Goal: Task Accomplishment & Management: Use online tool/utility

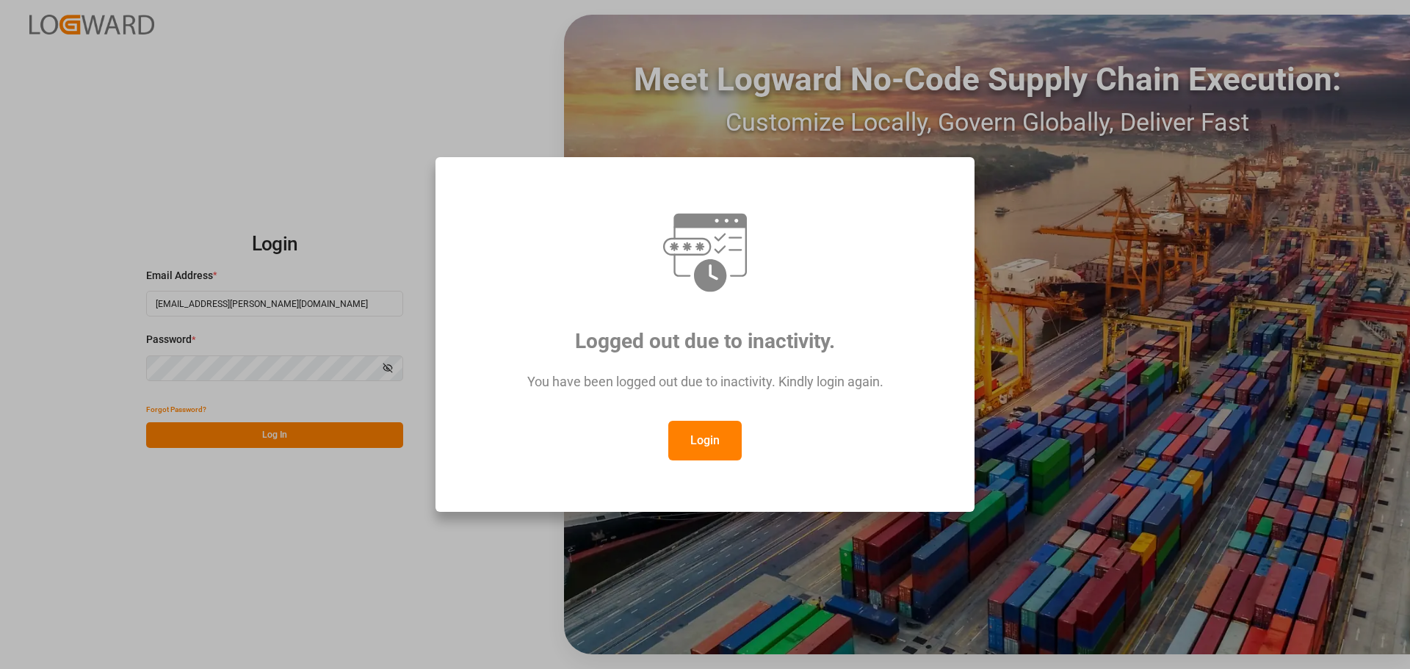
click at [701, 433] on button "Login" at bounding box center [704, 441] width 73 height 40
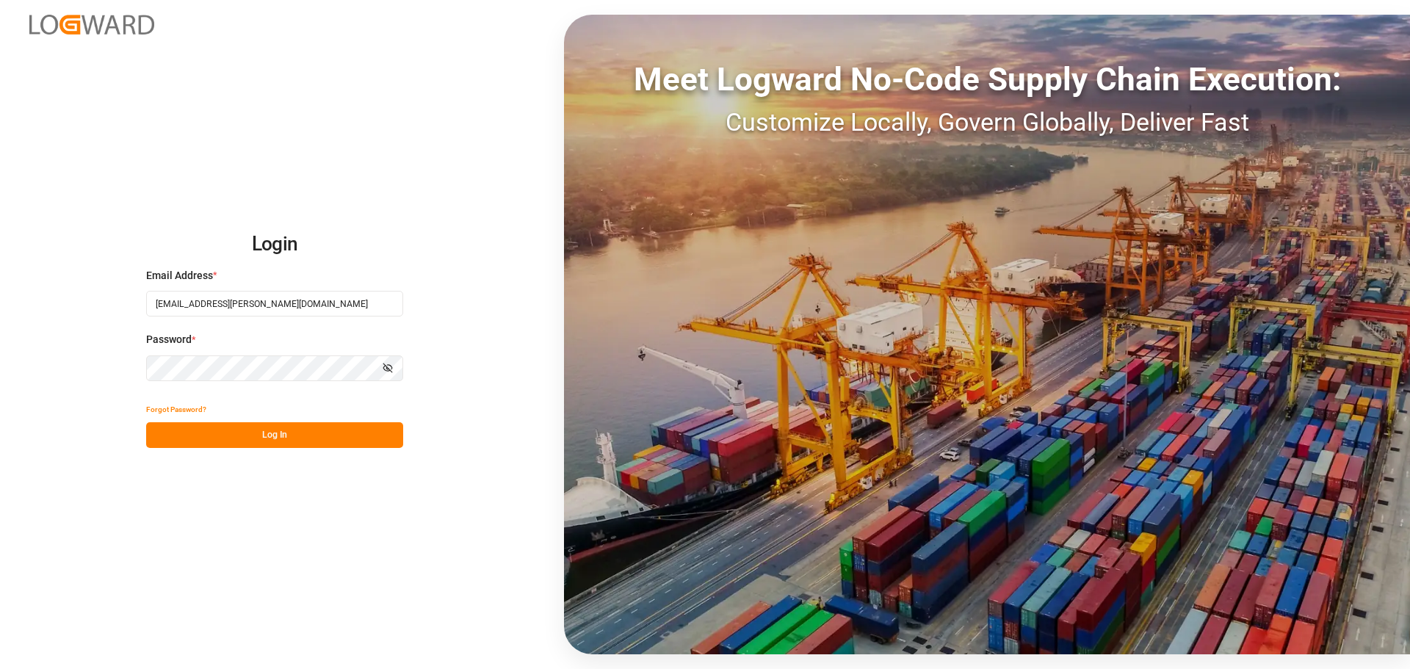
click at [313, 433] on button "Log In" at bounding box center [274, 435] width 257 height 26
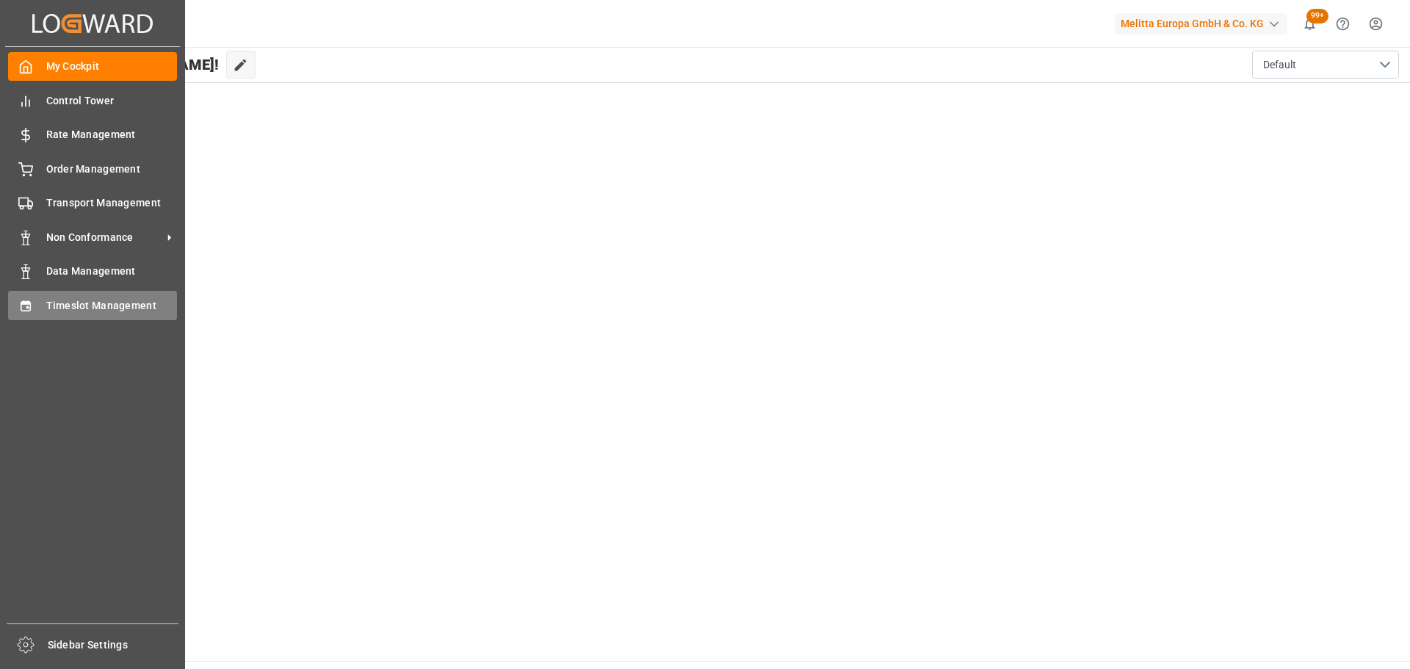
click at [84, 303] on span "Timeslot Management" at bounding box center [111, 305] width 131 height 15
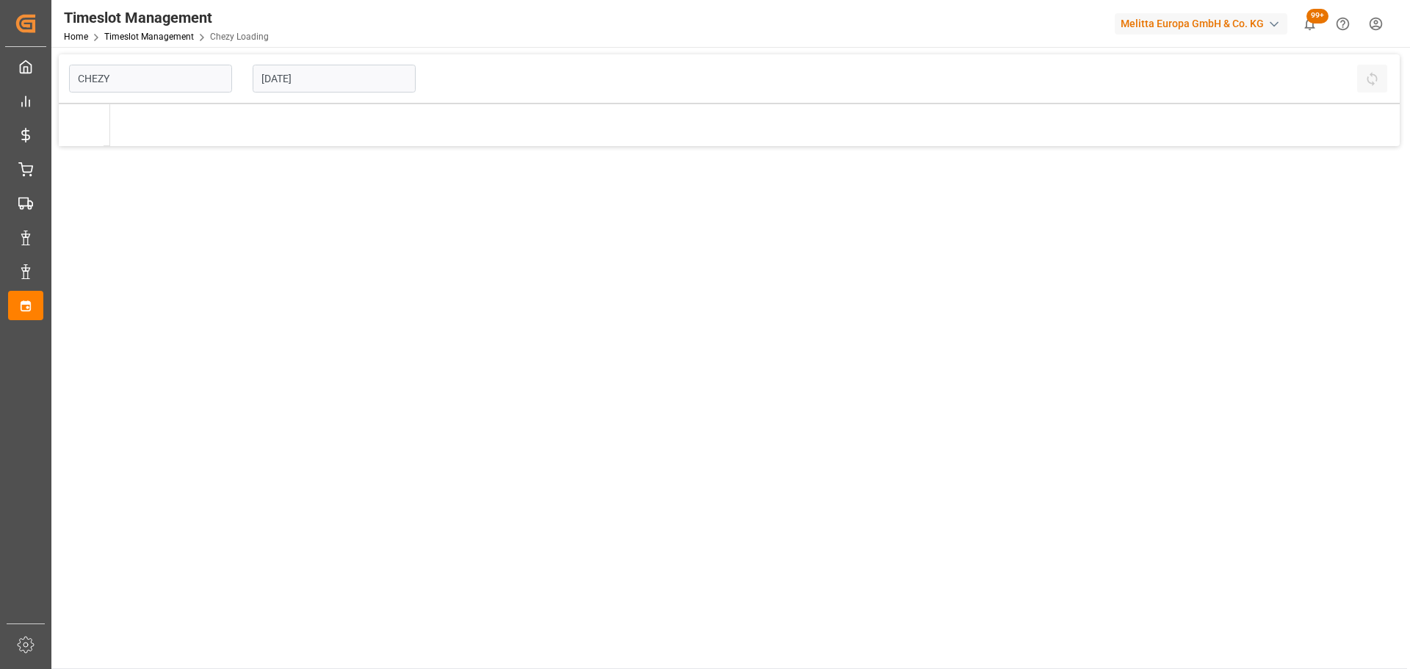
type input "Chezy Loading"
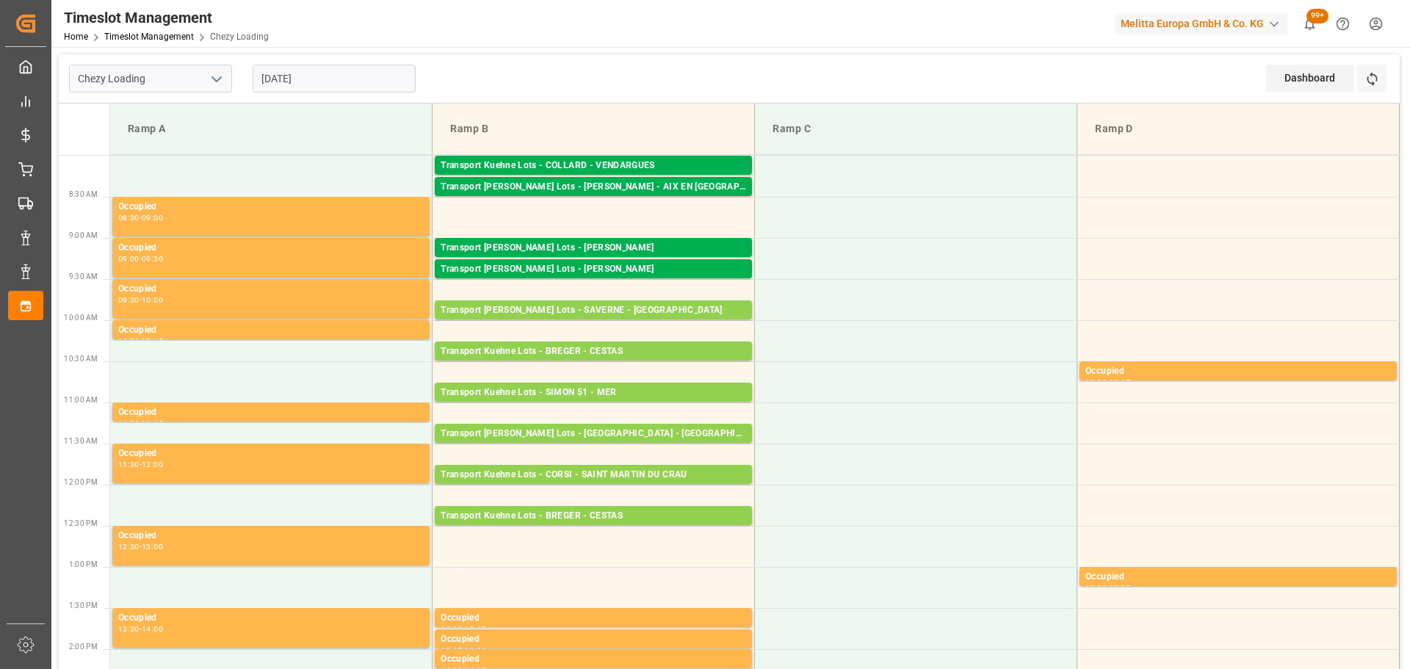
click at [326, 83] on input "29-09-2025" at bounding box center [334, 79] width 163 height 28
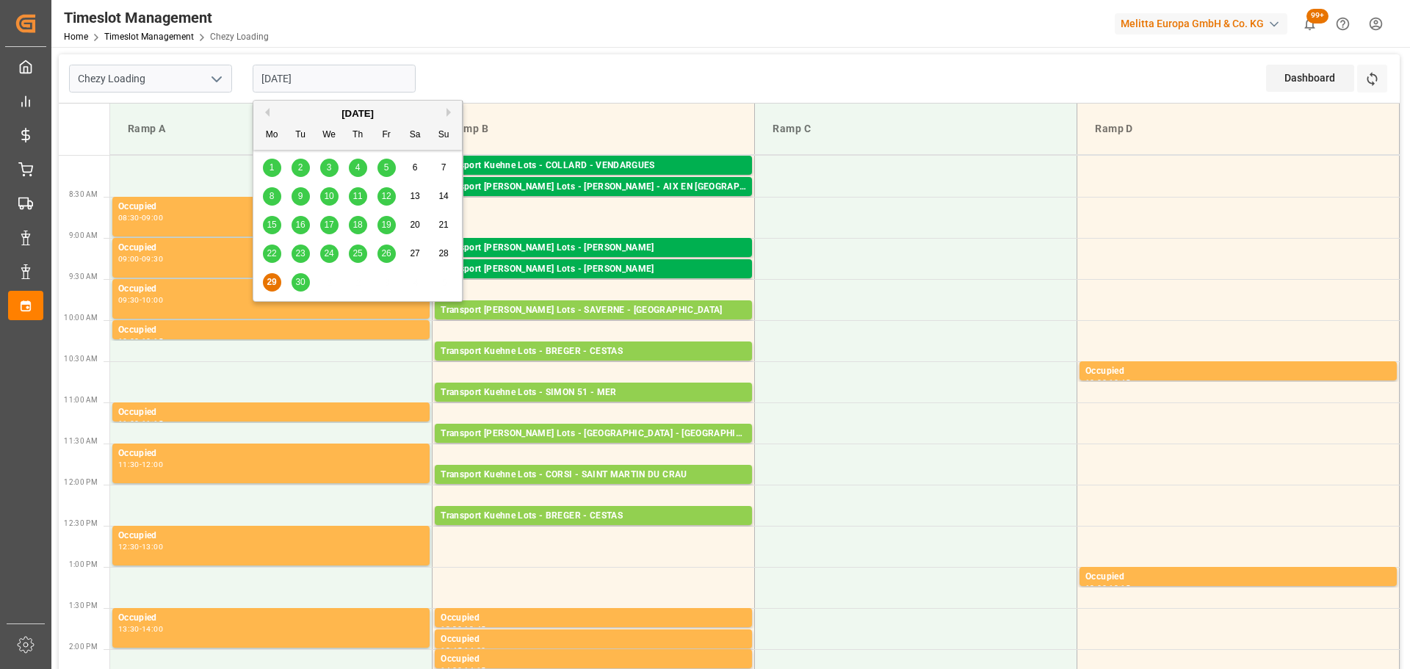
click at [305, 282] on div "30" at bounding box center [301, 283] width 18 height 18
type input "[DATE]"
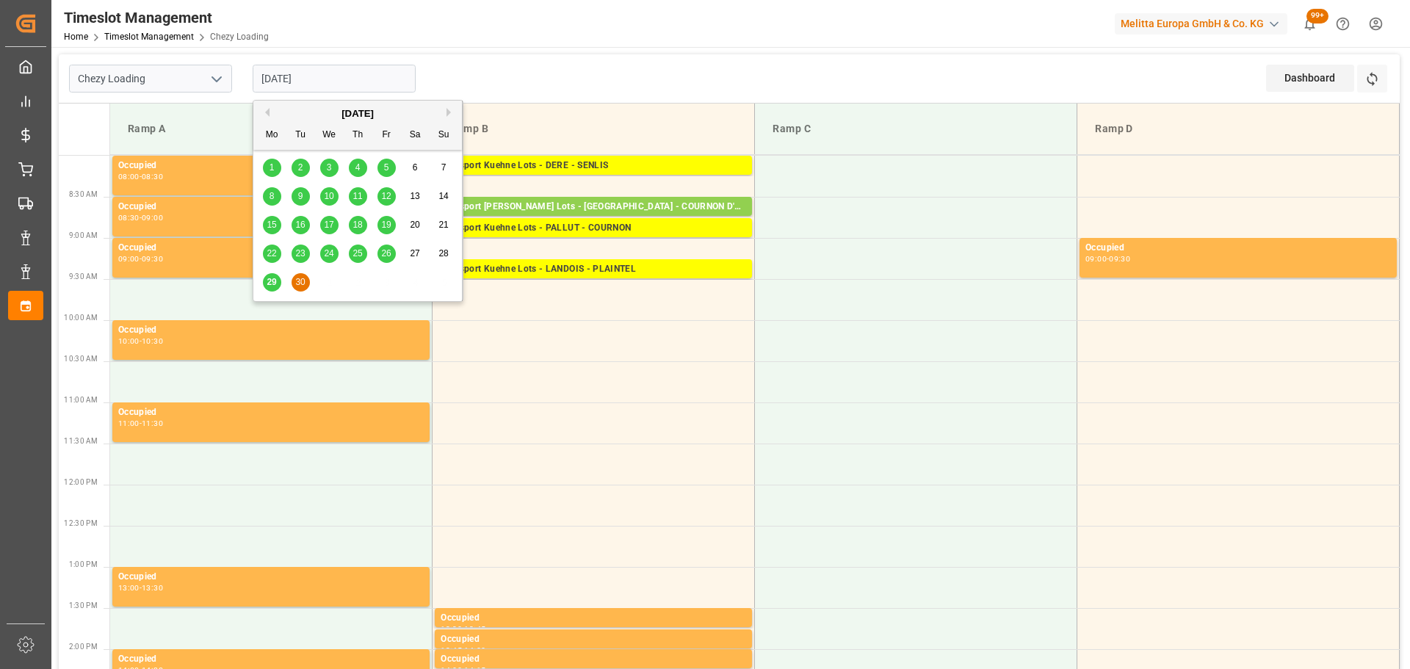
click at [309, 73] on input "[DATE]" at bounding box center [334, 79] width 163 height 28
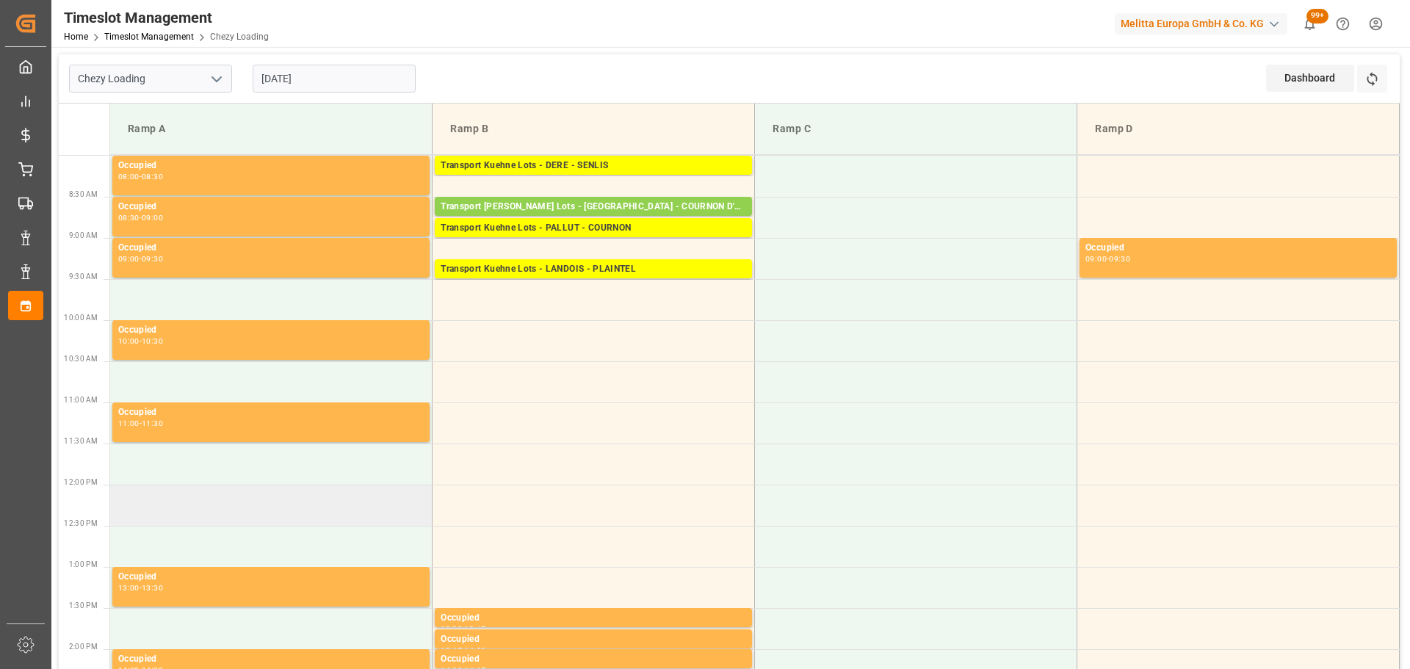
click at [188, 490] on td at bounding box center [271, 505] width 322 height 41
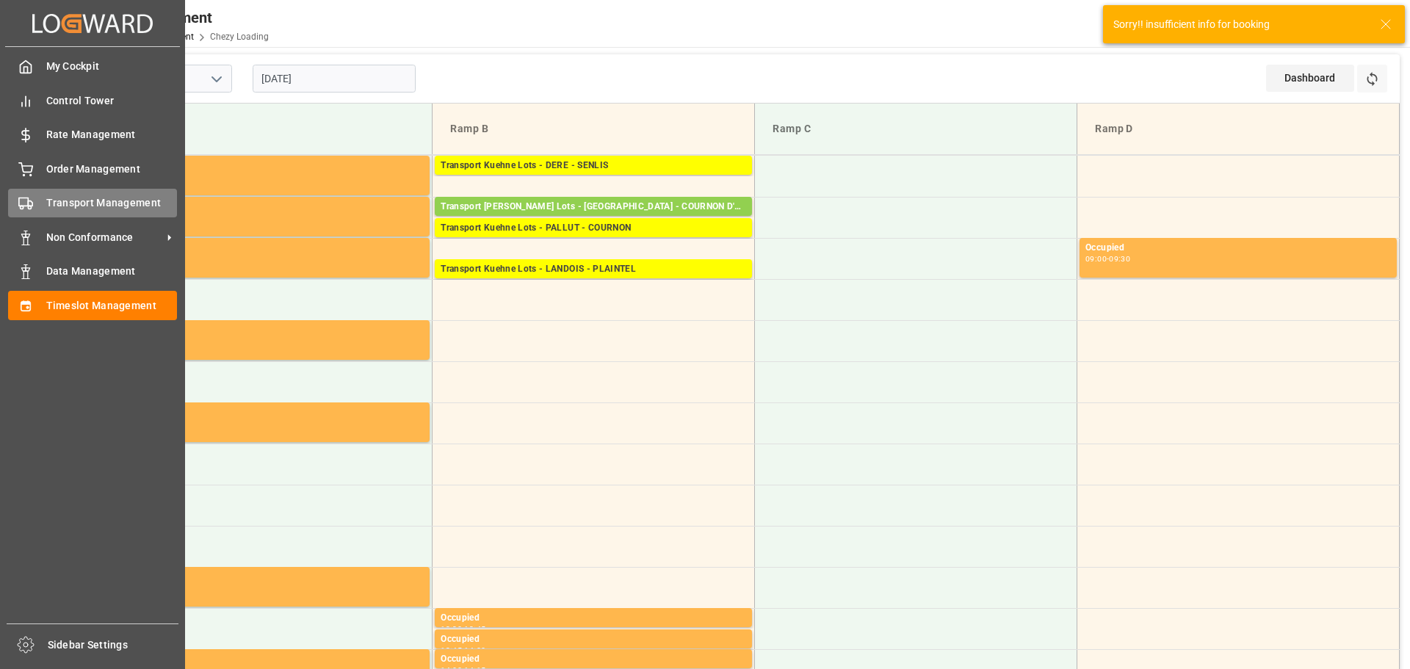
click at [76, 197] on span "Transport Management" at bounding box center [111, 202] width 131 height 15
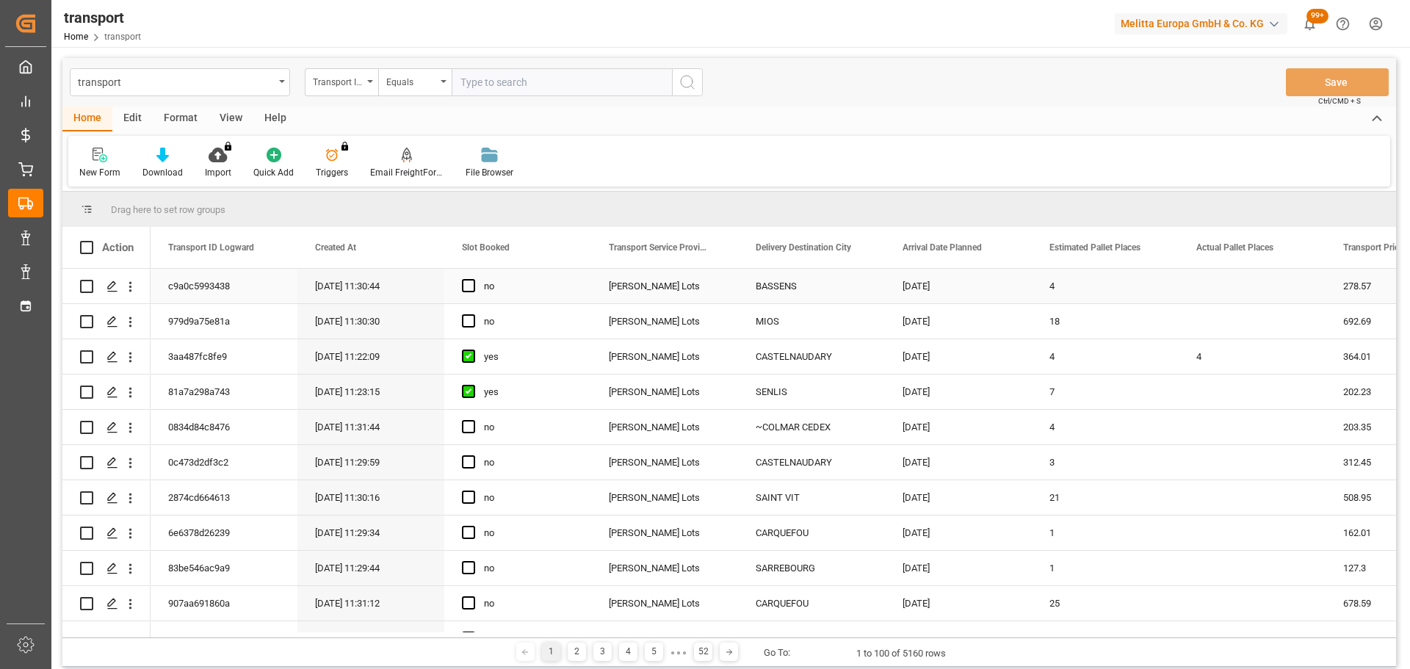
drag, startPoint x: 131, startPoint y: 281, endPoint x: 196, endPoint y: 287, distance: 65.7
click at [131, 281] on icon "open menu" at bounding box center [130, 286] width 15 height 15
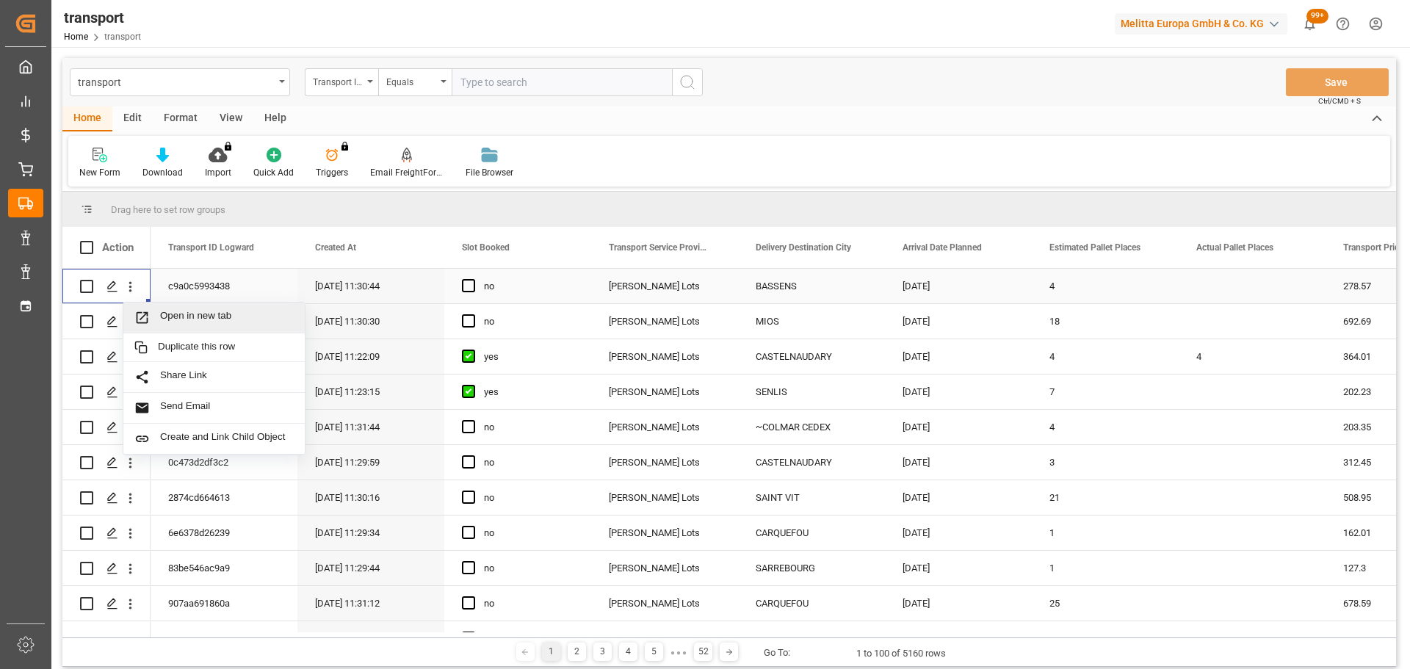
click at [168, 312] on span "Open in new tab" at bounding box center [227, 317] width 134 height 15
click at [128, 284] on icon "open menu" at bounding box center [130, 286] width 15 height 15
click at [179, 311] on span "Open in new tab" at bounding box center [227, 317] width 134 height 15
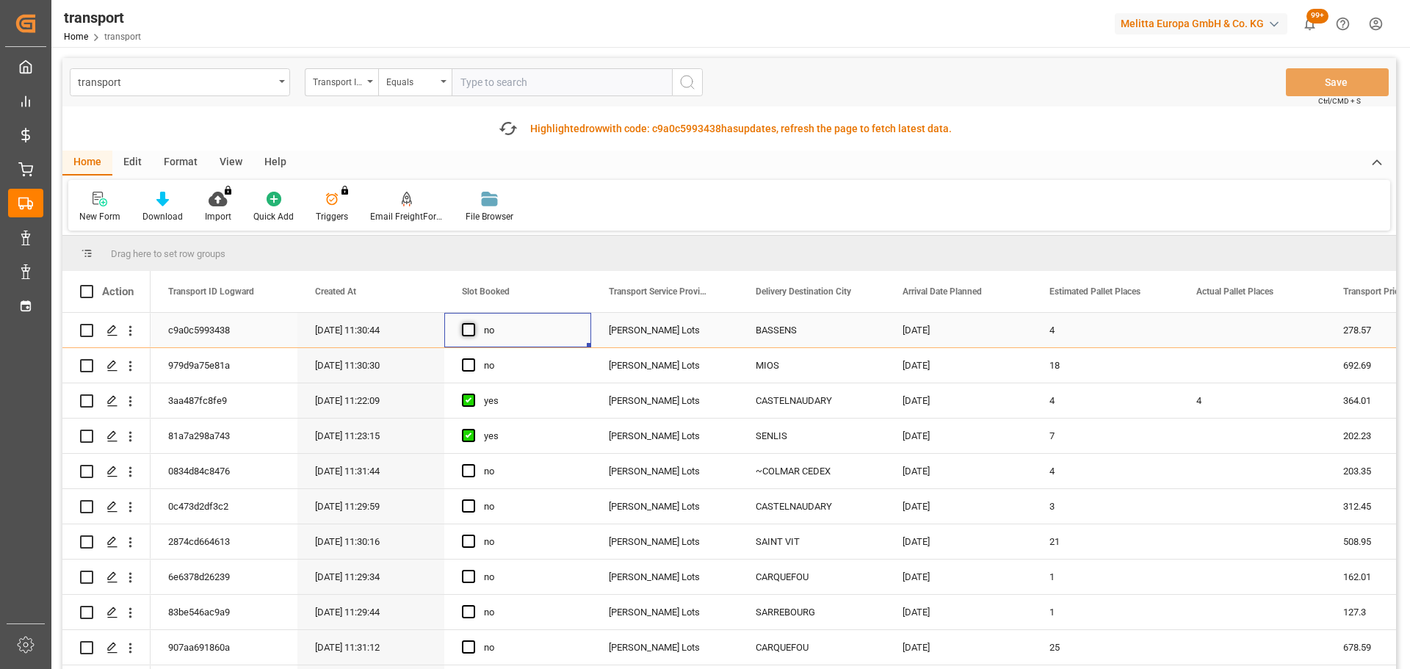
click at [467, 328] on span "Press SPACE to select this row." at bounding box center [468, 329] width 13 height 13
click at [473, 323] on input "Press SPACE to select this row." at bounding box center [473, 323] width 0 height 0
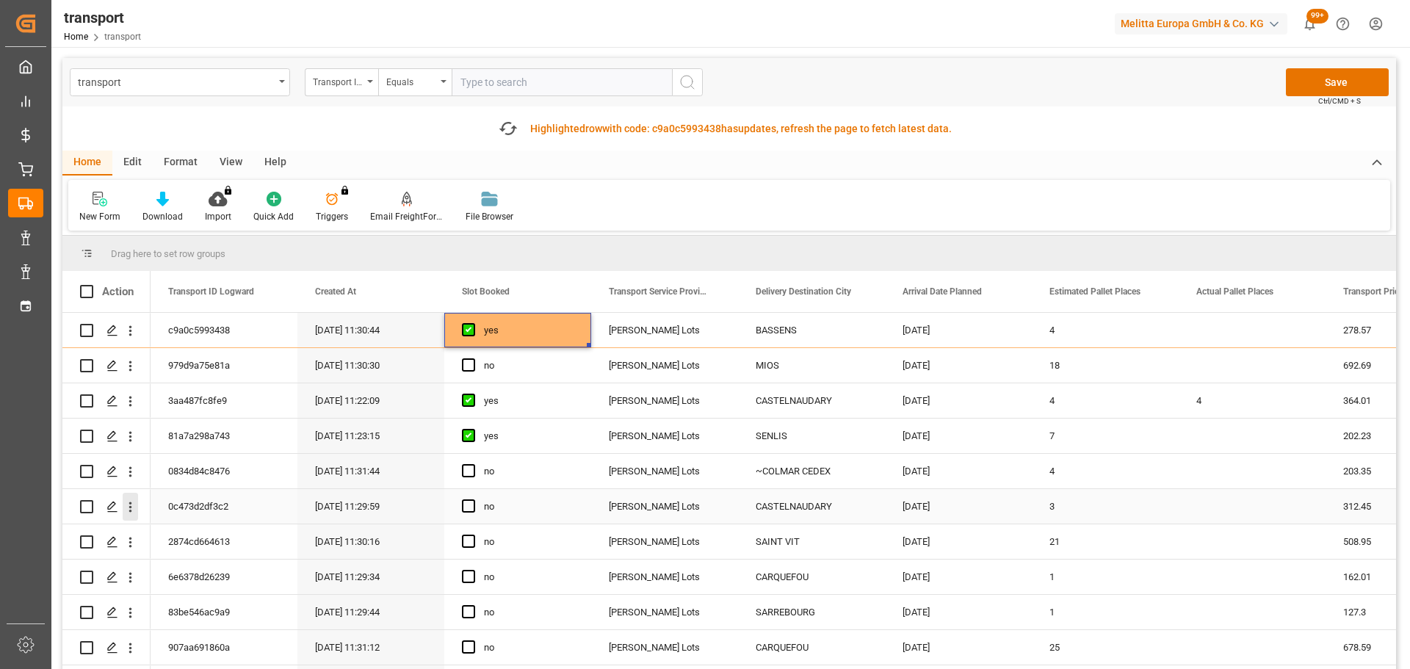
click at [130, 505] on icon "open menu" at bounding box center [130, 506] width 15 height 15
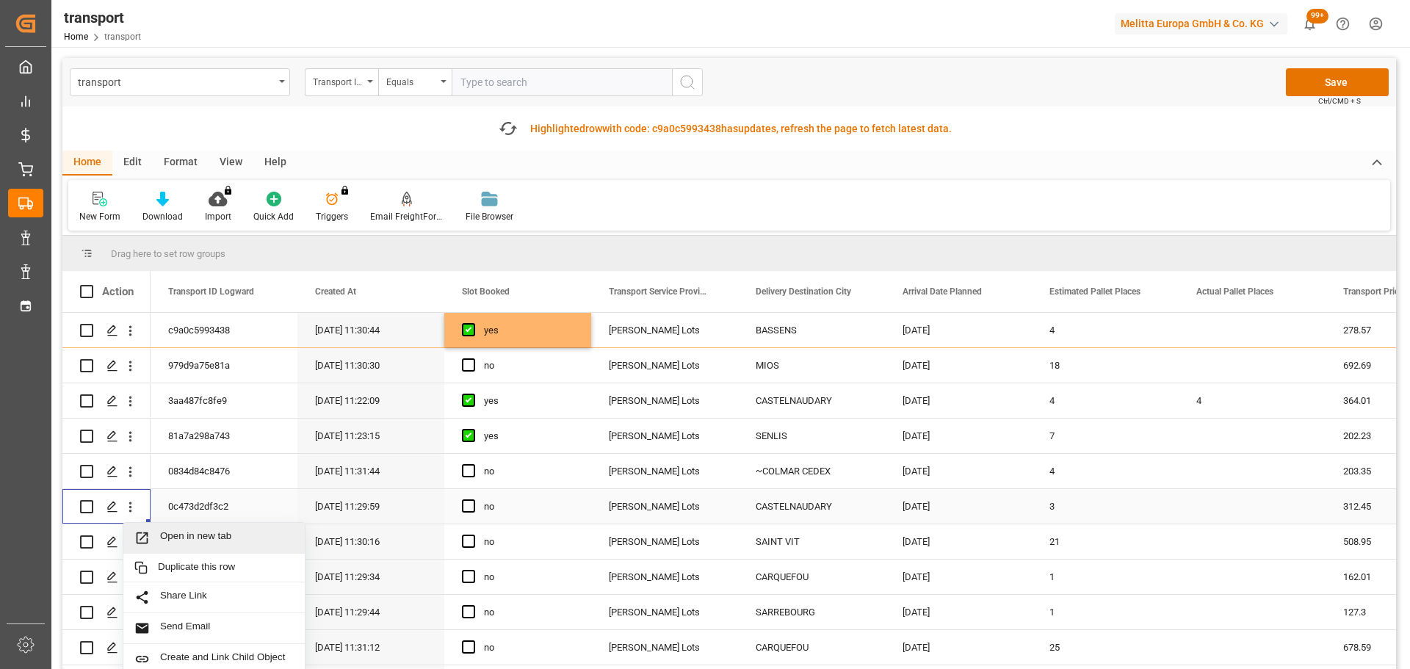
click at [179, 535] on span "Open in new tab" at bounding box center [227, 537] width 134 height 15
click at [471, 510] on span "Press SPACE to select this row." at bounding box center [468, 505] width 13 height 13
click at [473, 499] on input "Press SPACE to select this row." at bounding box center [473, 499] width 0 height 0
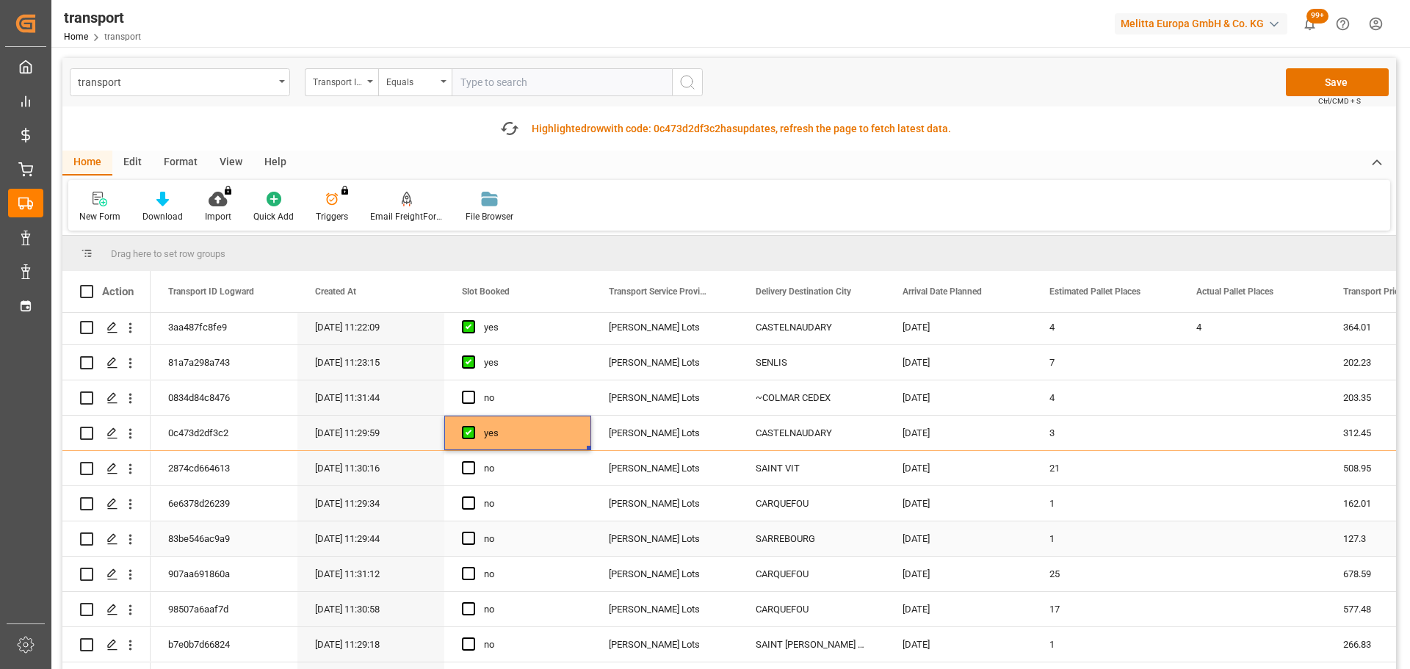
scroll to position [147, 0]
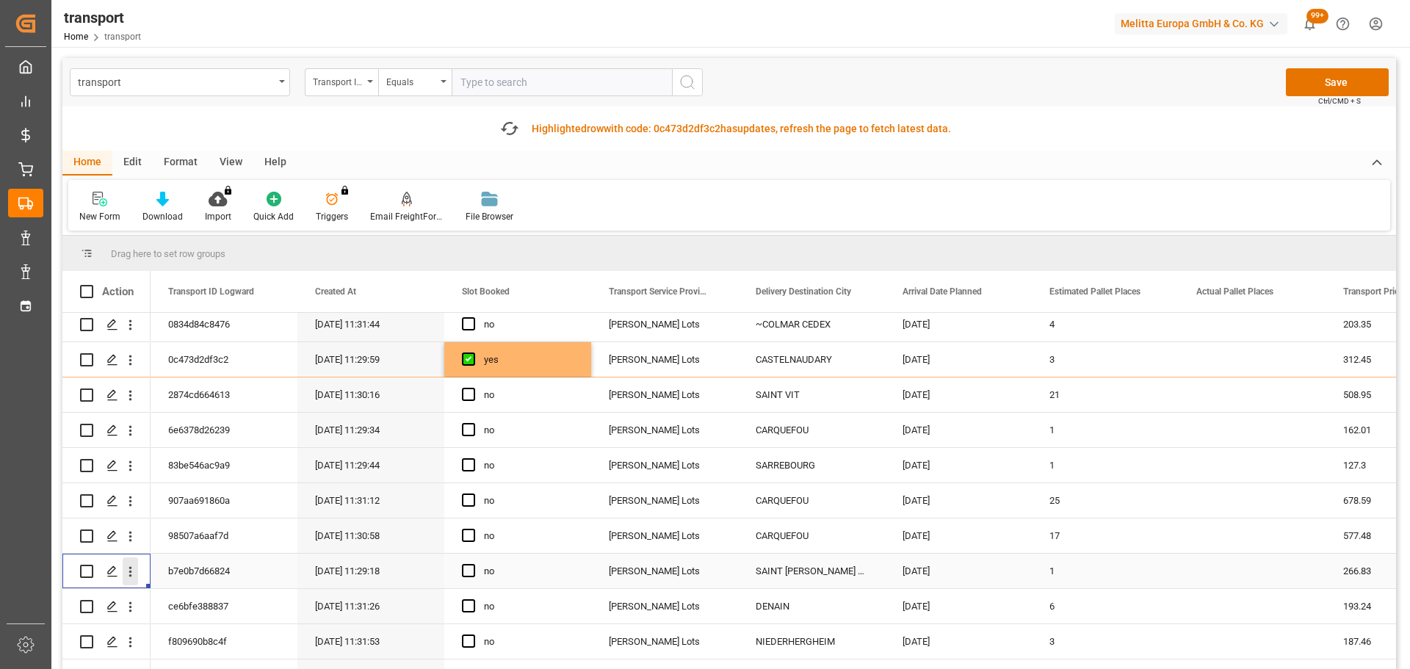
click at [128, 569] on icon "open menu" at bounding box center [130, 571] width 15 height 15
click at [228, 597] on span "Open in new tab" at bounding box center [227, 602] width 134 height 15
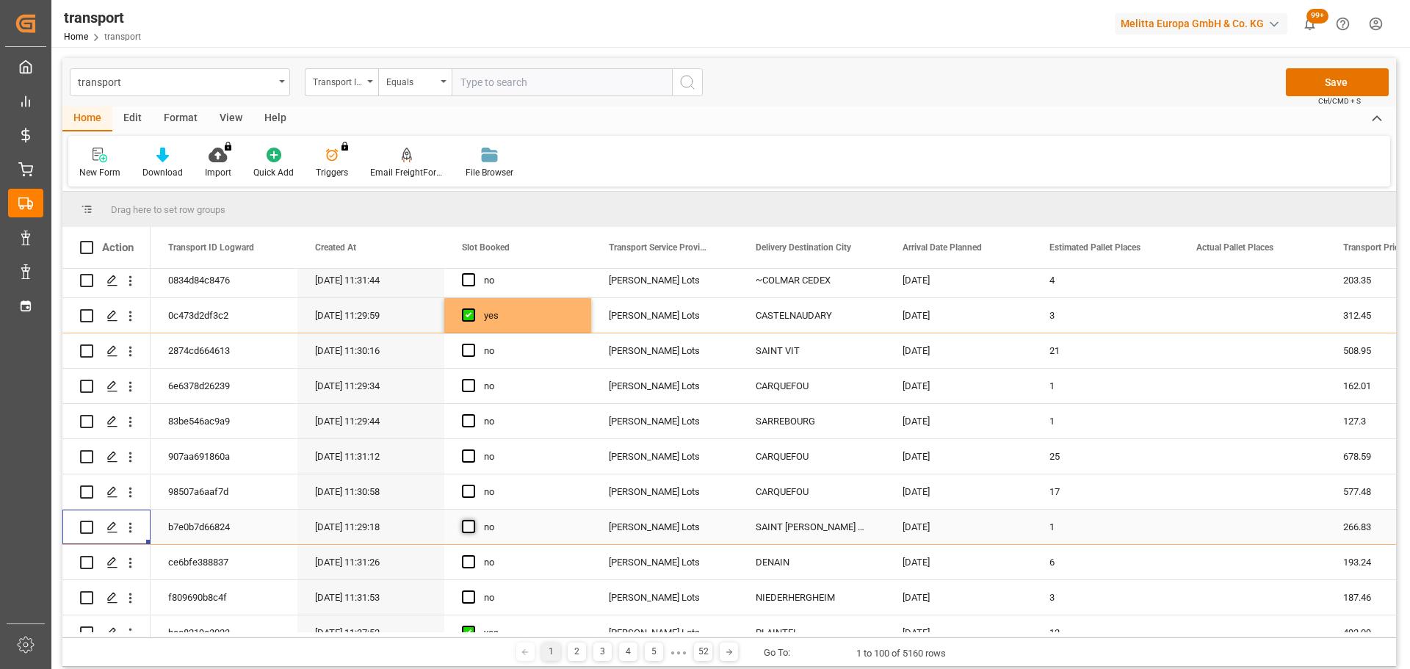
click at [468, 524] on span "Press SPACE to select this row." at bounding box center [468, 526] width 13 height 13
click at [473, 520] on input "Press SPACE to select this row." at bounding box center [473, 520] width 0 height 0
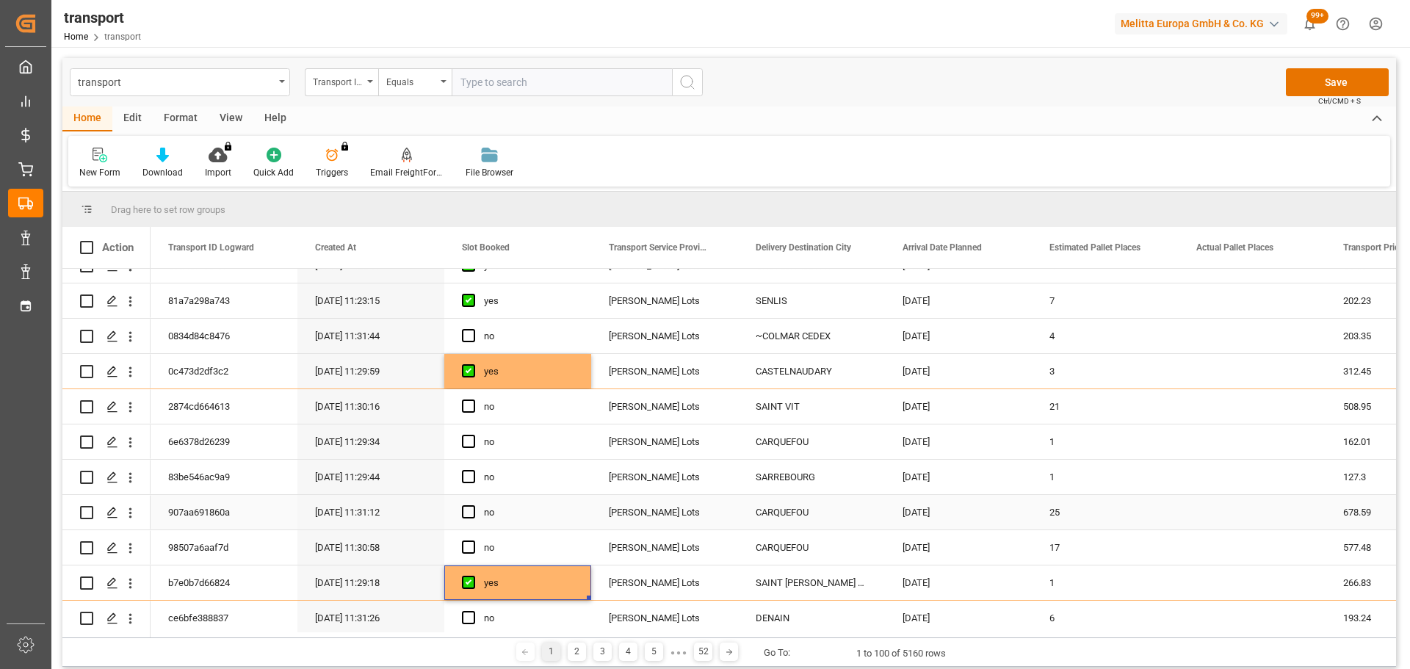
scroll to position [0, 0]
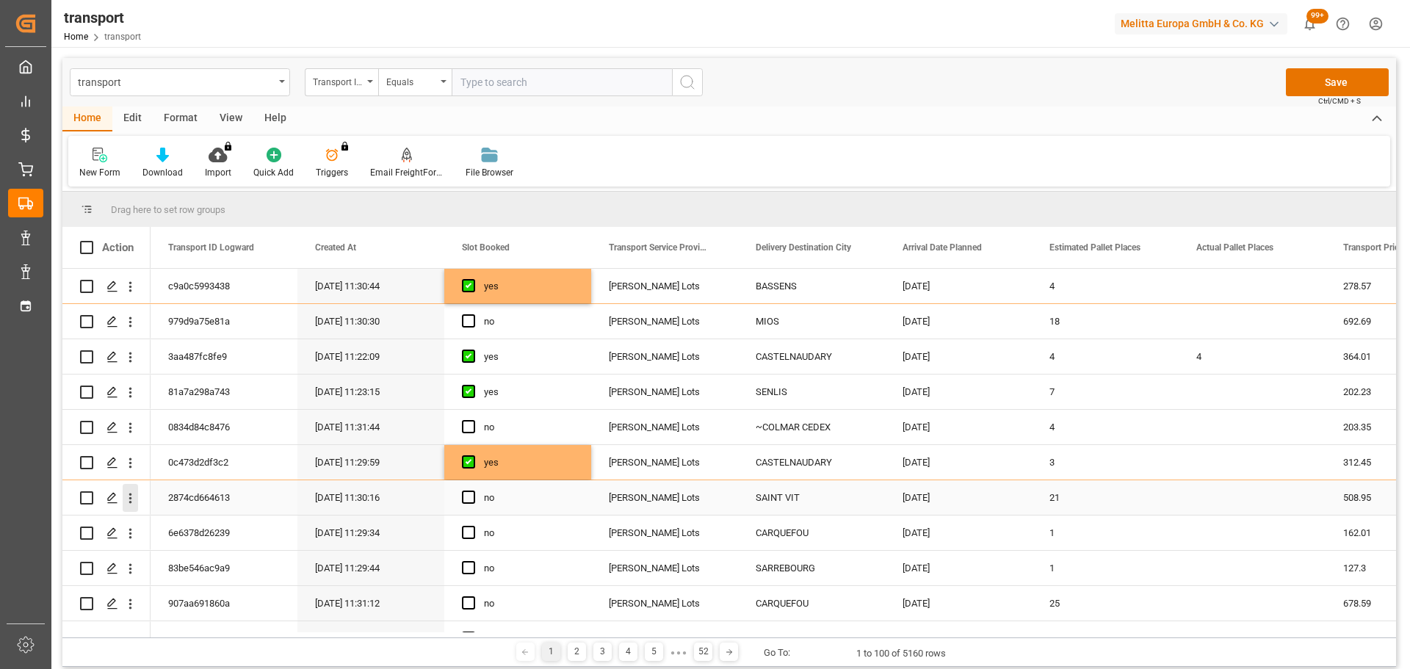
click at [130, 491] on icon "open menu" at bounding box center [130, 498] width 15 height 15
click at [220, 517] on div "Open in new tab" at bounding box center [213, 529] width 181 height 31
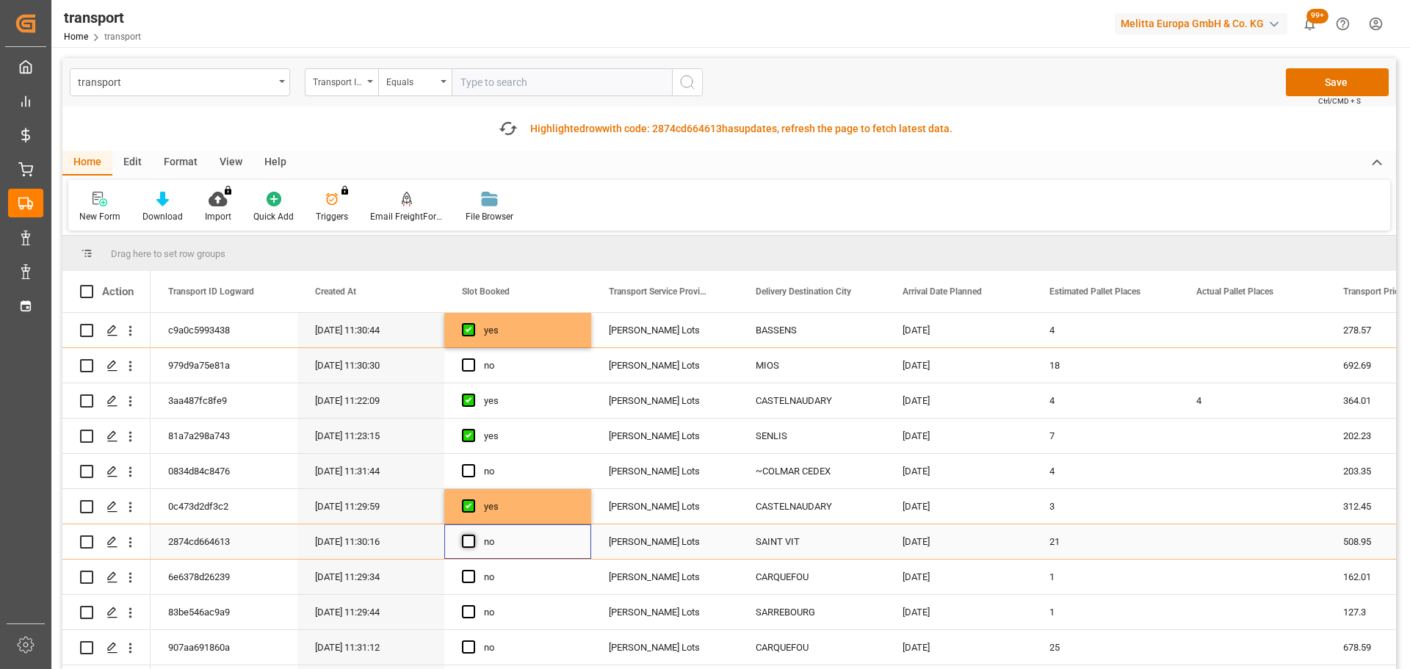
click at [469, 543] on span "Press SPACE to select this row." at bounding box center [468, 541] width 13 height 13
click at [473, 535] on input "Press SPACE to select this row." at bounding box center [473, 535] width 0 height 0
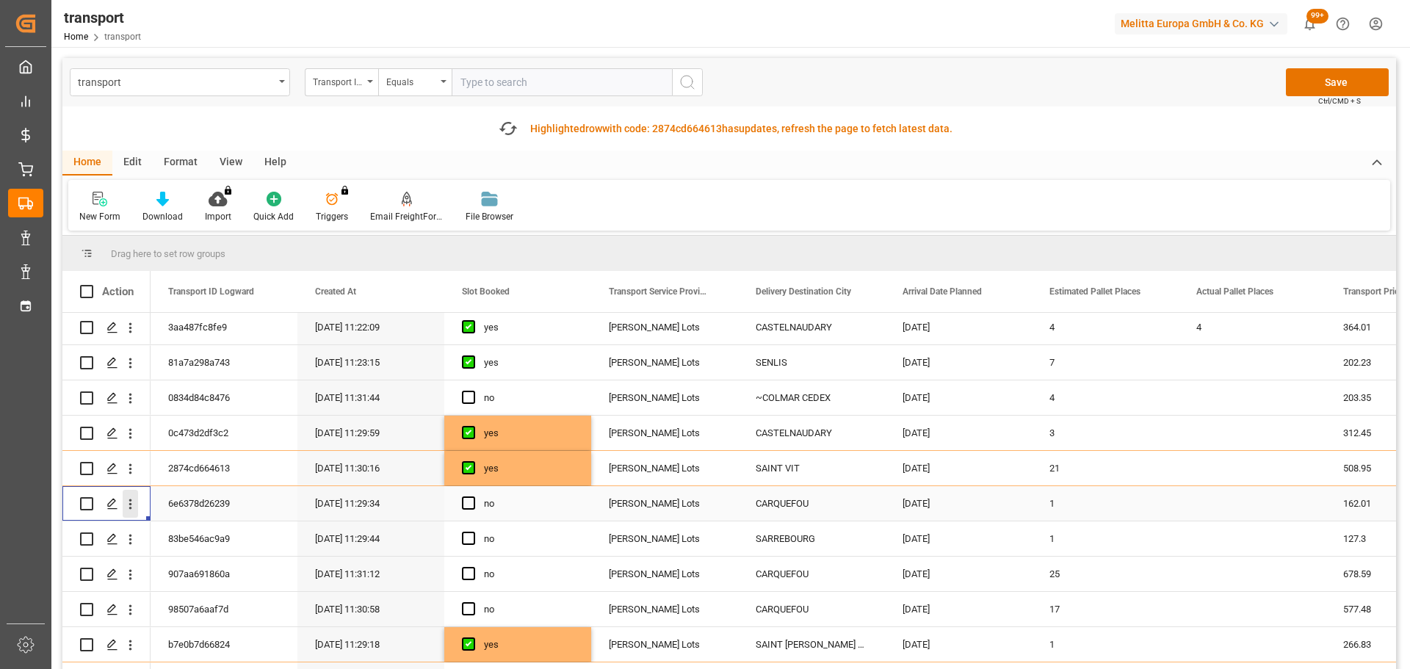
click at [130, 499] on icon "open menu" at bounding box center [130, 503] width 15 height 15
click at [192, 532] on span "Open in new tab" at bounding box center [227, 534] width 134 height 15
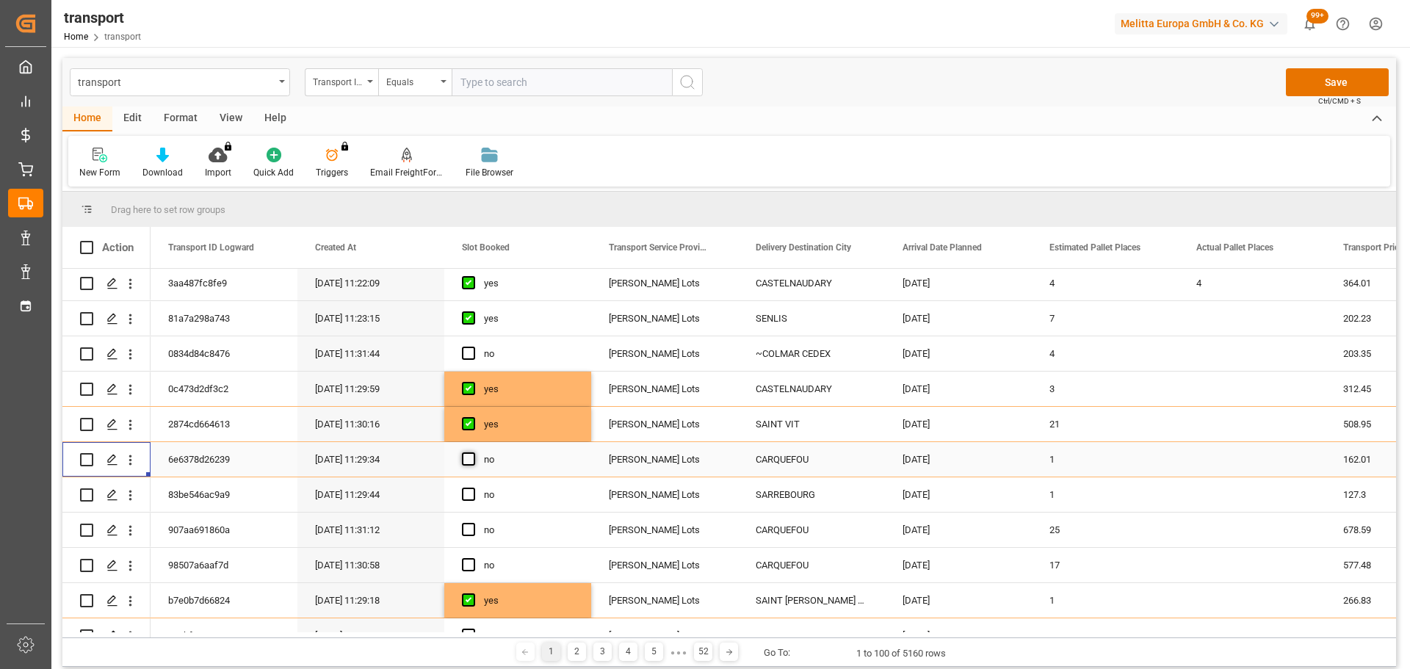
click at [470, 454] on span "Press SPACE to select this row." at bounding box center [468, 458] width 13 height 13
click at [473, 452] on input "Press SPACE to select this row." at bounding box center [473, 452] width 0 height 0
click at [131, 528] on icon "open menu" at bounding box center [130, 531] width 3 height 10
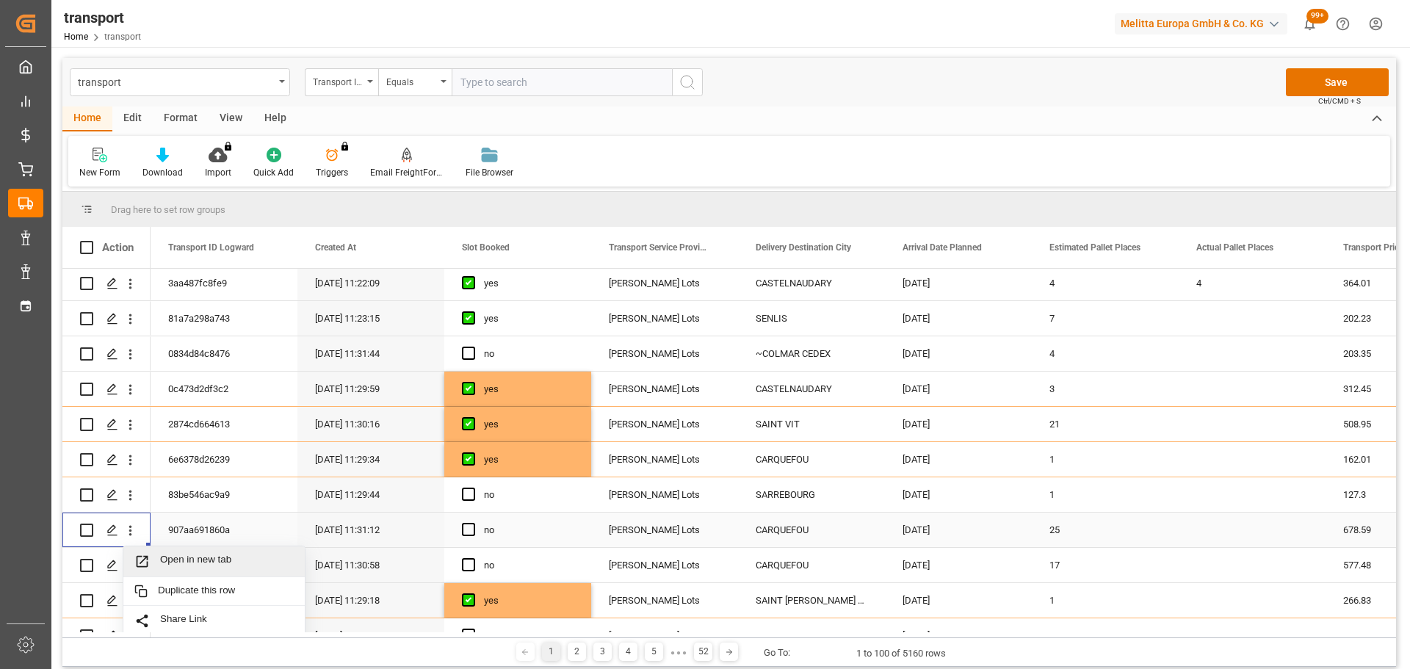
click at [195, 553] on div "Open in new tab" at bounding box center [213, 561] width 181 height 31
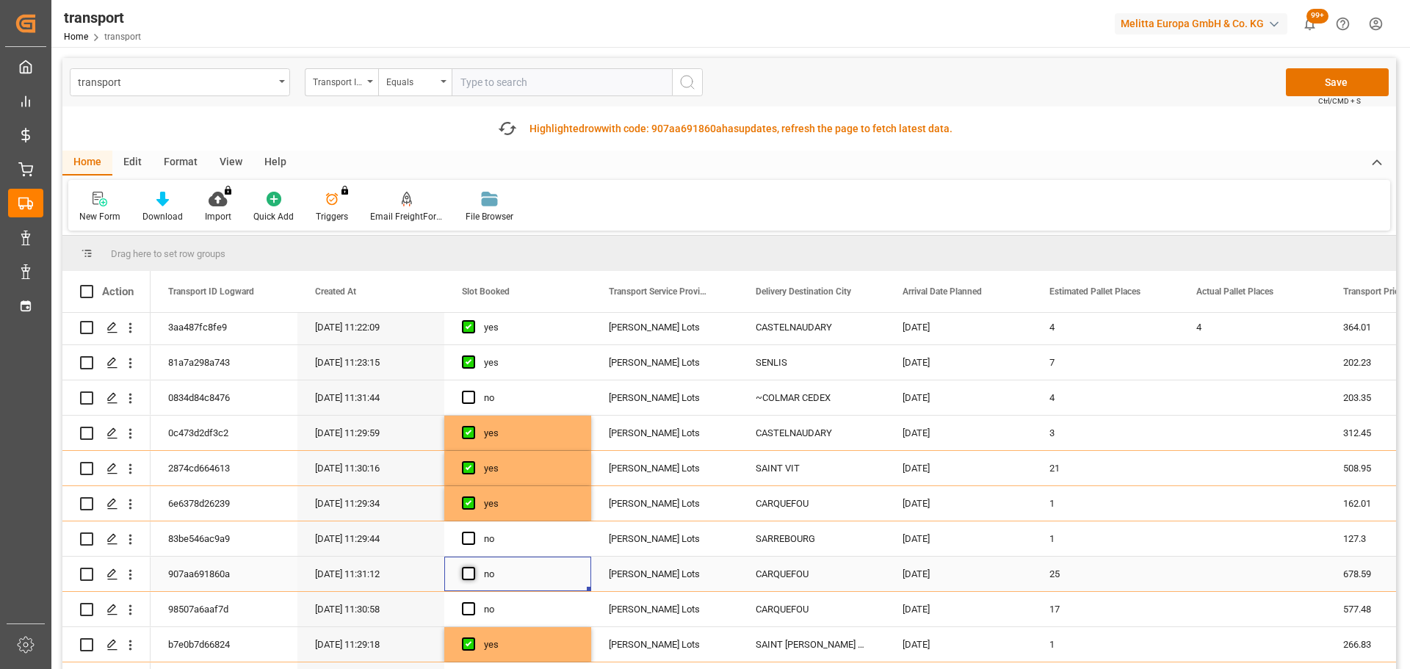
click at [468, 571] on span "Press SPACE to select this row." at bounding box center [468, 573] width 13 height 13
click at [473, 567] on input "Press SPACE to select this row." at bounding box center [473, 567] width 0 height 0
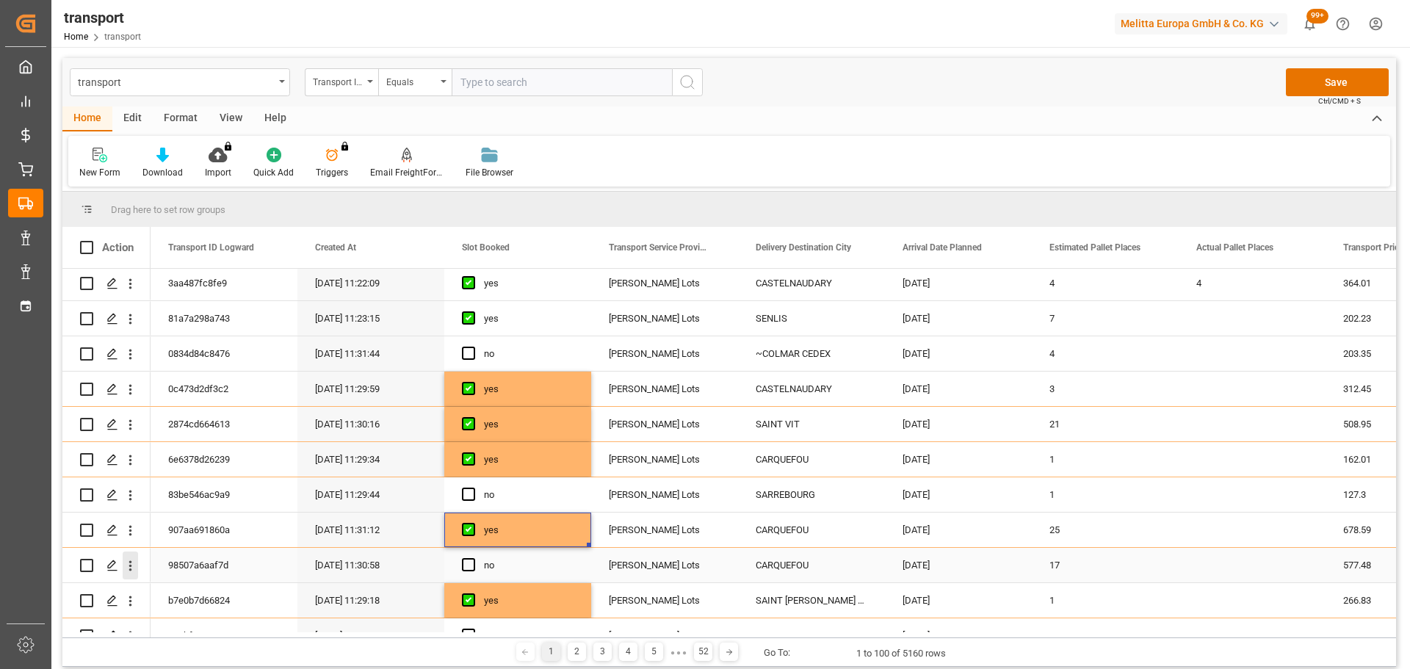
click at [129, 565] on icon "open menu" at bounding box center [130, 566] width 3 height 10
click at [195, 590] on span "Open in new tab" at bounding box center [227, 596] width 134 height 15
click at [469, 567] on span "Press SPACE to select this row." at bounding box center [468, 564] width 13 height 13
click at [473, 558] on input "Press SPACE to select this row." at bounding box center [473, 558] width 0 height 0
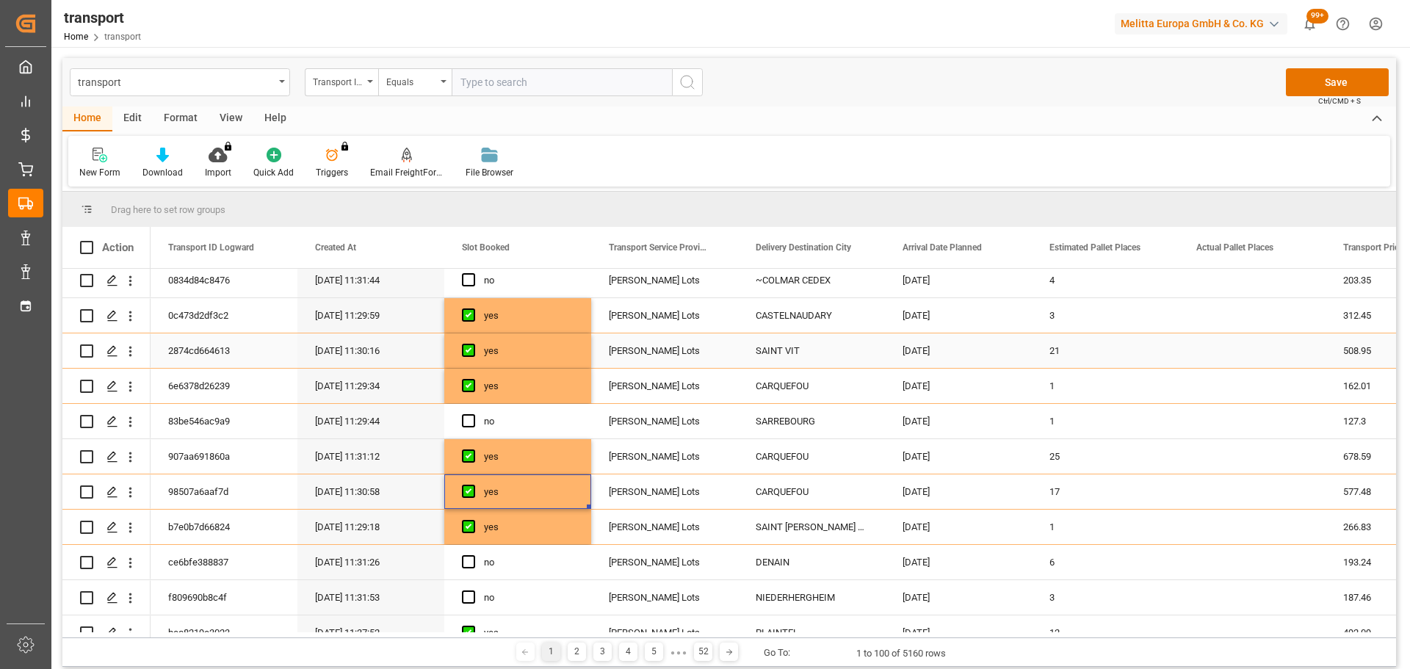
scroll to position [220, 0]
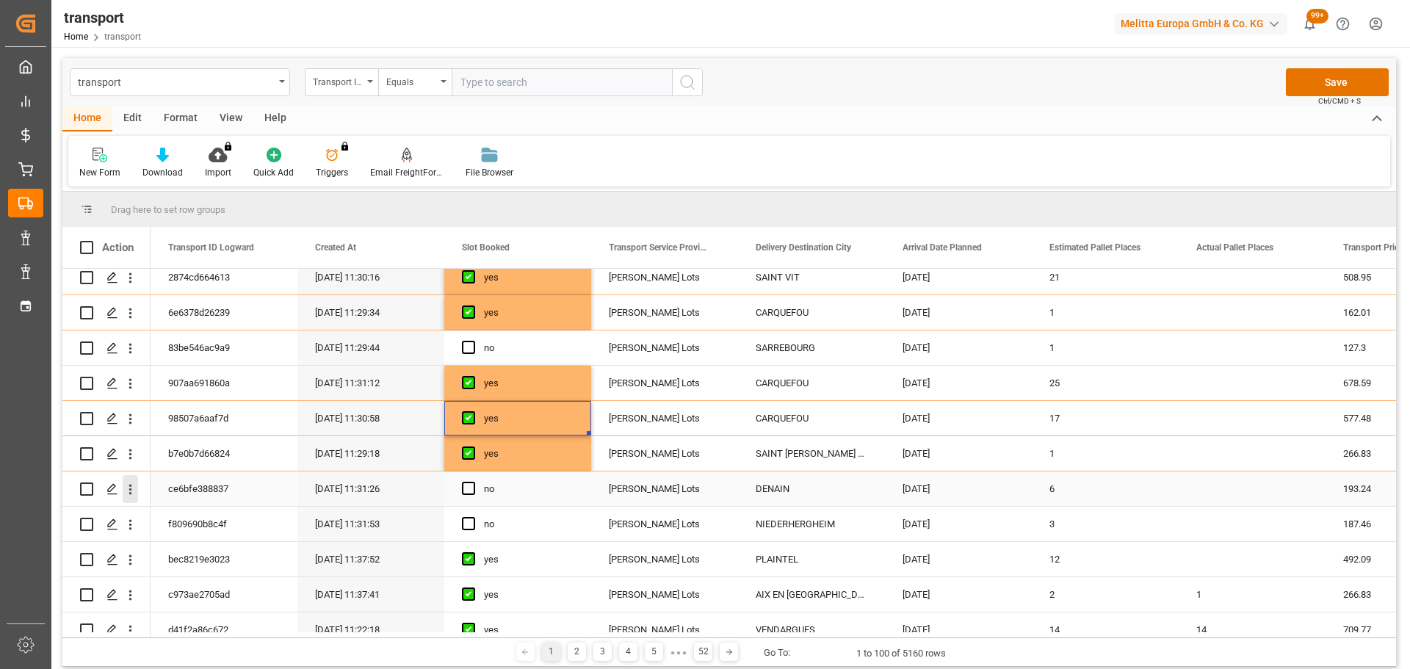
click at [131, 482] on icon "open menu" at bounding box center [130, 489] width 15 height 15
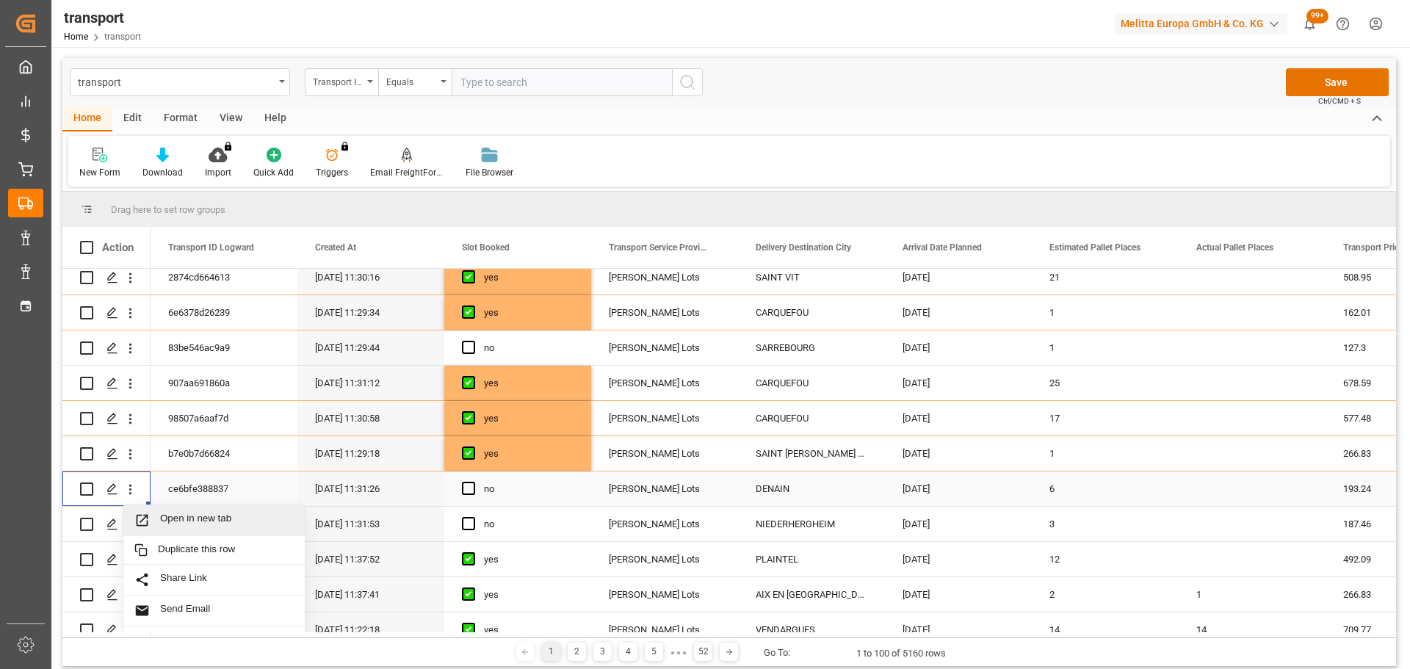
click at [200, 510] on div "Open in new tab" at bounding box center [213, 520] width 181 height 31
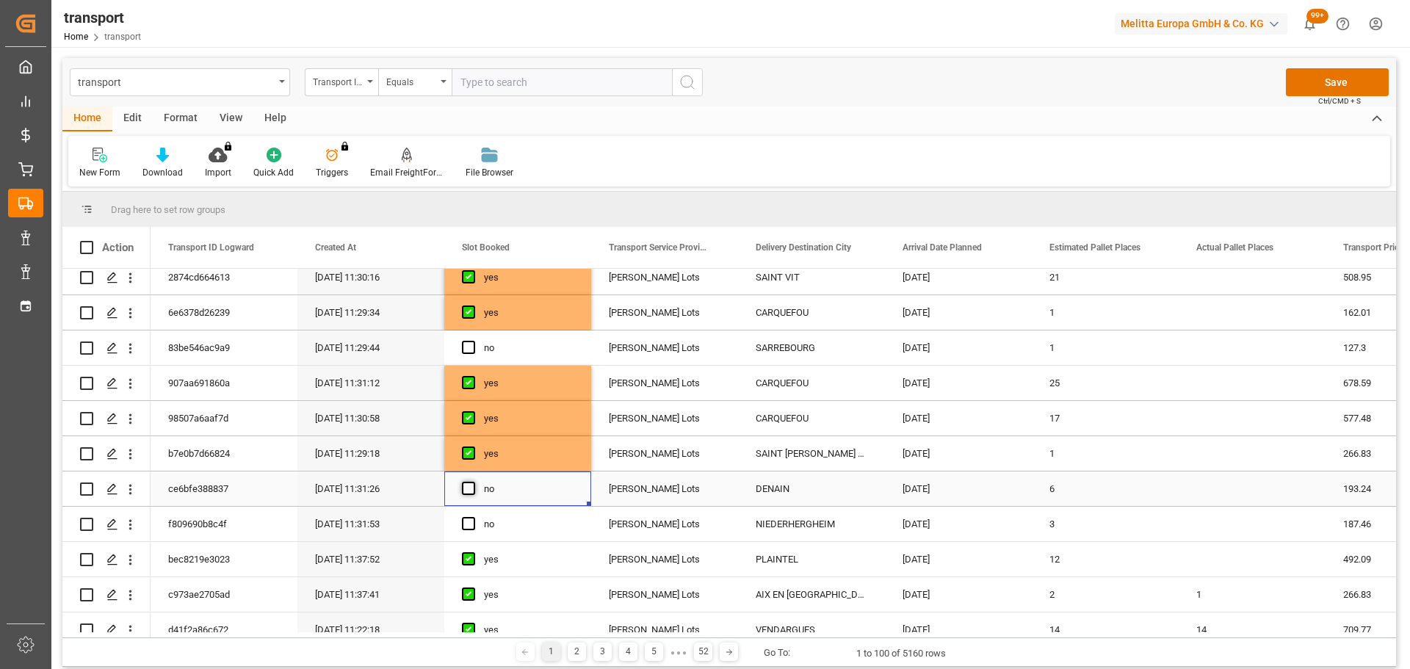
click at [473, 486] on span "Press SPACE to select this row." at bounding box center [468, 488] width 13 height 13
click at [473, 482] on input "Press SPACE to select this row." at bounding box center [473, 482] width 0 height 0
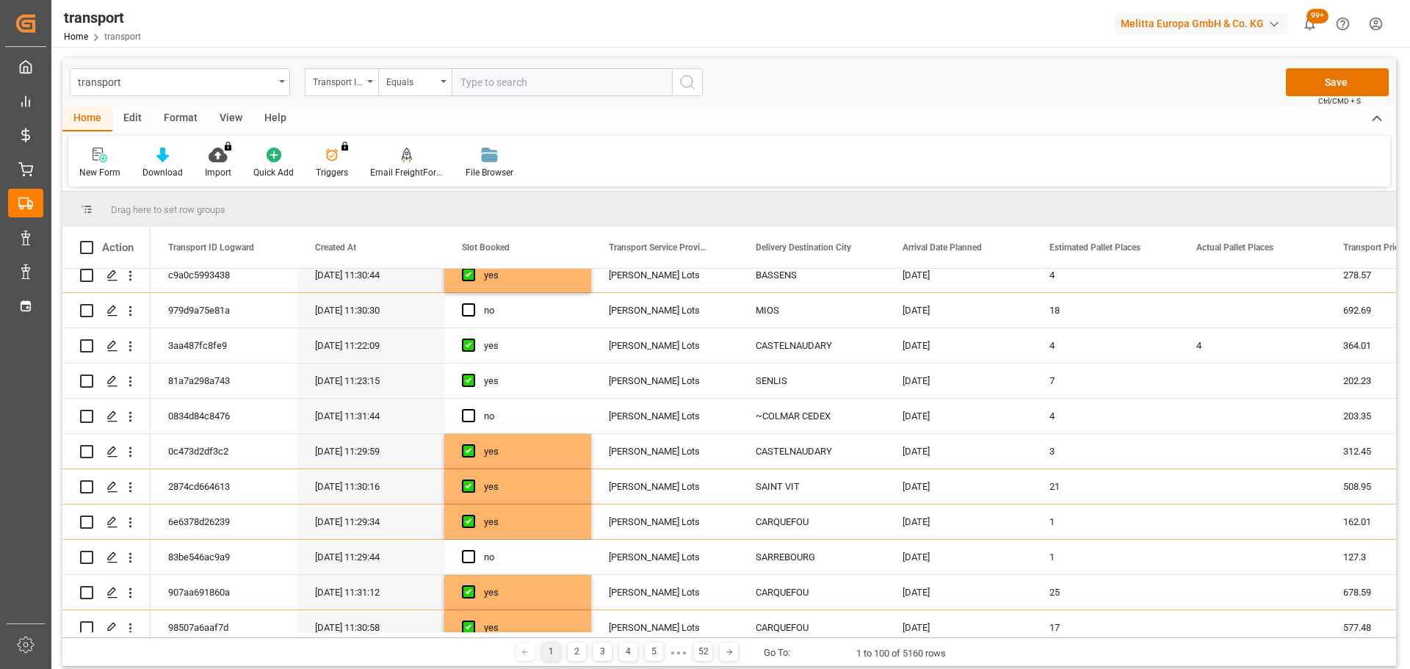
scroll to position [0, 0]
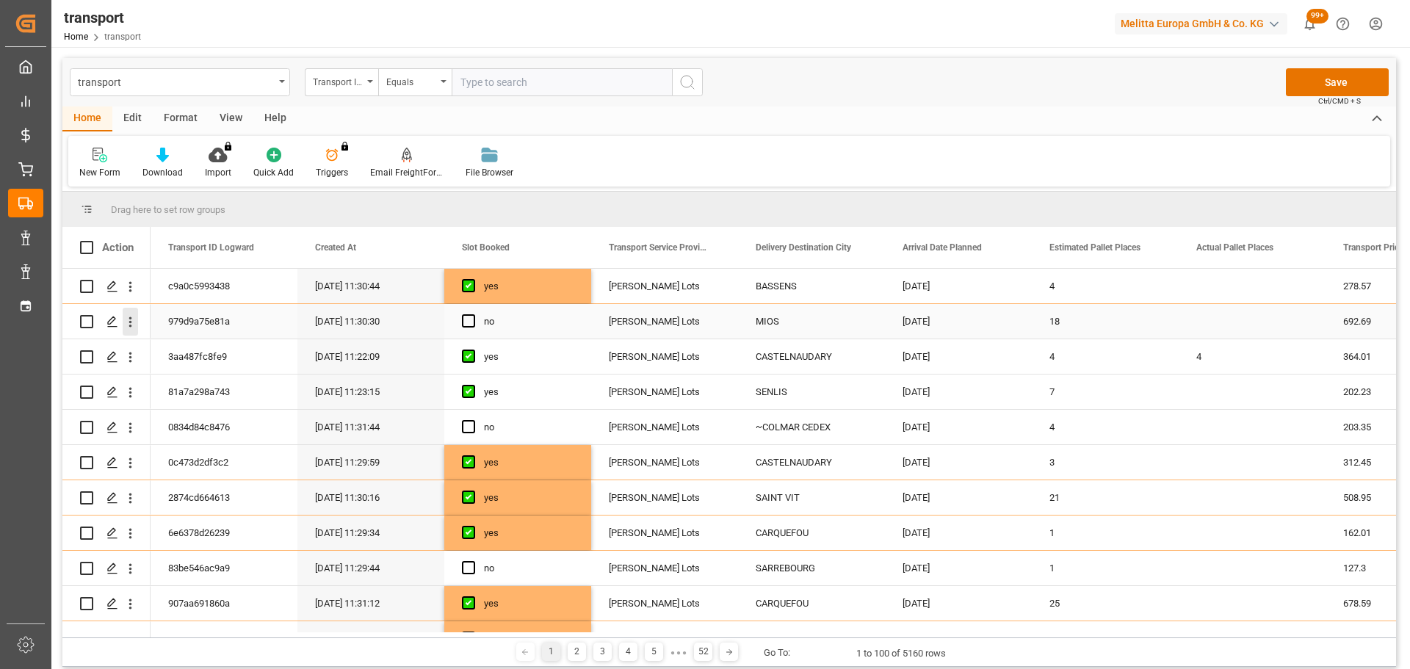
click at [132, 319] on icon "open menu" at bounding box center [130, 321] width 15 height 15
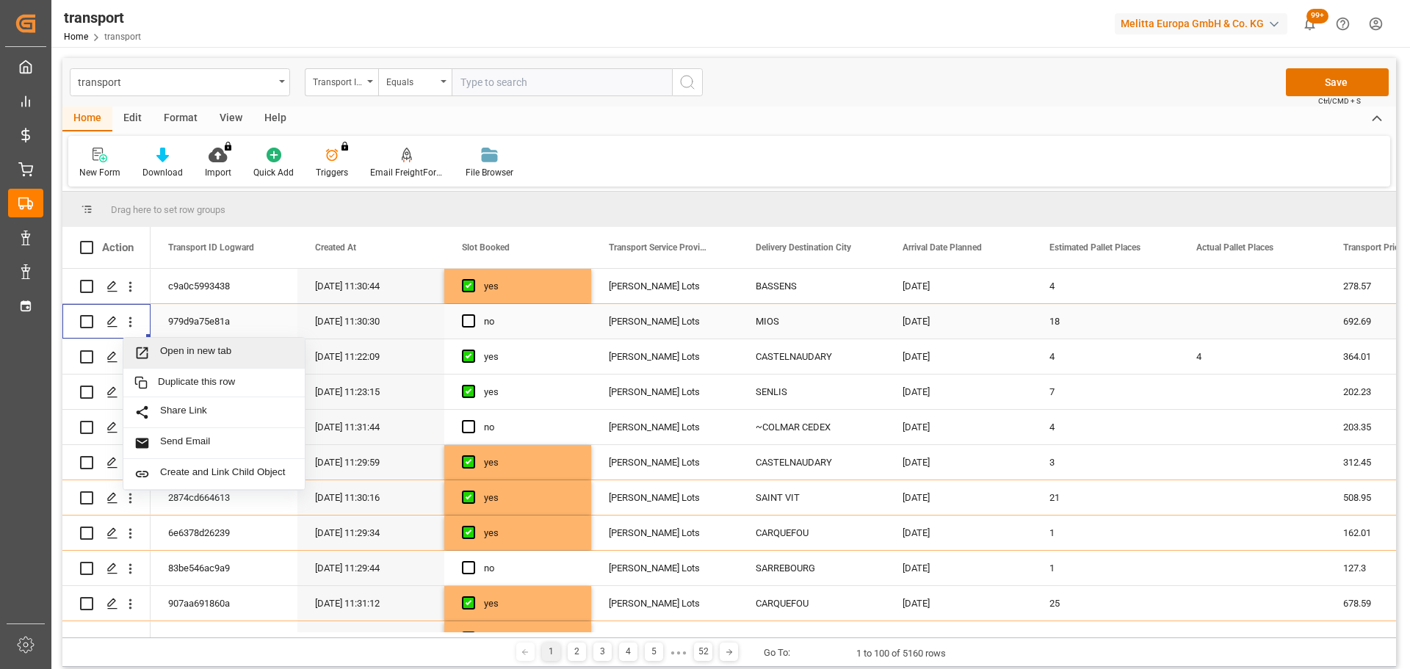
click at [235, 350] on span "Open in new tab" at bounding box center [227, 352] width 134 height 15
click at [468, 323] on span "Press SPACE to select this row." at bounding box center [468, 320] width 13 height 13
click at [473, 314] on input "Press SPACE to select this row." at bounding box center [473, 314] width 0 height 0
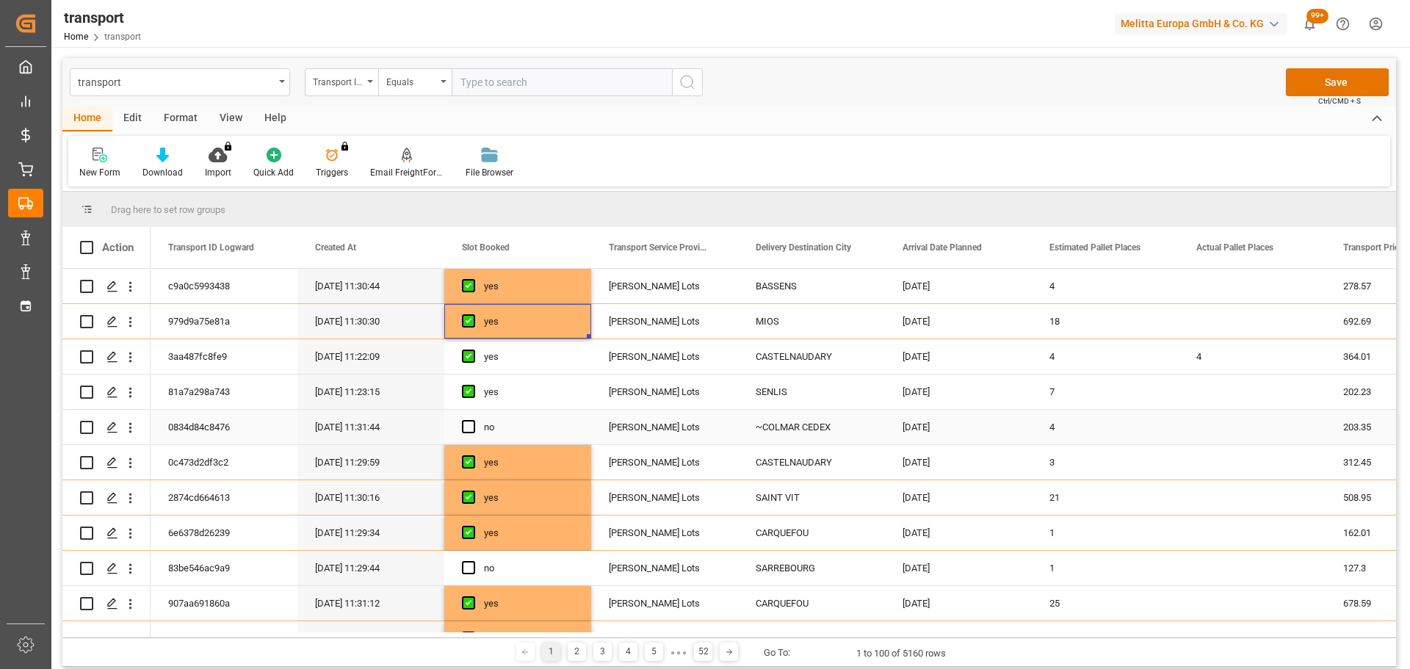
drag, startPoint x: 128, startPoint y: 424, endPoint x: 195, endPoint y: 444, distance: 69.7
click at [128, 424] on icon "open menu" at bounding box center [130, 427] width 15 height 15
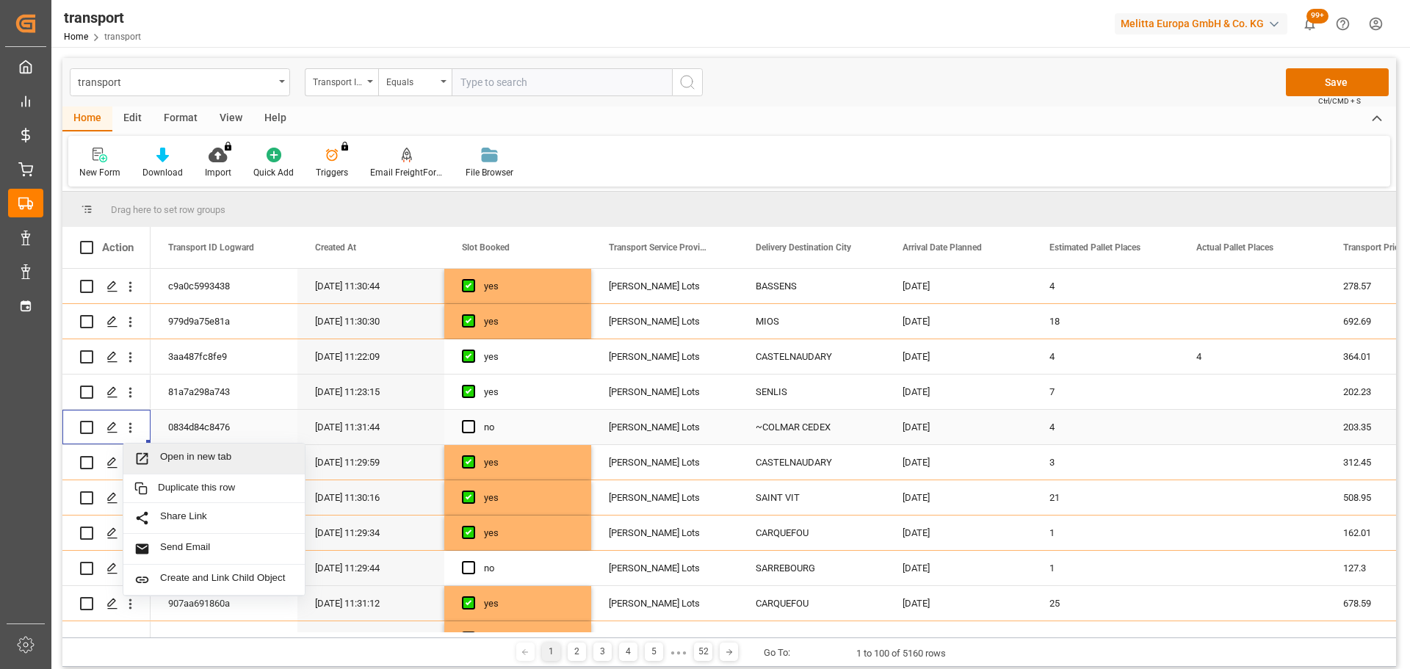
click at [181, 456] on span "Open in new tab" at bounding box center [227, 458] width 134 height 15
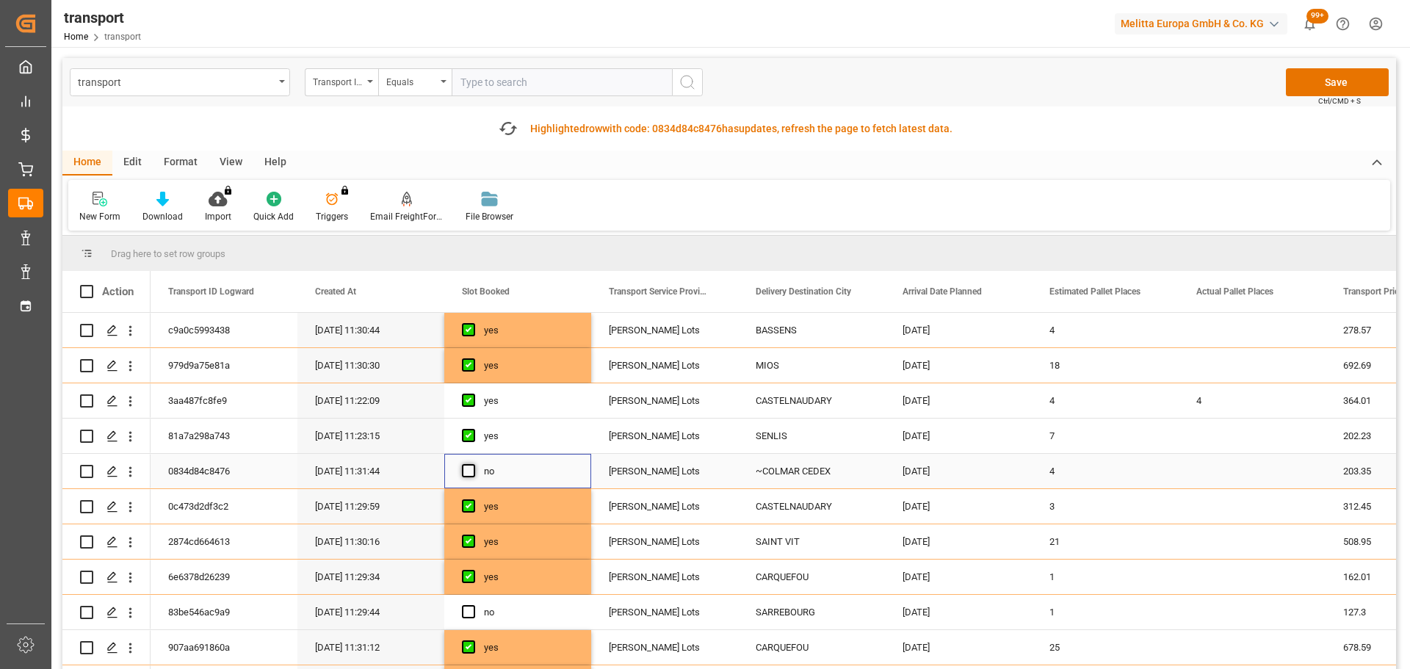
click at [466, 469] on span "Press SPACE to select this row." at bounding box center [468, 470] width 13 height 13
click at [473, 464] on input "Press SPACE to select this row." at bounding box center [473, 464] width 0 height 0
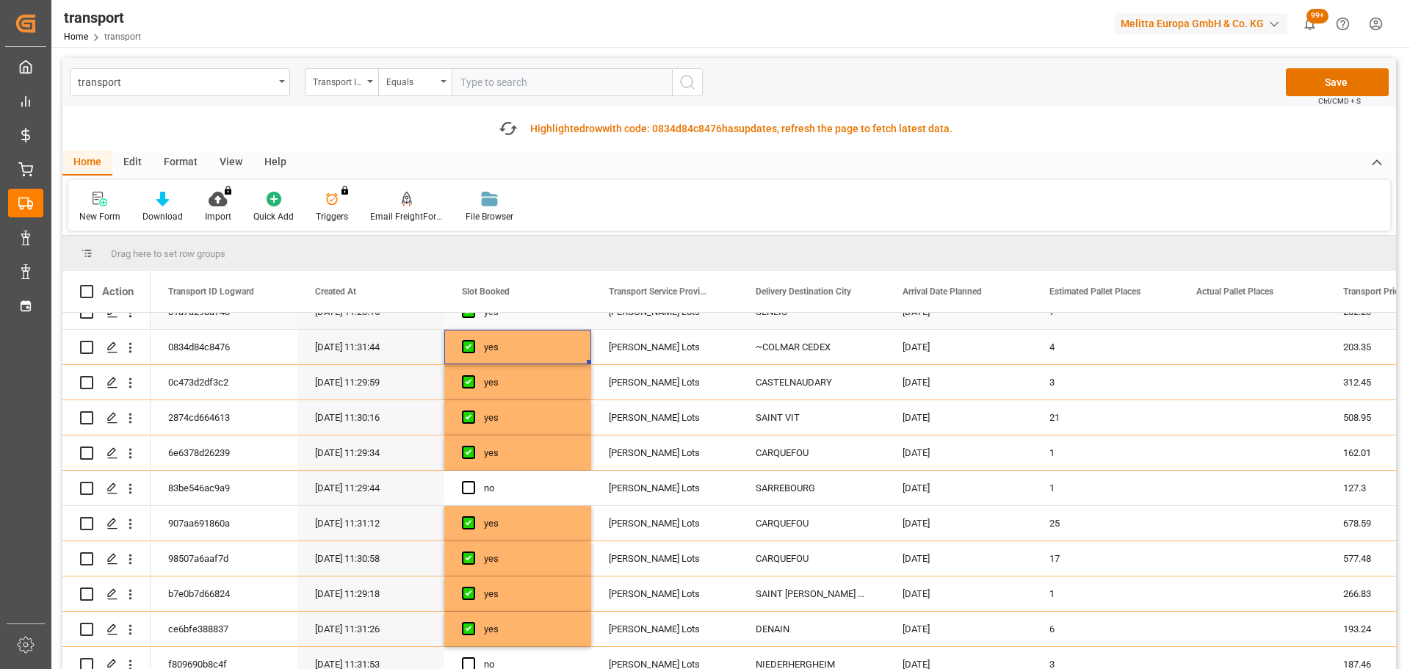
scroll to position [147, 0]
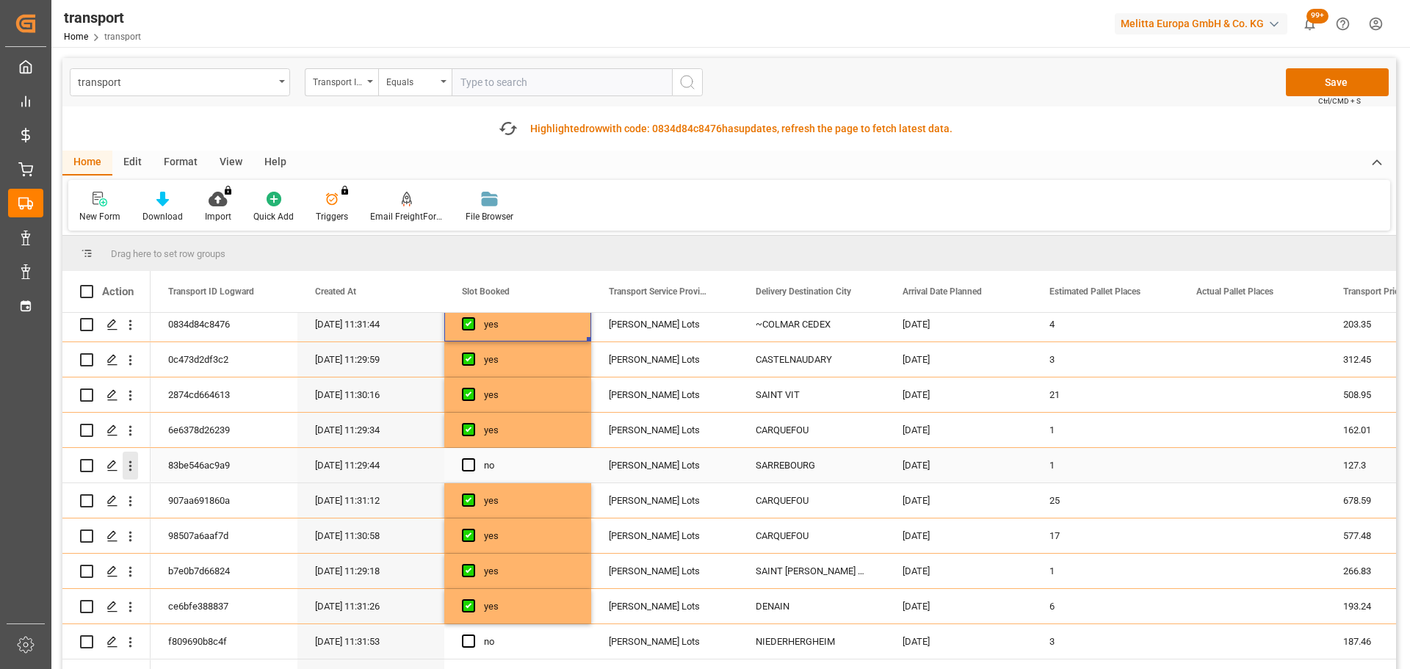
click at [131, 460] on icon "open menu" at bounding box center [130, 465] width 15 height 15
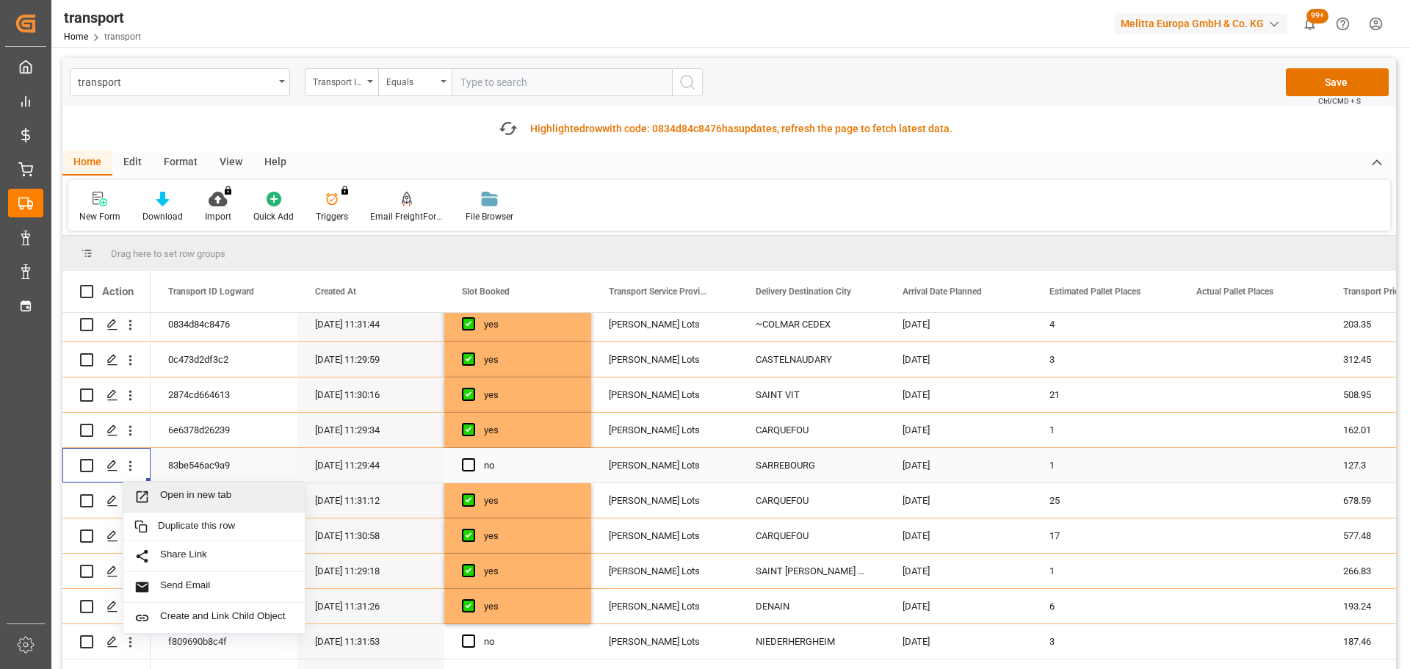
click at [234, 490] on span "Open in new tab" at bounding box center [227, 496] width 134 height 15
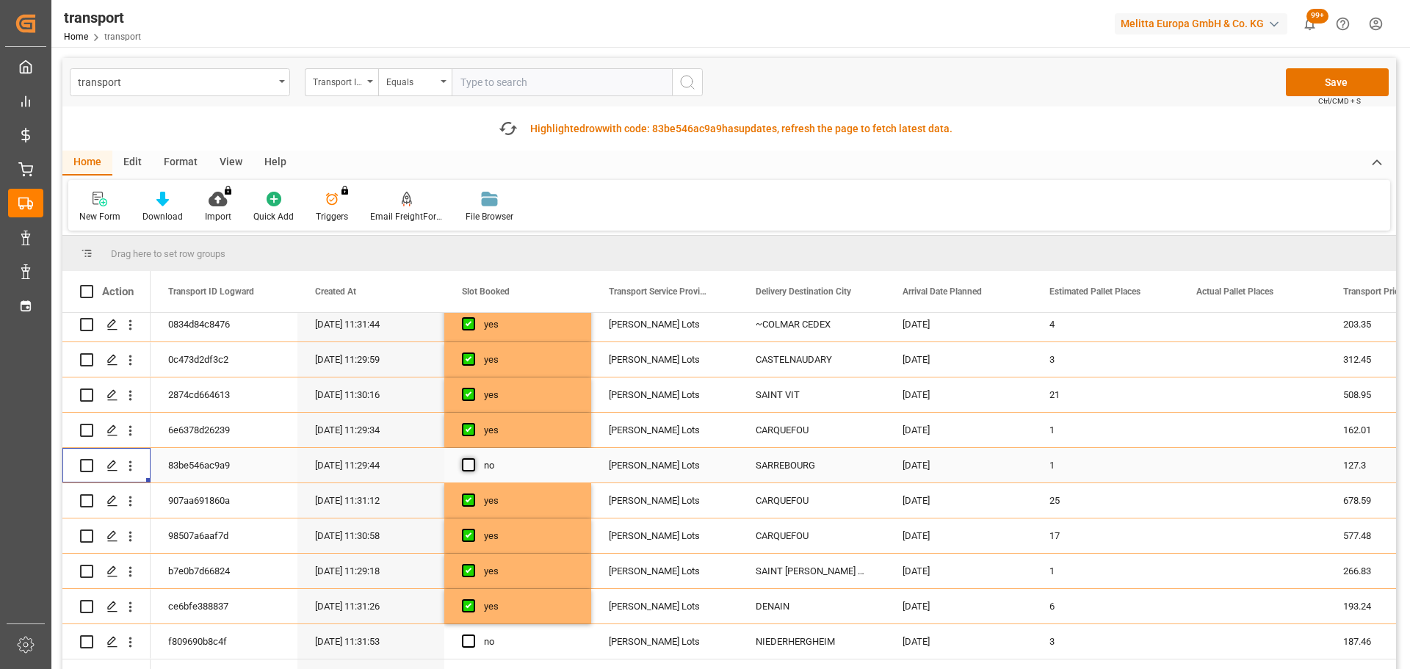
click at [473, 463] on span "Press SPACE to select this row." at bounding box center [468, 464] width 13 height 13
click at [473, 458] on input "Press SPACE to select this row." at bounding box center [473, 458] width 0 height 0
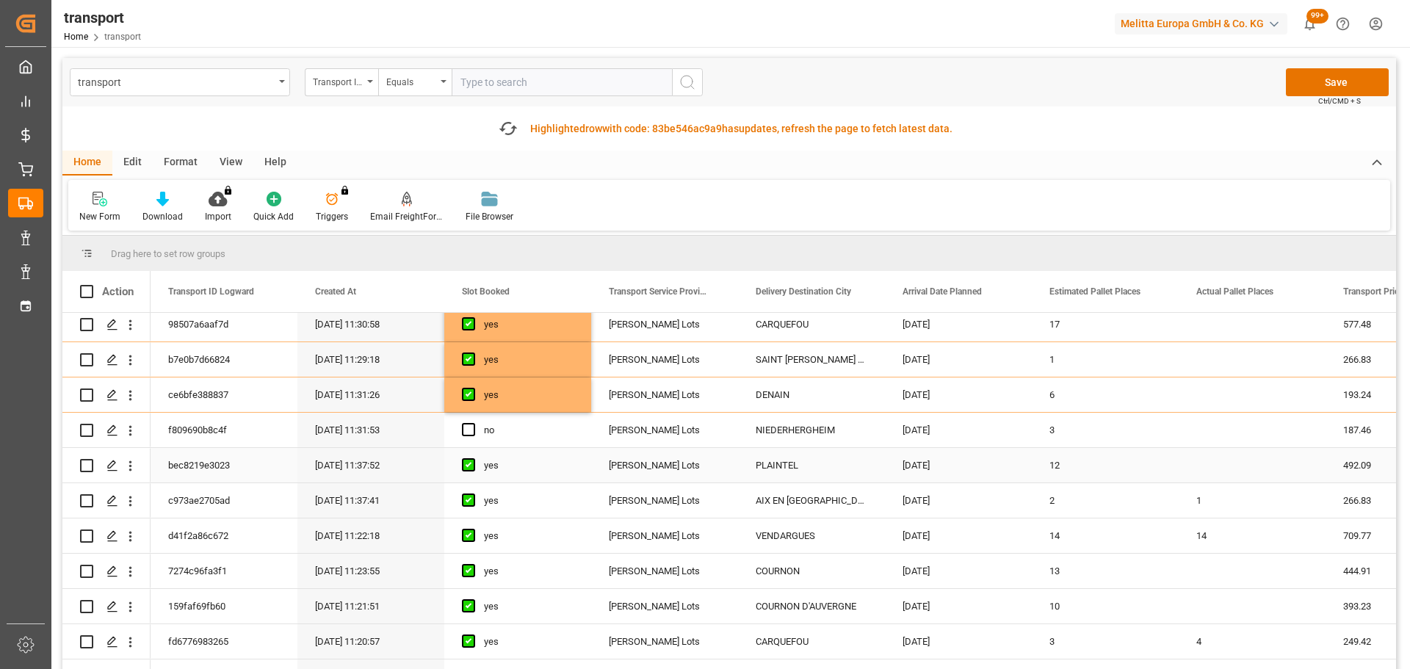
scroll to position [367, 0]
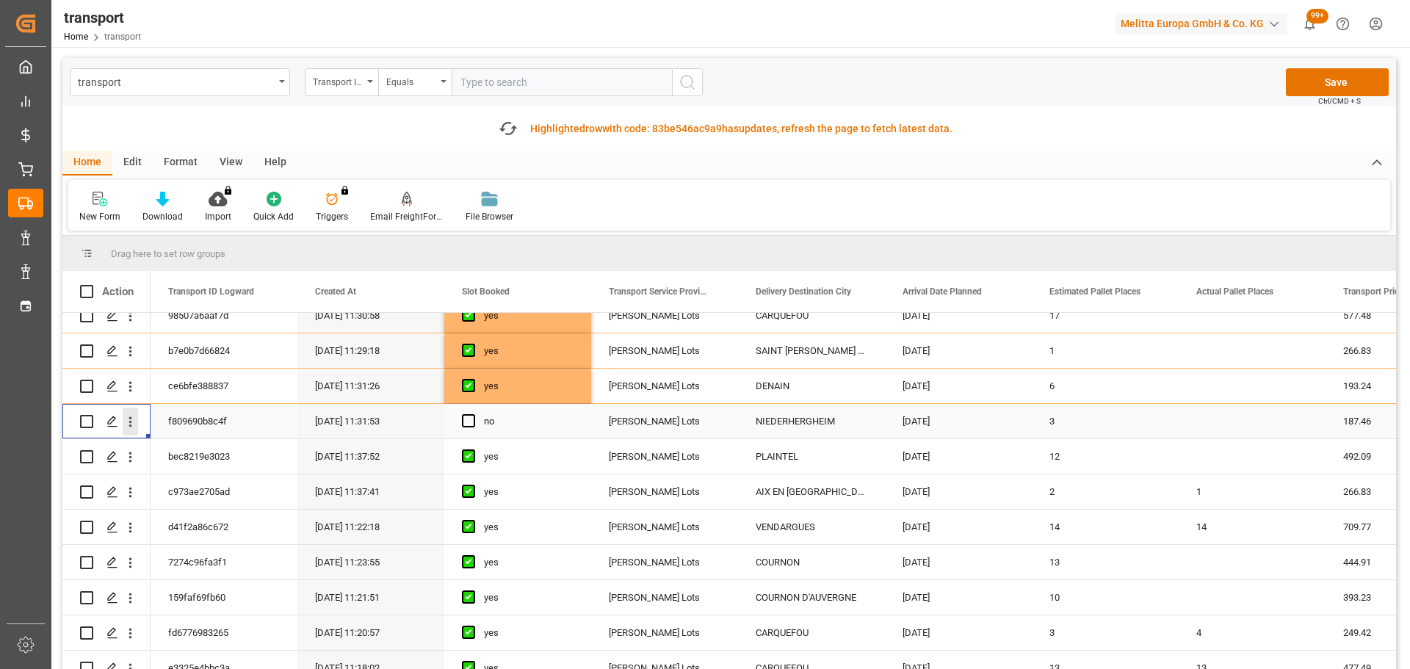
click at [126, 420] on icon "open menu" at bounding box center [130, 421] width 15 height 15
click at [208, 448] on span "Open in new tab" at bounding box center [227, 452] width 134 height 15
click at [465, 423] on span "Press SPACE to select this row." at bounding box center [468, 420] width 13 height 13
click at [473, 414] on input "Press SPACE to select this row." at bounding box center [473, 414] width 0 height 0
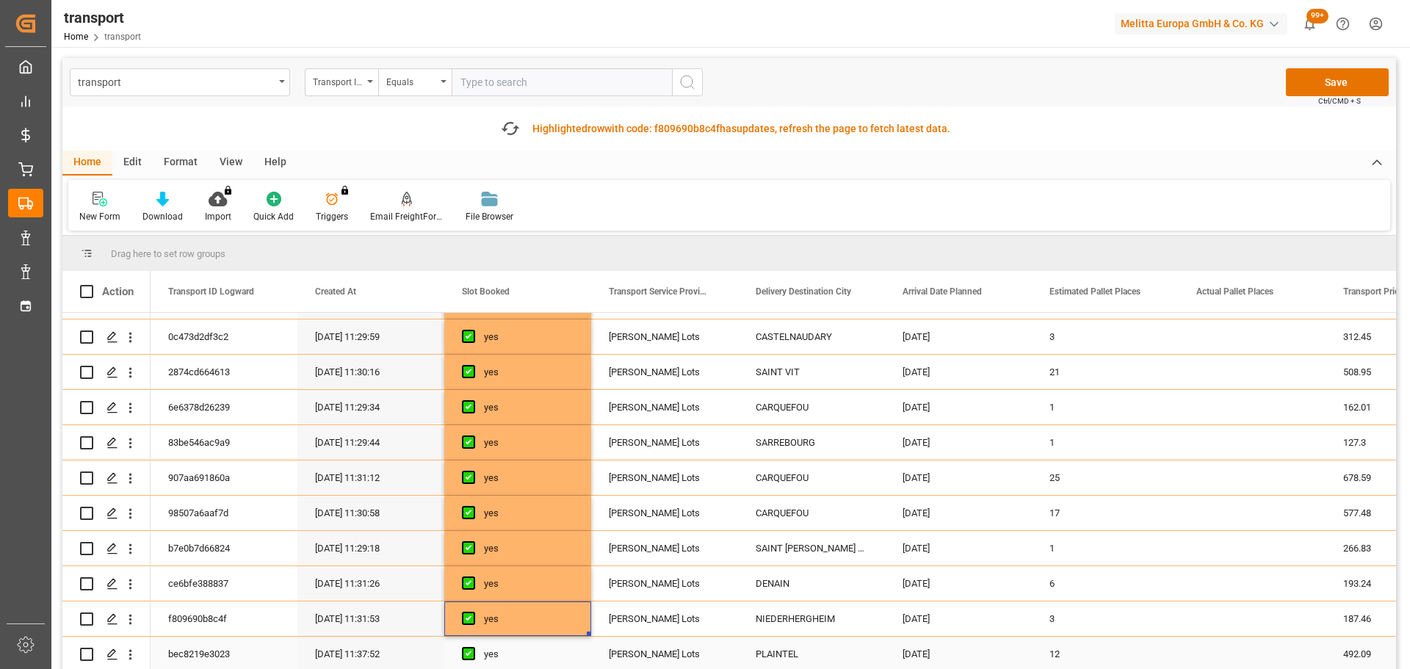
scroll to position [0, 0]
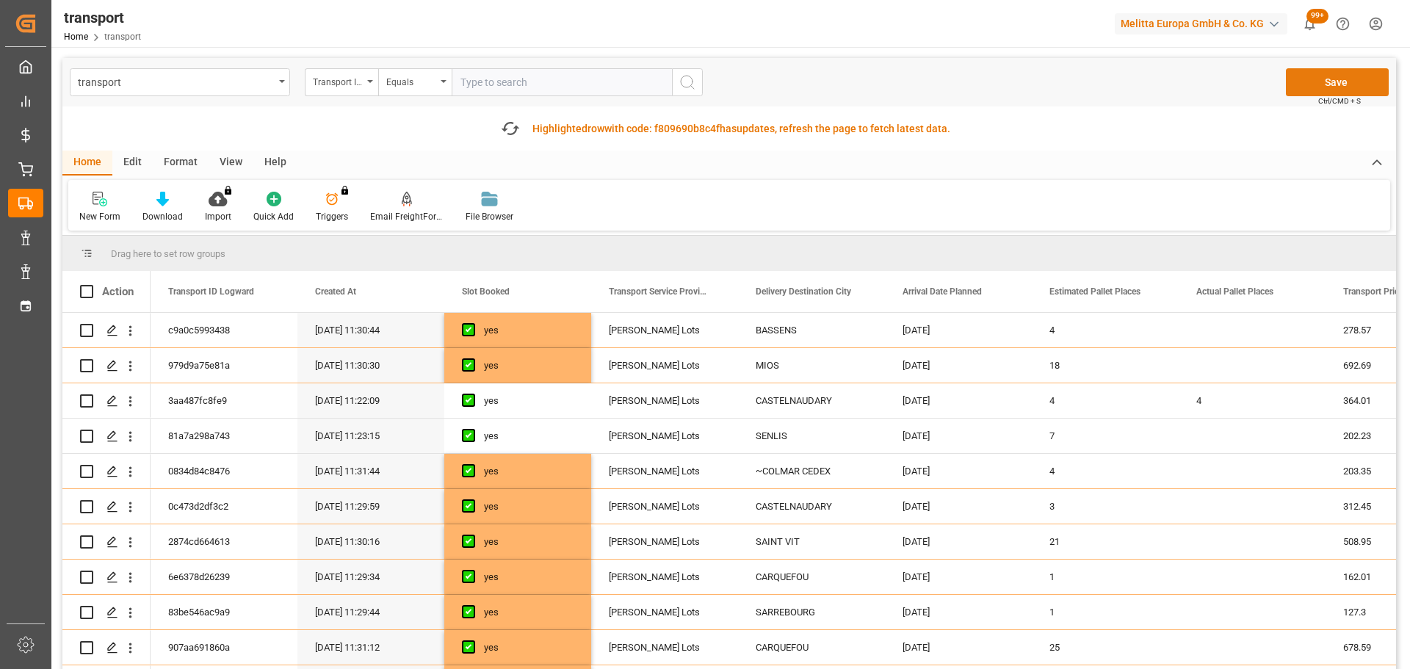
click at [1324, 83] on button "Save" at bounding box center [1337, 82] width 103 height 28
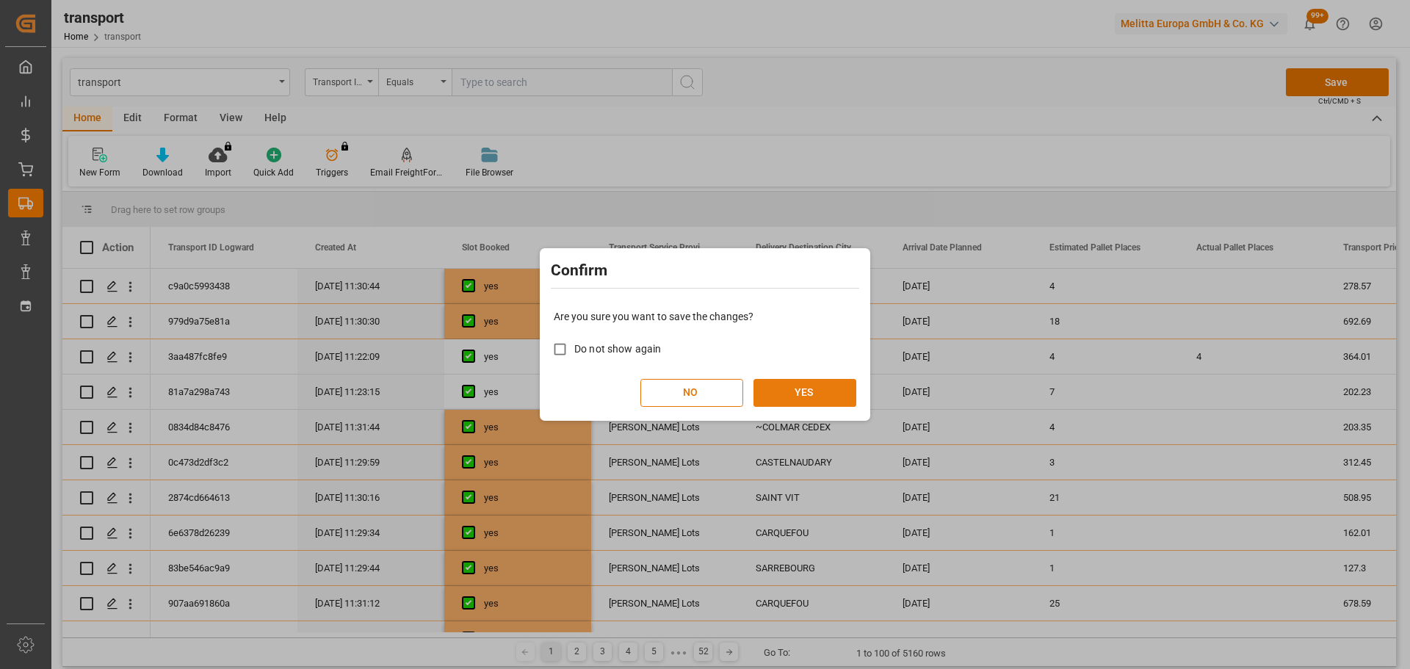
click at [777, 387] on button "YES" at bounding box center [804, 393] width 103 height 28
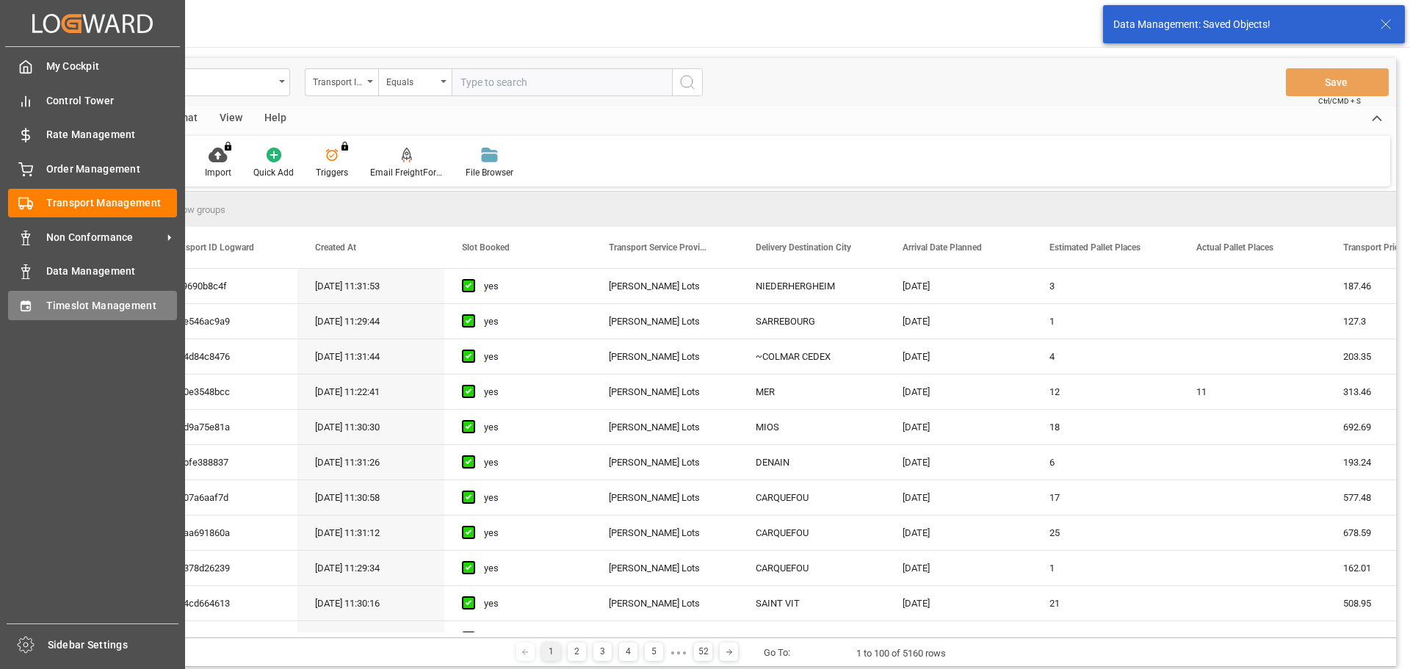
click at [54, 305] on span "Timeslot Management" at bounding box center [111, 305] width 131 height 15
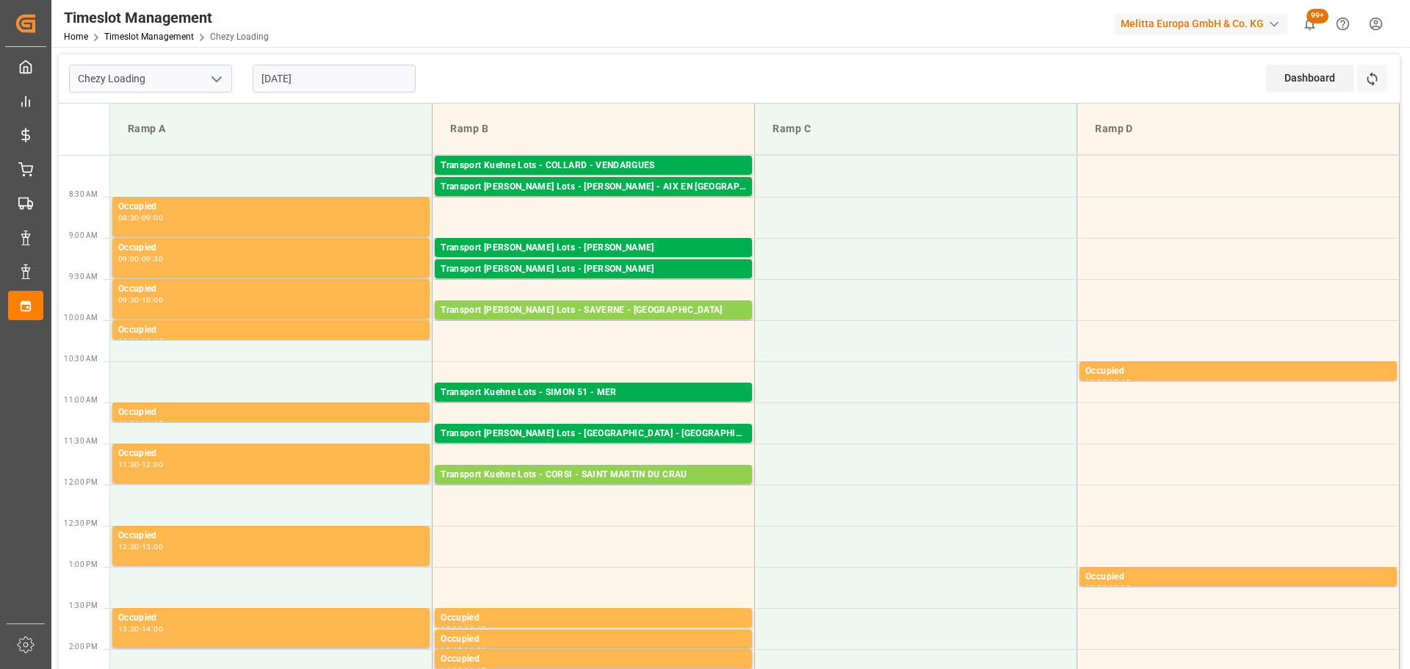
click at [308, 77] on input "29-09-2025" at bounding box center [334, 79] width 163 height 28
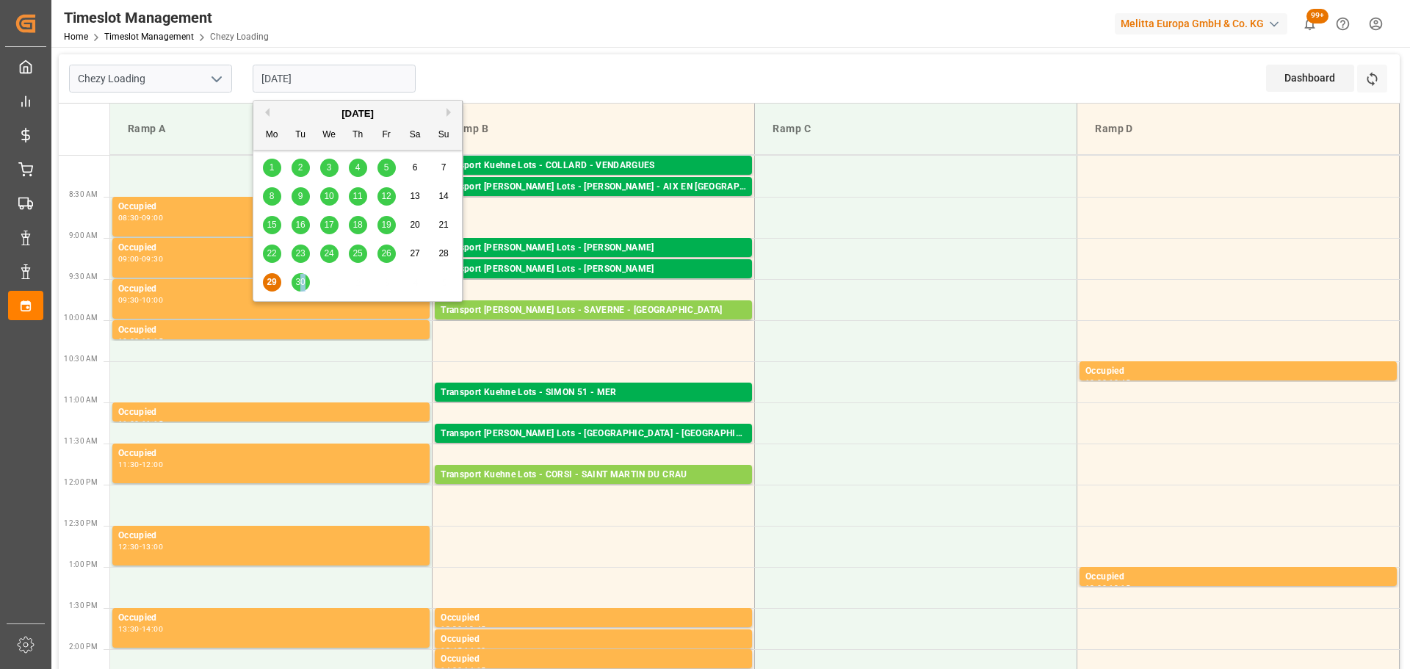
click at [304, 278] on span "30" at bounding box center [300, 282] width 10 height 10
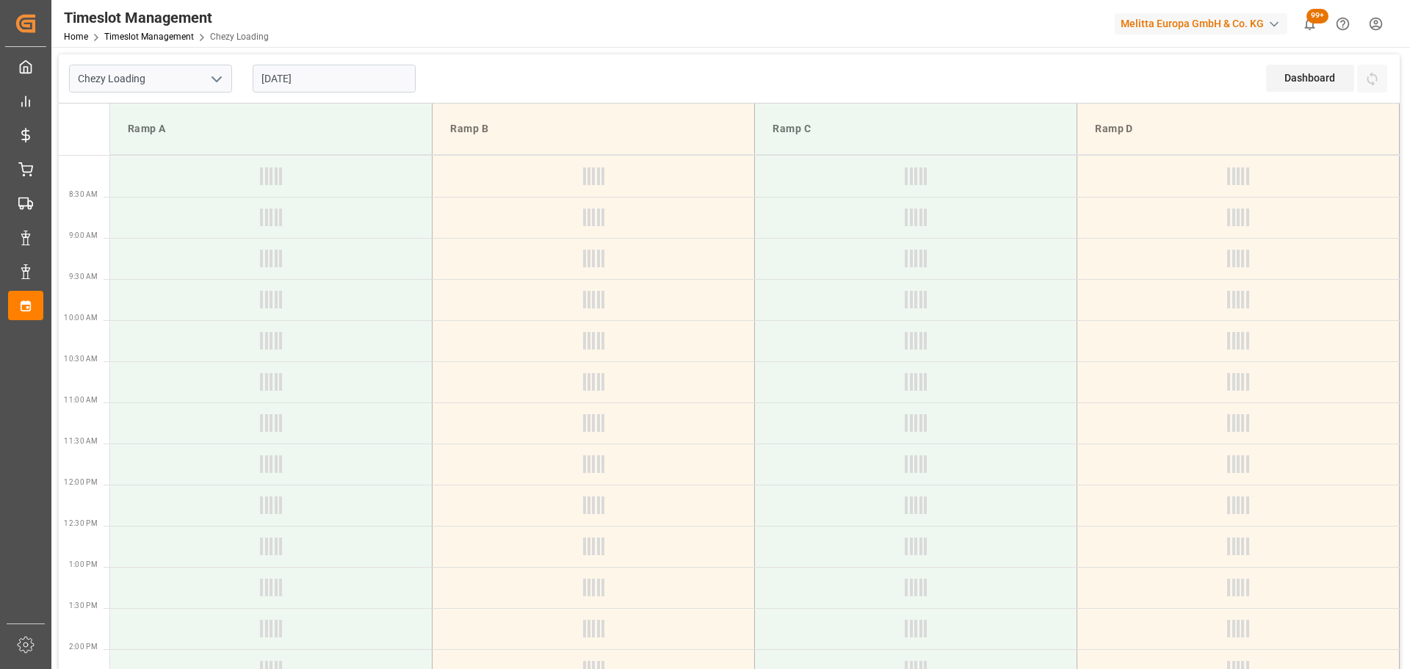
click at [350, 73] on input "30-09-2025" at bounding box center [334, 79] width 163 height 28
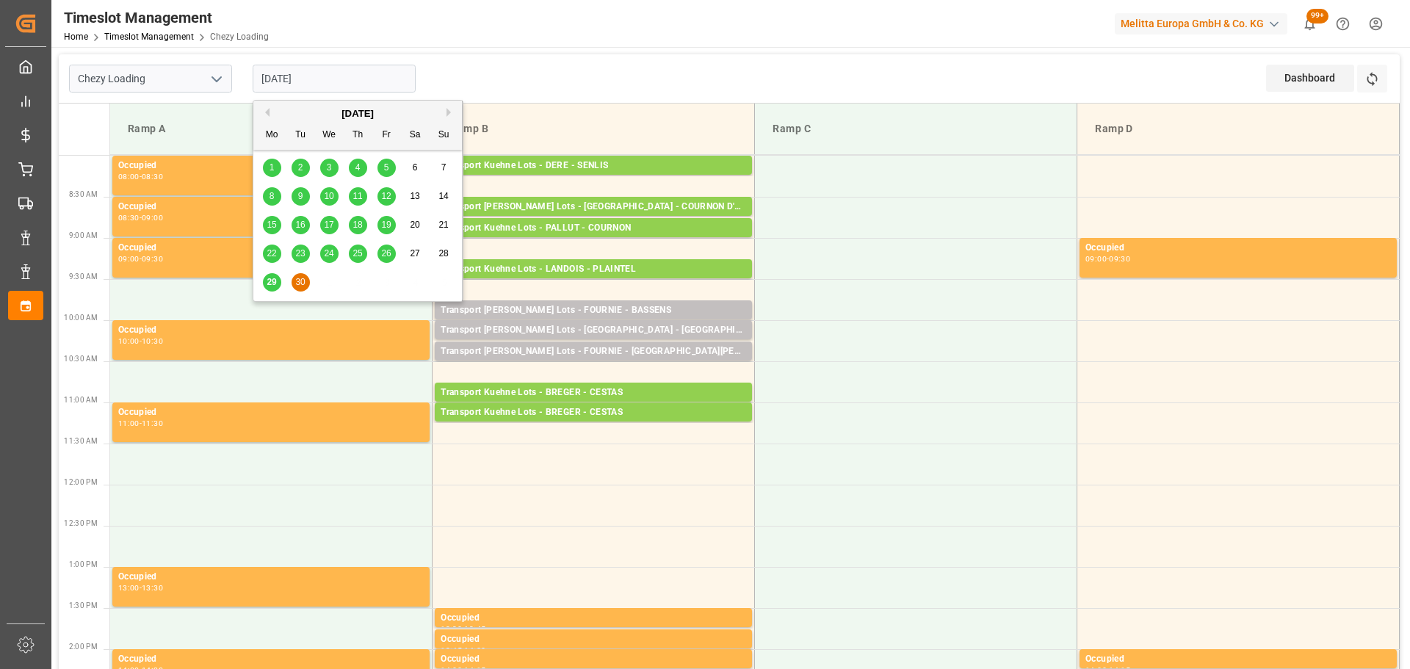
click at [272, 277] on span "29" at bounding box center [272, 282] width 10 height 10
type input "29-09-2025"
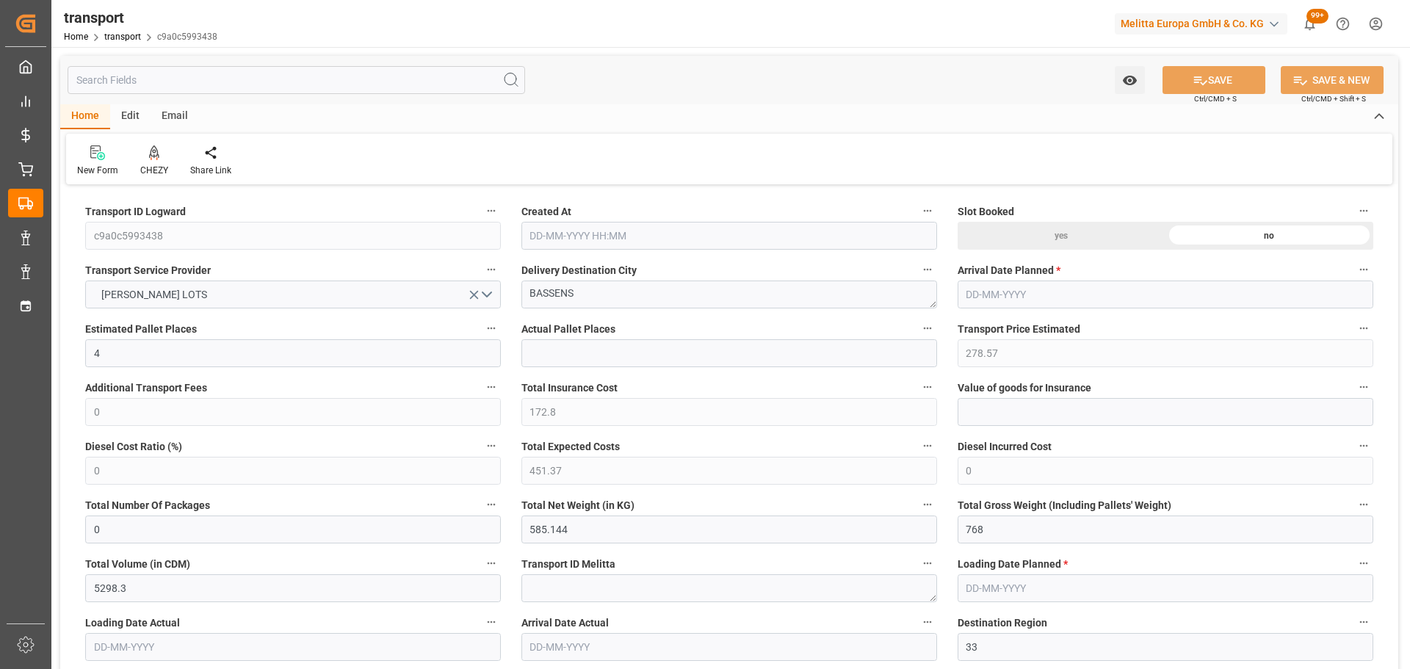
type input "[DATE] 11:30"
type input "[DATE]"
click at [153, 162] on div "CHEZY" at bounding box center [154, 161] width 50 height 32
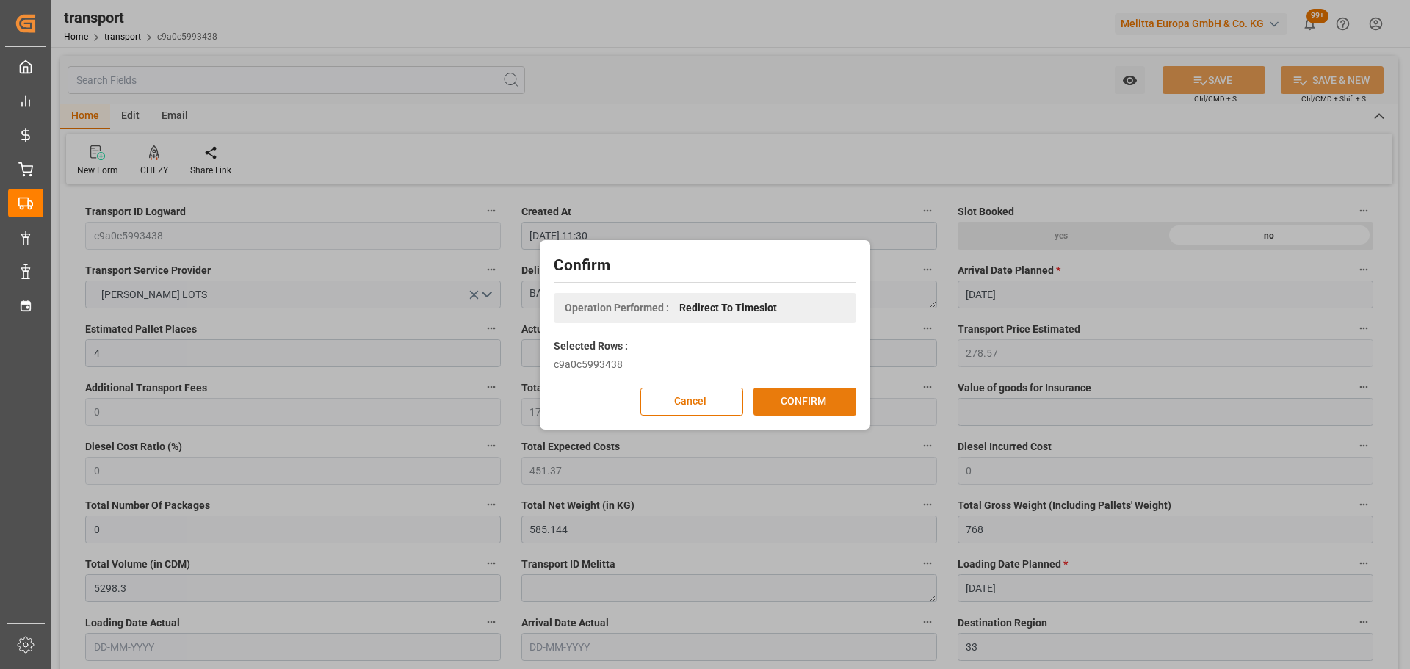
click at [784, 398] on button "CONFIRM" at bounding box center [804, 402] width 103 height 28
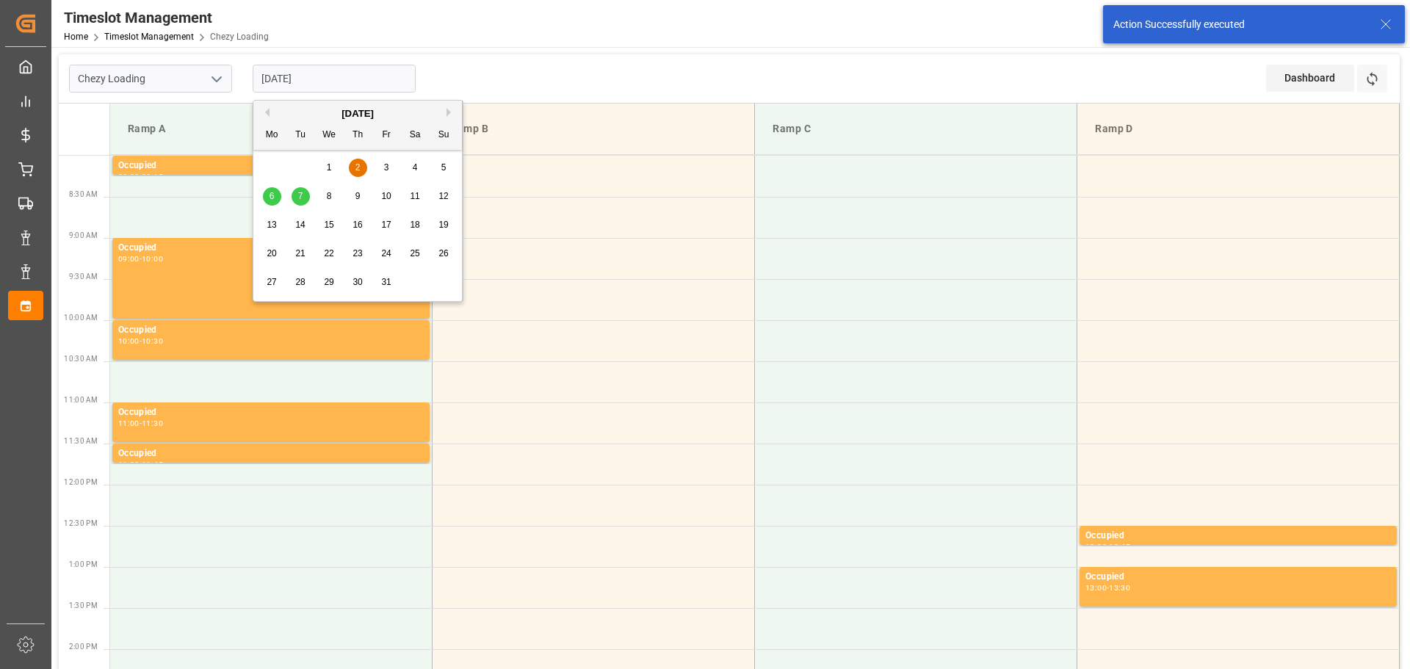
click at [308, 72] on input "[DATE]" at bounding box center [334, 79] width 163 height 28
click at [332, 164] on div "1" at bounding box center [329, 168] width 18 height 18
type input "01-10-2025"
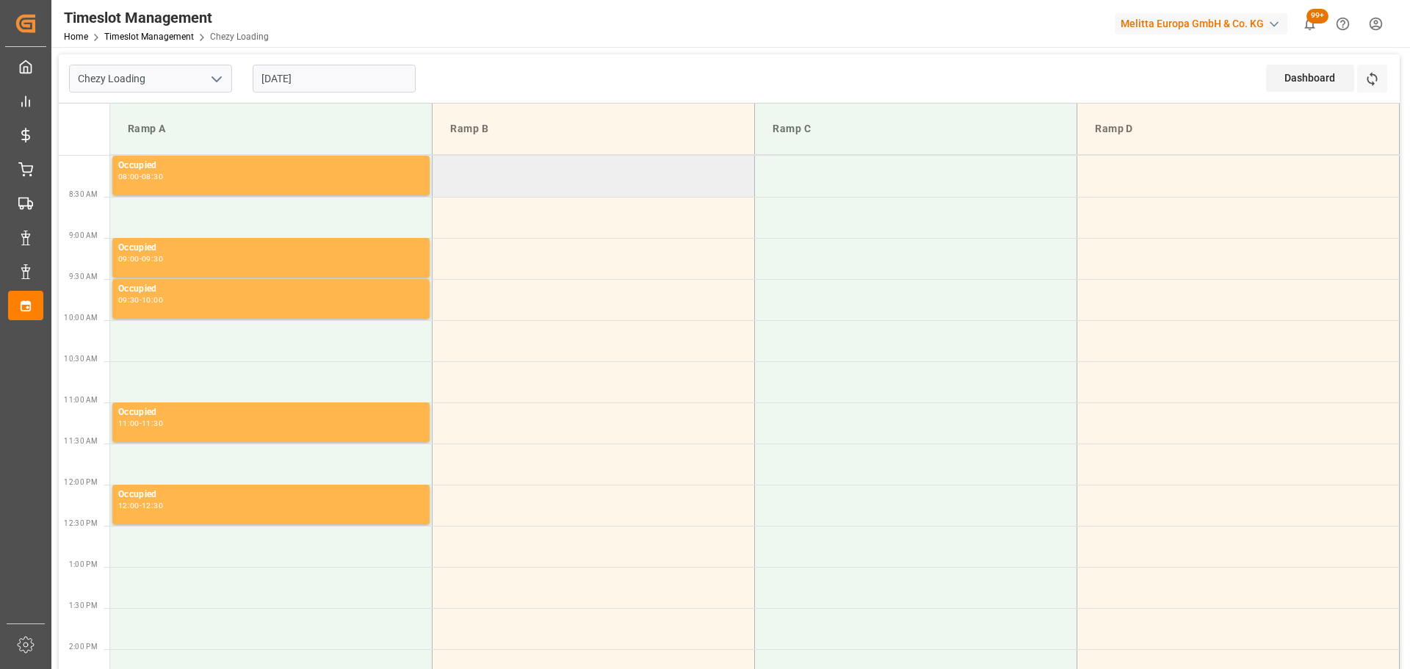
click at [444, 169] on td at bounding box center [594, 176] width 322 height 41
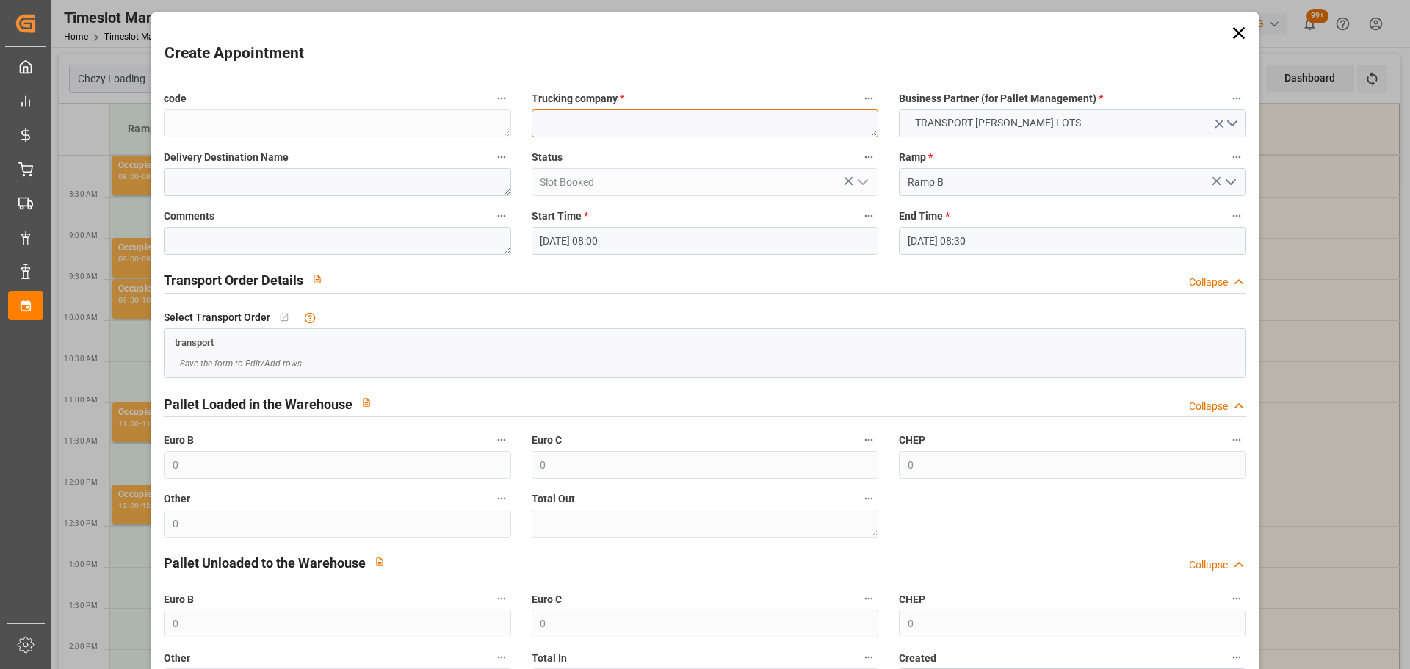
click at [596, 128] on textarea at bounding box center [705, 123] width 347 height 28
type textarea "FOURNIE"
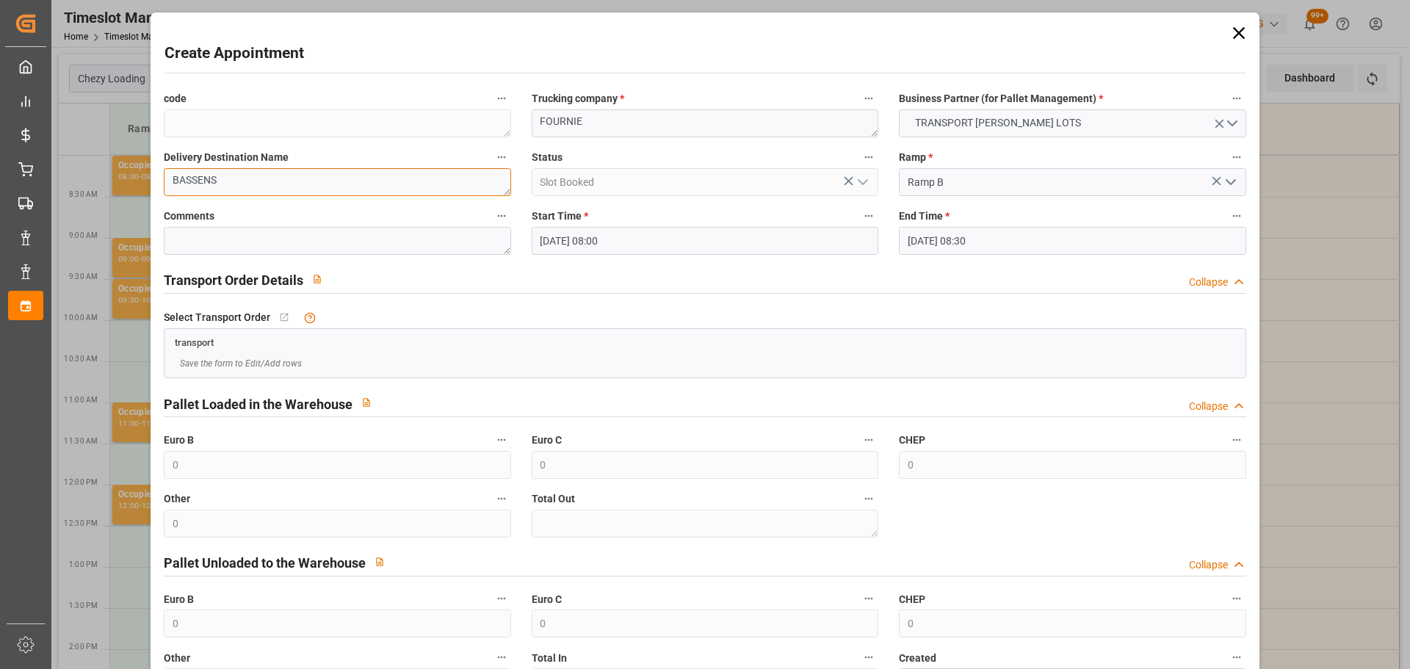
type textarea "BASSENS"
click at [926, 239] on input "01-10-2025 08:30" at bounding box center [1072, 241] width 347 height 28
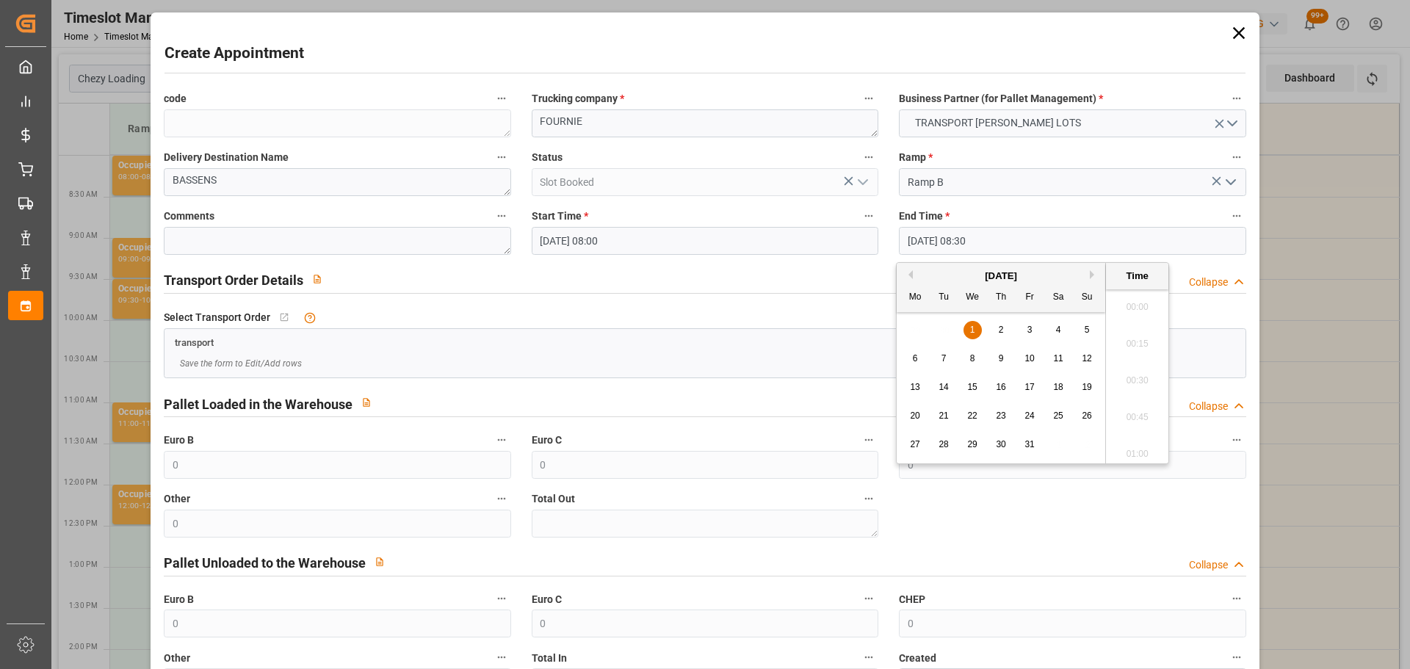
scroll to position [1180, 0]
click at [1235, 30] on icon at bounding box center [1239, 33] width 21 height 21
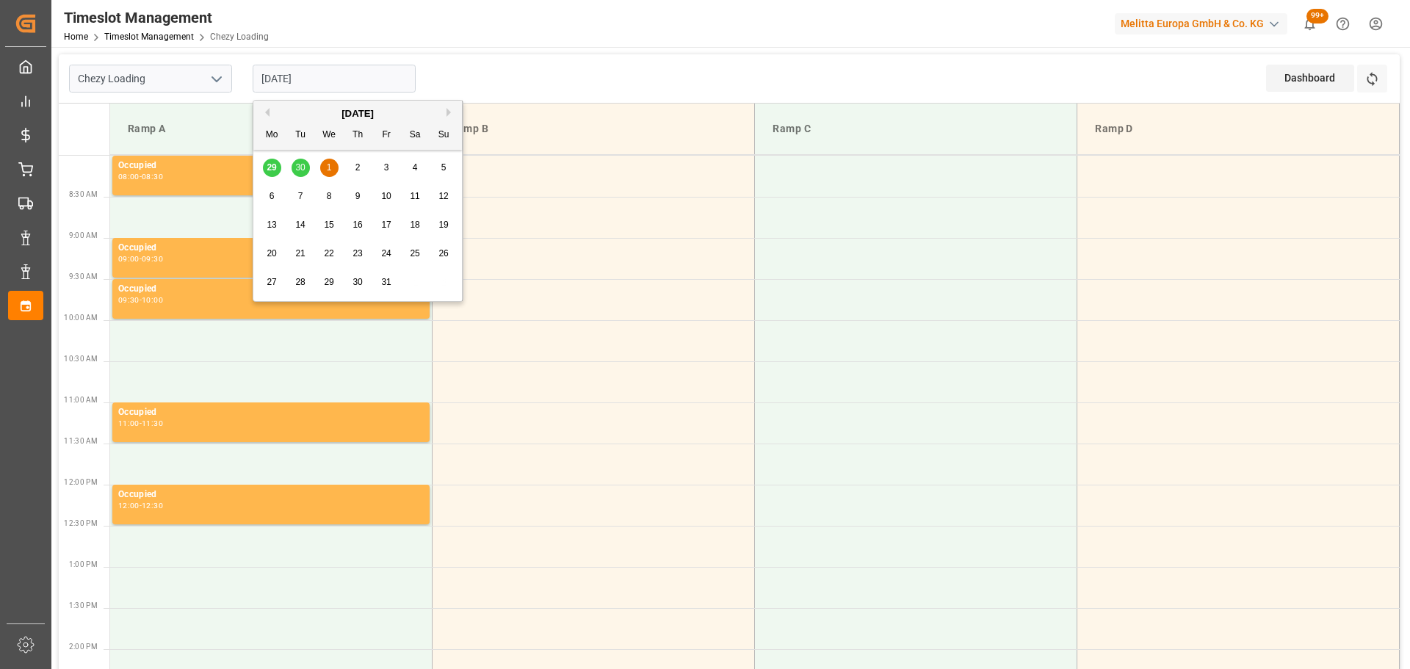
click at [303, 79] on input "01-10-2025" at bounding box center [334, 79] width 163 height 28
click at [298, 162] on div "29 30 1 2 3 4 5" at bounding box center [358, 167] width 200 height 29
click at [300, 164] on div "29 30 1 2 3 4 5" at bounding box center [358, 167] width 200 height 29
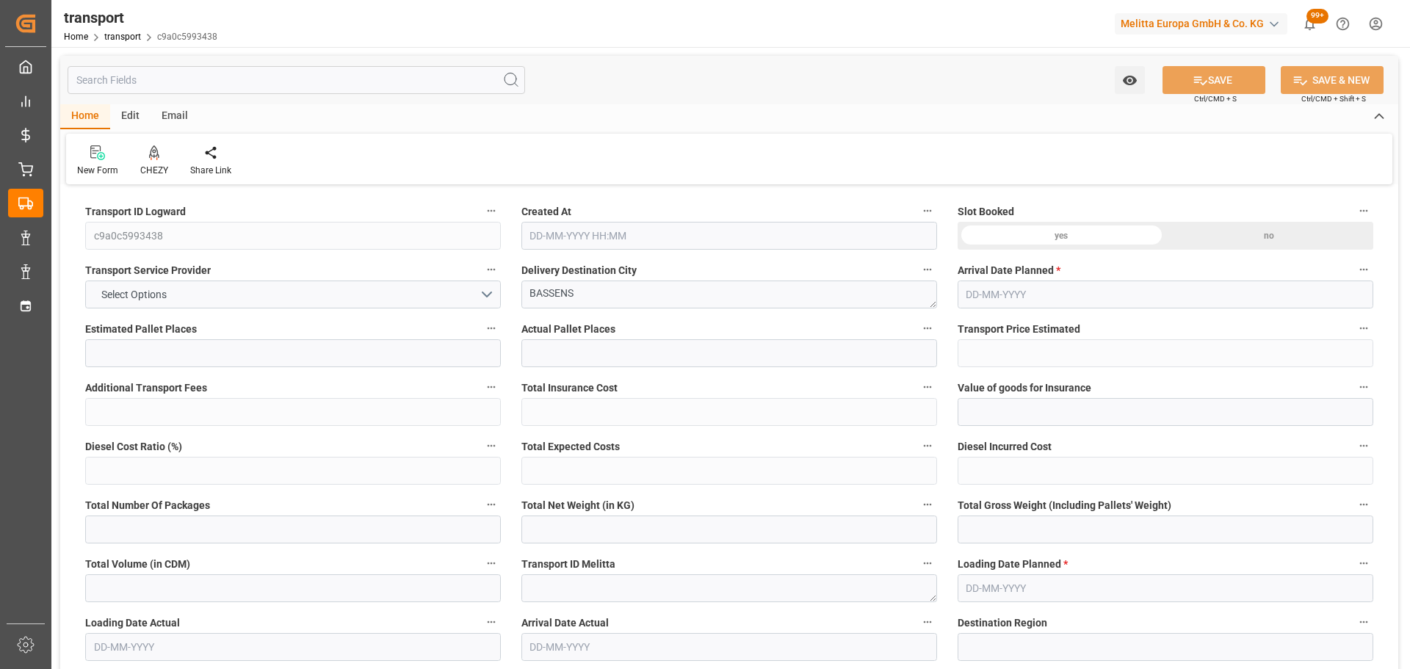
type input "4"
type input "278.57"
type input "0"
type input "172.8"
type input "0"
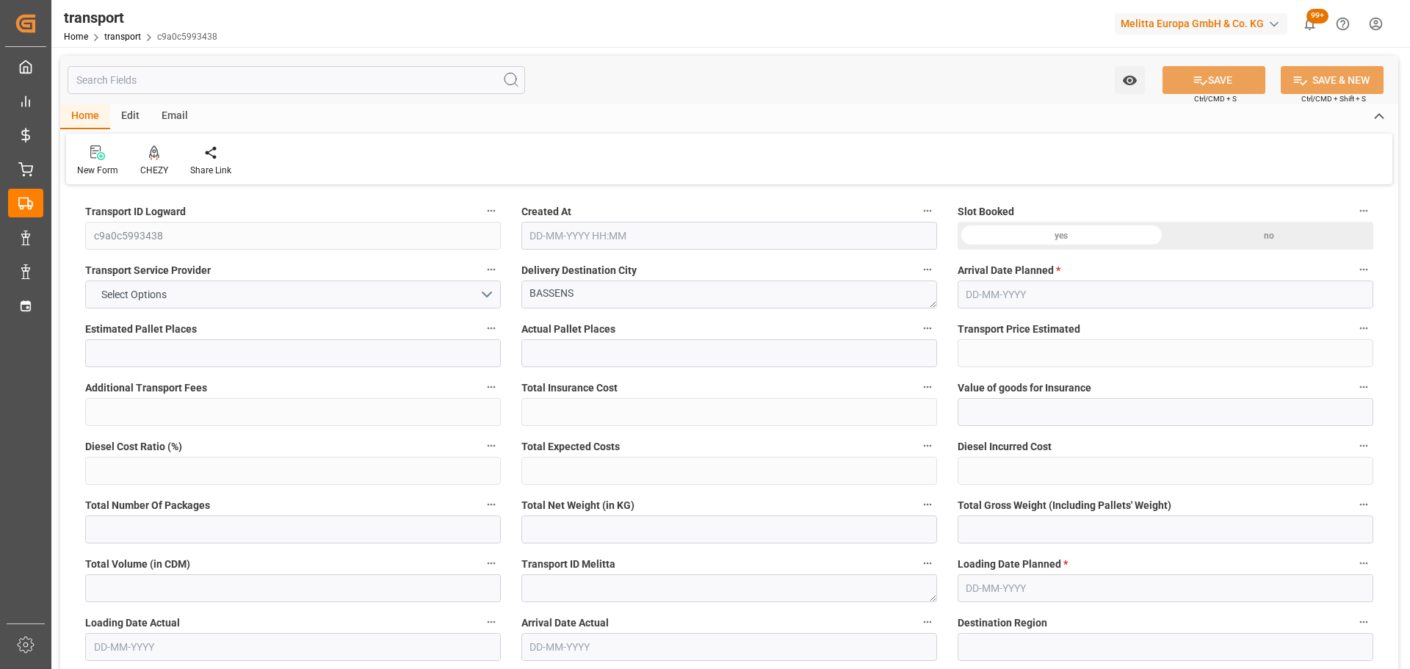
type input "451.37"
type input "0"
type input "585.144"
type input "768"
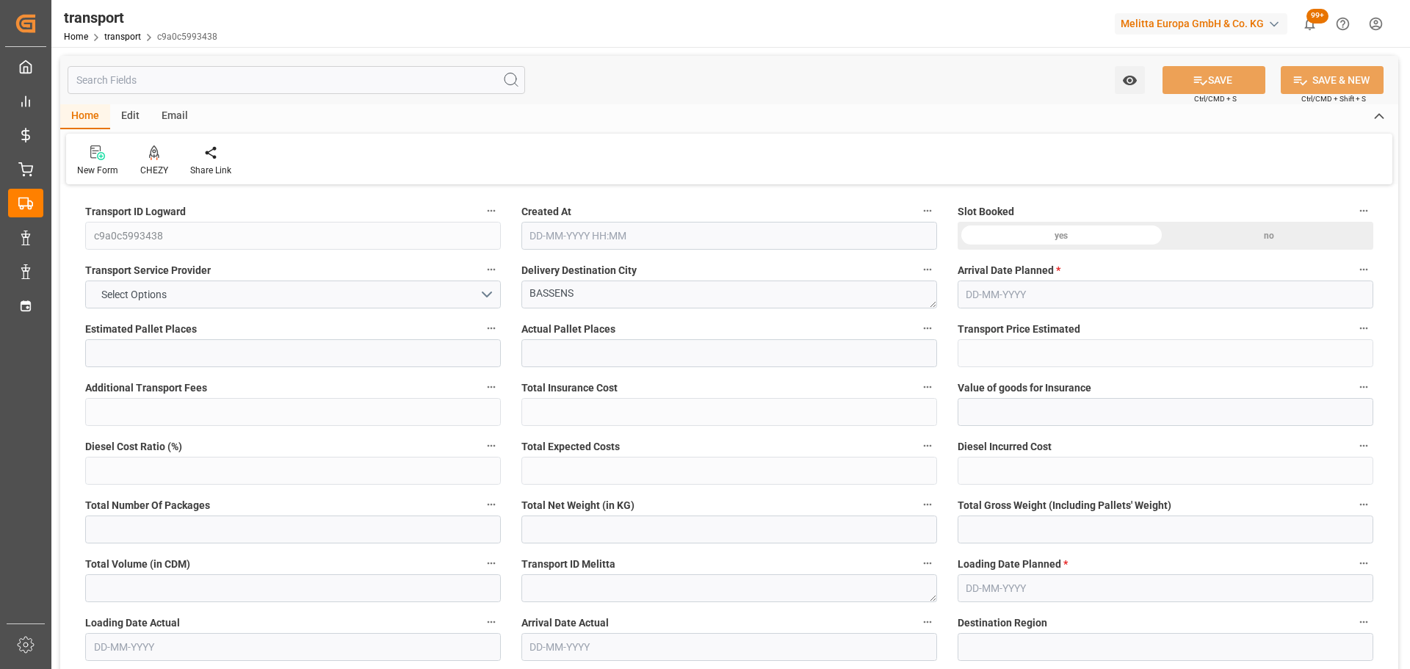
type input "5298.3"
type input "33"
type input "4"
type input "0"
type input "4"
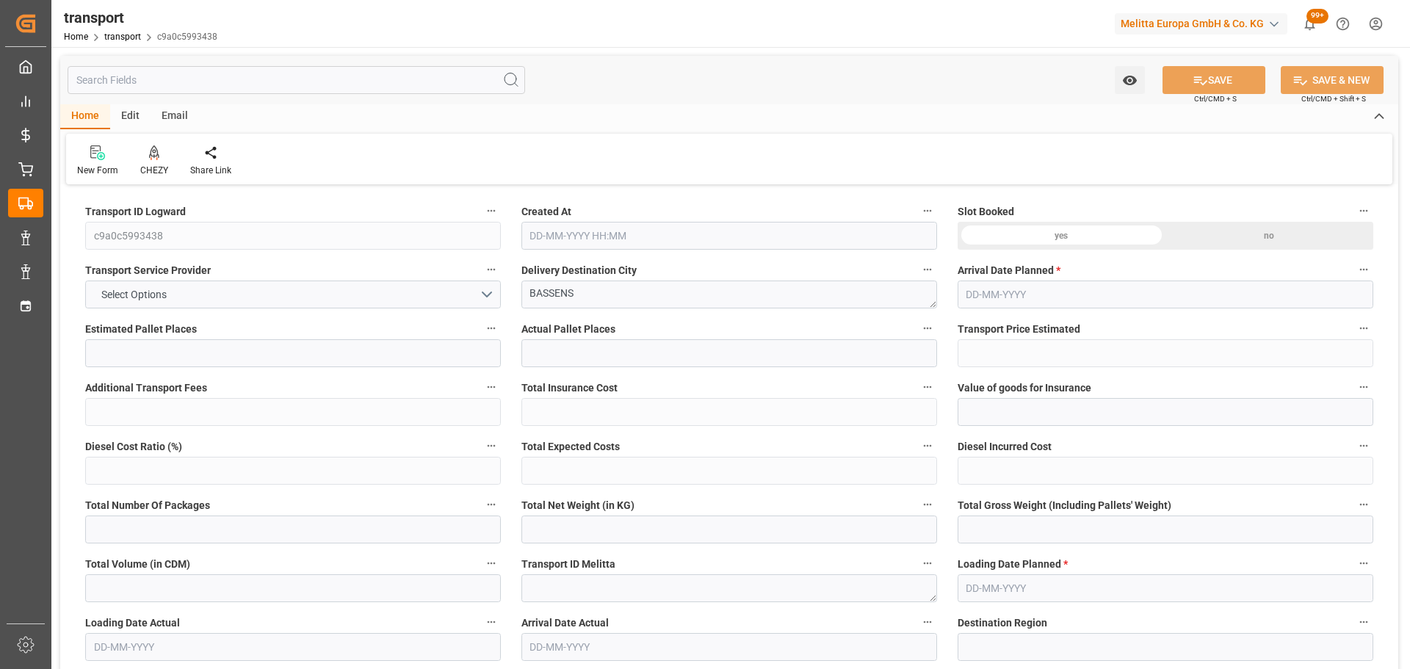
type input "101"
type input "671.904"
type input "0"
type input "4710.8598"
type input "0"
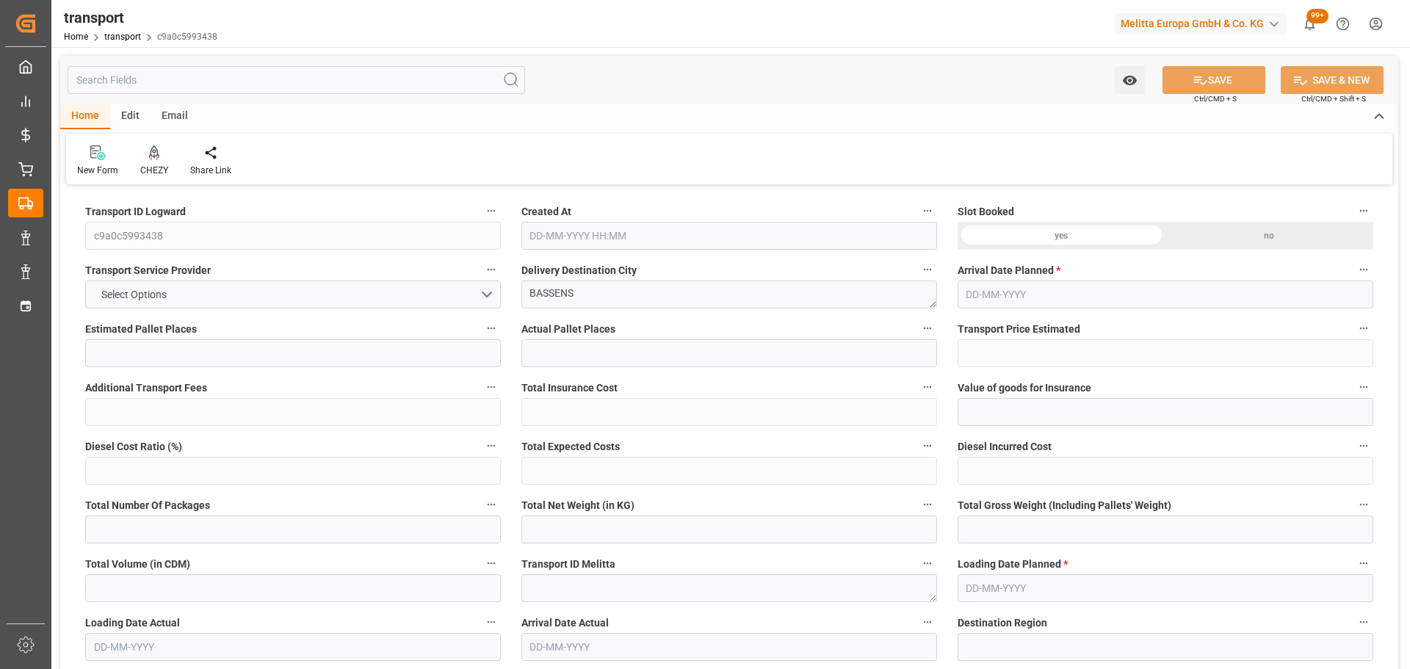
type input "0"
type input "21"
type input "35"
type input "29-09-2025 11:30"
type input "06-10-2025"
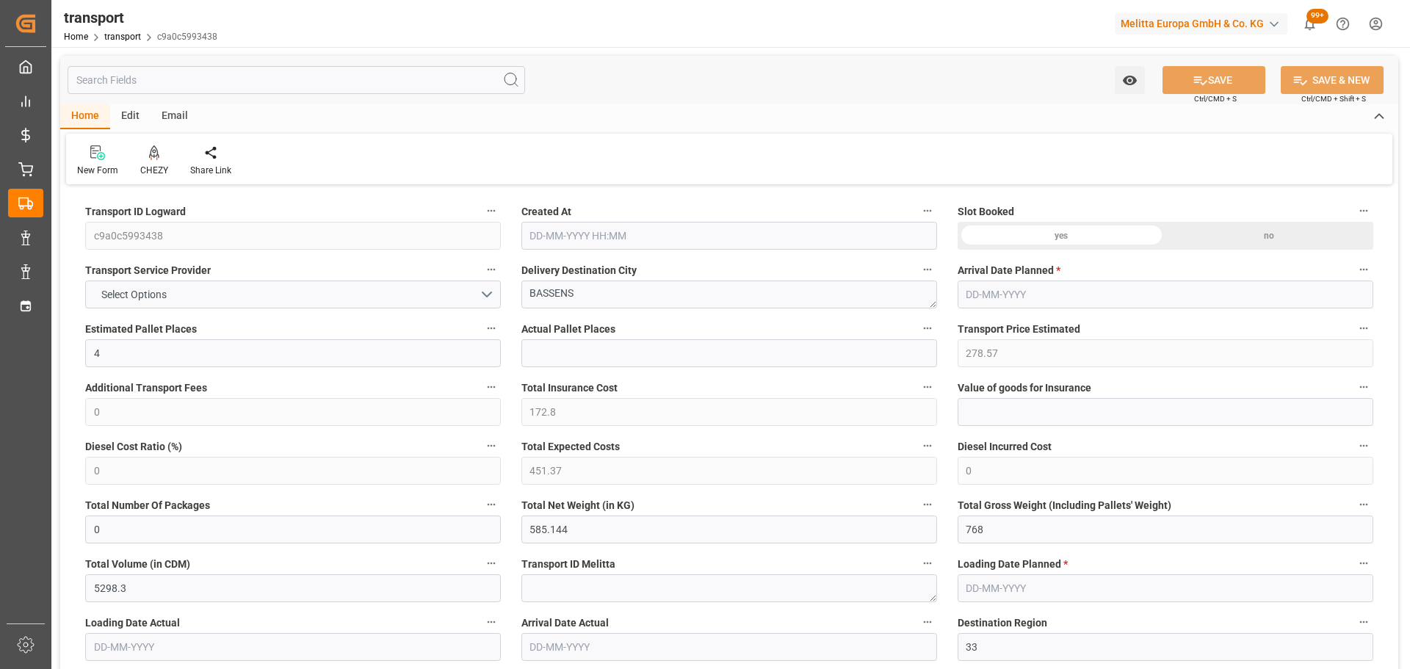
type input "[DATE]"
click at [147, 157] on div at bounding box center [154, 152] width 28 height 15
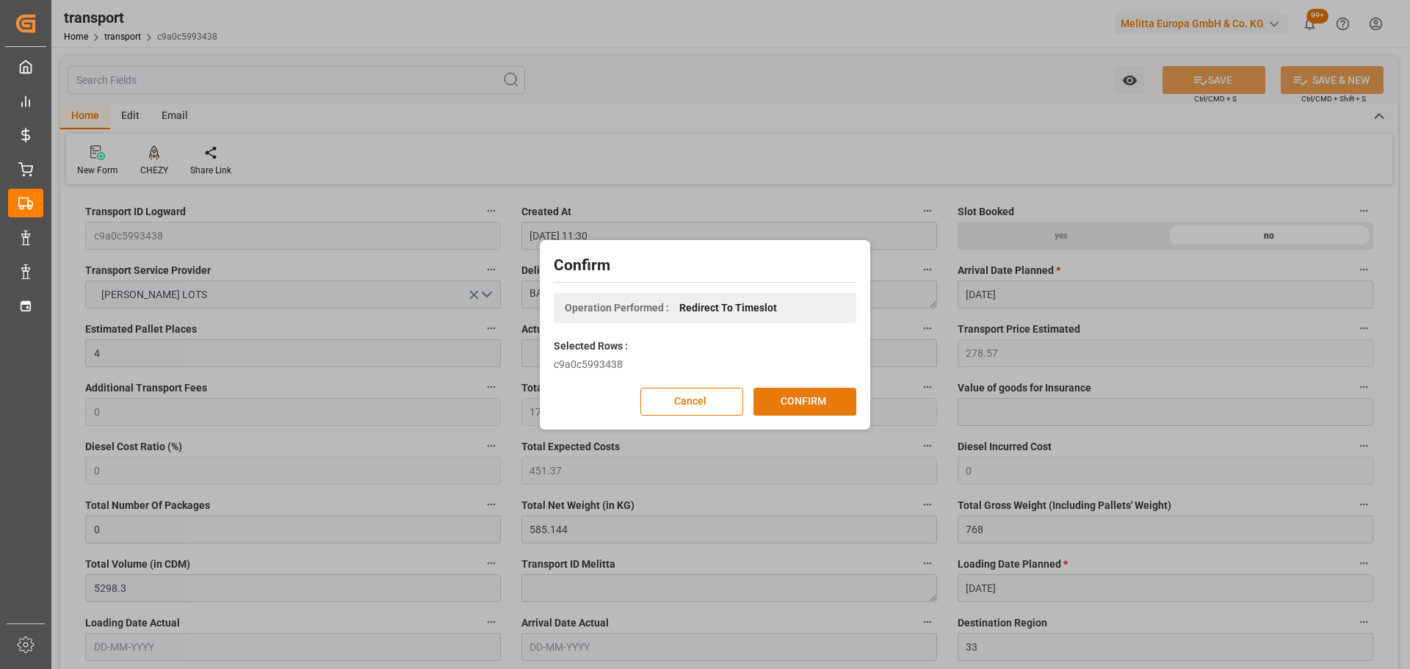
click at [786, 403] on button "CONFIRM" at bounding box center [804, 402] width 103 height 28
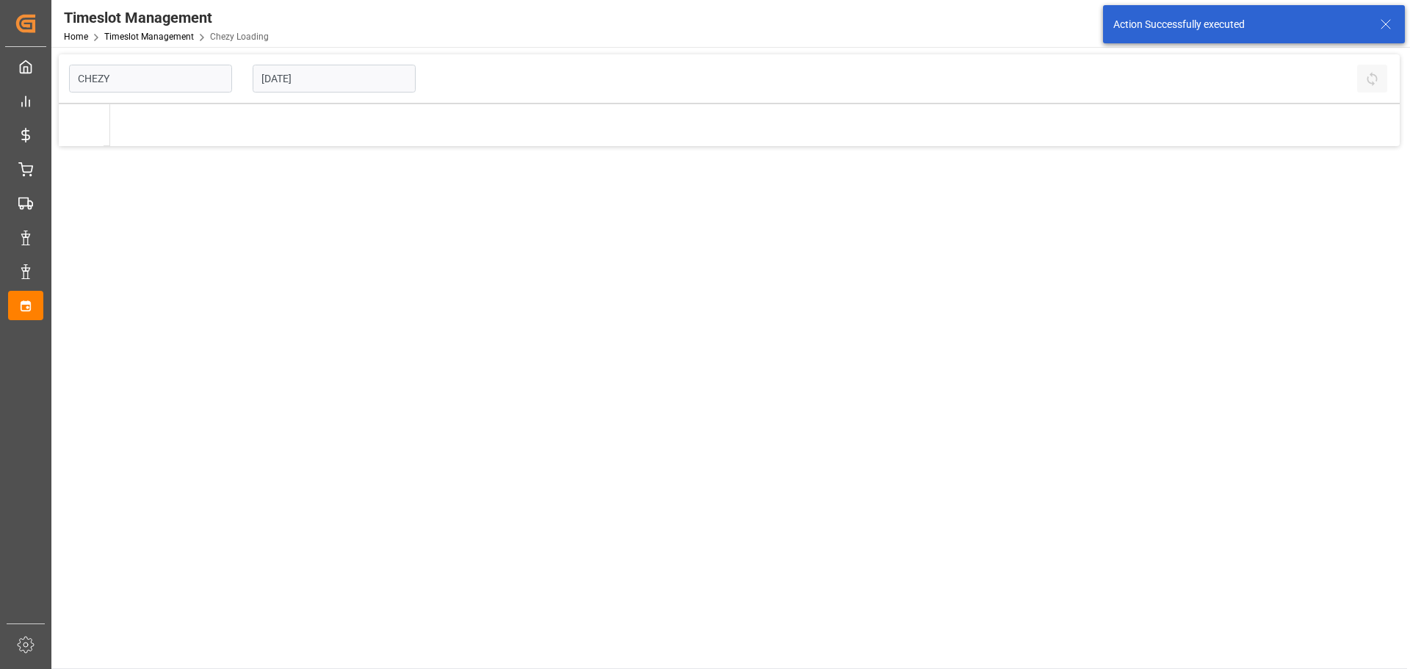
type input "Chezy Loading"
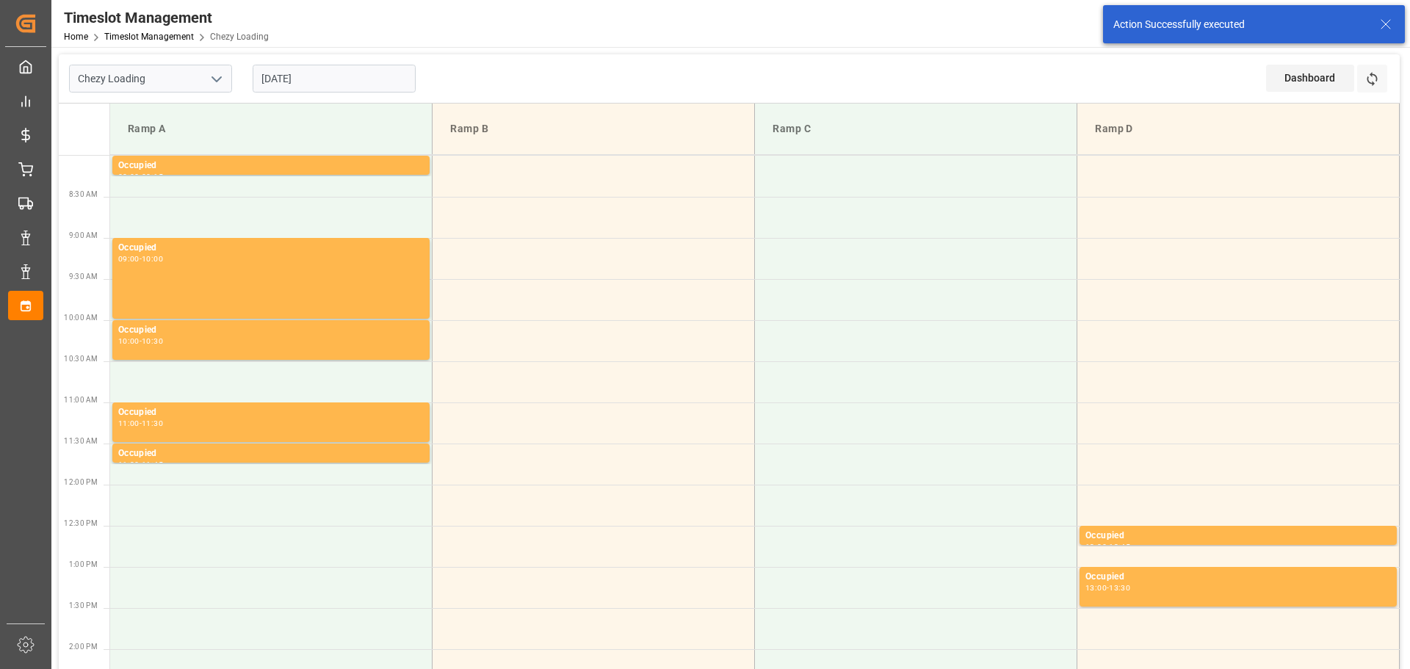
click at [347, 88] on input "[DATE]" at bounding box center [334, 79] width 163 height 28
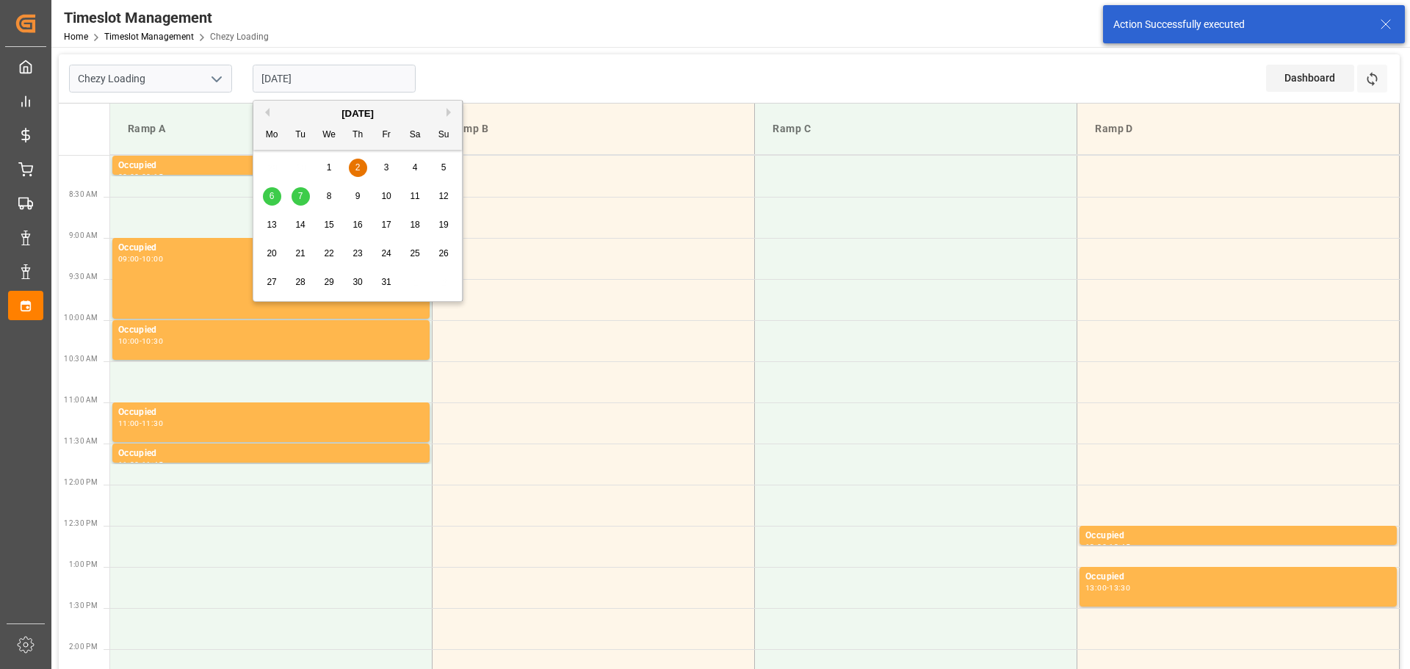
click at [264, 112] on button "Previous Month" at bounding box center [265, 112] width 9 height 9
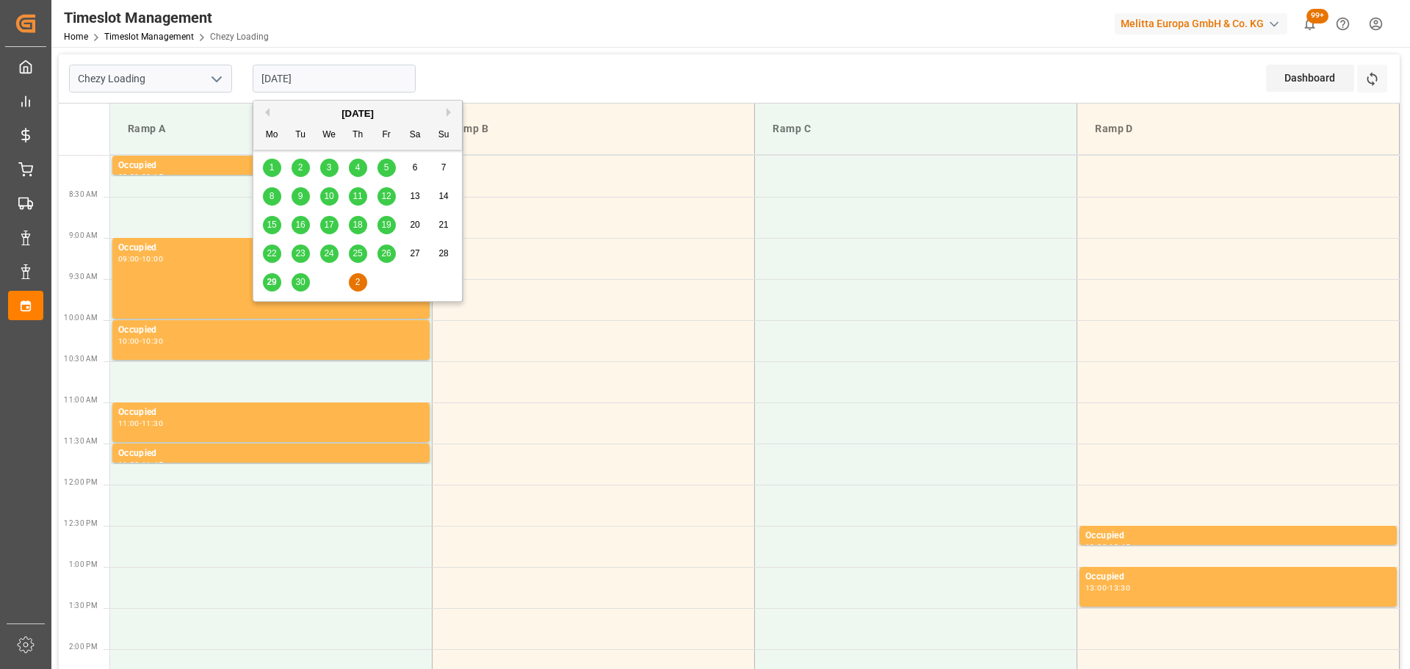
click at [299, 275] on div "30" at bounding box center [301, 283] width 18 height 18
type input "[DATE]"
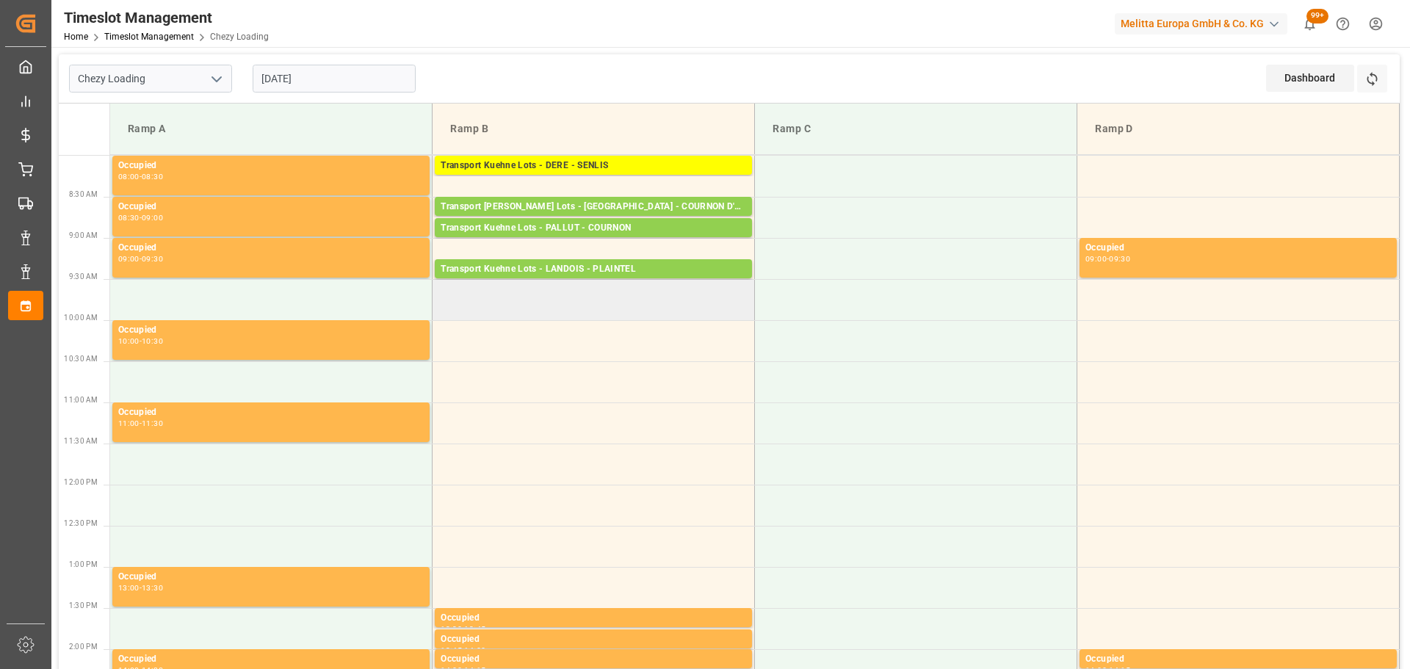
click at [441, 312] on td at bounding box center [594, 299] width 322 height 41
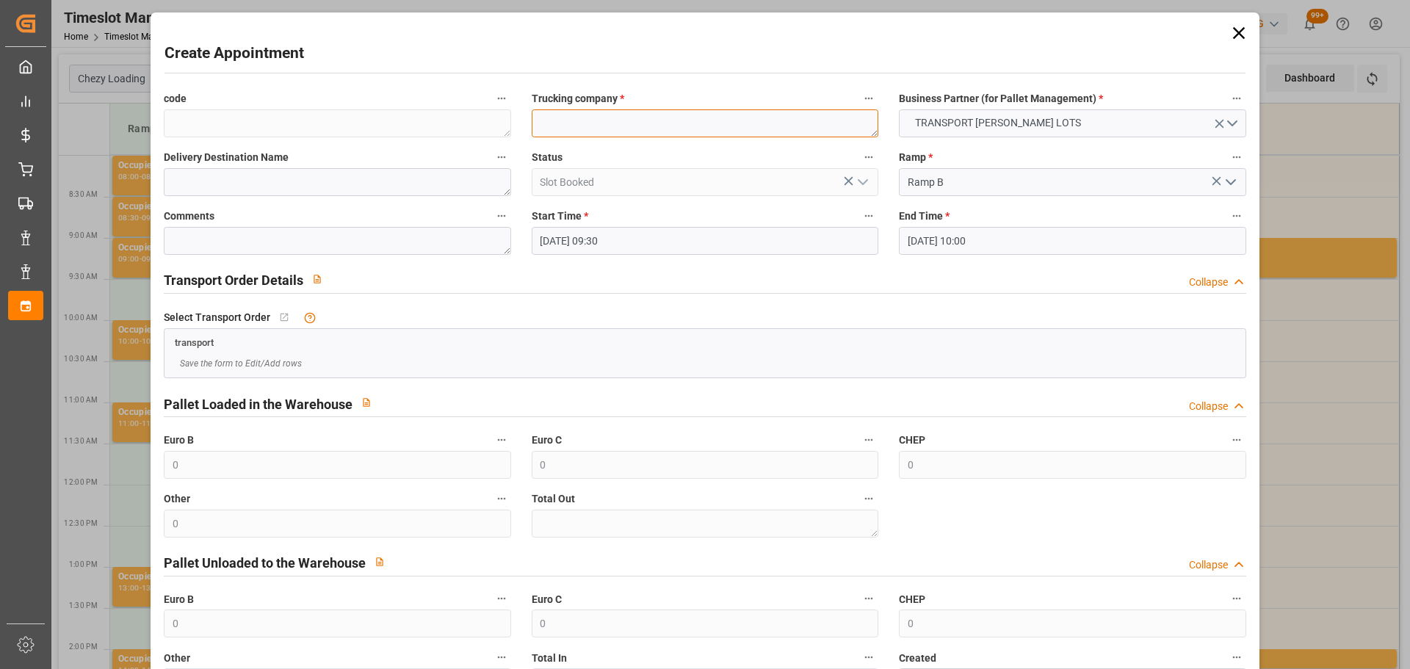
click at [559, 120] on textarea at bounding box center [705, 123] width 347 height 28
type textarea "FOURNIE"
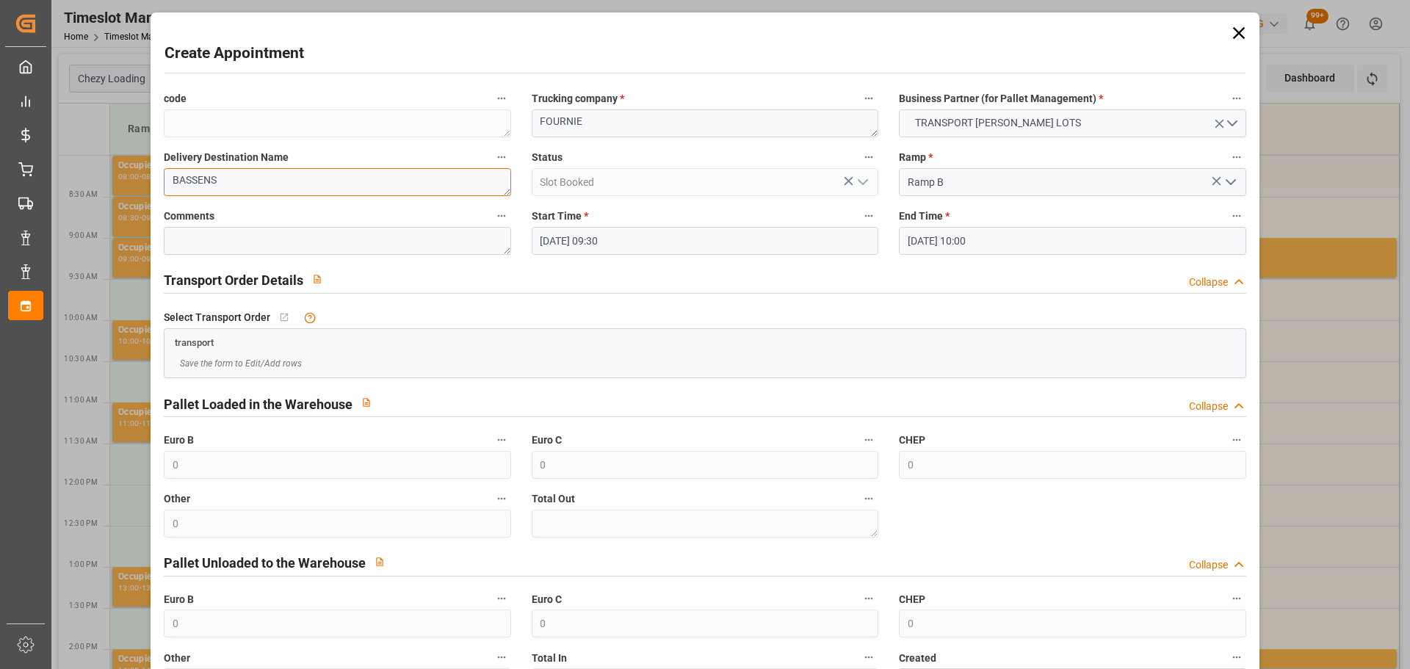
type textarea "BASSENS"
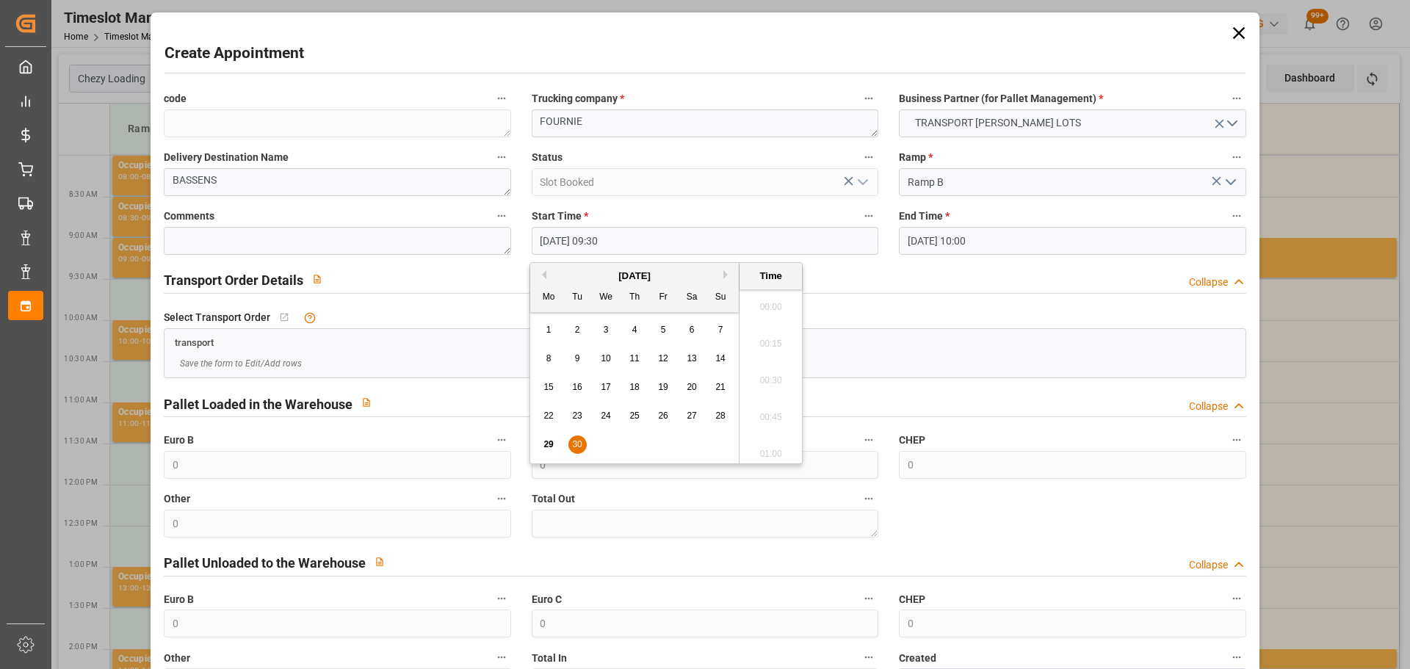
drag, startPoint x: 576, startPoint y: 236, endPoint x: 594, endPoint y: 253, distance: 23.9
click at [577, 236] on input "30-09-2025 09:30" at bounding box center [705, 241] width 347 height 28
click at [571, 444] on div "30" at bounding box center [577, 445] width 18 height 18
click at [768, 336] on li "09:15" at bounding box center [770, 339] width 62 height 37
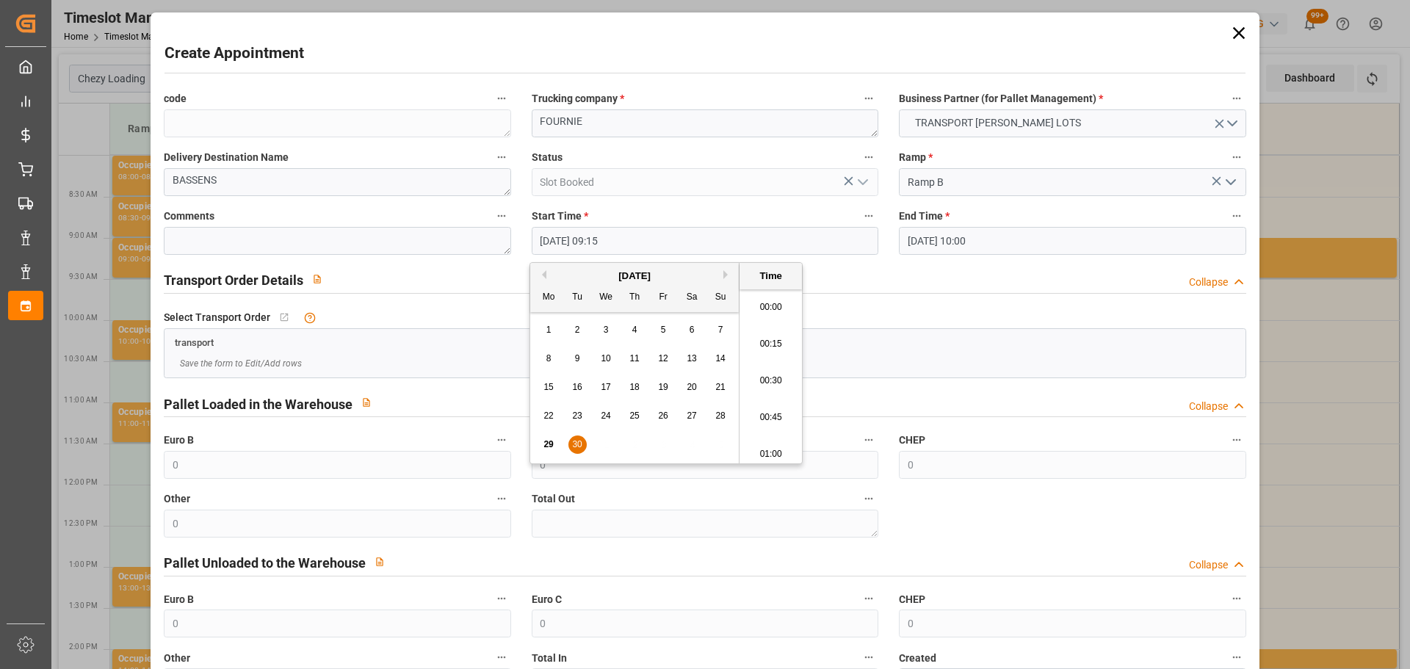
click at [562, 232] on input "30-09-2025 09:15" at bounding box center [705, 241] width 347 height 28
click at [576, 443] on span "30" at bounding box center [577, 444] width 10 height 10
click at [778, 333] on li "09:00" at bounding box center [770, 339] width 62 height 37
click at [582, 237] on input "30-09-2025 09:00" at bounding box center [705, 241] width 347 height 28
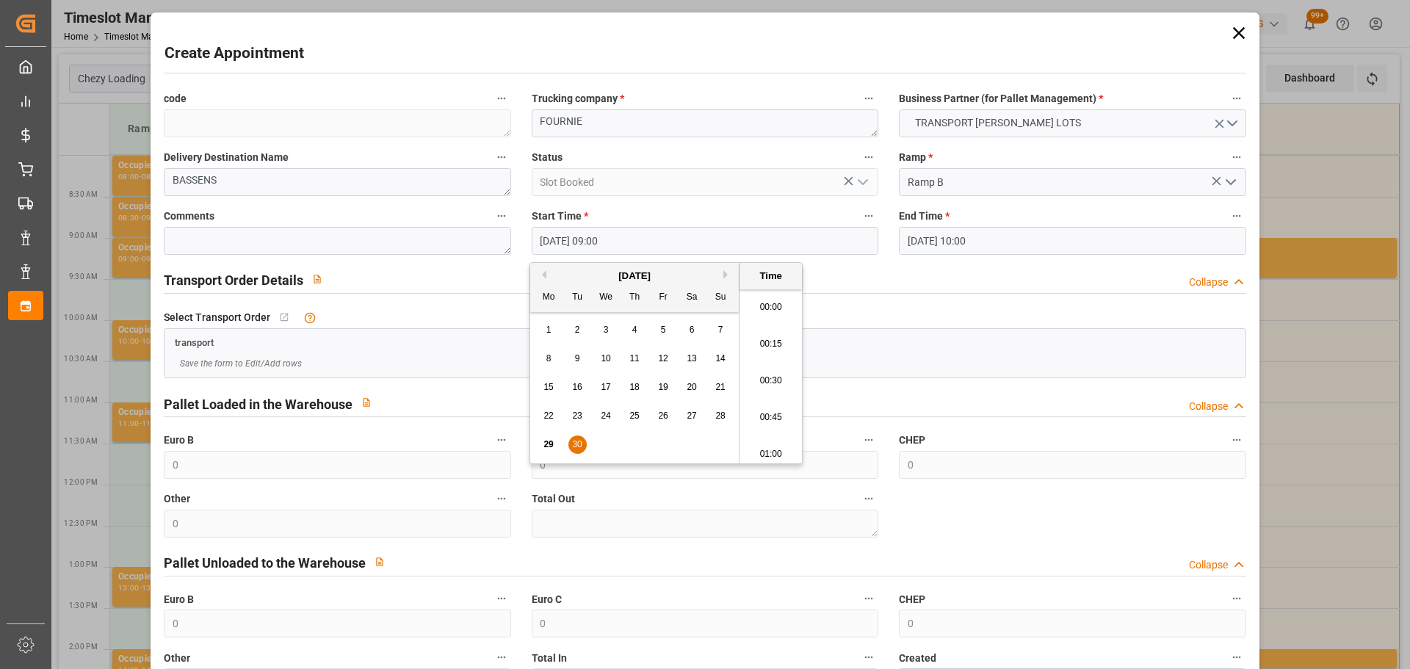
scroll to position [1253, 0]
click at [574, 446] on span "30" at bounding box center [577, 444] width 10 height 10
click at [765, 411] on li "09:45" at bounding box center [770, 412] width 62 height 37
type input "30-09-2025 09:45"
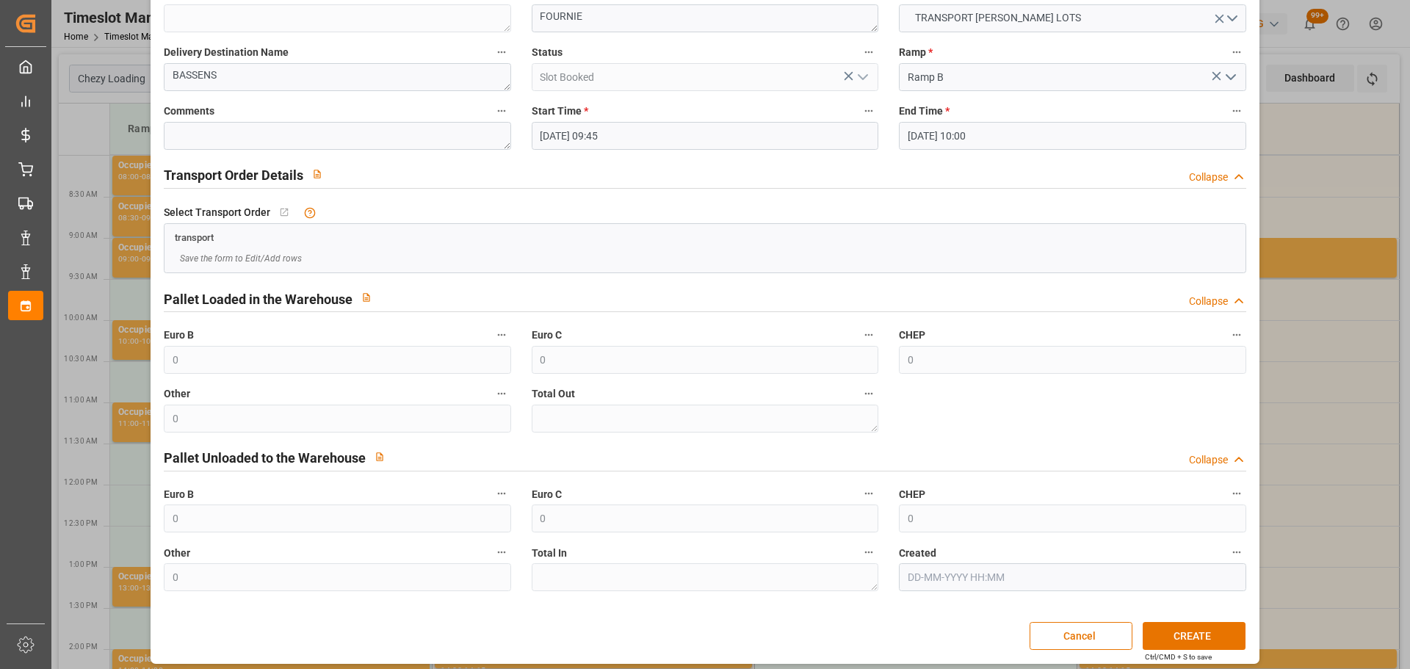
scroll to position [112, 0]
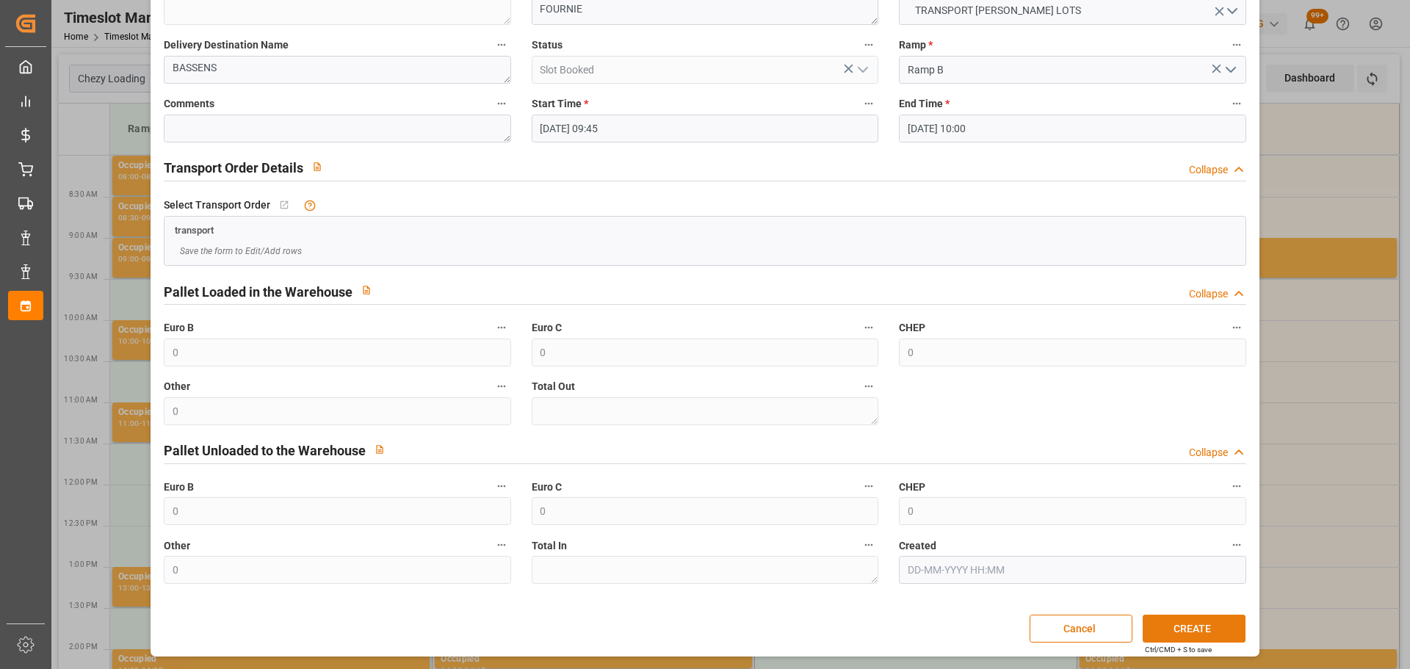
click at [1153, 627] on button "CREATE" at bounding box center [1194, 629] width 103 height 28
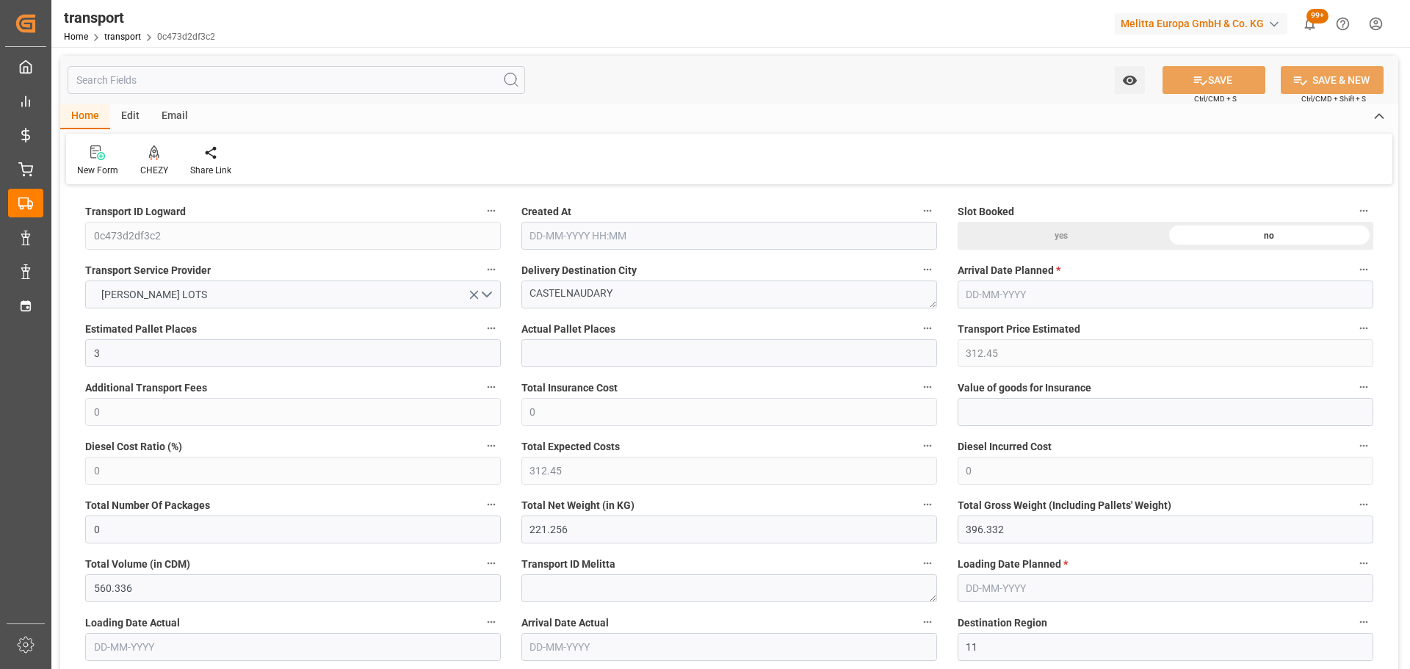
type input "[DATE] 11:29"
type input "06-10-2025"
type input "[DATE]"
click at [156, 162] on div "CHEZY" at bounding box center [154, 161] width 50 height 32
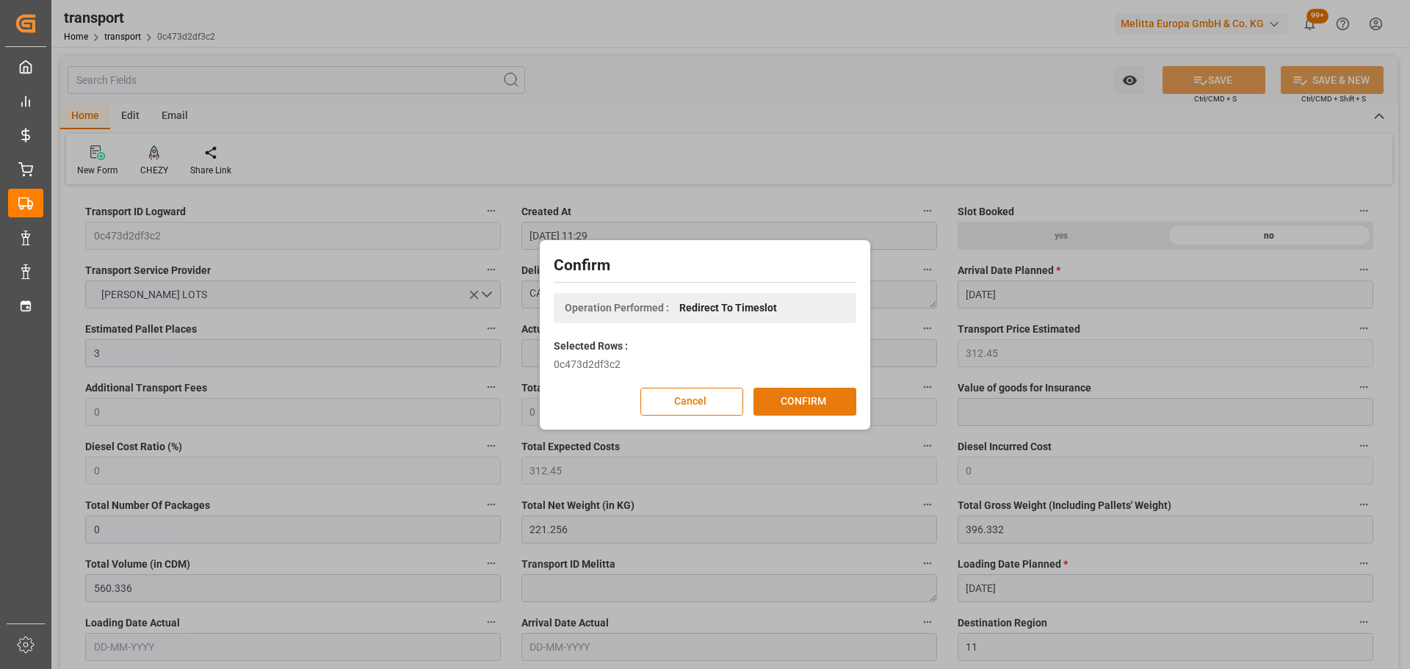
click at [811, 397] on button "CONFIRM" at bounding box center [804, 402] width 103 height 28
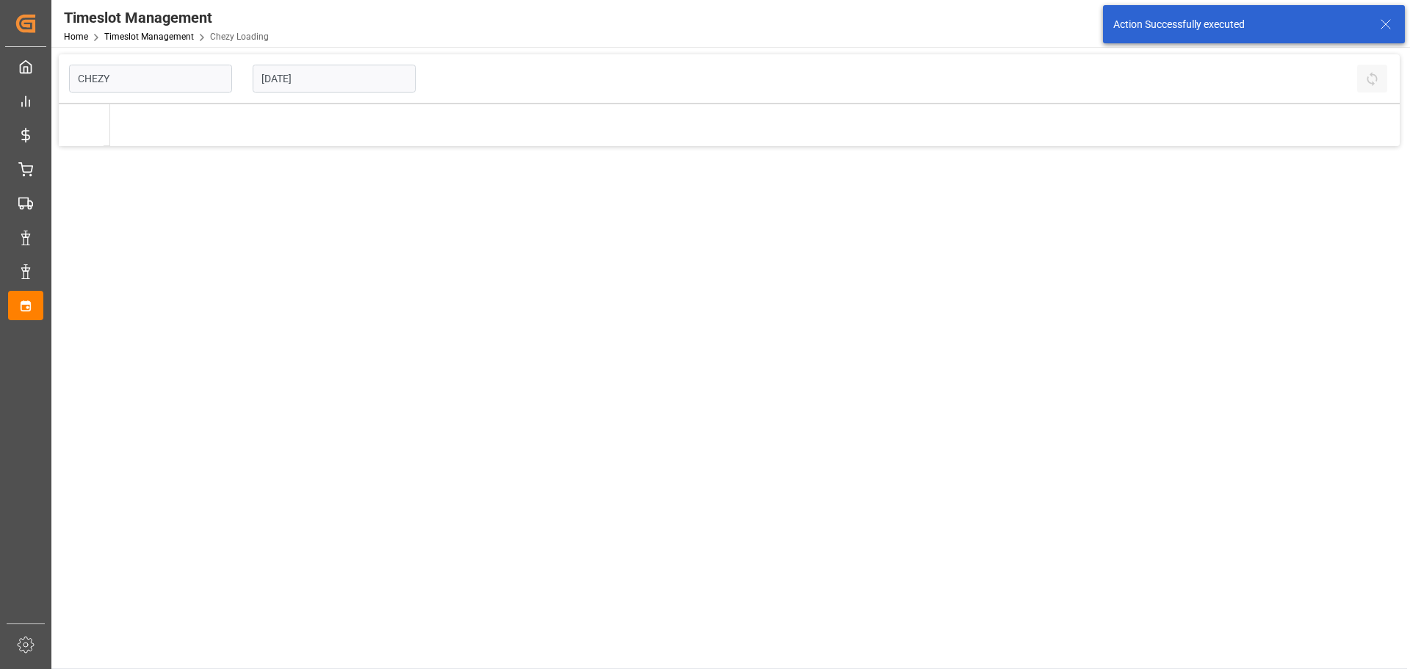
type input "Chezy Loading"
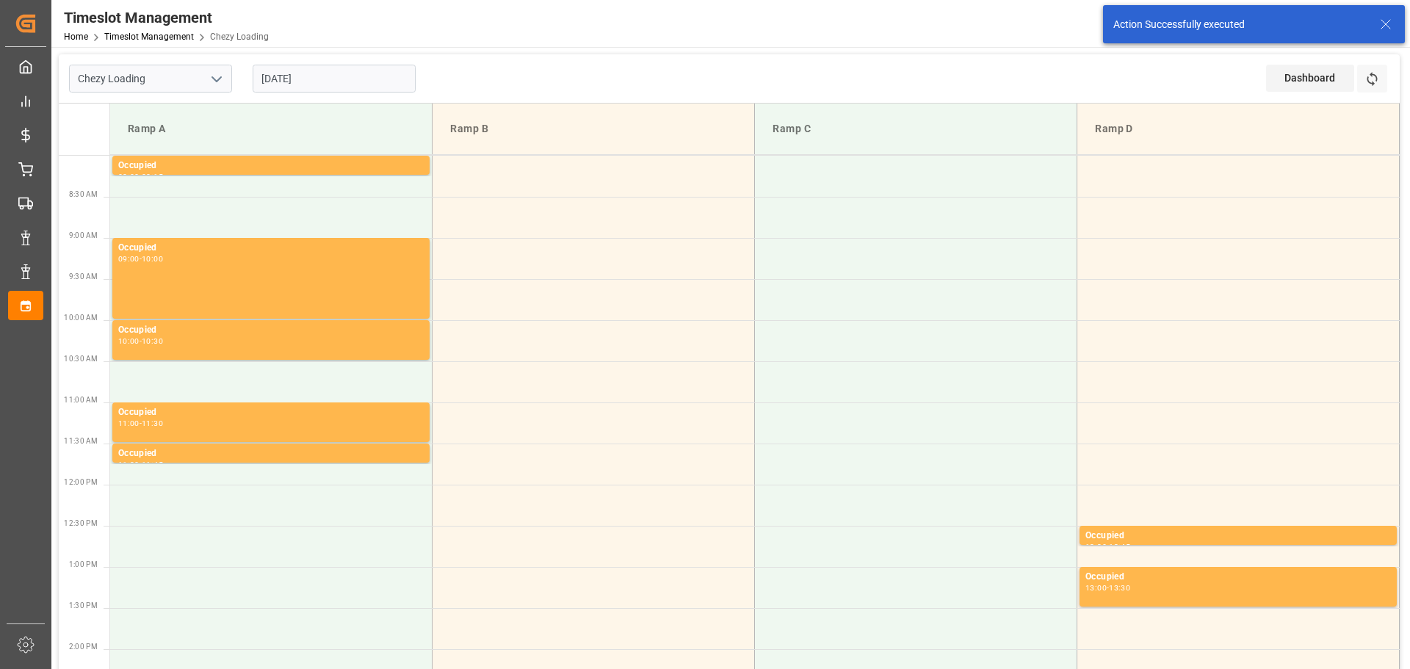
click at [276, 84] on input "[DATE]" at bounding box center [334, 79] width 163 height 28
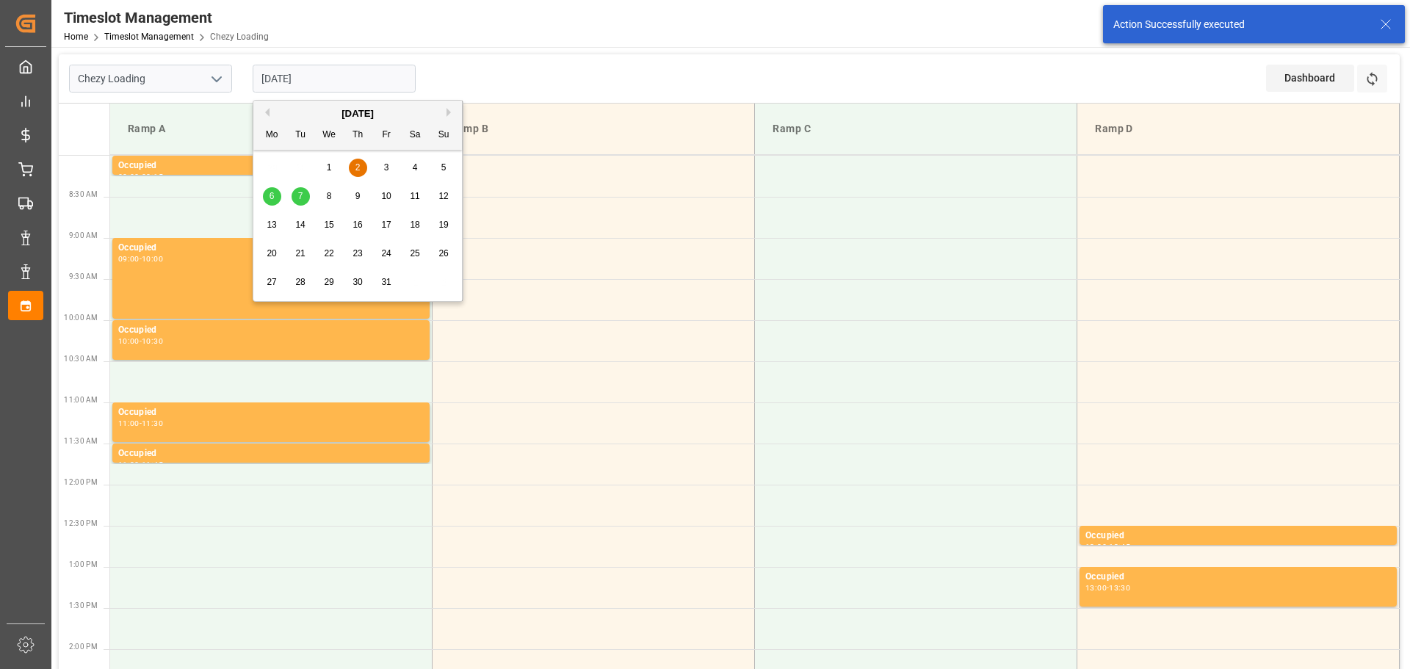
click at [267, 112] on button "Previous Month" at bounding box center [265, 112] width 9 height 9
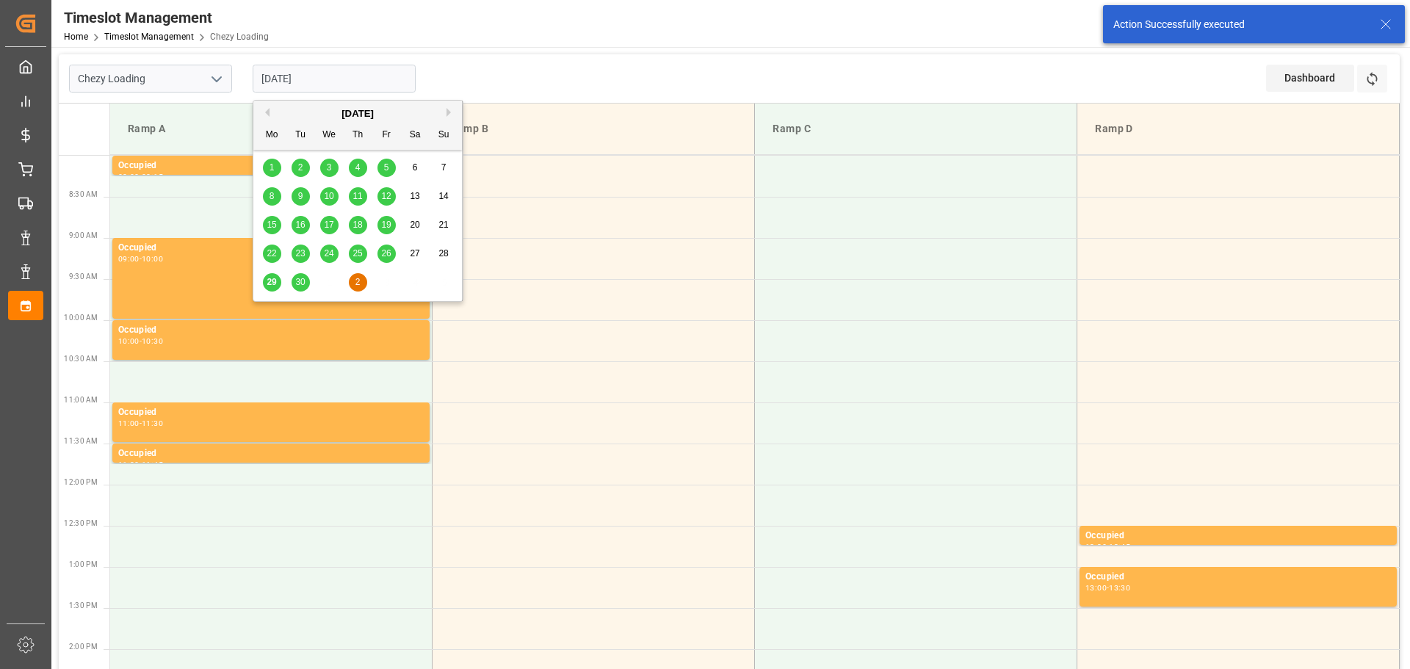
click at [300, 281] on span "30" at bounding box center [300, 282] width 10 height 10
type input "[DATE]"
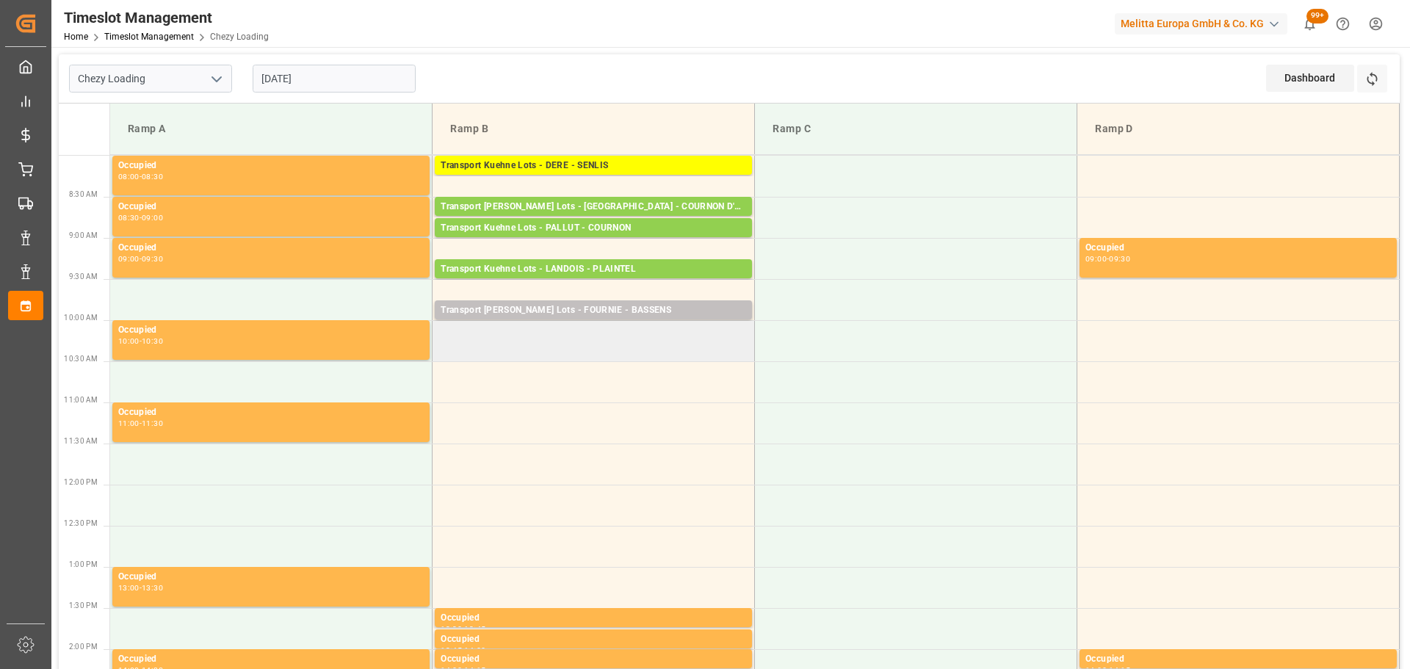
click at [444, 333] on td at bounding box center [594, 340] width 322 height 41
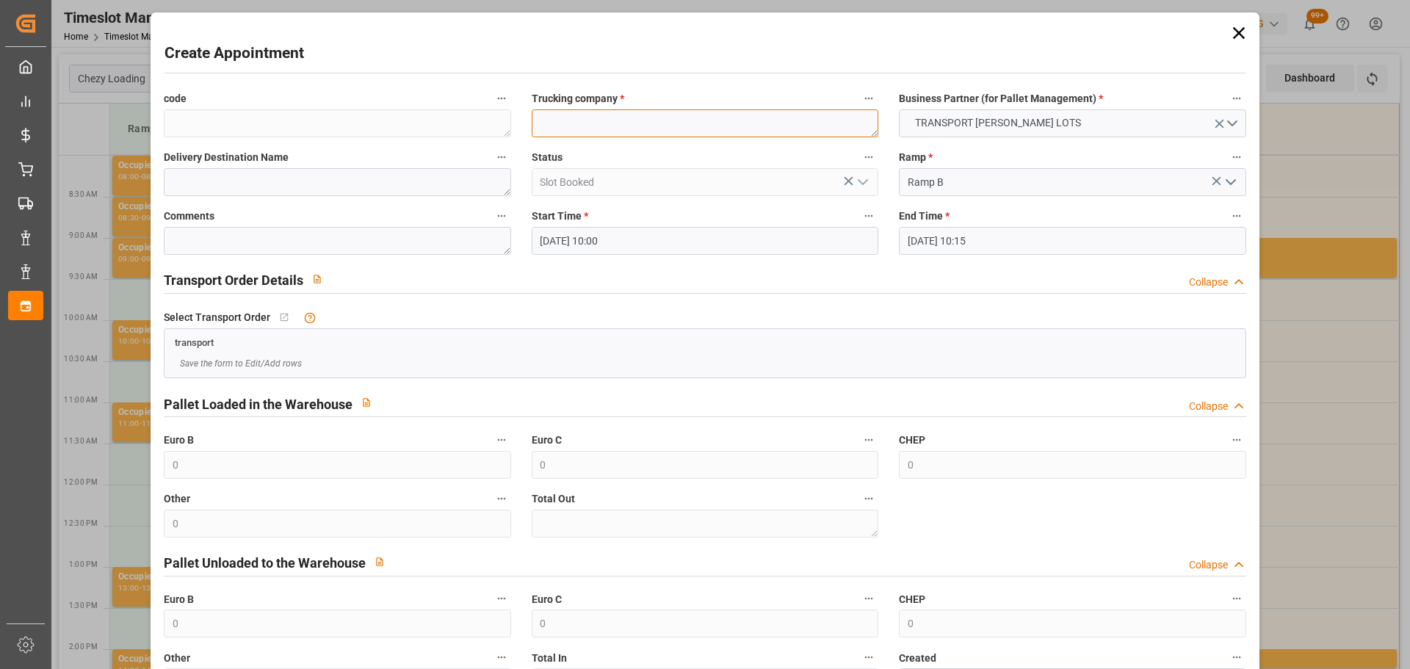
click at [654, 126] on textarea at bounding box center [705, 123] width 347 height 28
type textarea "FOURNIE"
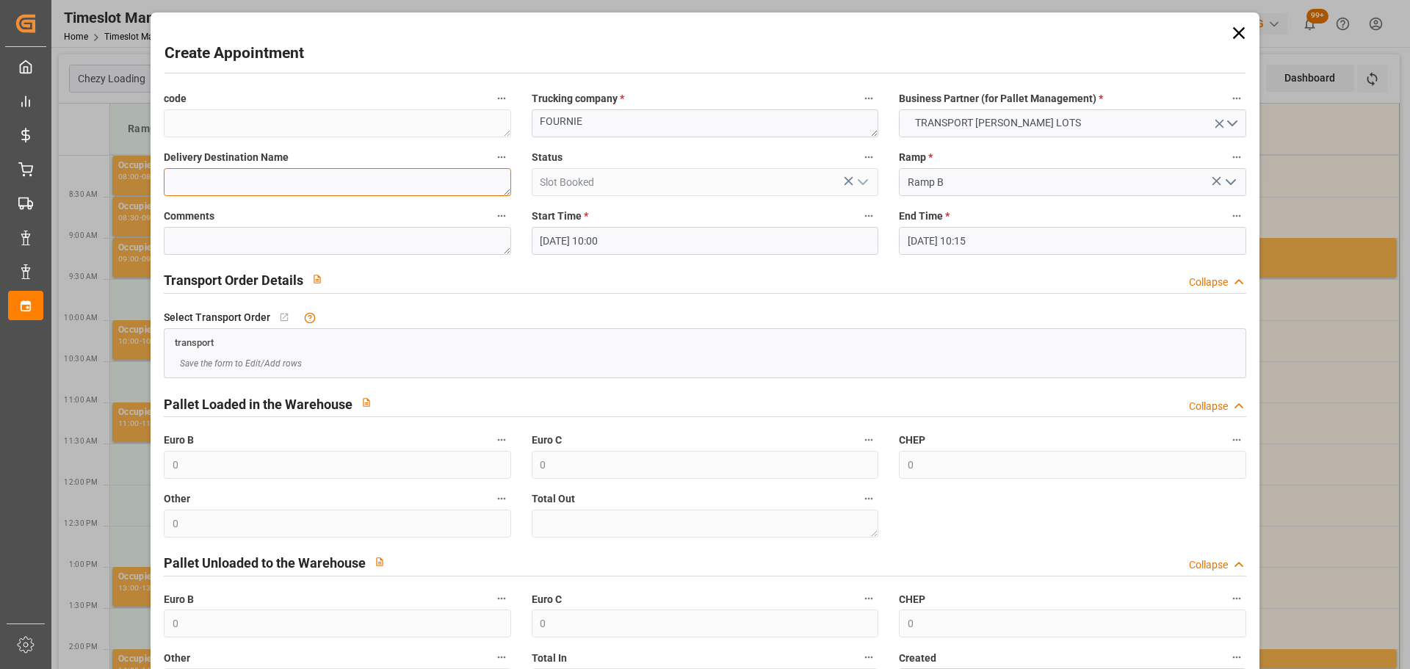
click at [384, 184] on textarea at bounding box center [337, 182] width 347 height 28
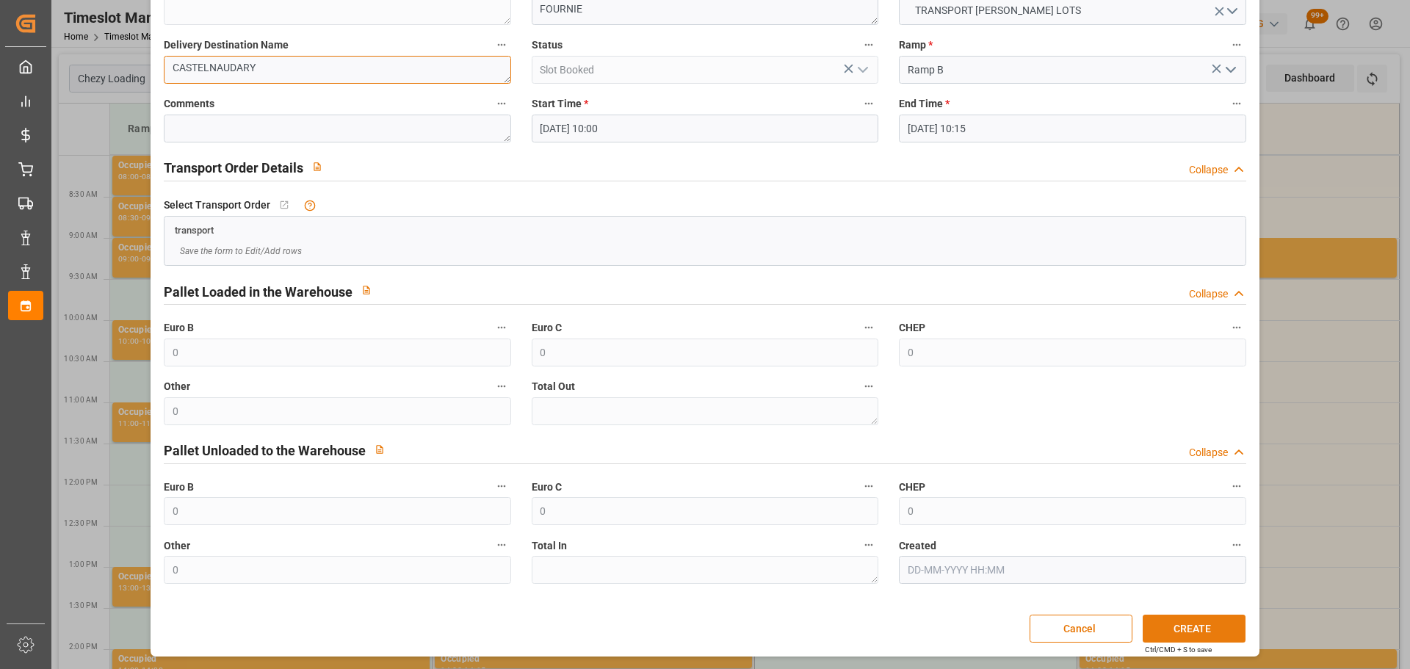
type textarea "CASTELNAUDARY"
click at [1198, 626] on button "CREATE" at bounding box center [1194, 629] width 103 height 28
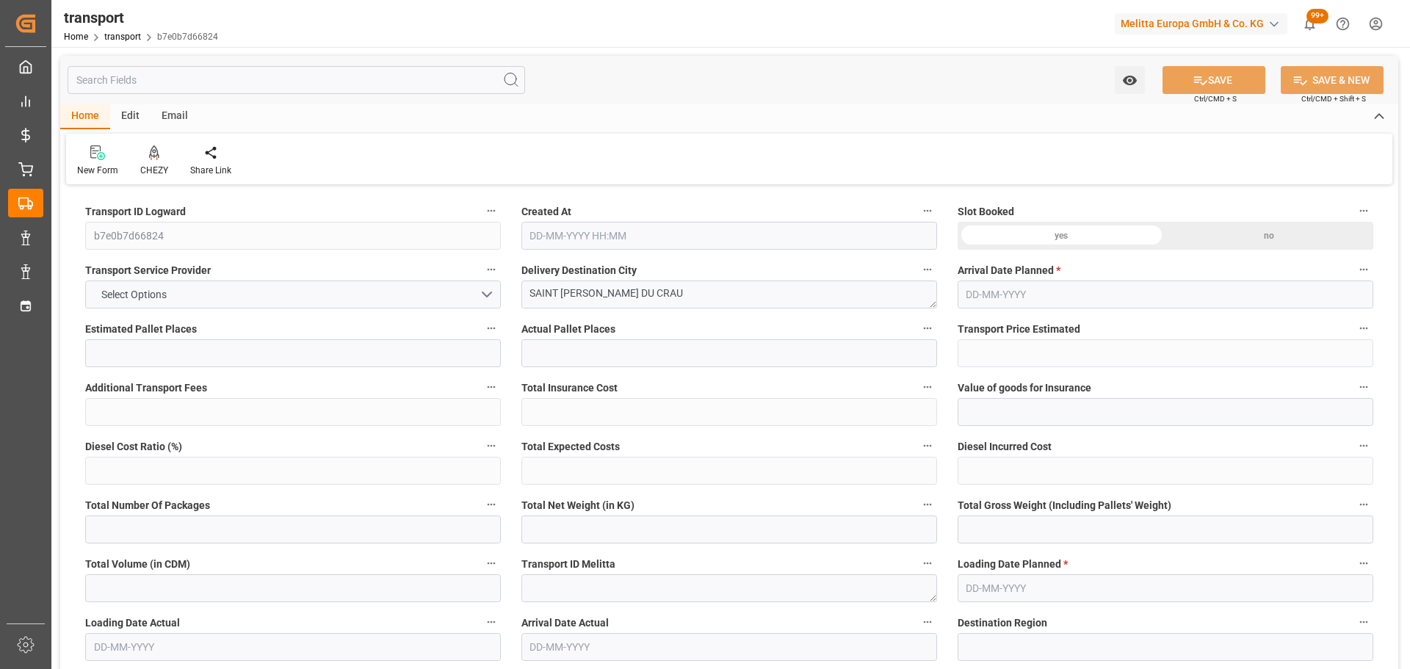
type input "1"
type input "266.83"
type input "0"
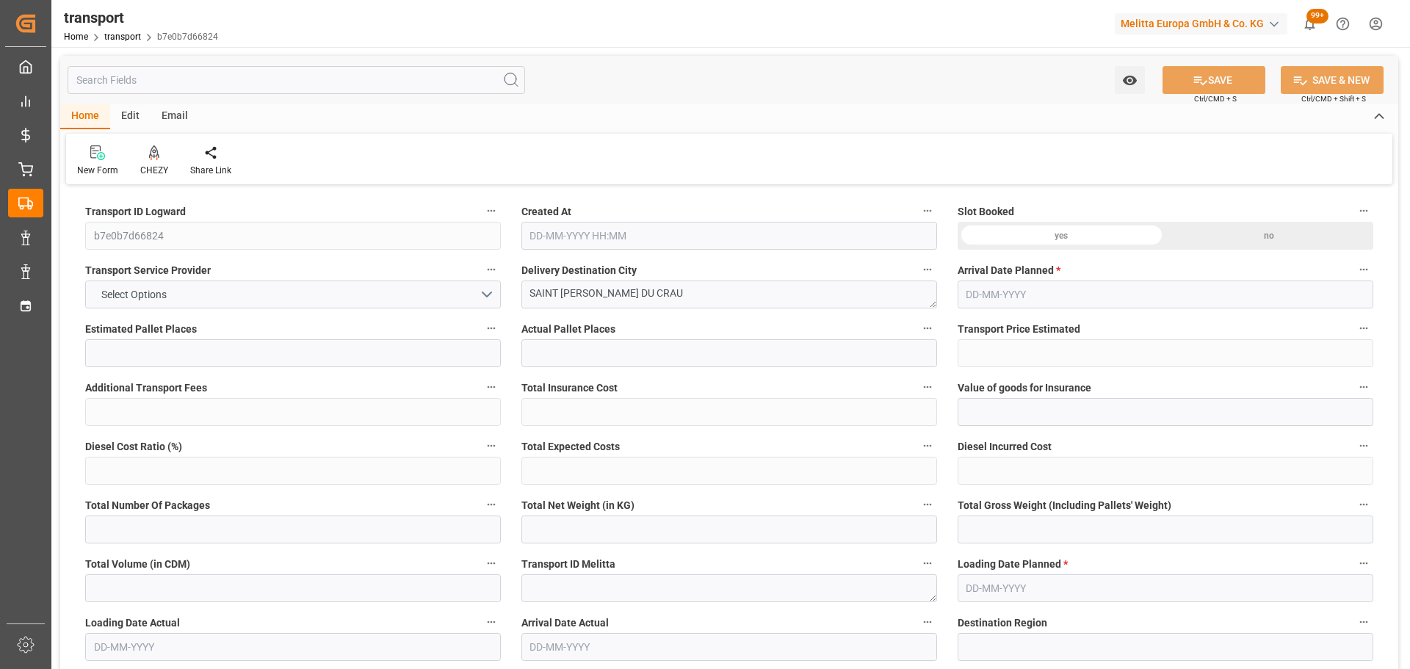
type input "266.83"
type input "0"
type input "43.568"
type input "168.952"
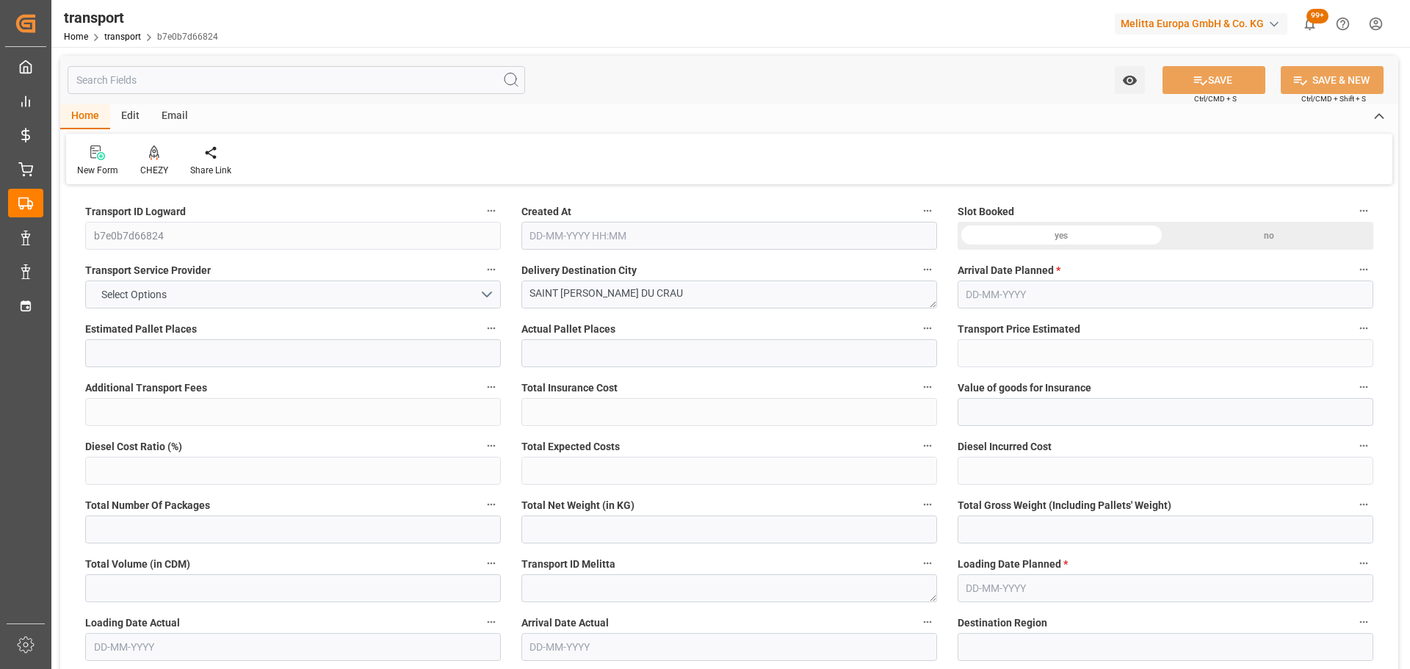
type input "362.728"
type input "13"
type input "0"
type input "25"
type input "4"
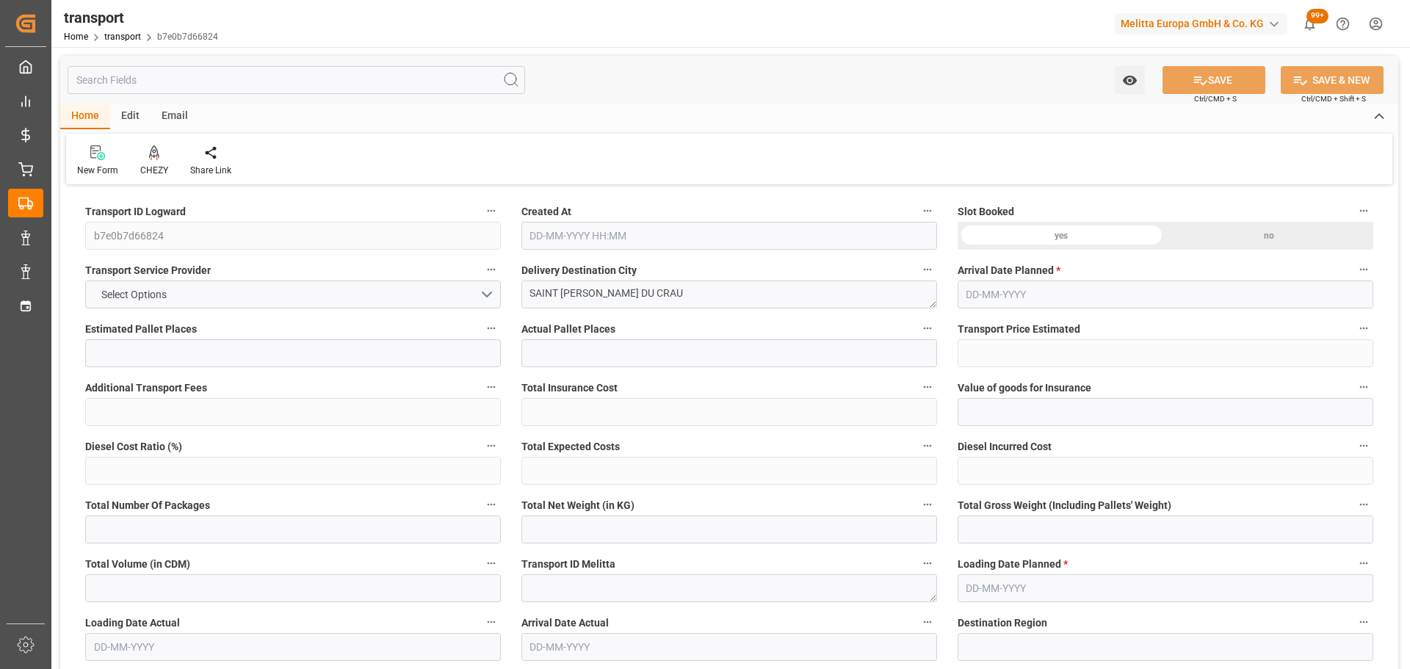
type input "101"
type input "76.952"
type input "0"
type input "4710.8598"
type input "0"
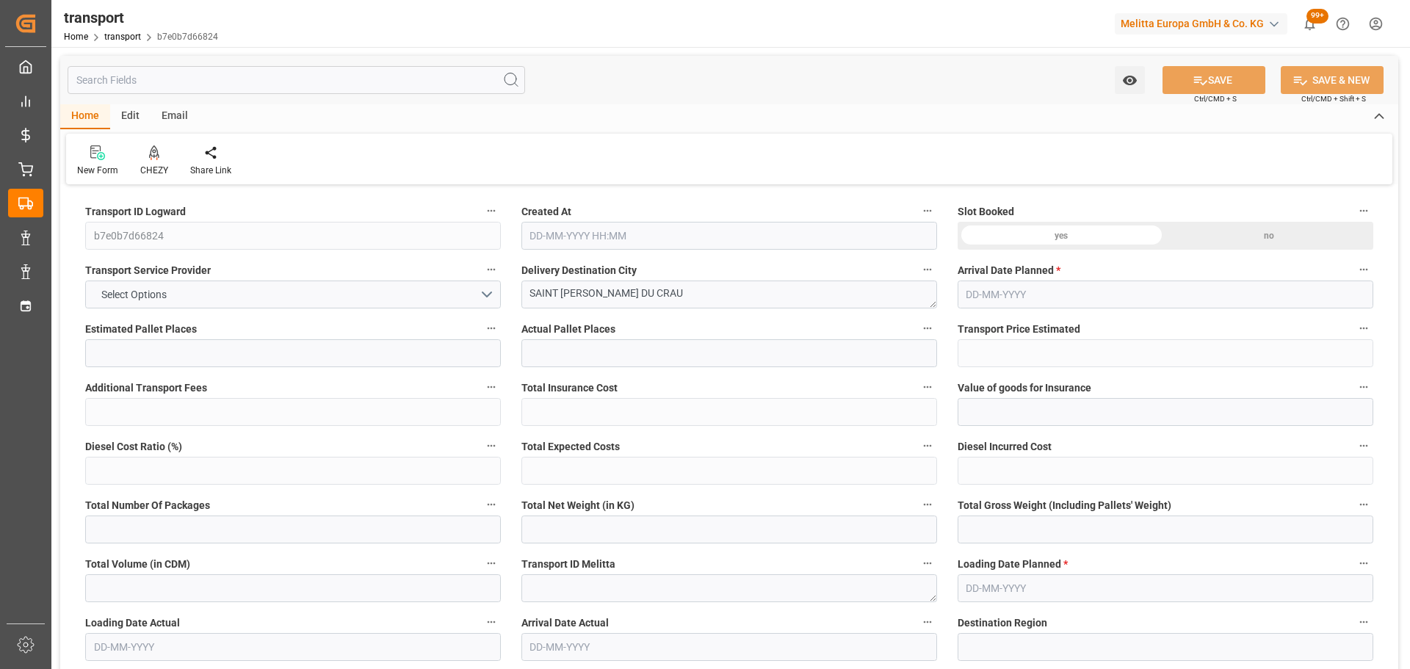
type input "0"
type input "21"
type input "35"
type input "[DATE] 11:29"
type input "[DATE]"
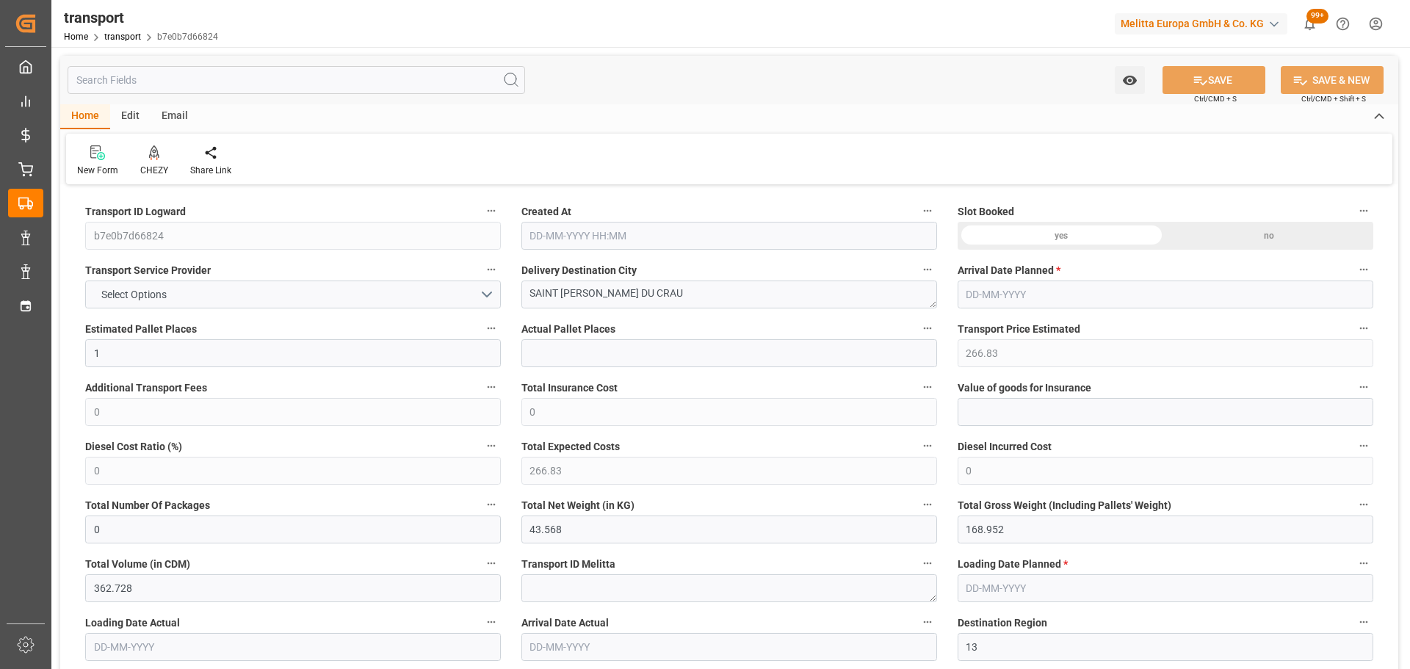
type input "[DATE]"
click at [156, 153] on icon at bounding box center [154, 152] width 10 height 15
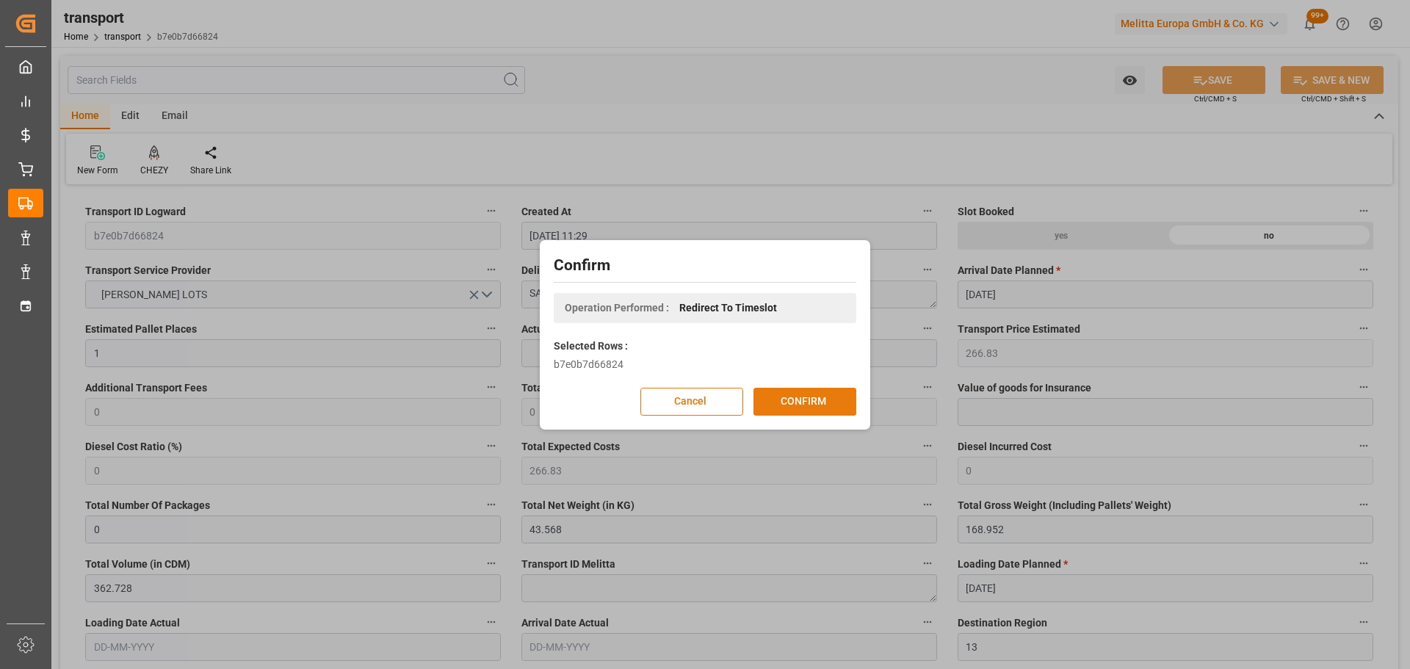
click at [791, 402] on button "CONFIRM" at bounding box center [804, 402] width 103 height 28
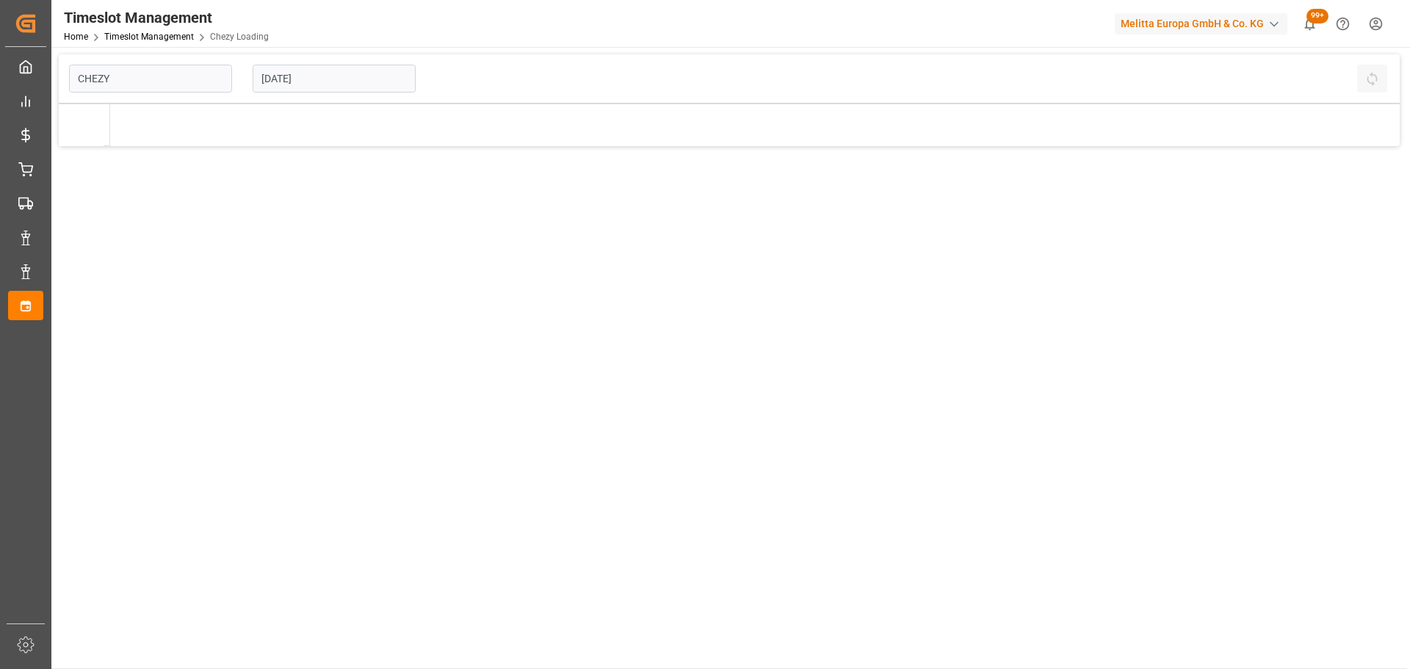
type input "Chezy Loading"
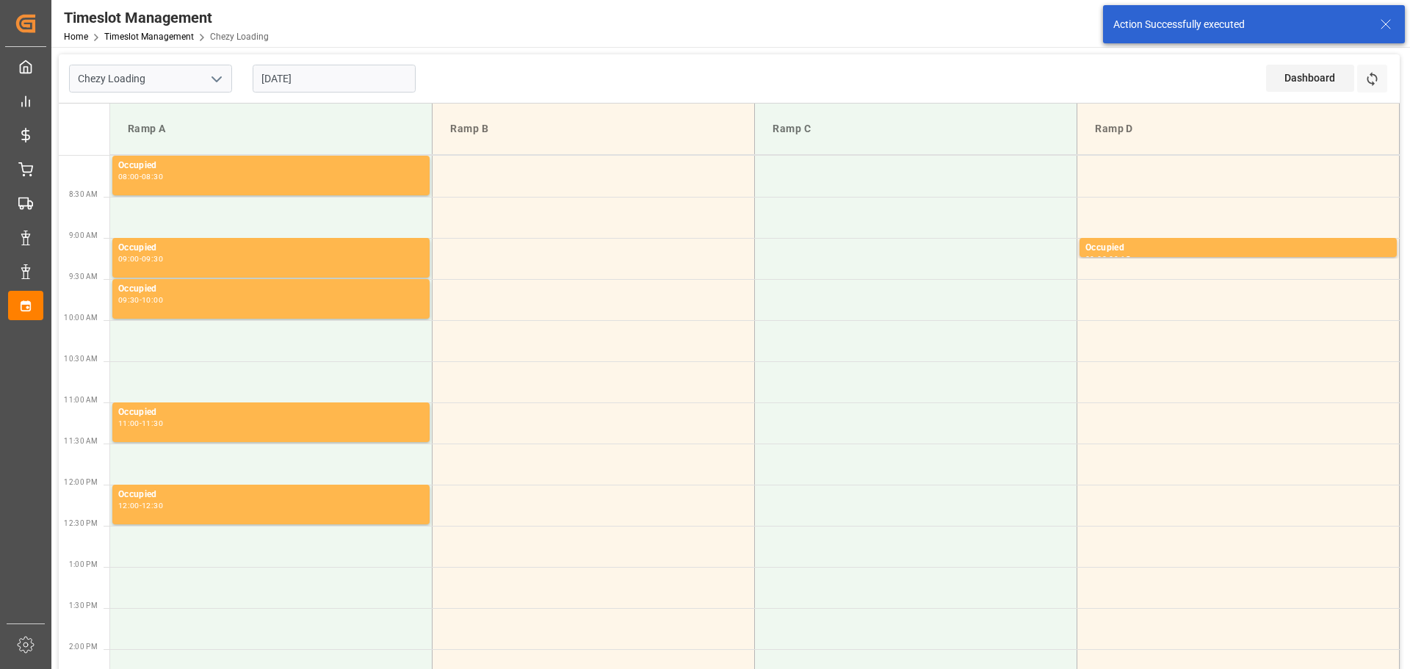
click at [278, 72] on input "[DATE]" at bounding box center [334, 79] width 163 height 28
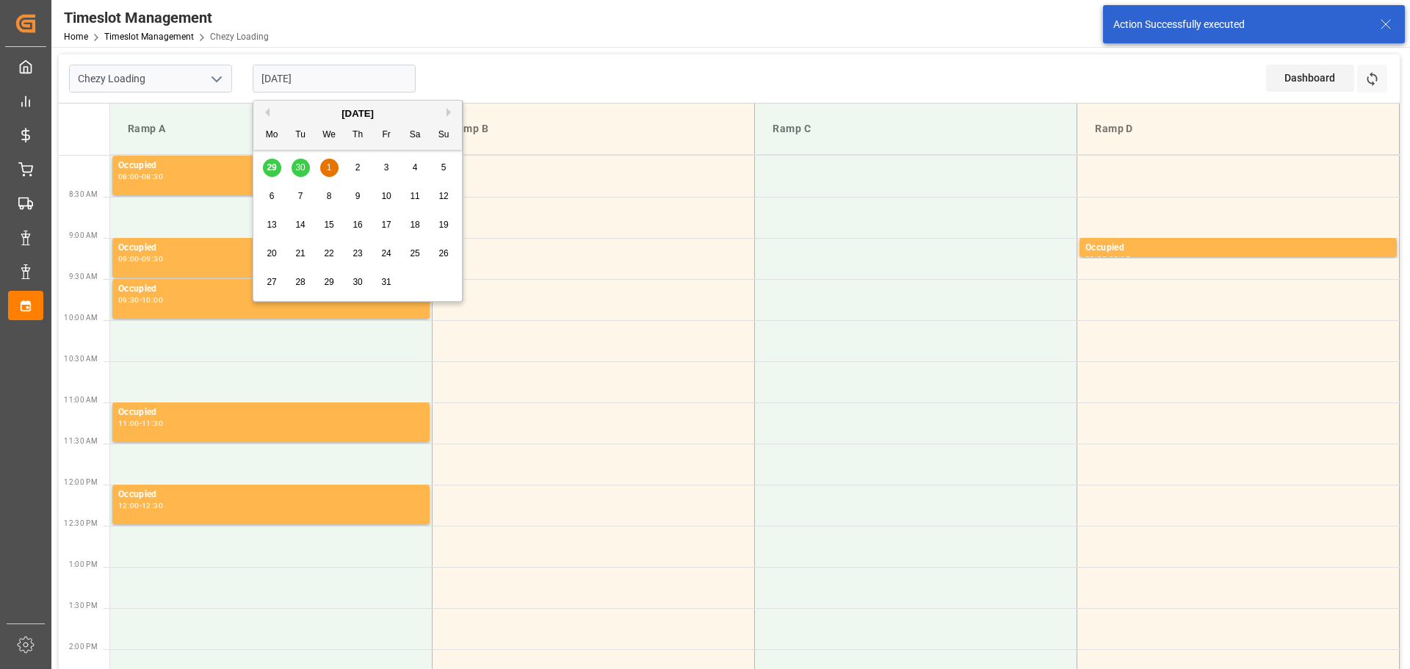
click at [296, 167] on div "29 30 1 2 3 4 5" at bounding box center [358, 167] width 200 height 29
click at [303, 169] on div "29 30 1 2 3 4 5" at bounding box center [358, 167] width 200 height 29
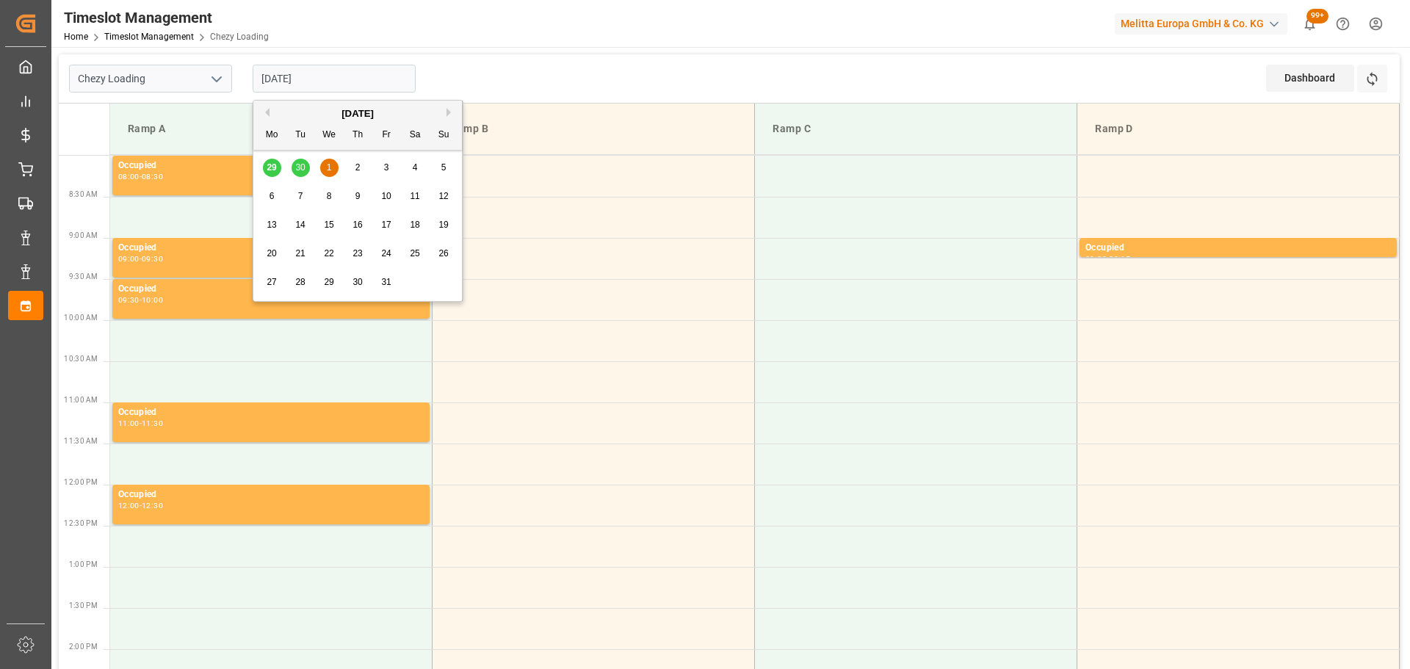
click at [265, 110] on button "Previous Month" at bounding box center [265, 112] width 9 height 9
click at [303, 278] on span "30" at bounding box center [300, 282] width 10 height 10
type input "30-09-2025"
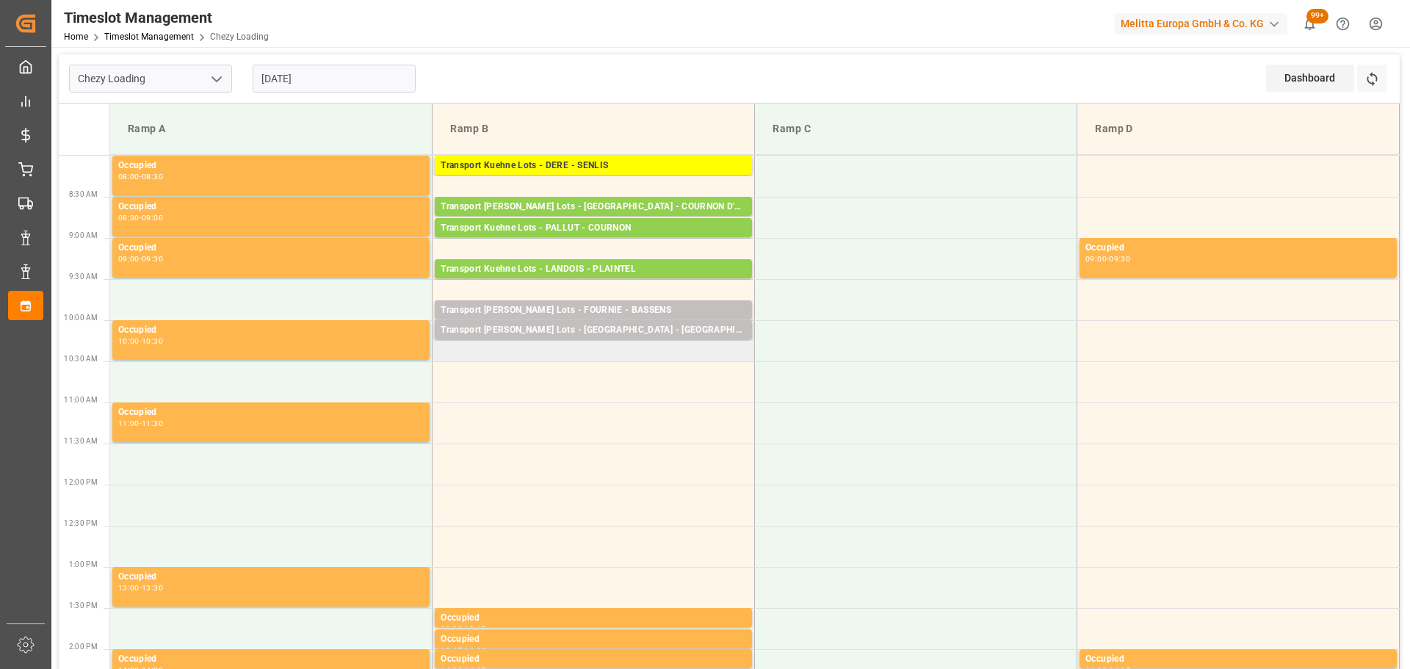
click at [444, 352] on td "Transport Kuehne Lots - FOURNIE - CASTELNAUDARY Pallets: ,TU: 70,City: CASTELNA…" at bounding box center [594, 340] width 322 height 41
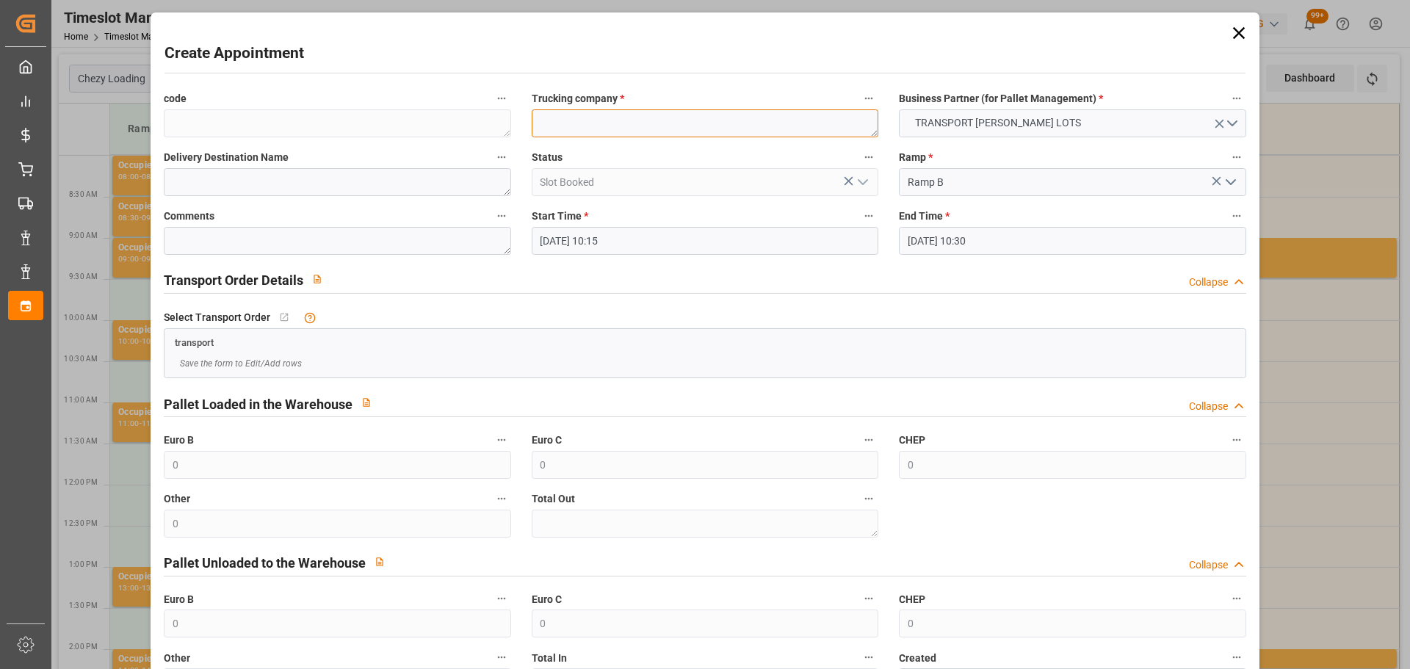
click at [590, 123] on textarea at bounding box center [705, 123] width 347 height 28
click at [580, 125] on textarea at bounding box center [705, 123] width 347 height 28
type textarea "FOURNIE"
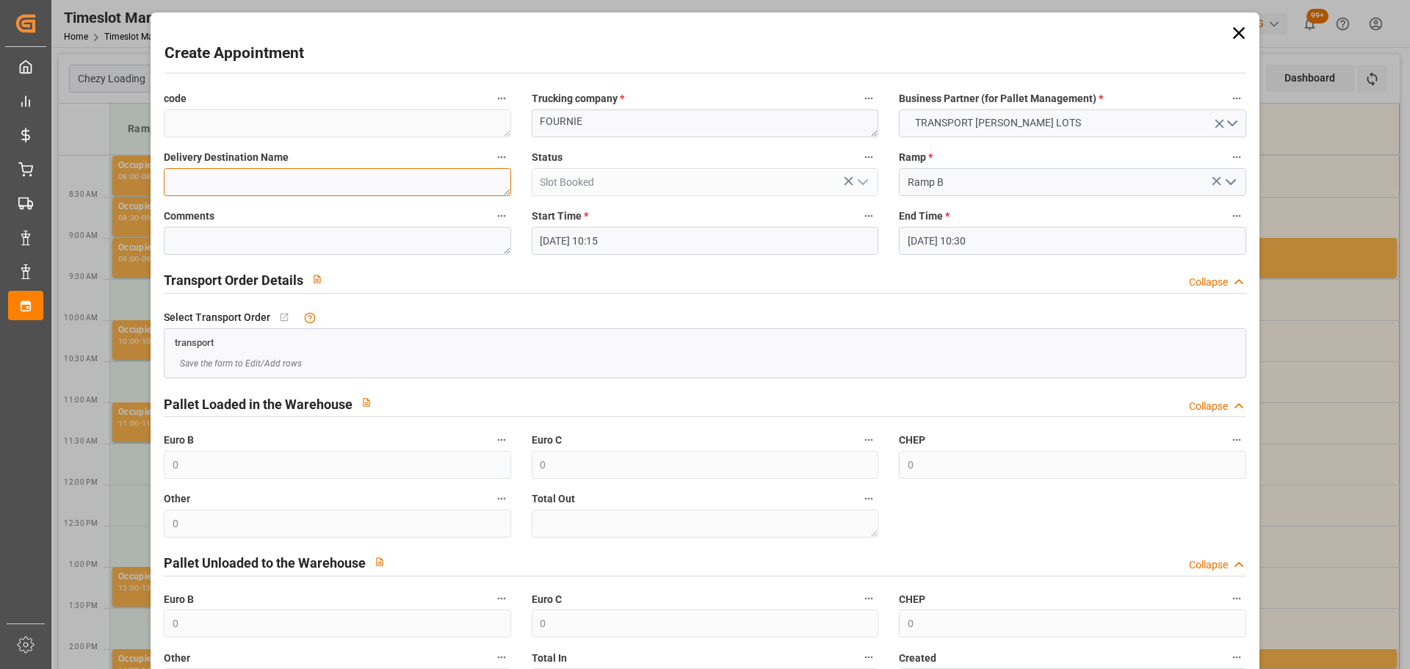
click at [273, 181] on textarea at bounding box center [337, 182] width 347 height 28
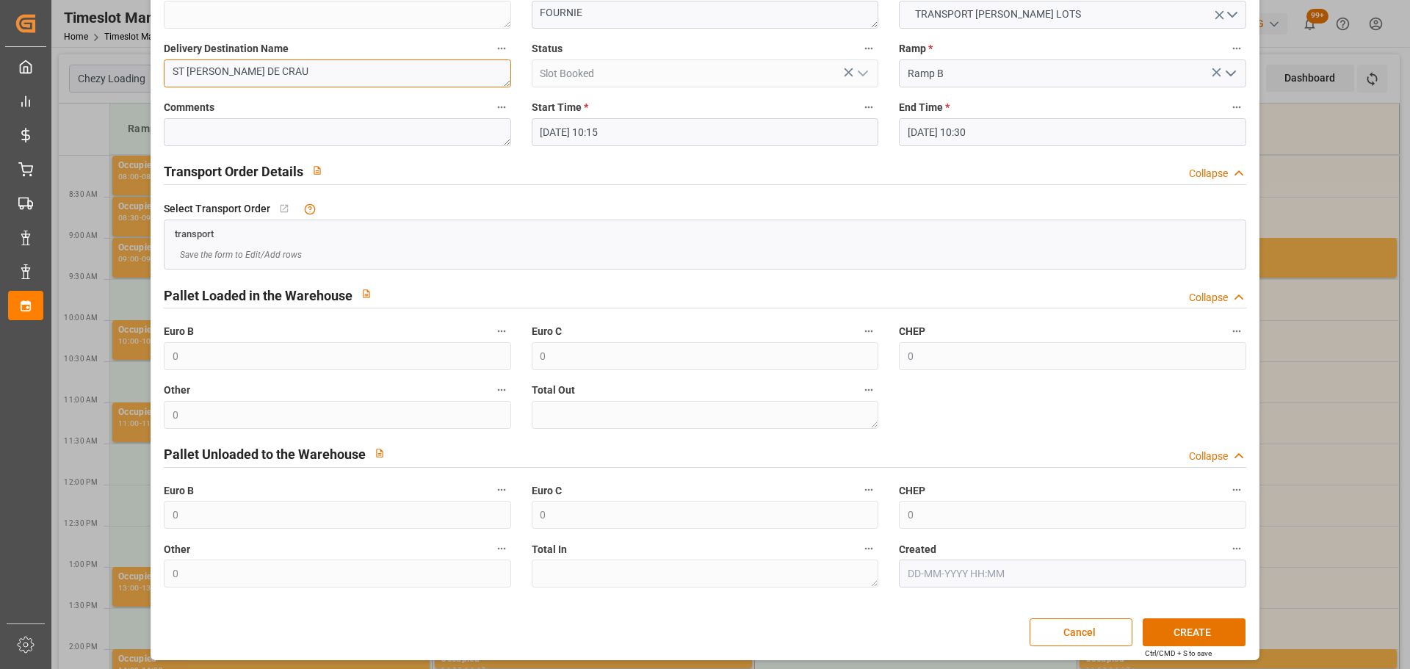
scroll to position [112, 0]
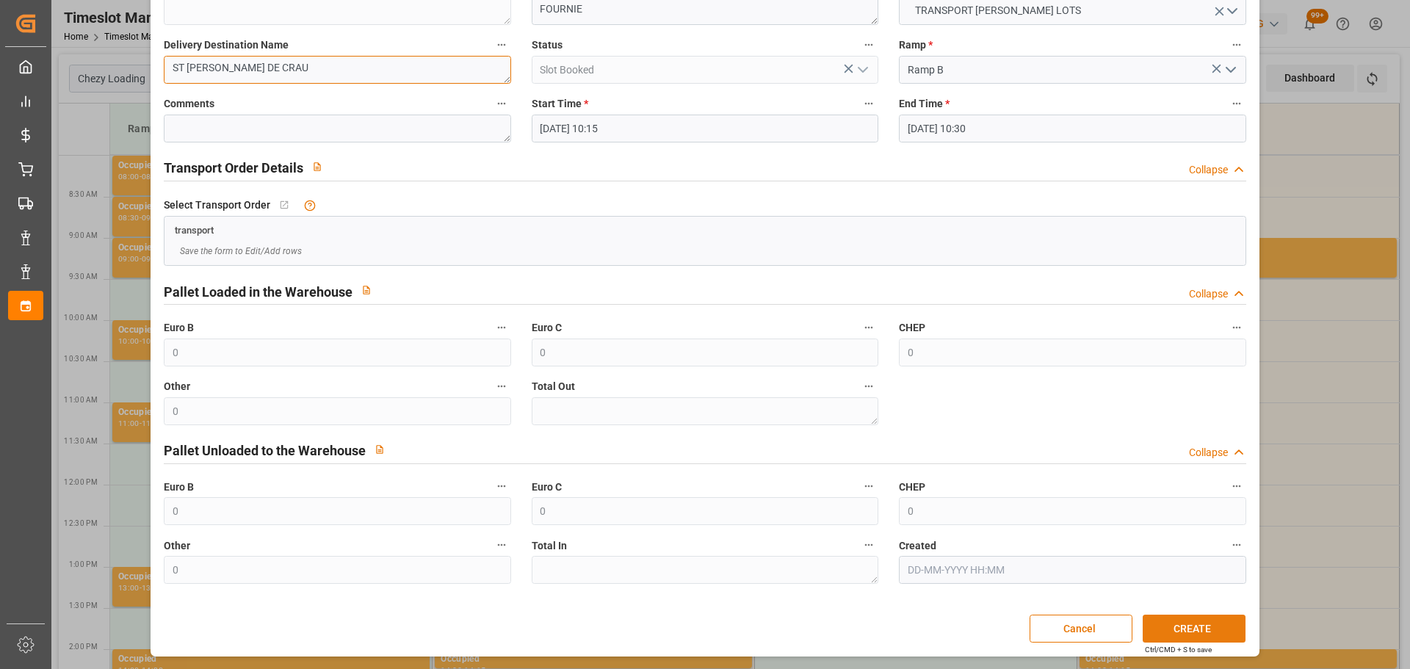
type textarea "ST MARTIN DE CRAU"
click at [1184, 631] on button "CREATE" at bounding box center [1194, 629] width 103 height 28
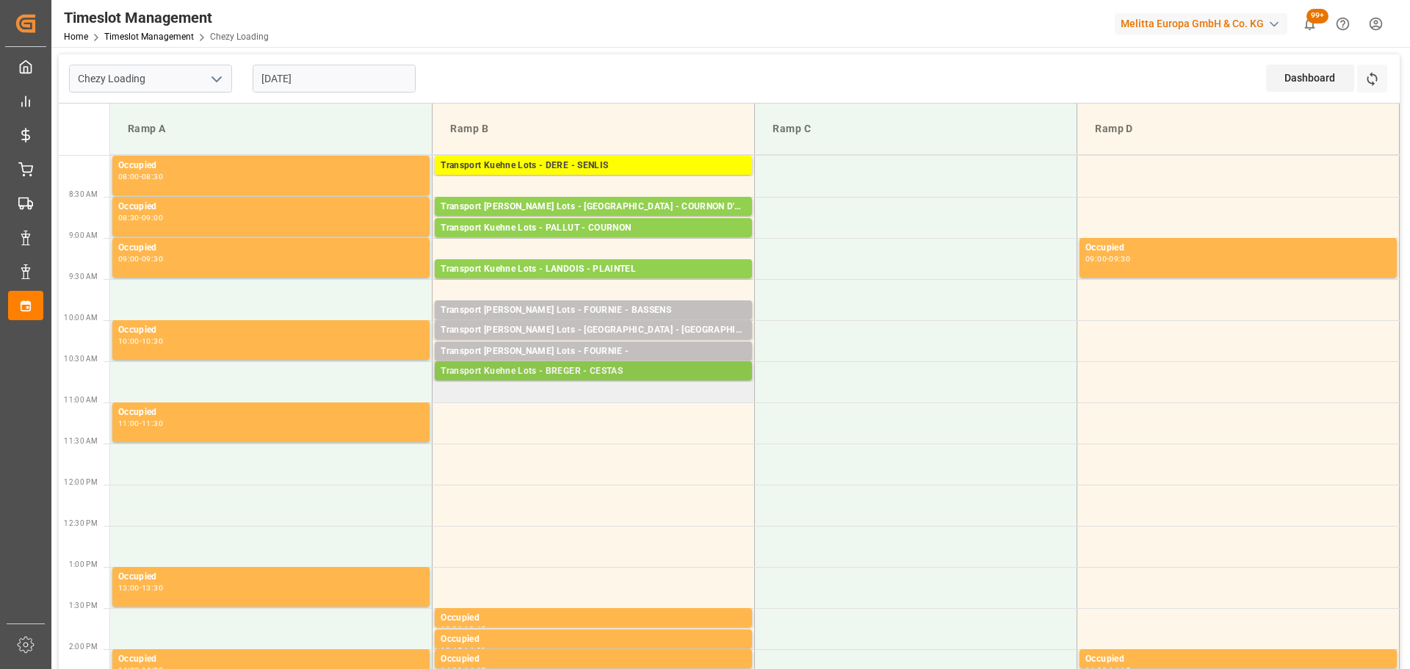
click at [614, 367] on div "Transport Kuehne Lots - BREGER - CESTAS" at bounding box center [593, 371] width 305 height 15
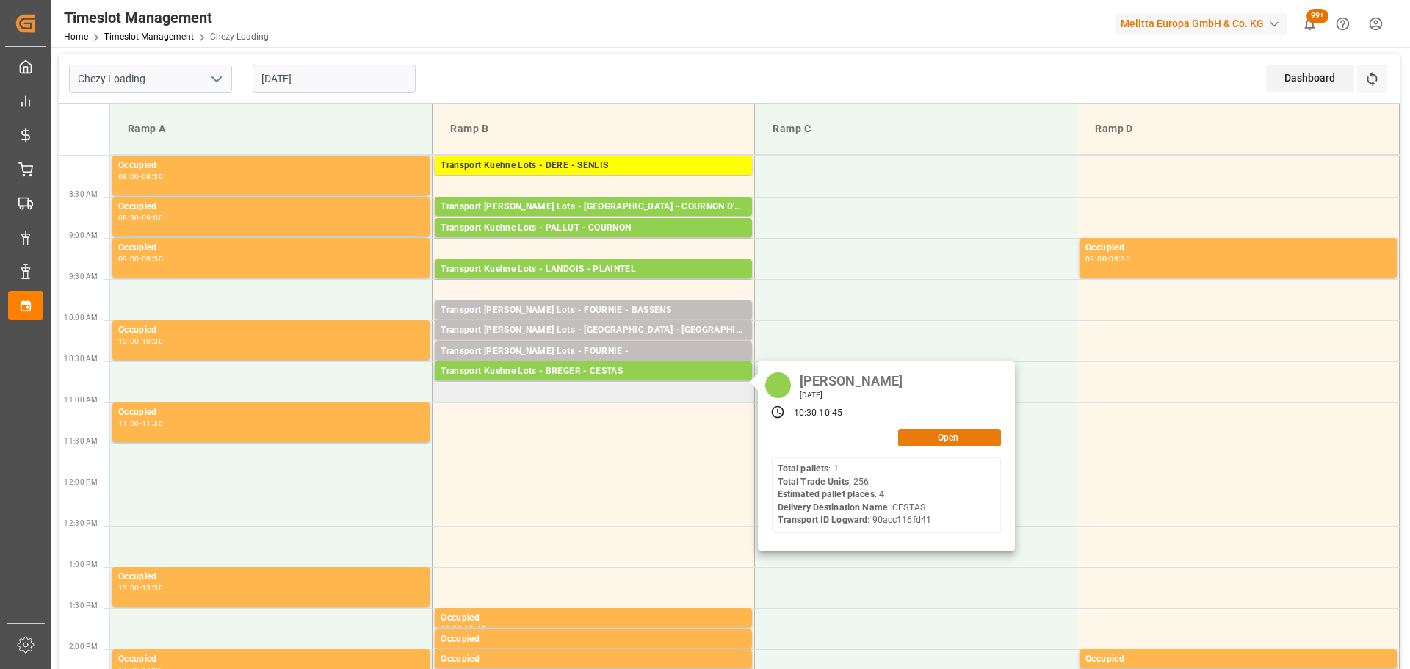
click at [948, 429] on button "Open" at bounding box center [949, 438] width 103 height 18
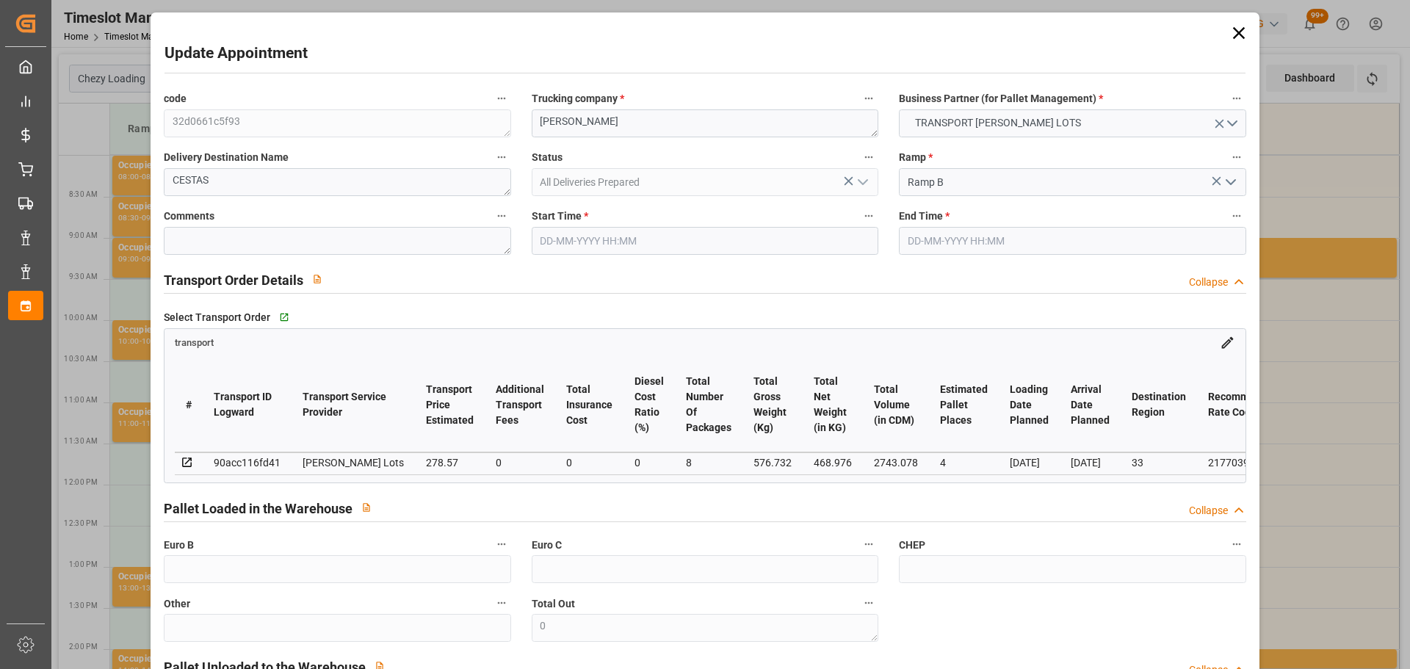
type input "30-09-2025 10:30"
type input "30-09-2025 10:45"
type input "25-09-2025 14:40"
type input "25-09-2025 11:38"
type input "[DATE]"
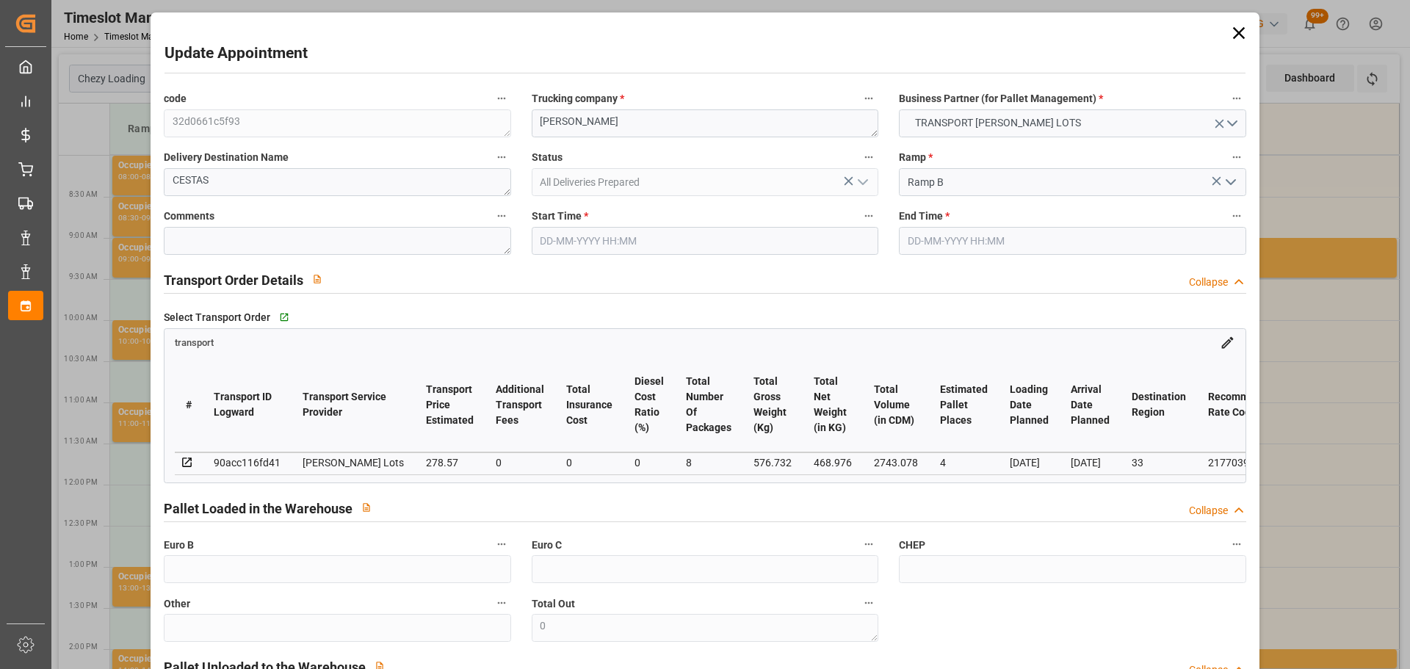
type input "29-09-2025"
click at [574, 236] on input "30-09-2025 10:30" at bounding box center [705, 241] width 347 height 28
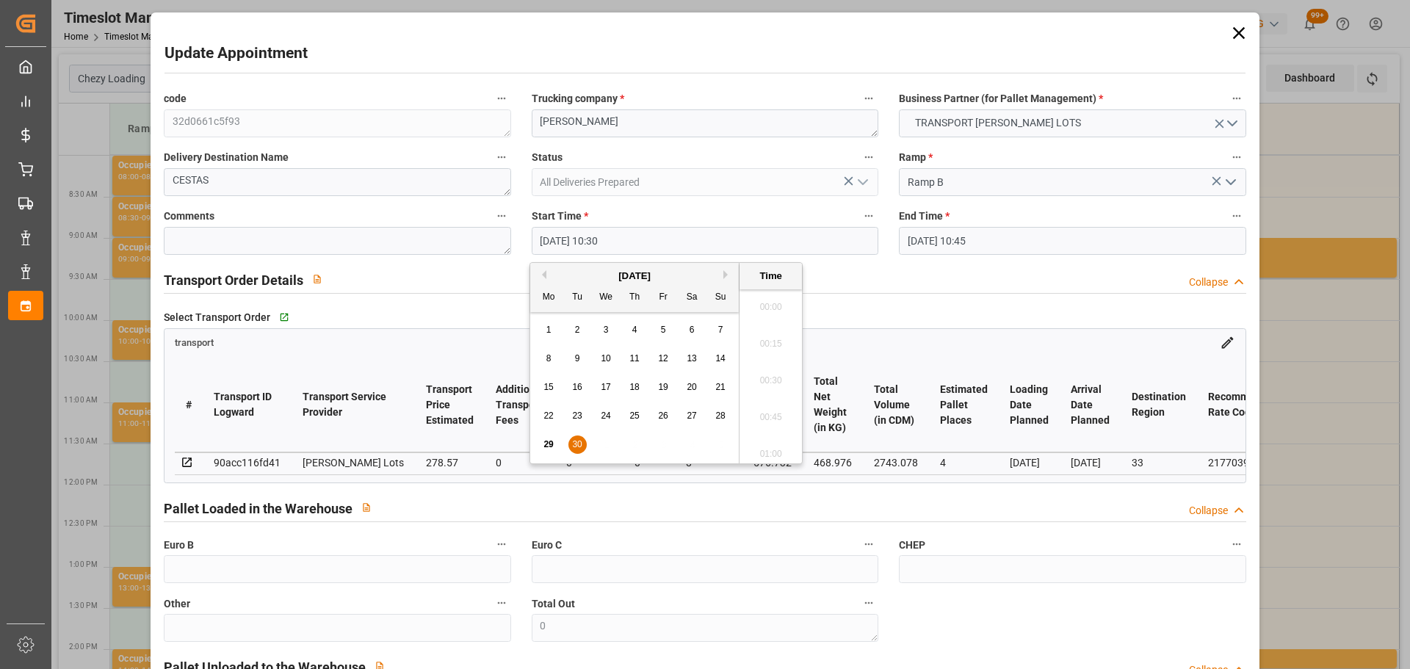
scroll to position [1474, 0]
click at [572, 449] on span "30" at bounding box center [577, 444] width 10 height 10
click at [774, 406] on li "10:45" at bounding box center [770, 412] width 62 height 37
type input "30-09-2025 10:45"
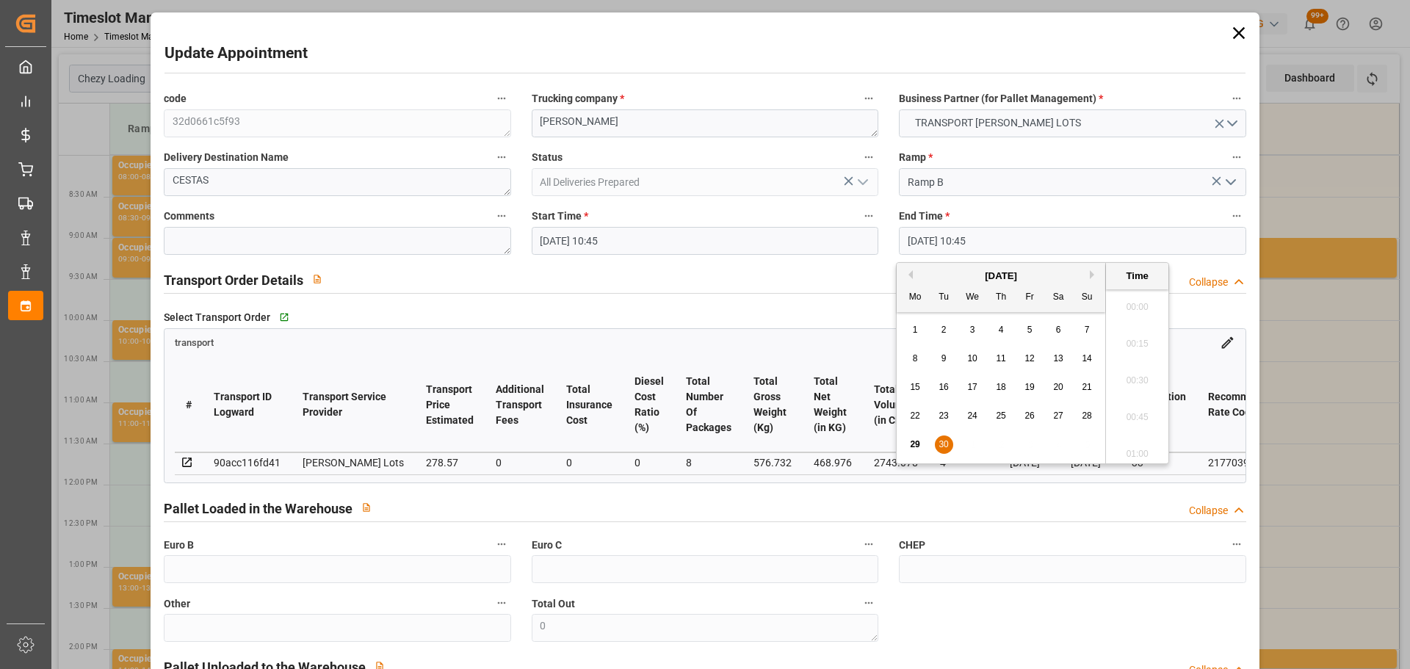
click at [929, 239] on input "30-09-2025 10:45" at bounding box center [1072, 241] width 347 height 28
click at [944, 441] on span "30" at bounding box center [943, 444] width 10 height 10
click at [1137, 408] on li "11:00" at bounding box center [1137, 412] width 62 height 37
type input "30-09-2025 11:00"
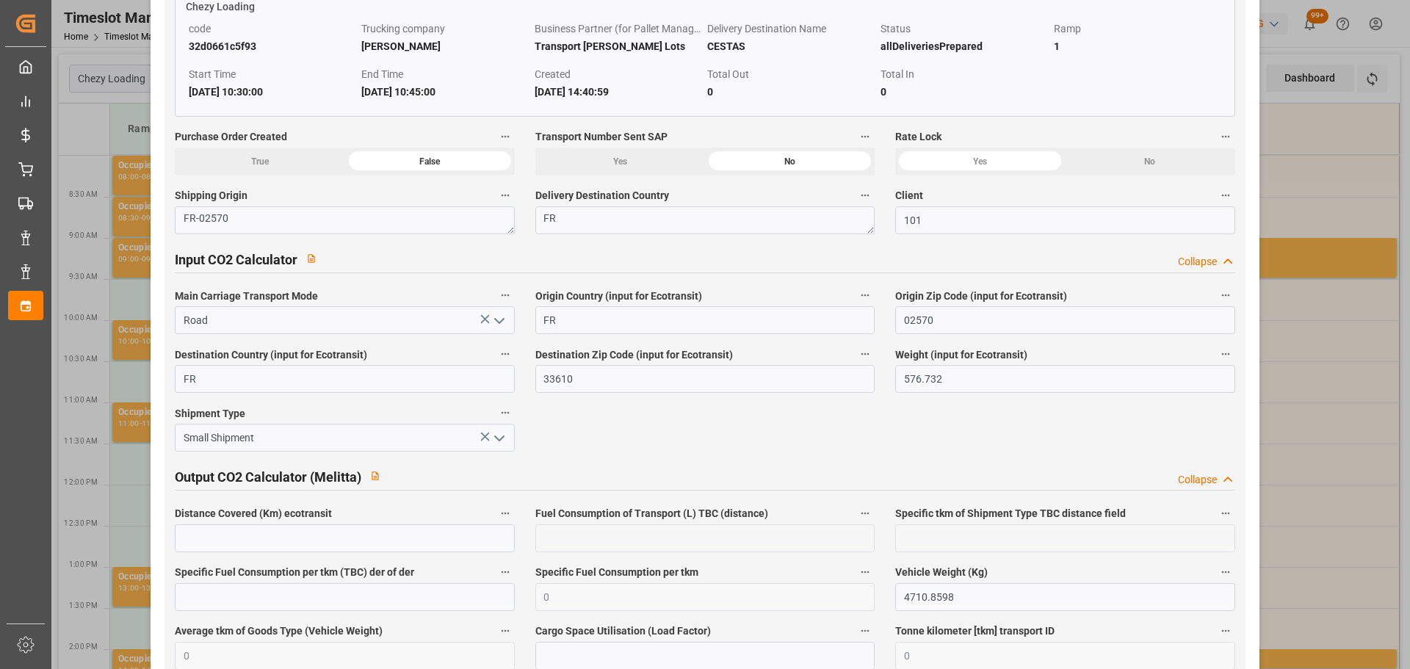
scroll to position [2428, 0]
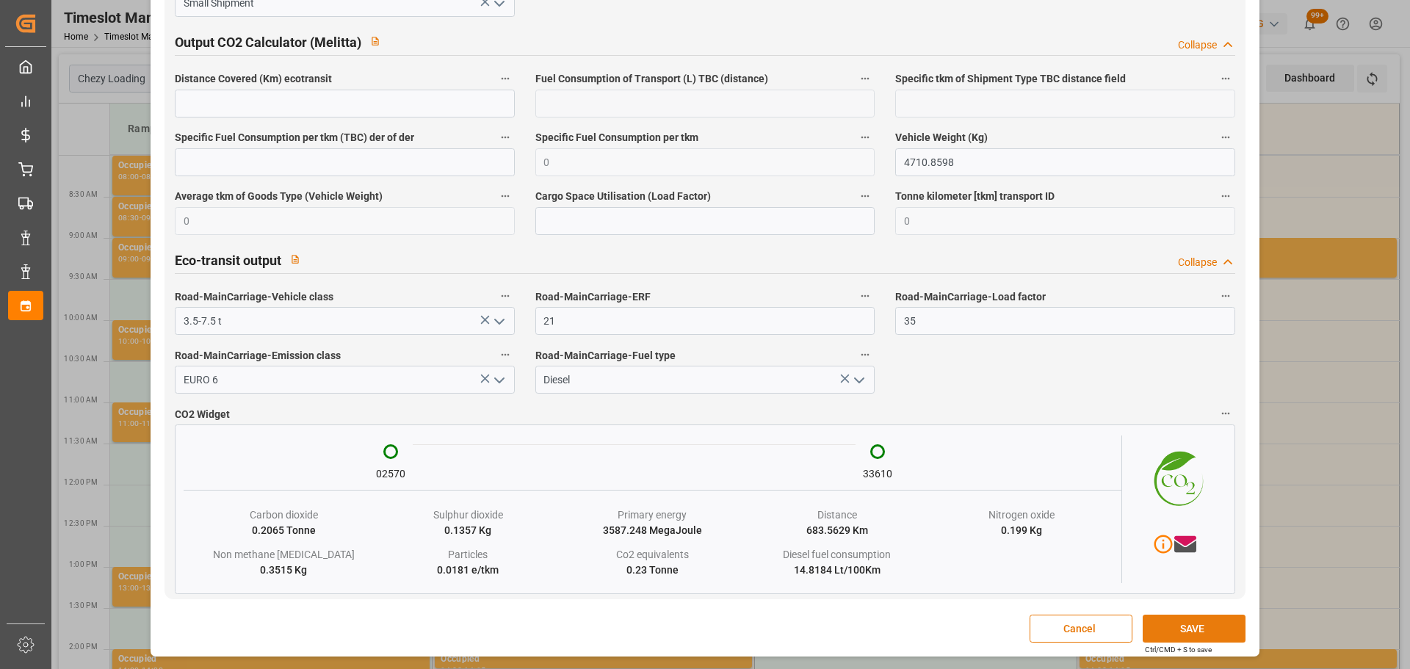
click at [1174, 635] on button "SAVE" at bounding box center [1194, 629] width 103 height 28
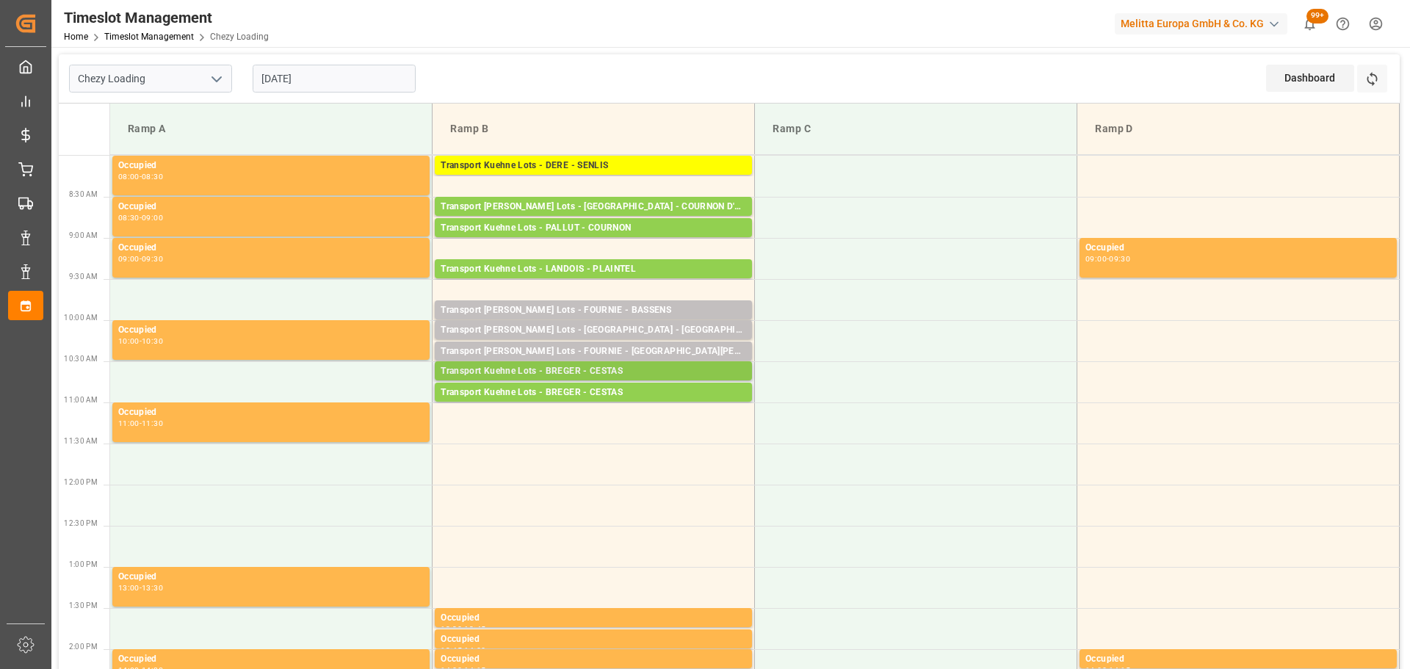
click at [596, 363] on div "Transport Kuehne Lots - BREGER - CESTAS Pallets: 1,TU: 256,City: CESTAS,Arrival…" at bounding box center [593, 370] width 317 height 19
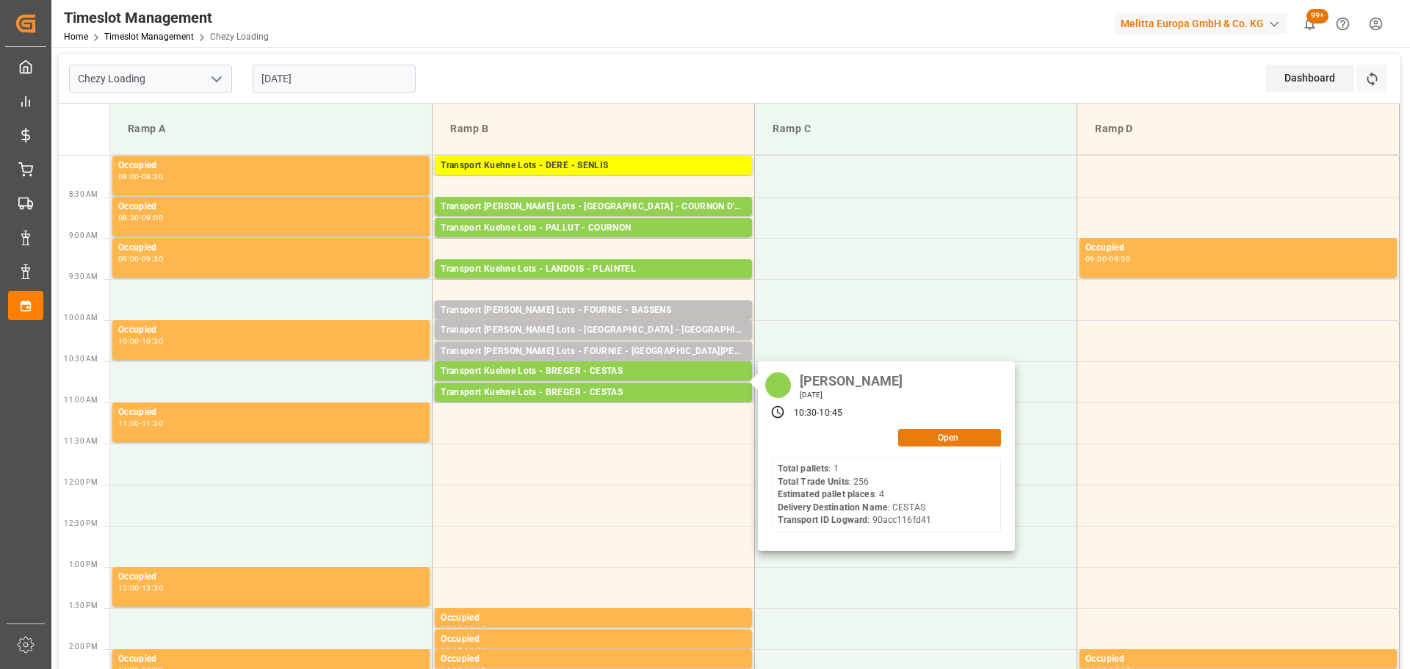
click at [921, 436] on button "Open" at bounding box center [949, 438] width 103 height 18
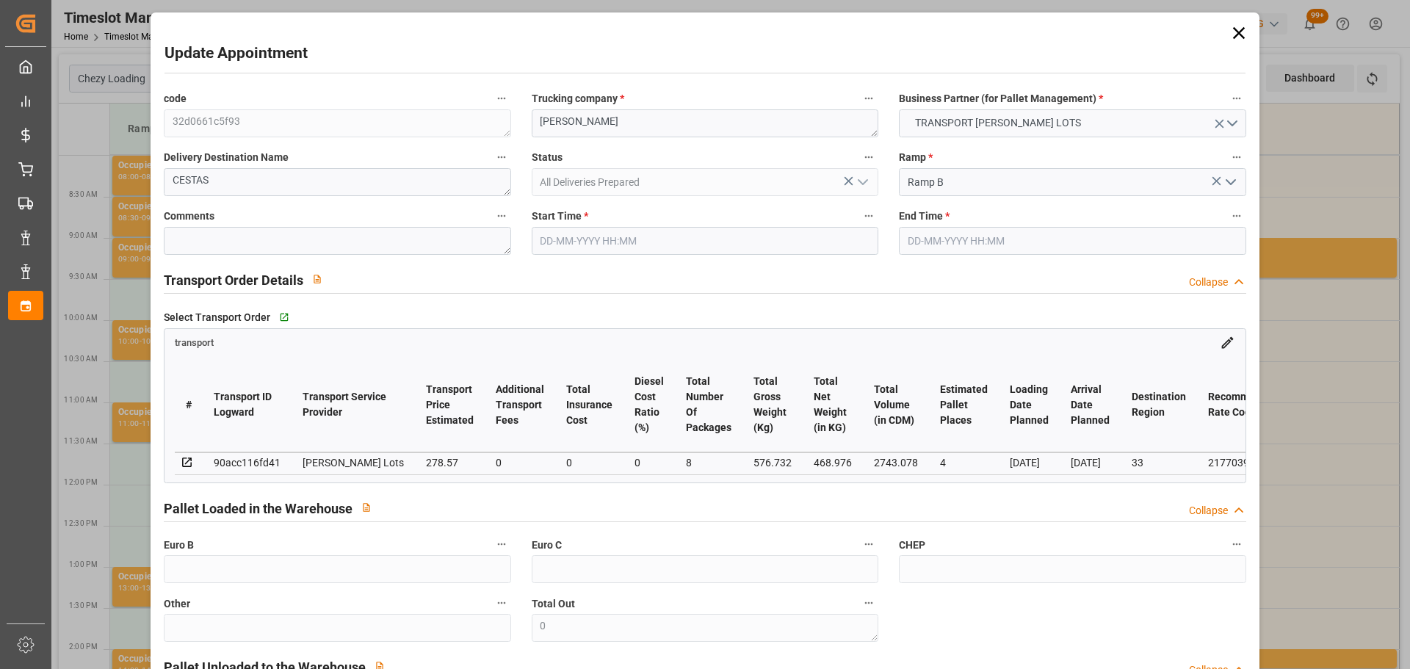
type input "30-09-2025 10:30"
type input "30-09-2025 10:45"
type input "25-09-2025 14:40"
type input "25-09-2025 11:38"
type input "01-10-2025"
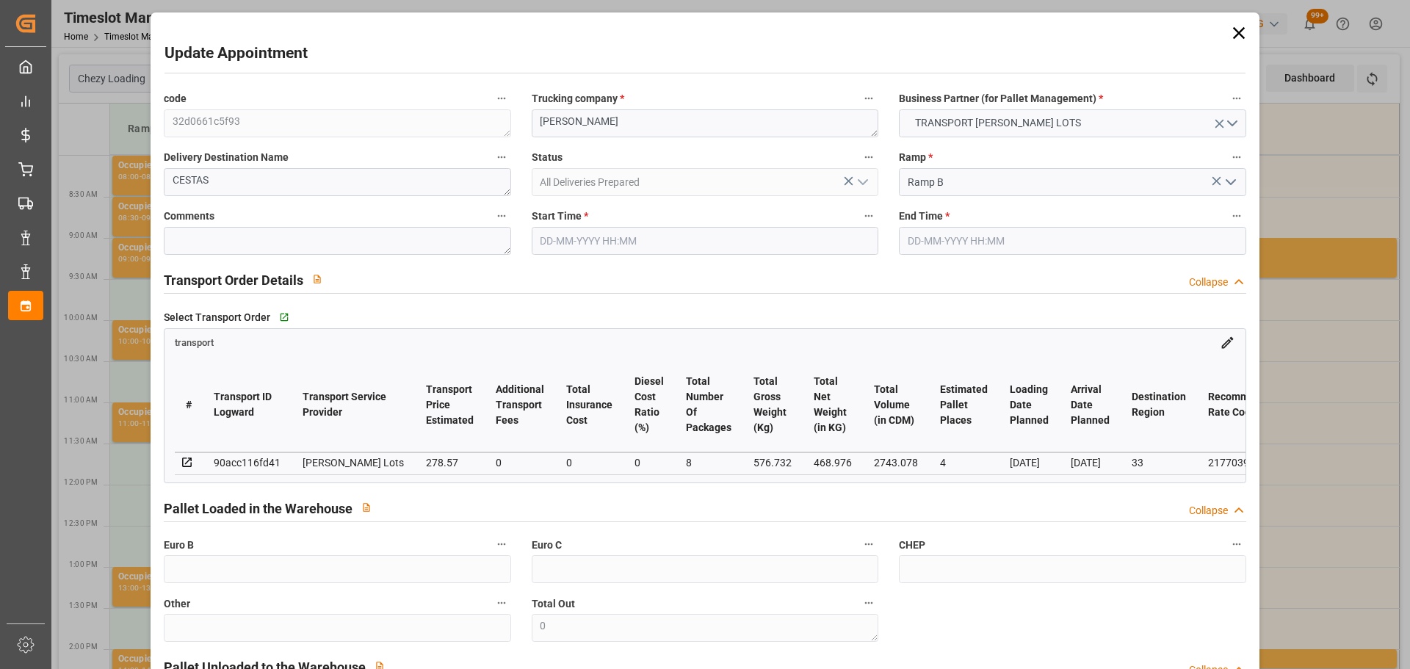
type input "29-09-2025"
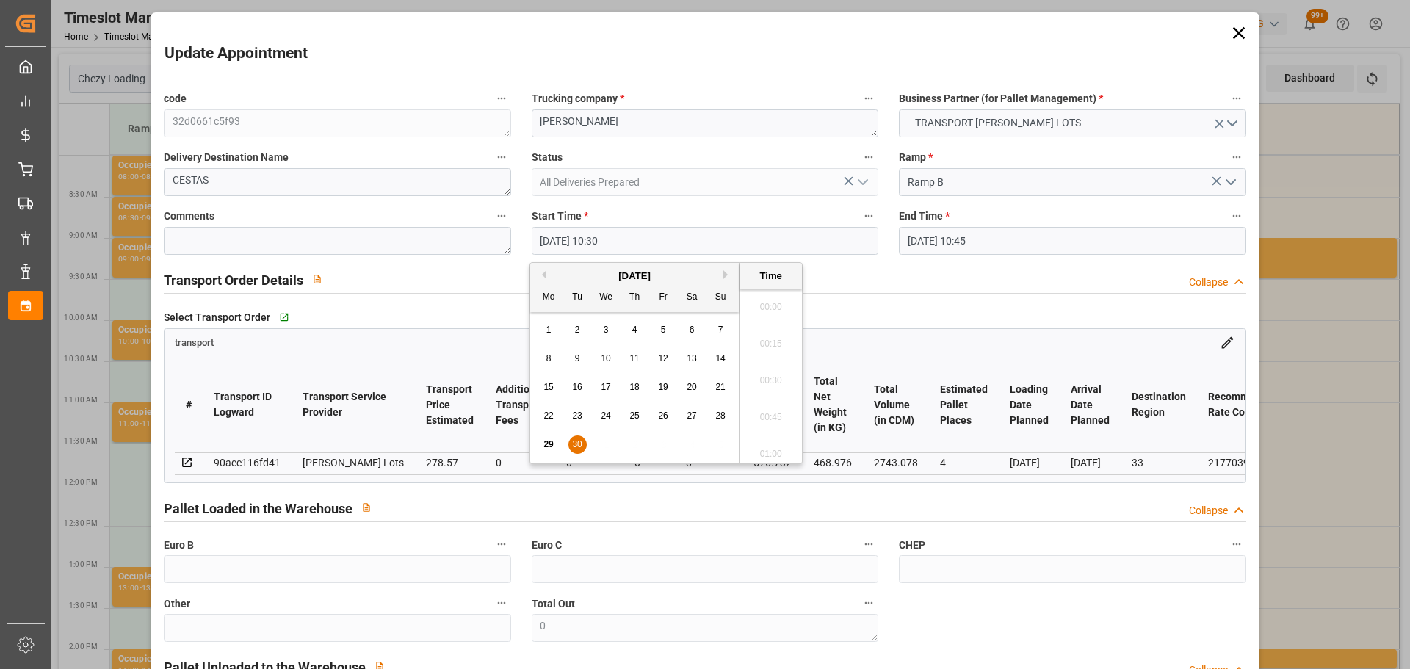
drag, startPoint x: 561, startPoint y: 231, endPoint x: 576, endPoint y: 276, distance: 47.1
click at [562, 230] on input "30-09-2025 10:30" at bounding box center [705, 241] width 347 height 28
click at [579, 438] on div "30" at bounding box center [577, 445] width 18 height 18
click at [769, 400] on li "10:45" at bounding box center [770, 412] width 62 height 37
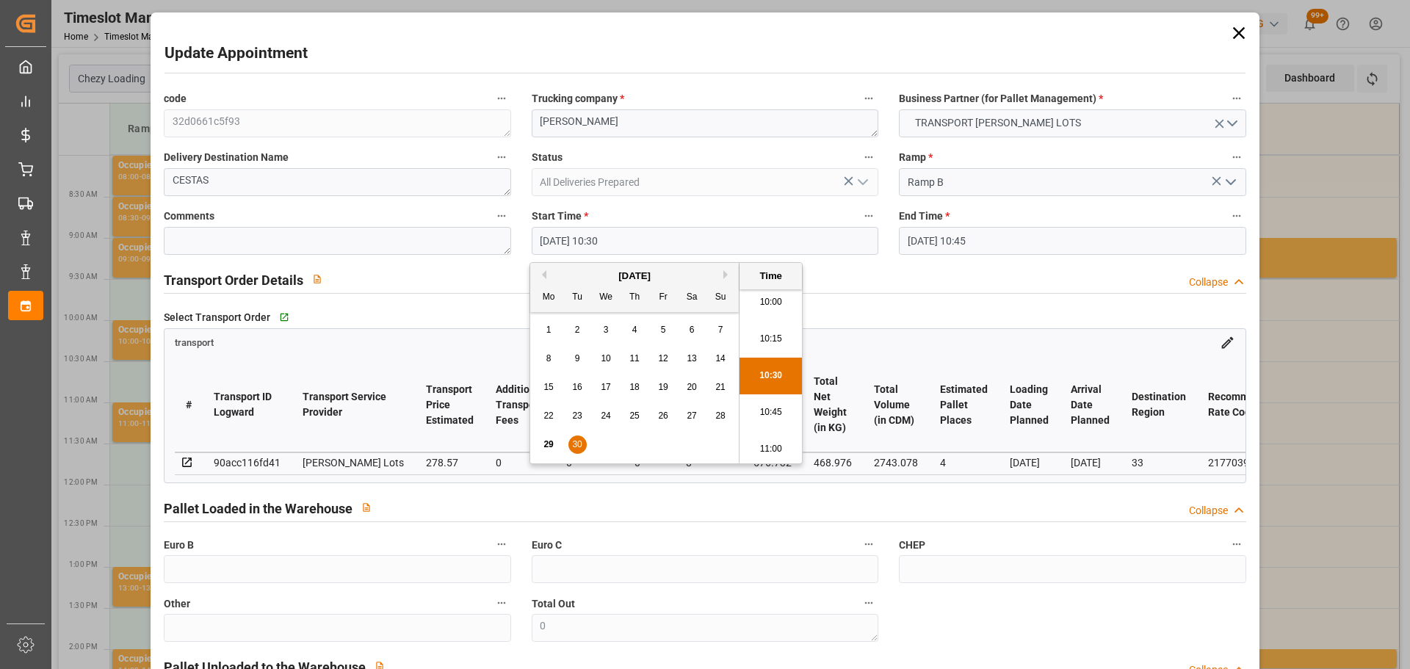
type input "30-09-2025 10:45"
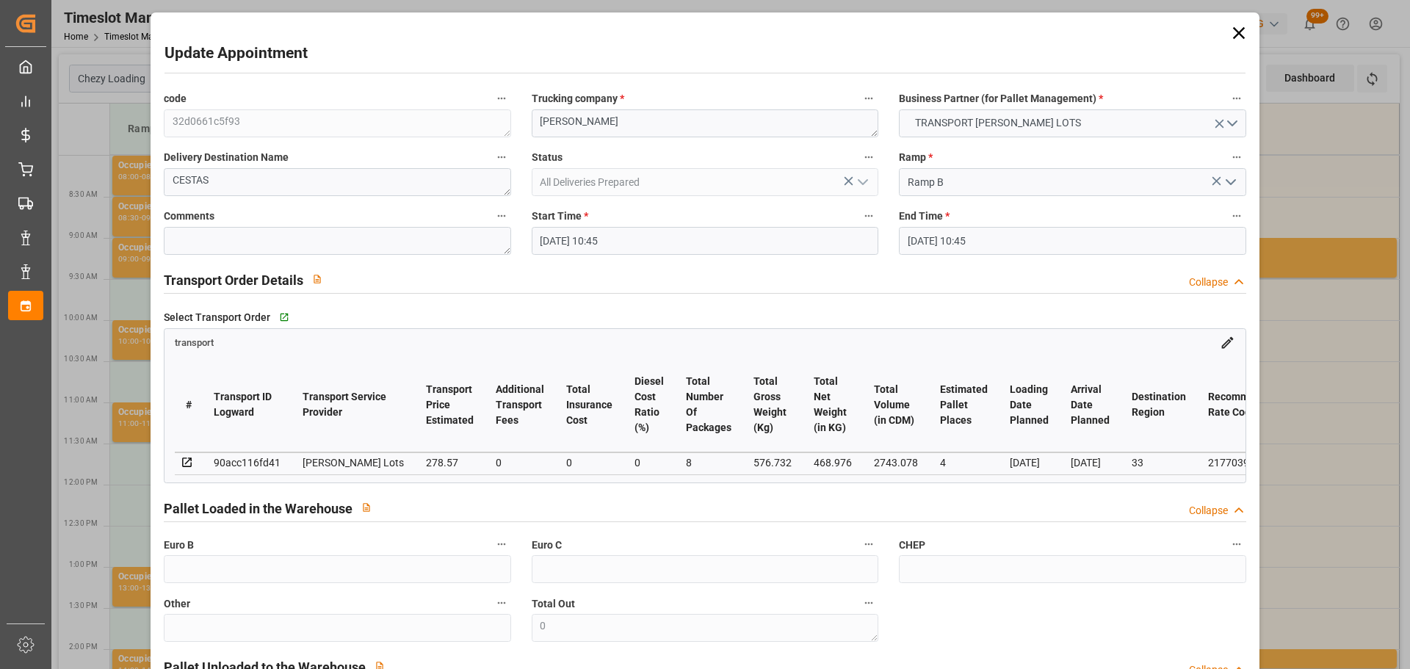
click at [949, 237] on input "30-09-2025 10:45" at bounding box center [1072, 241] width 347 height 28
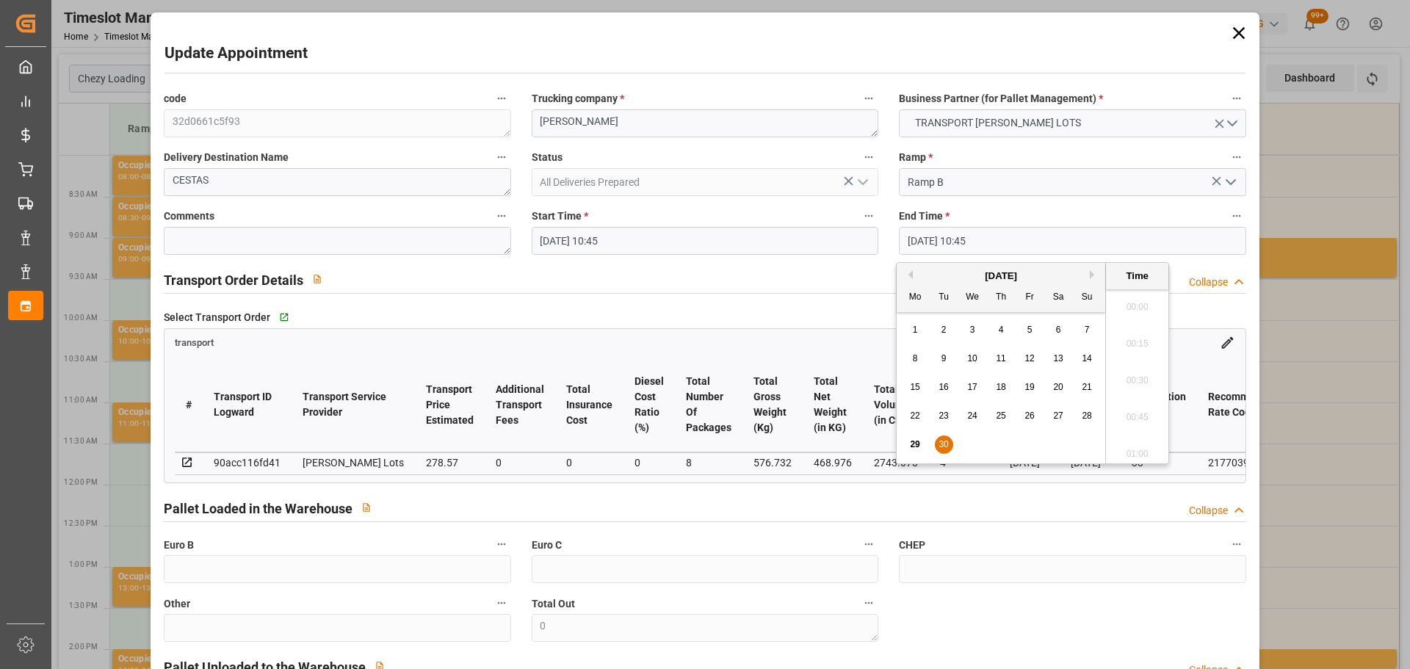
scroll to position [1510, 0]
click at [943, 441] on span "30" at bounding box center [943, 444] width 10 height 10
click at [1143, 408] on li "11:00" at bounding box center [1137, 412] width 62 height 37
type input "30-09-2025 11:00"
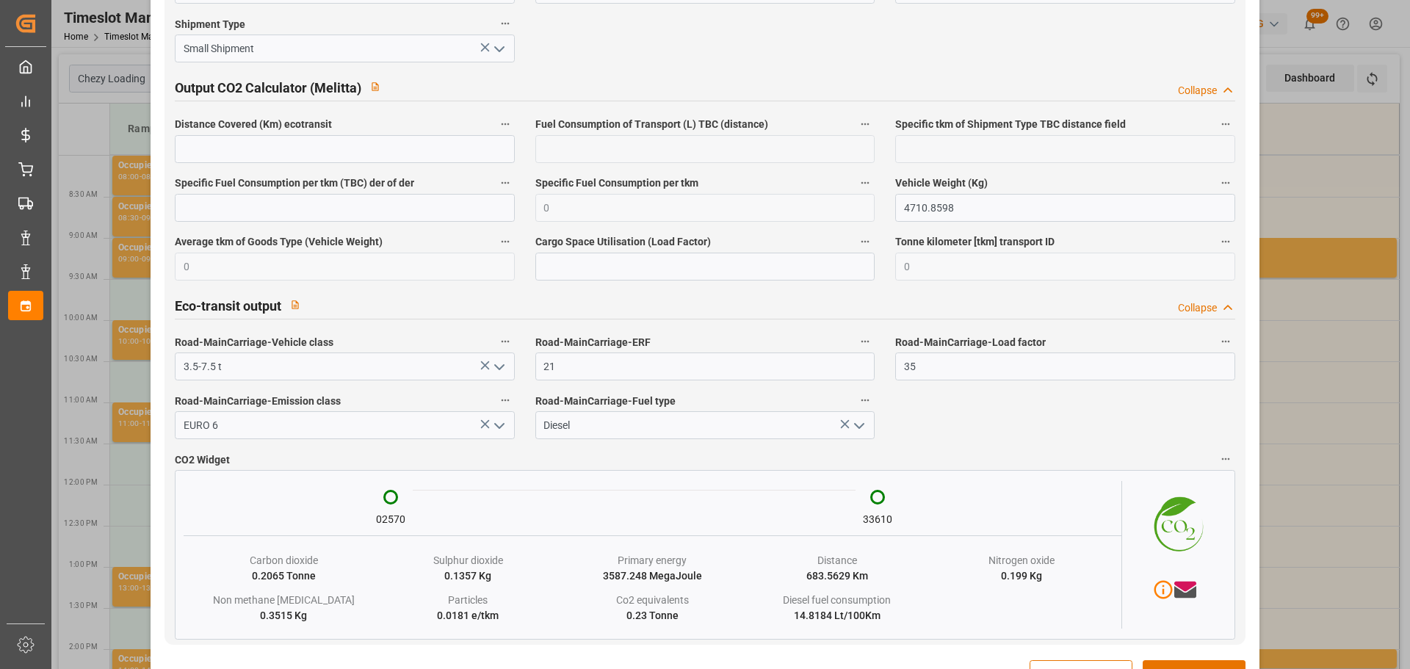
scroll to position [2428, 0]
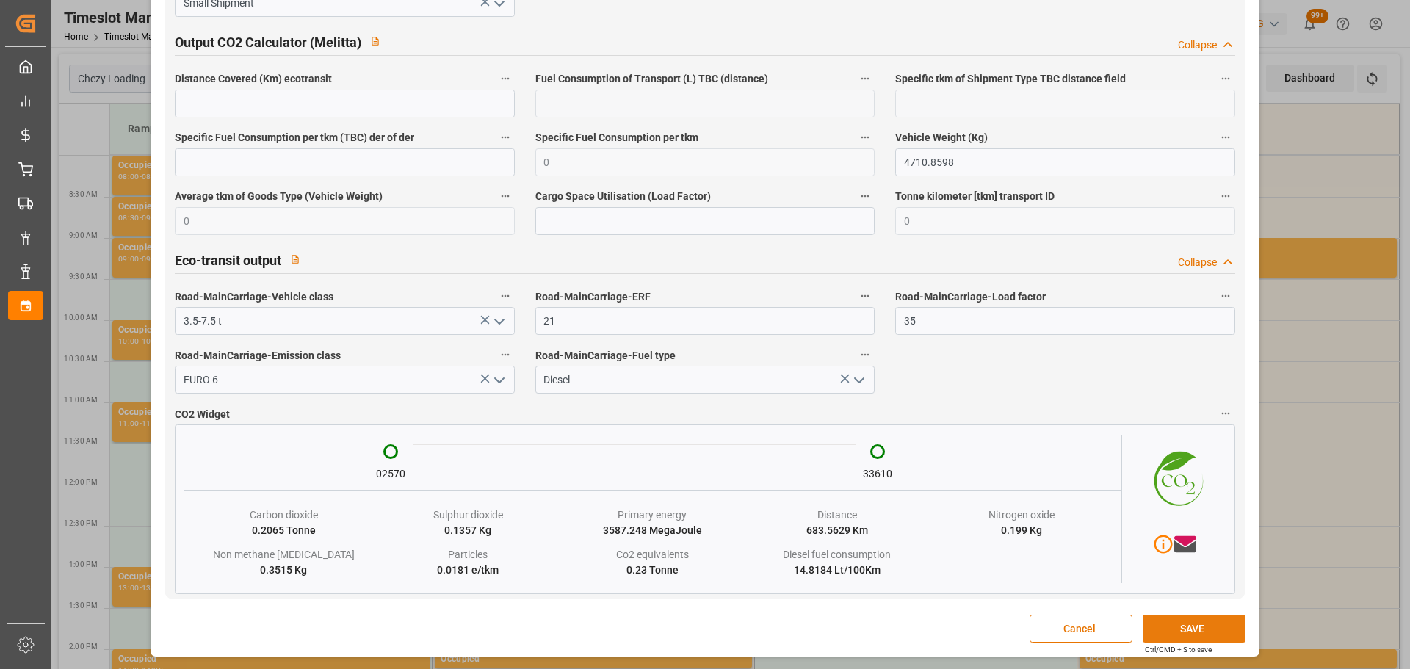
click at [1172, 630] on button "SAVE" at bounding box center [1194, 629] width 103 height 28
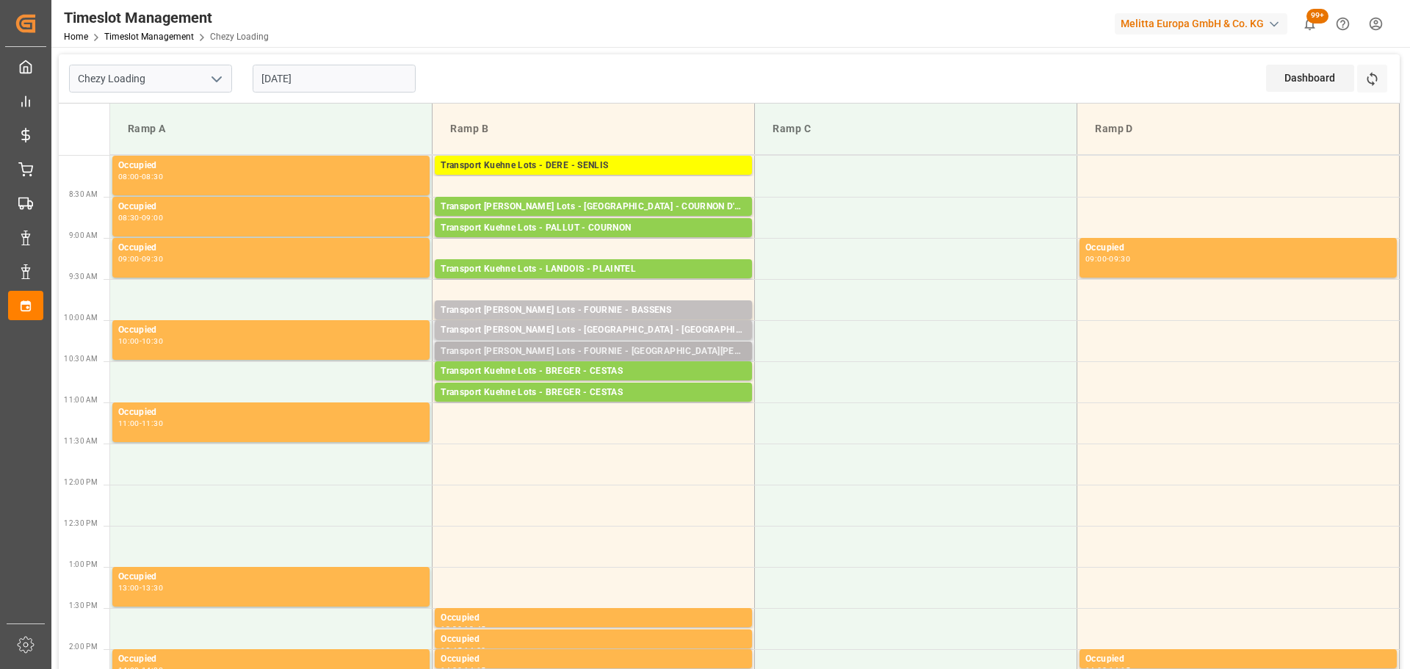
click at [460, 359] on div "Pallets: ,TU: 25,City: SAINT MARTIN DU CRAU,Arrival: 2025-10-03 00:00:00" at bounding box center [593, 365] width 305 height 12
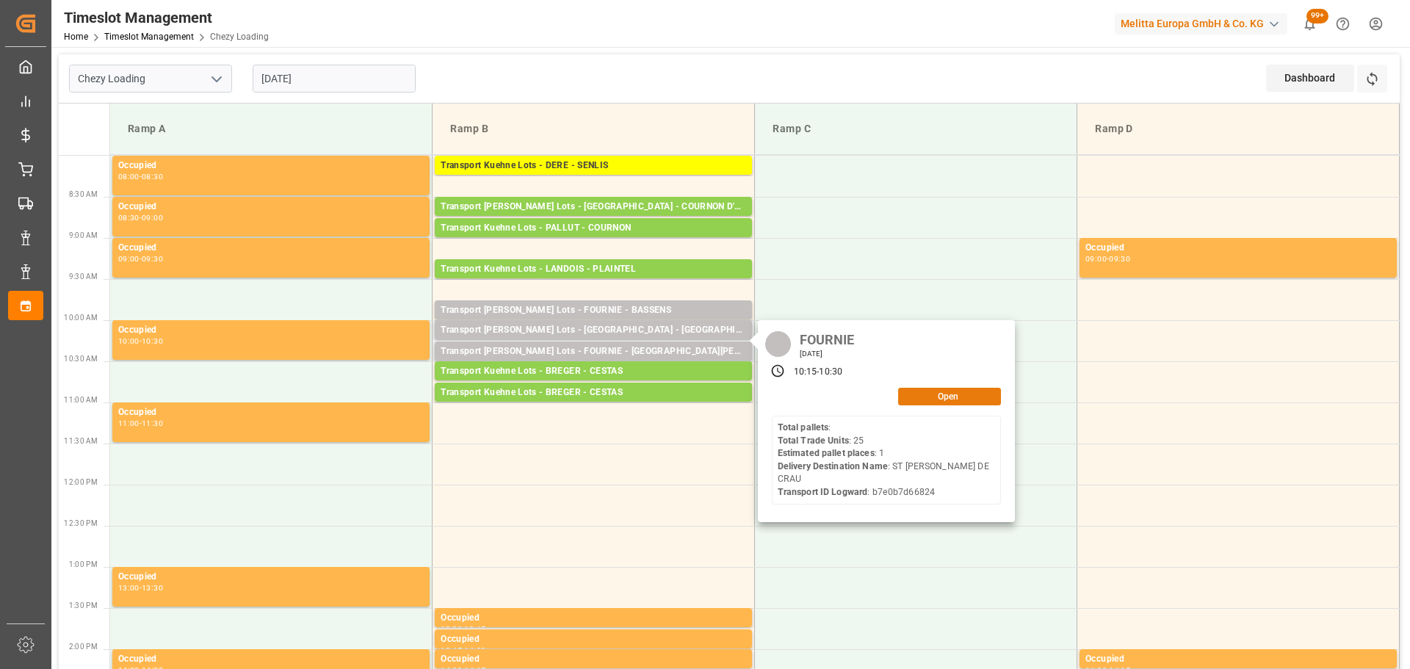
click at [970, 393] on button "Open" at bounding box center [949, 397] width 103 height 18
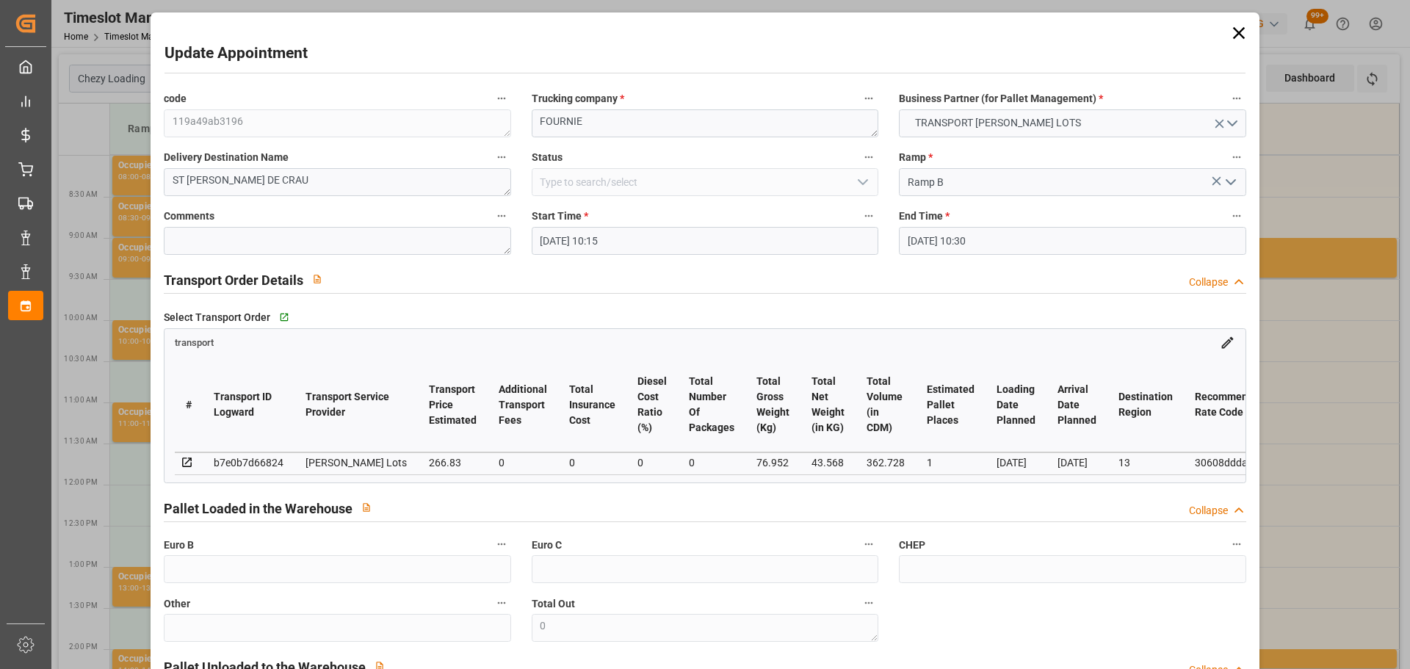
click at [568, 238] on input "30-09-2025 10:15" at bounding box center [705, 241] width 347 height 28
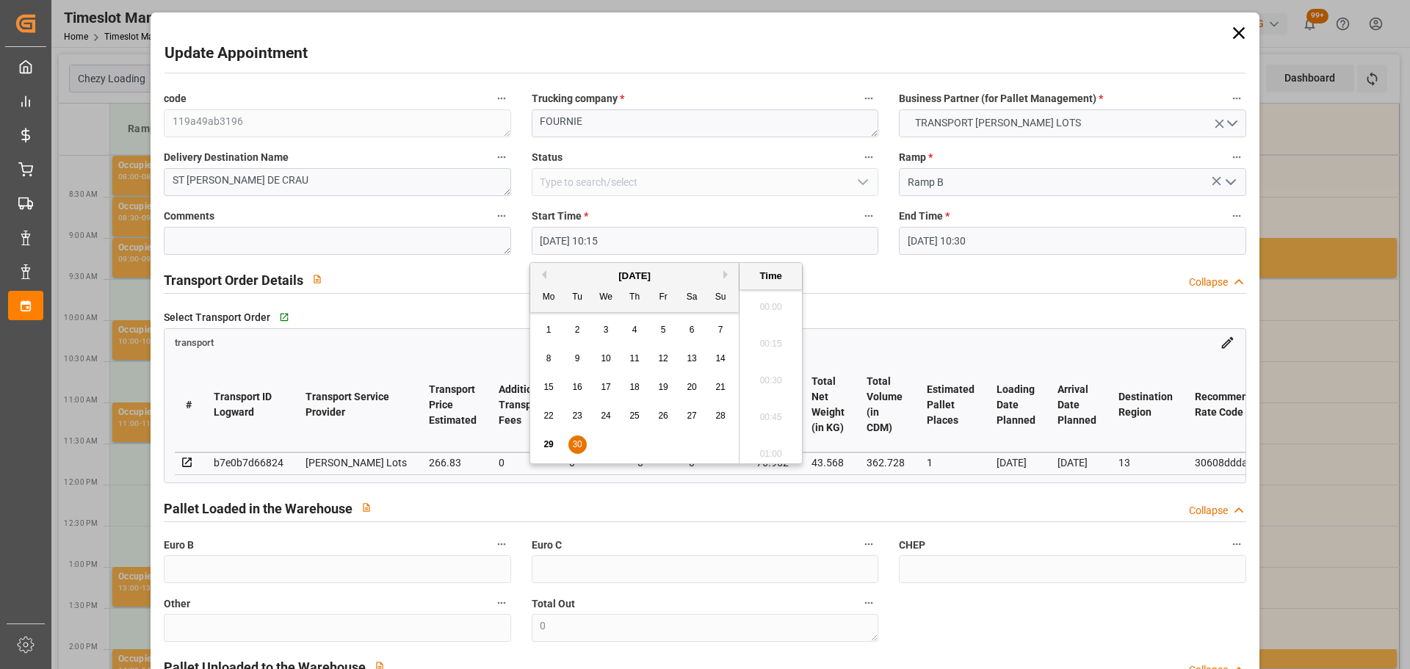
scroll to position [1437, 0]
click at [574, 448] on span "30" at bounding box center [577, 444] width 10 height 10
click at [764, 412] on li "11:00" at bounding box center [770, 412] width 62 height 37
type input "30-09-2025 11:00"
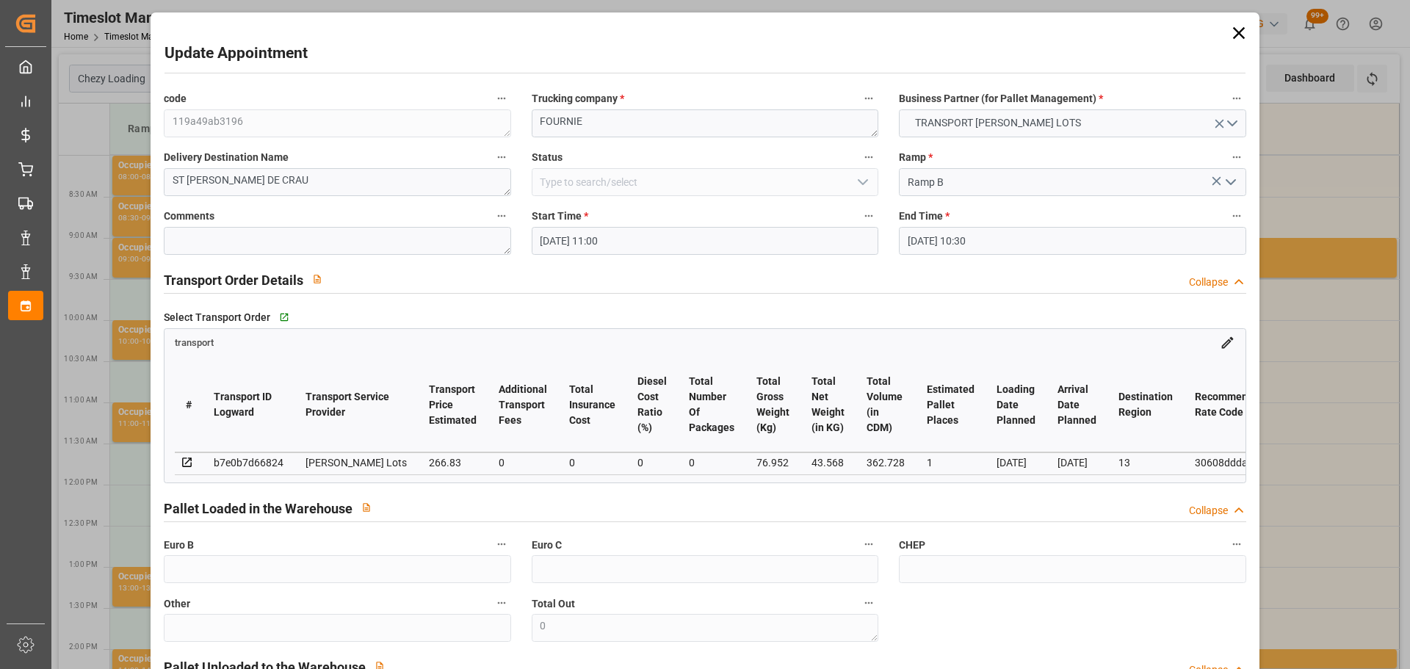
click at [936, 236] on input "30-09-2025 10:30" at bounding box center [1072, 241] width 347 height 28
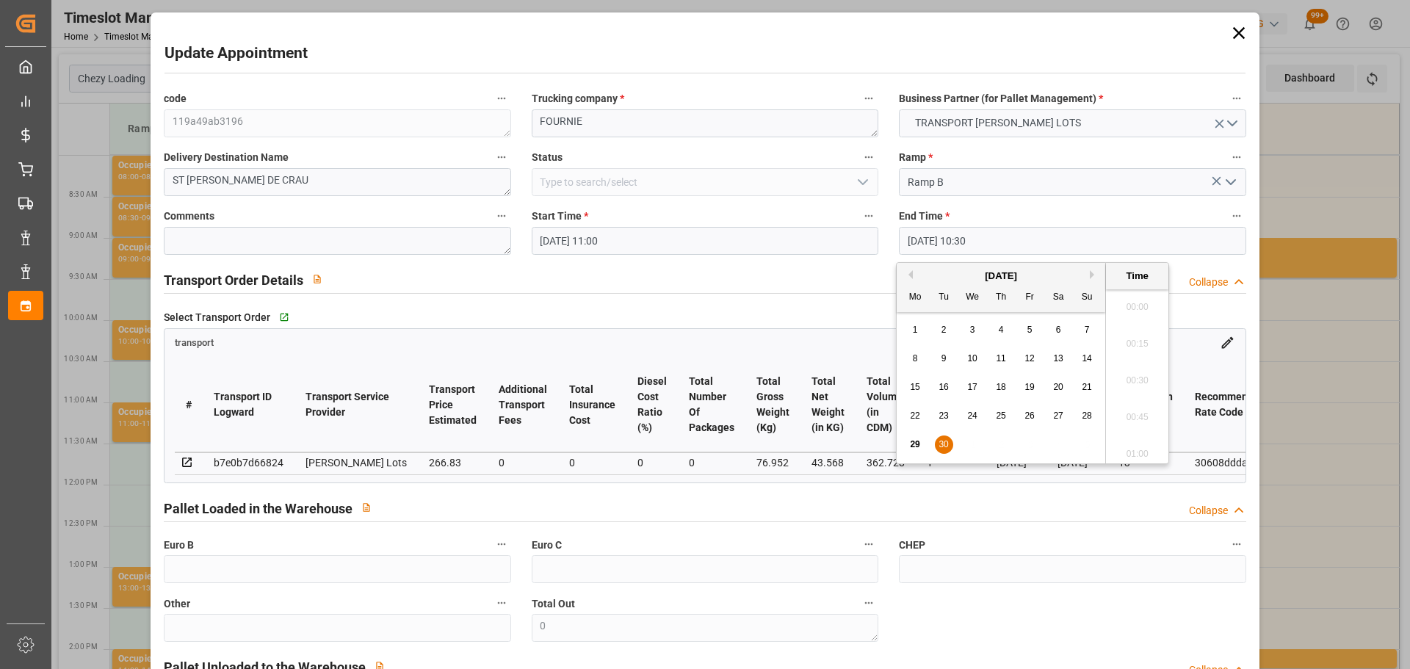
scroll to position [1474, 0]
click at [929, 447] on div "29 30 1 2 3 4 5" at bounding box center [1001, 444] width 200 height 29
click at [947, 444] on span "30" at bounding box center [943, 444] width 10 height 10
click at [1137, 332] on li "11:15" at bounding box center [1137, 339] width 62 height 37
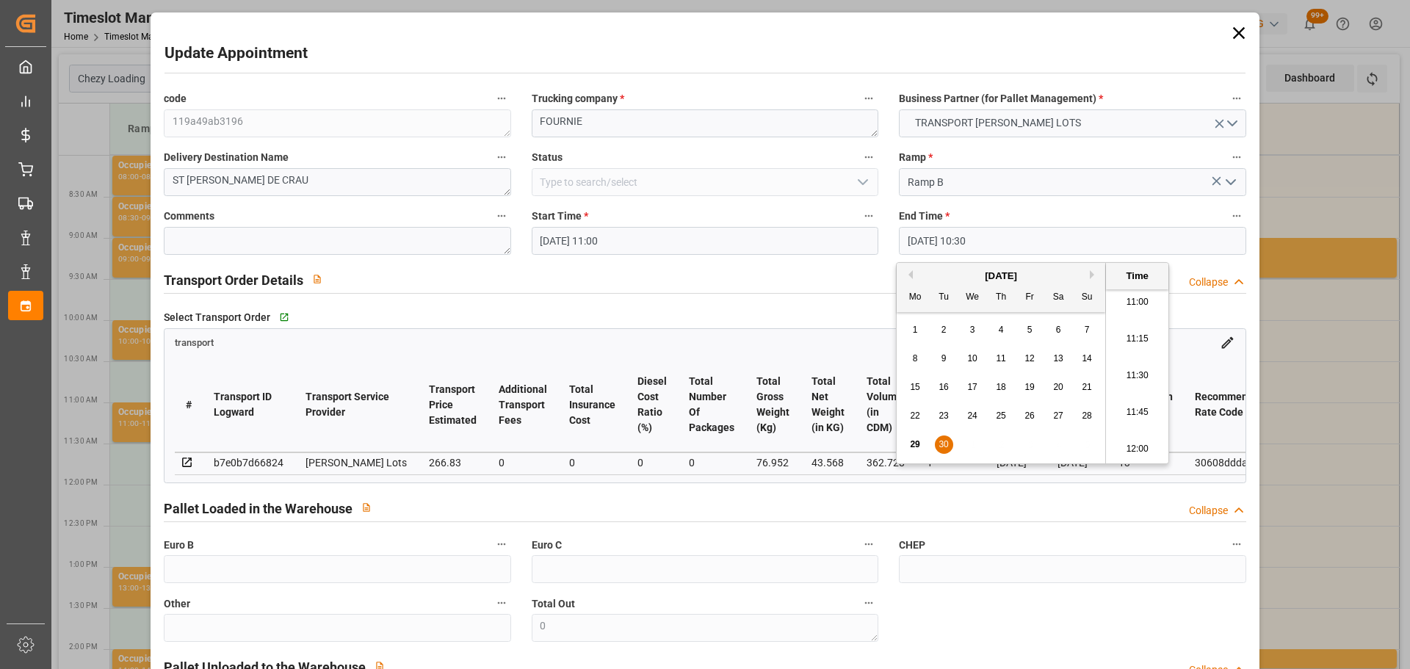
type input "30-09-2025 11:15"
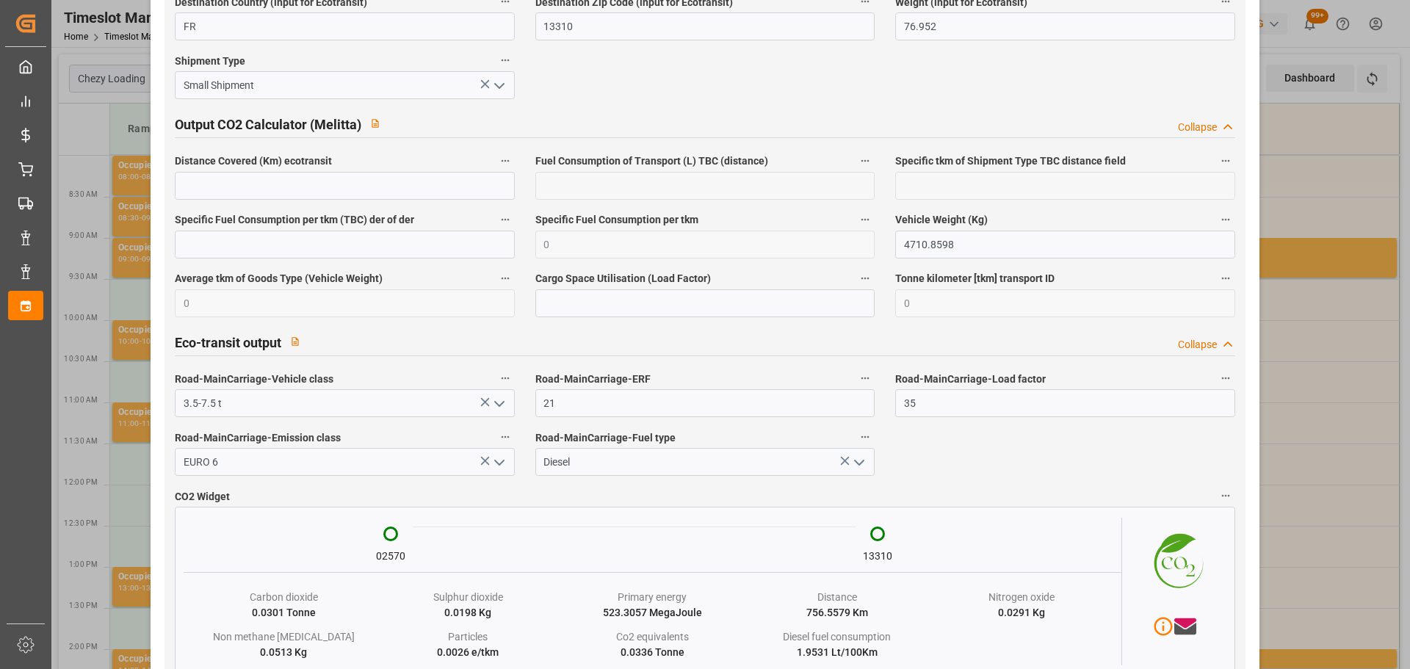
scroll to position [2428, 0]
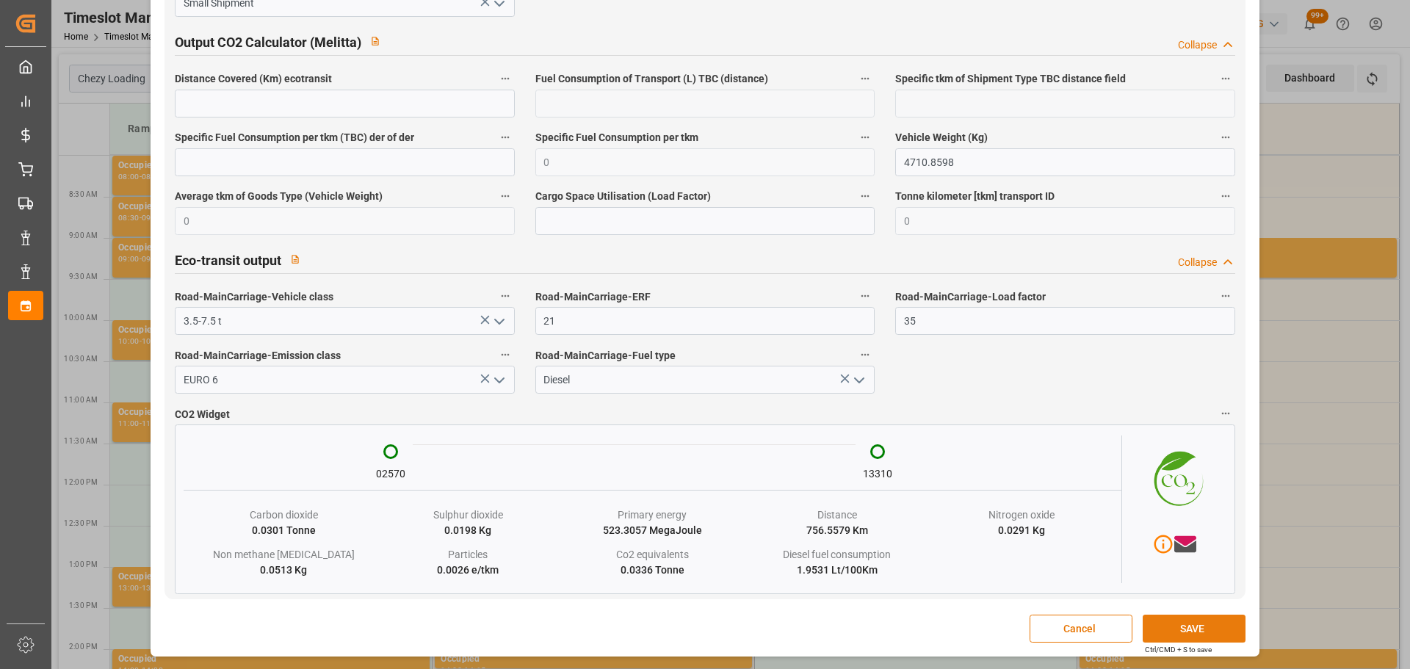
click at [1164, 626] on button "SAVE" at bounding box center [1194, 629] width 103 height 28
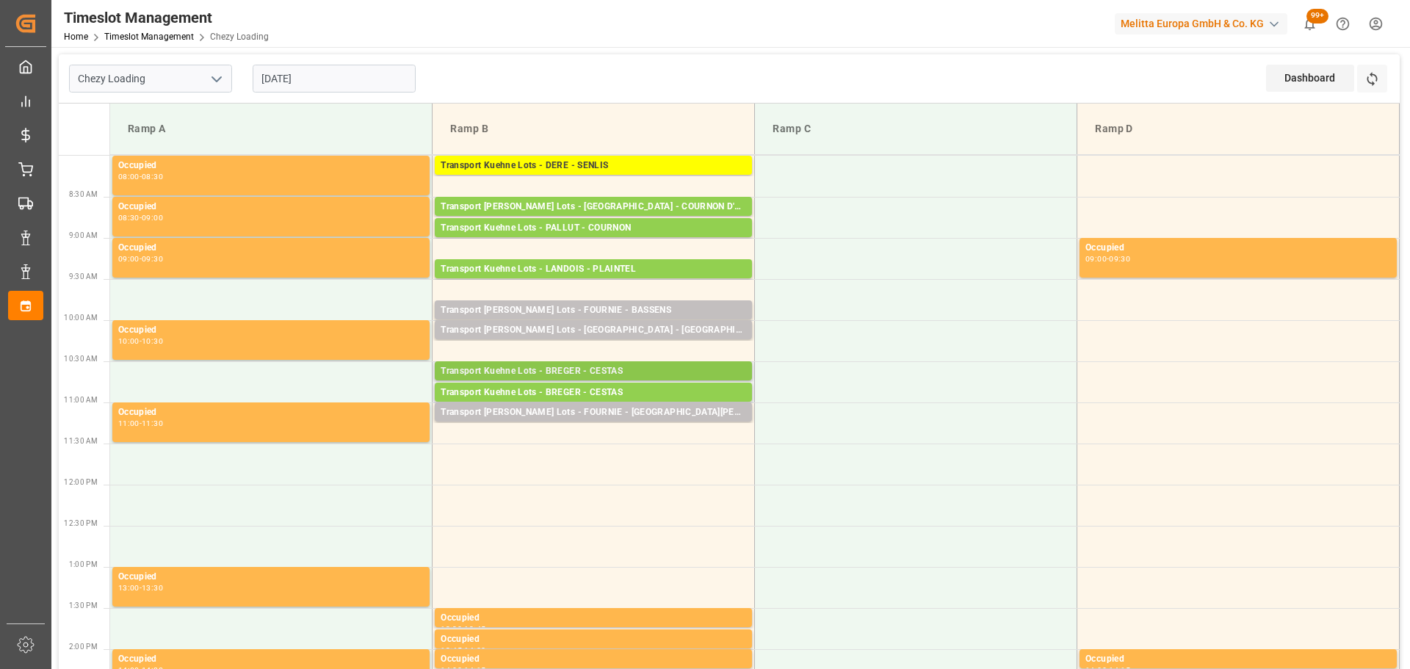
click at [553, 367] on div "Transport Kuehne Lots - BREGER - CESTAS" at bounding box center [593, 371] width 305 height 15
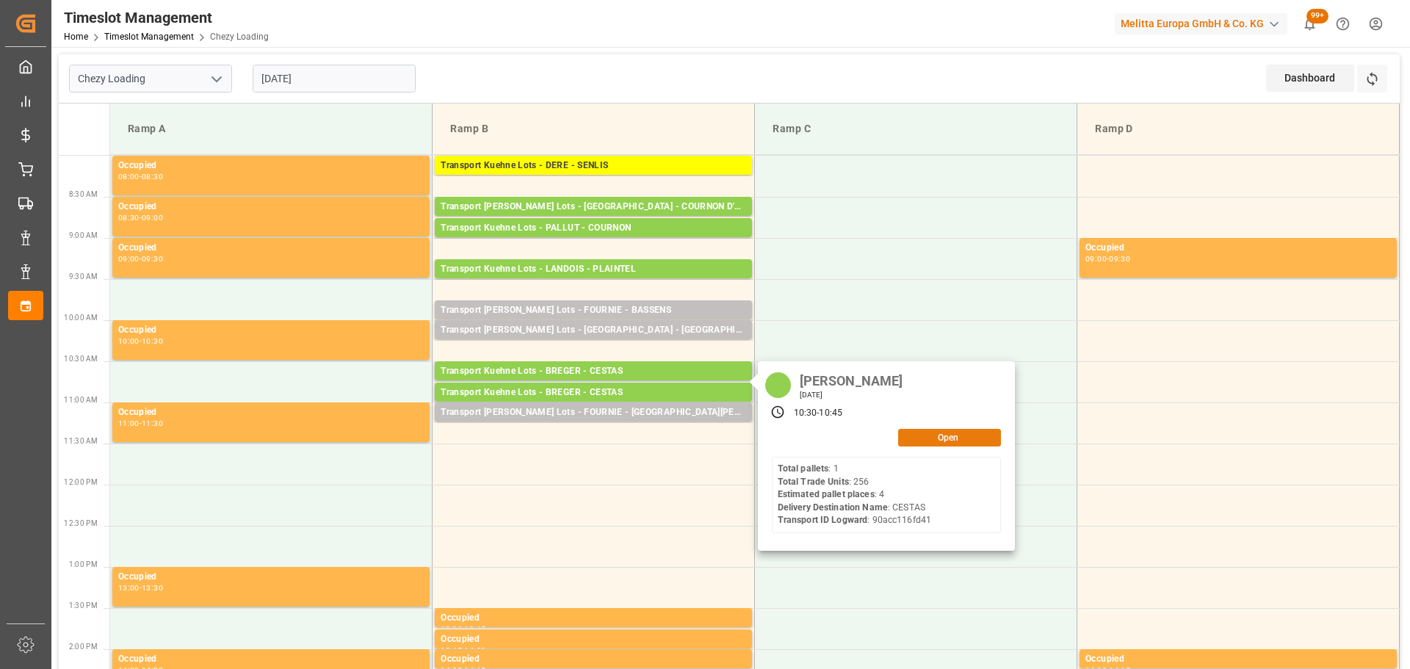
click at [959, 438] on button "Open" at bounding box center [949, 438] width 103 height 18
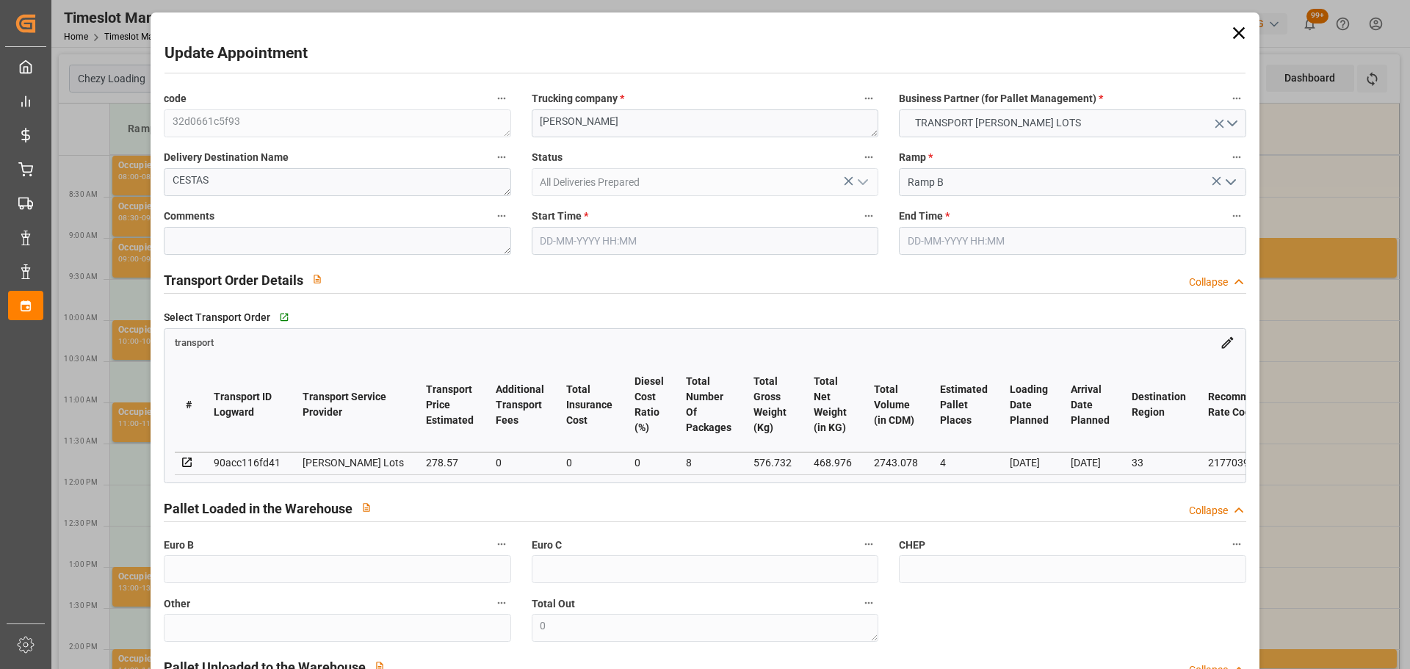
type input "30-09-2025 10:30"
type input "30-09-2025 10:45"
type input "25-09-2025 14:40"
type input "25-09-2025 11:38"
type input "01-10-2025"
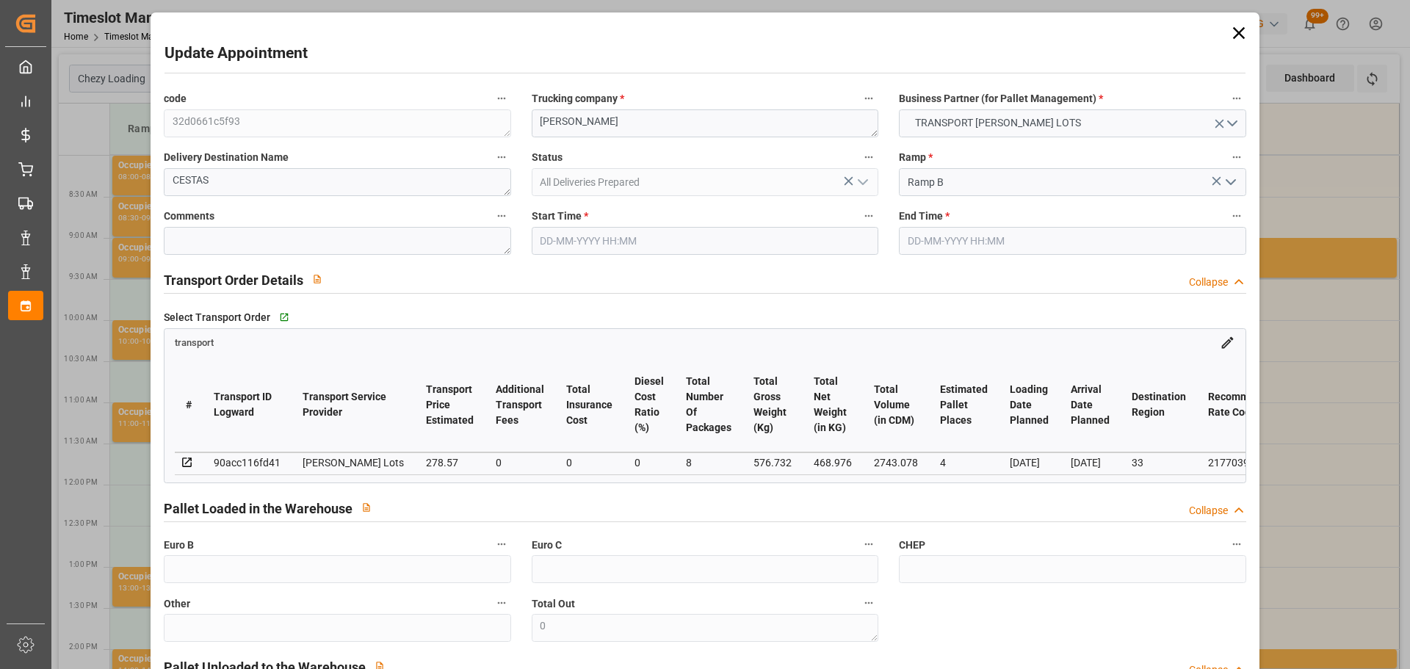
type input "29-09-2025"
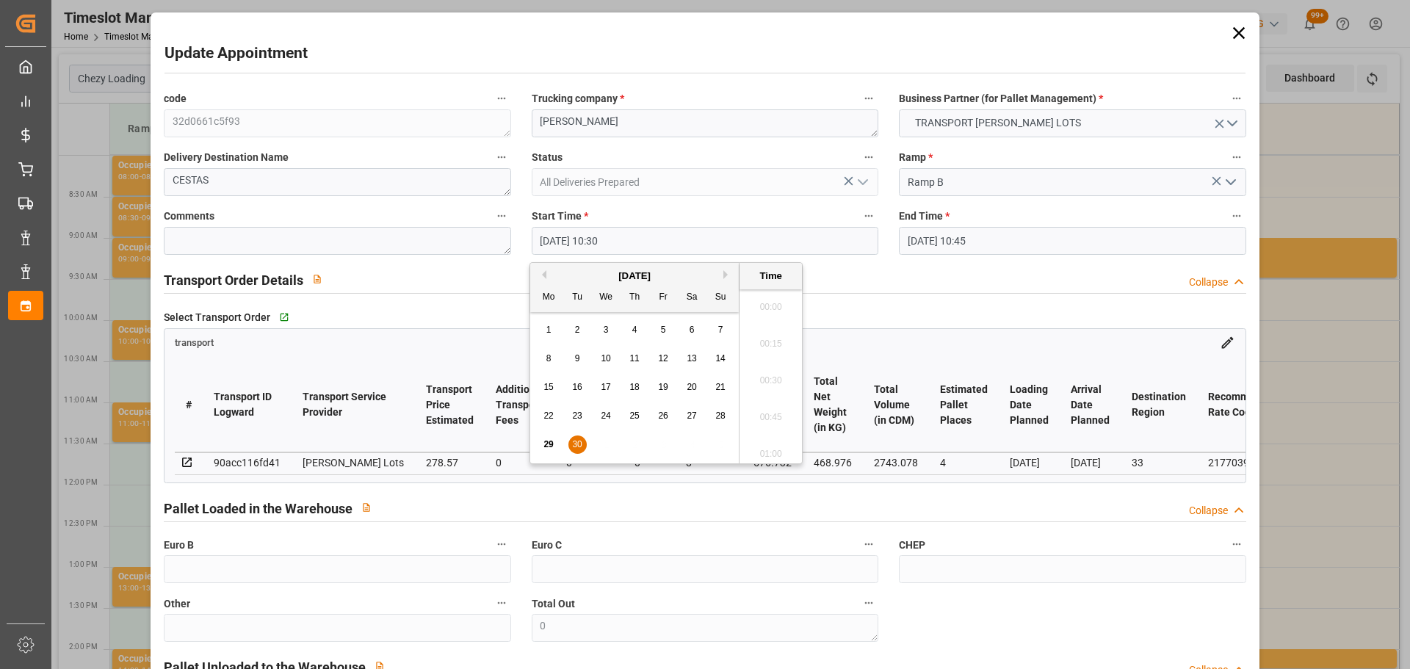
click at [594, 236] on input "30-09-2025 10:30" at bounding box center [705, 241] width 347 height 28
click at [573, 442] on span "30" at bounding box center [577, 444] width 10 height 10
click at [773, 371] on li "12:00" at bounding box center [770, 376] width 62 height 37
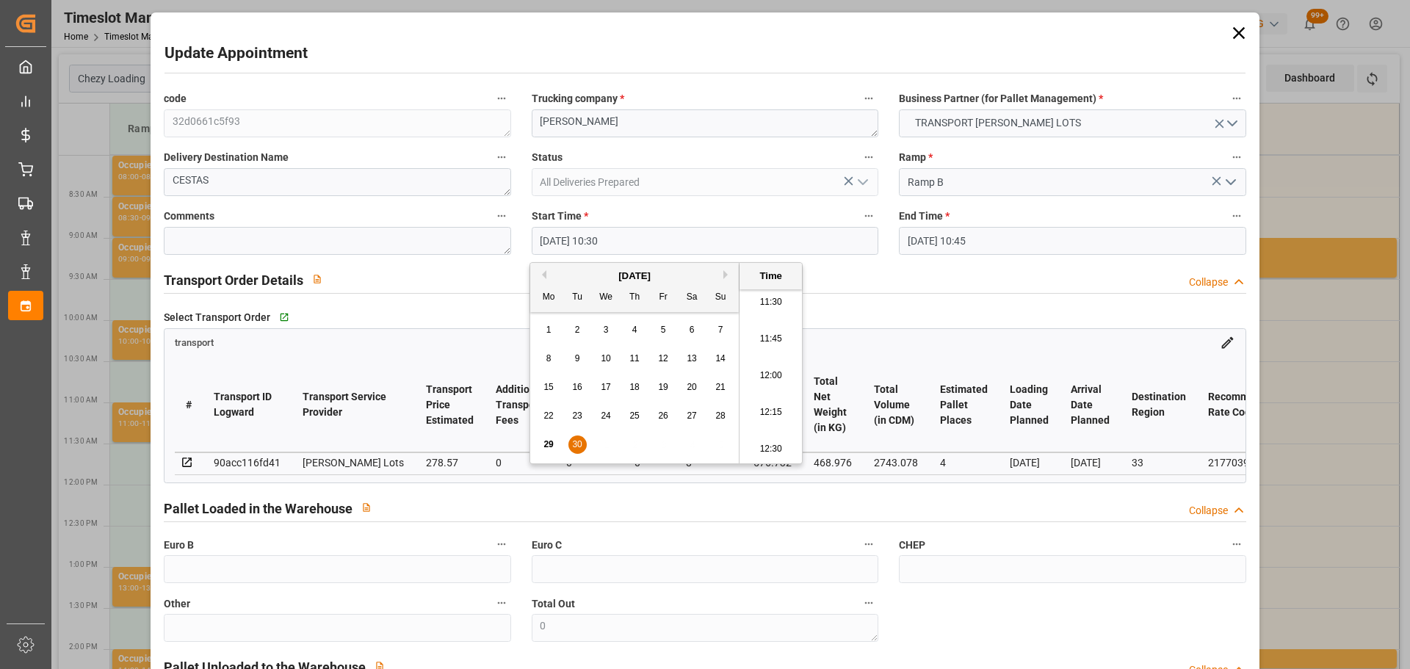
type input "30-09-2025 12:00"
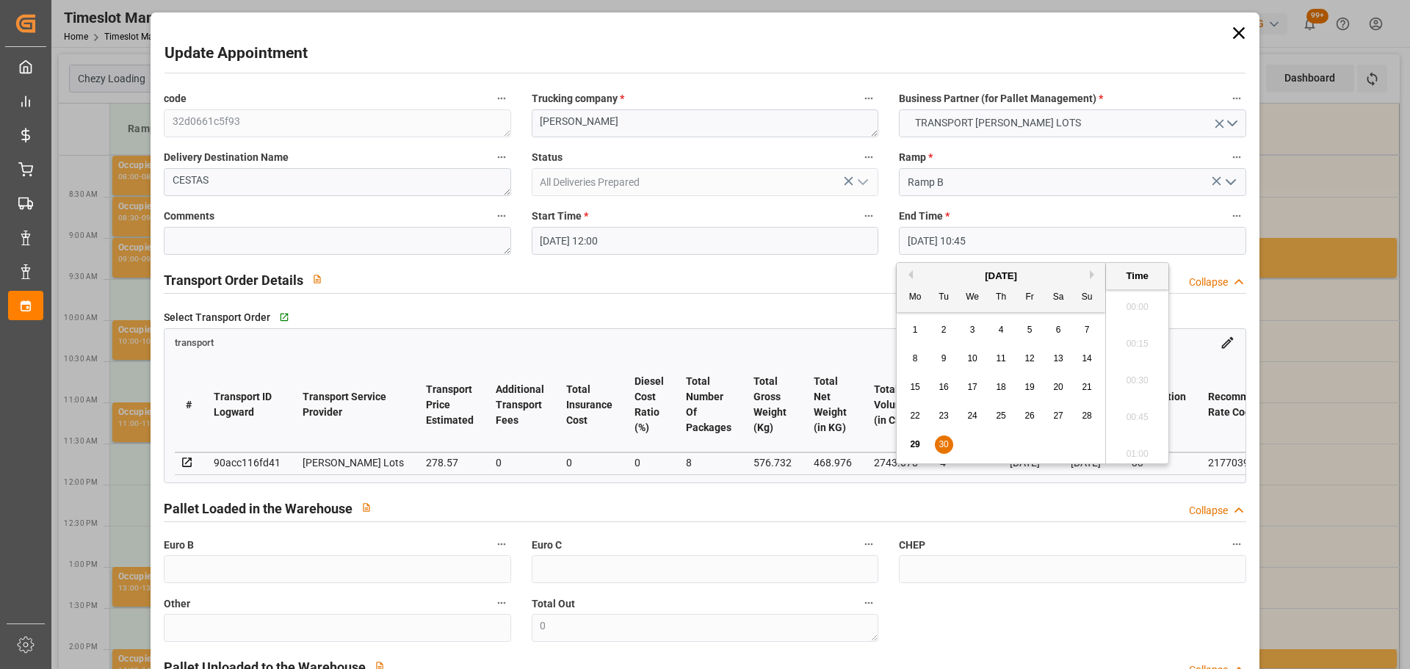
click at [922, 245] on input "30-09-2025 10:45" at bounding box center [1072, 241] width 347 height 28
drag, startPoint x: 942, startPoint y: 440, endPoint x: 1112, endPoint y: 407, distance: 172.8
click at [950, 433] on div "29 30 1 2 3 4 5" at bounding box center [1001, 444] width 200 height 29
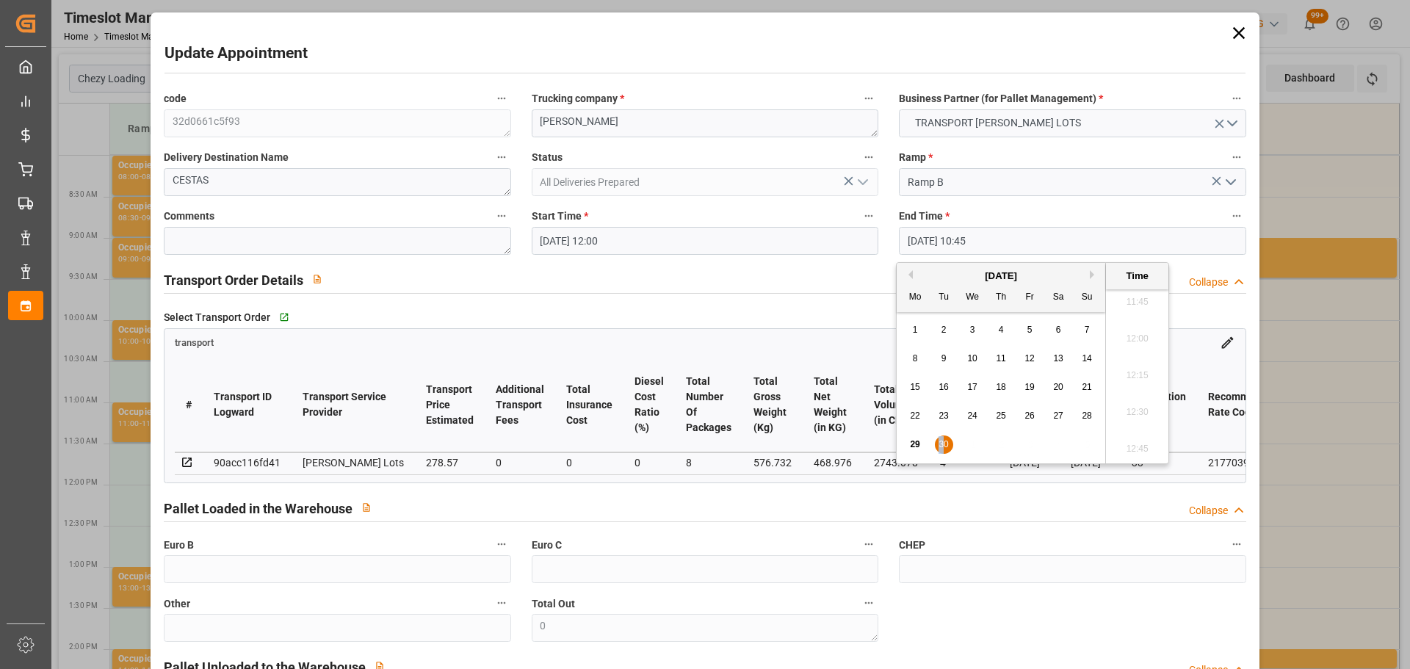
click at [944, 441] on span "30" at bounding box center [943, 444] width 10 height 10
click at [1143, 371] on li "12:15" at bounding box center [1137, 376] width 62 height 37
type input "30-09-2025 12:15"
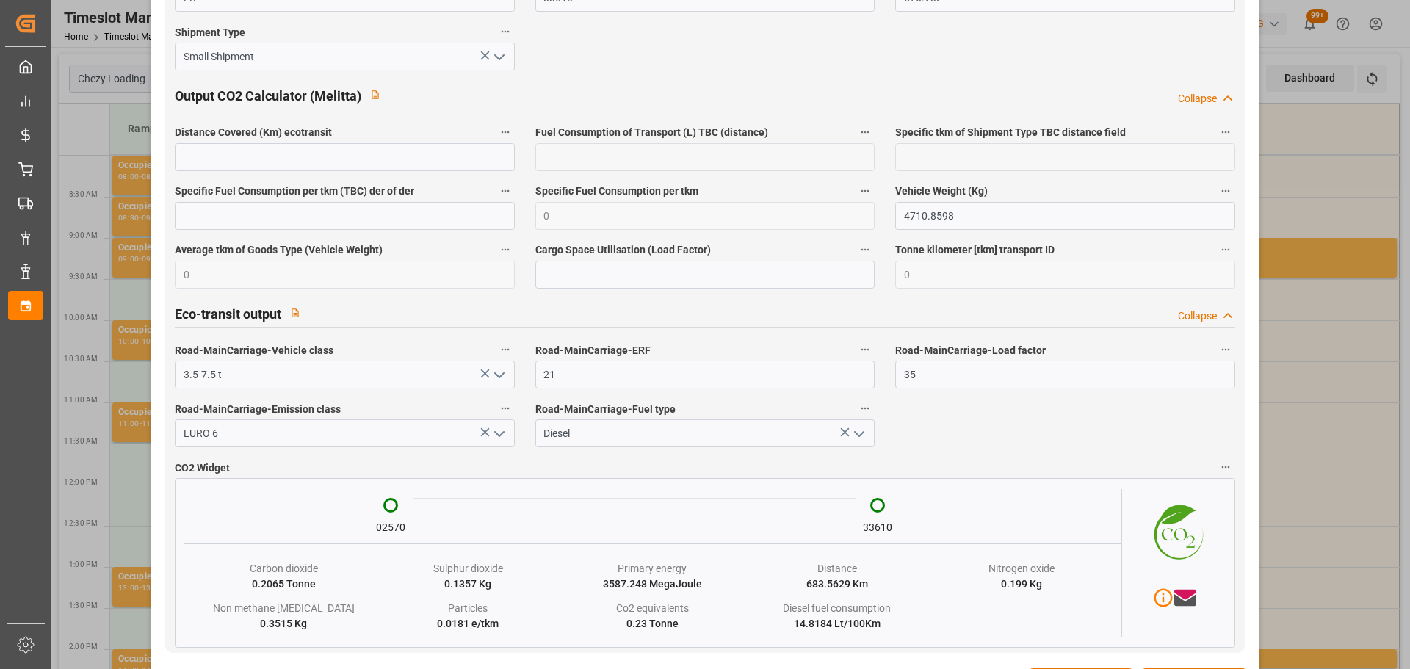
scroll to position [2428, 0]
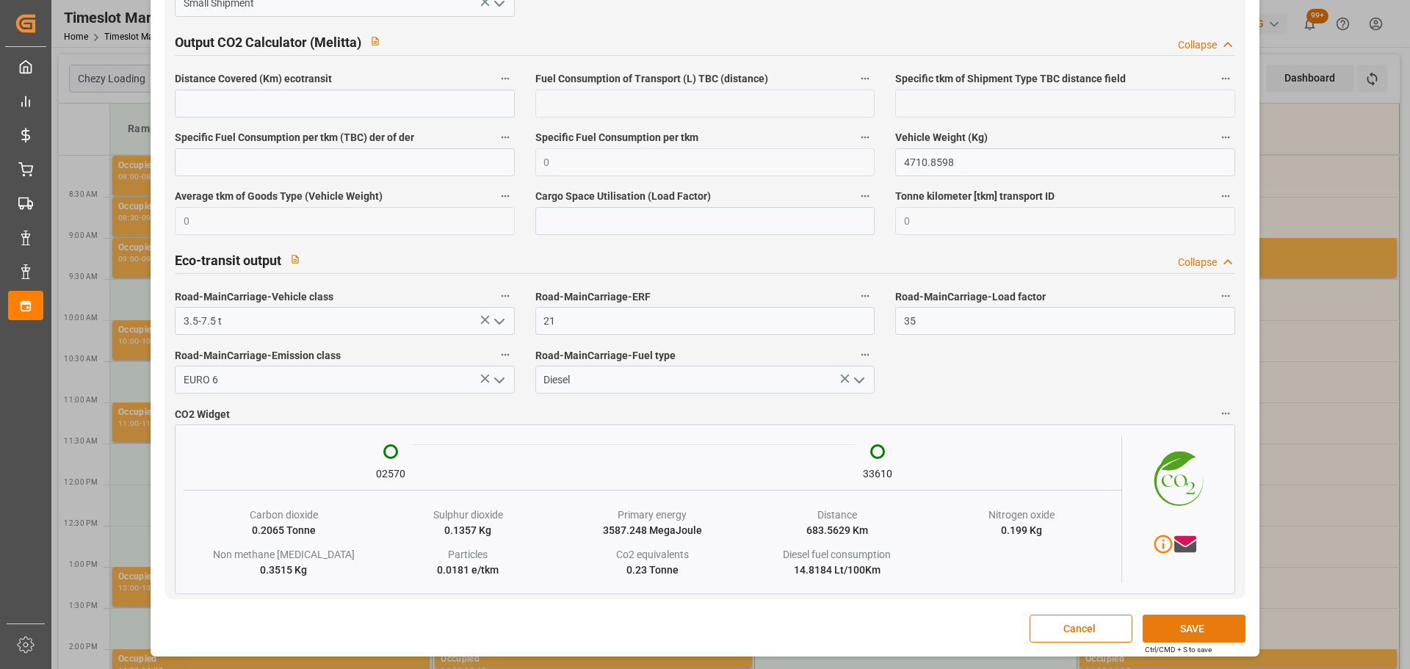
click at [1192, 630] on button "SAVE" at bounding box center [1194, 629] width 103 height 28
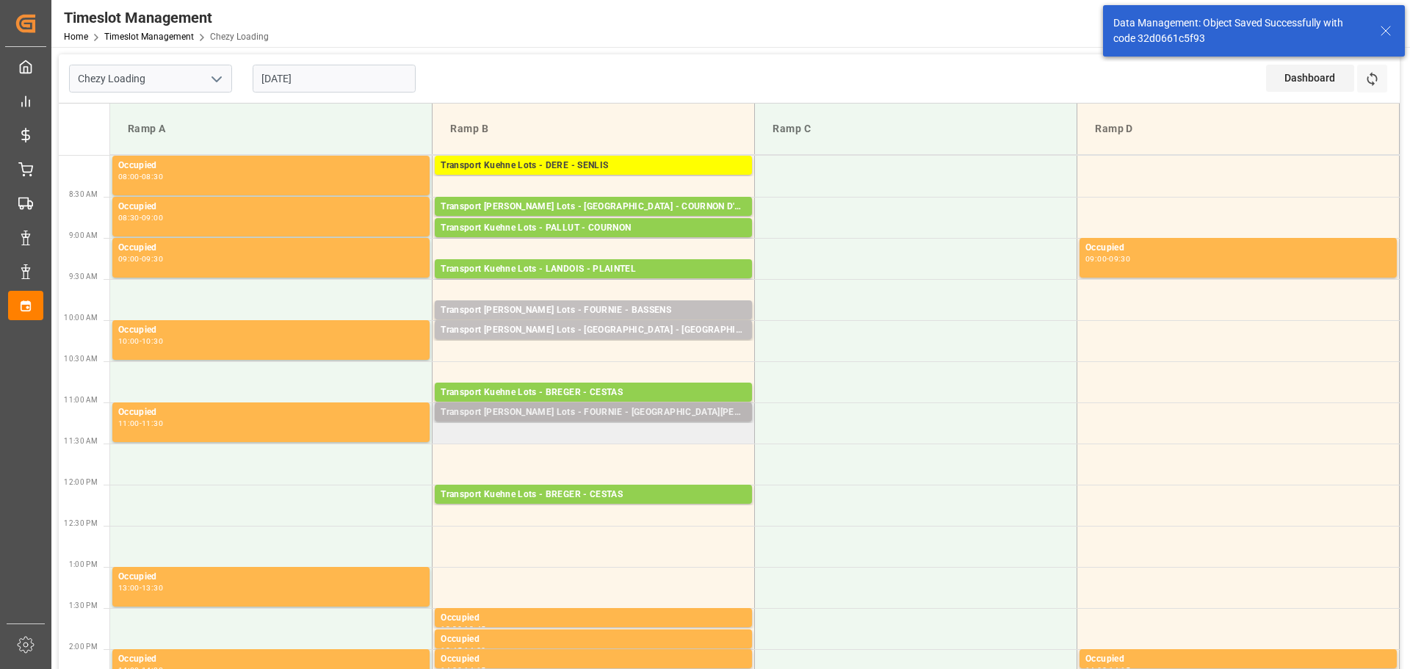
click at [592, 410] on div "Transport Kuehne Lots - FOURNIE - SAINT MARTIN DU CRAU" at bounding box center [593, 412] width 305 height 15
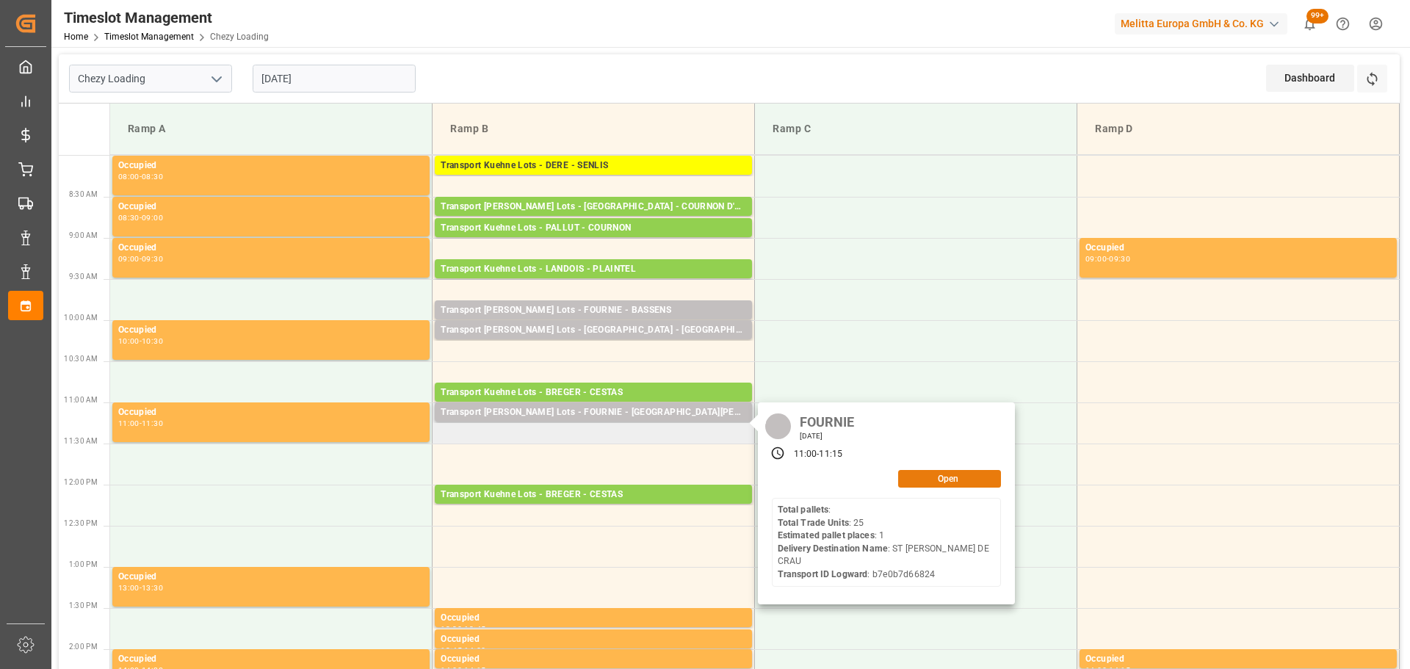
click at [922, 472] on button "Open" at bounding box center [949, 479] width 103 height 18
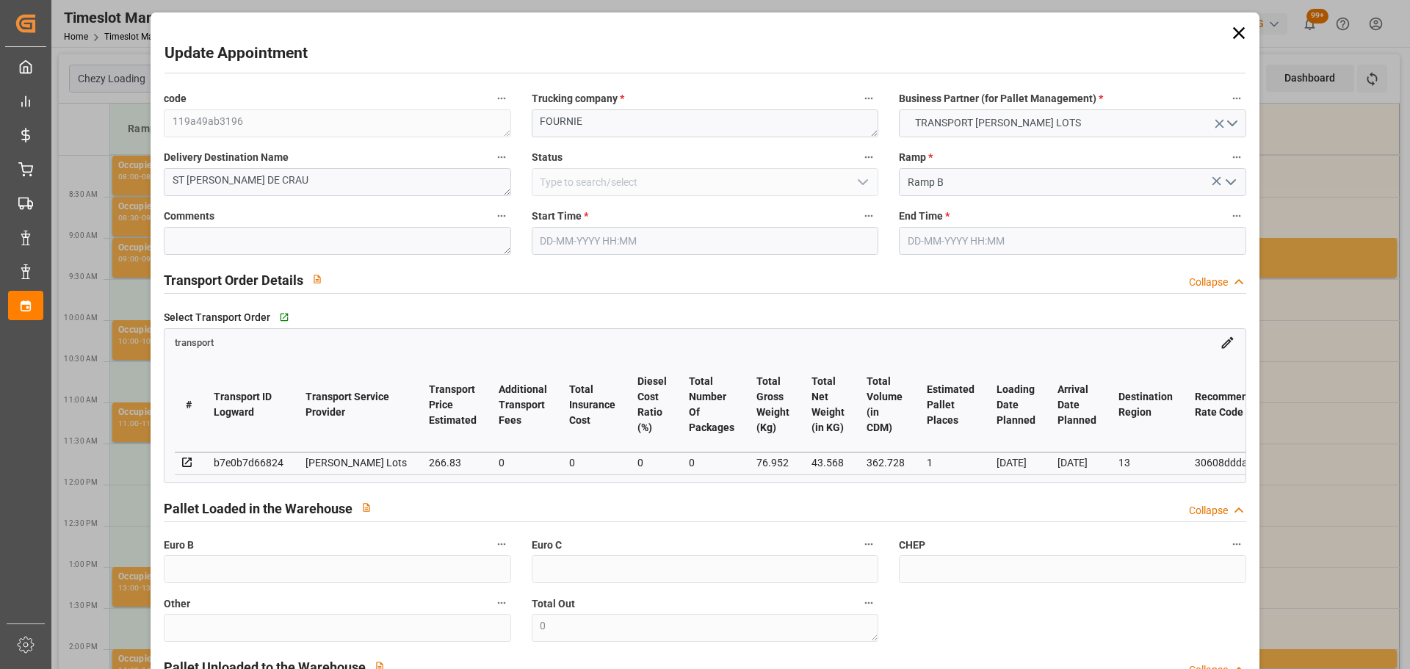
type input "30-09-2025 11:00"
type input "30-09-2025 11:15"
type input "29-09-2025 12:34"
type input "29-09-2025 11:29"
type input "[DATE]"
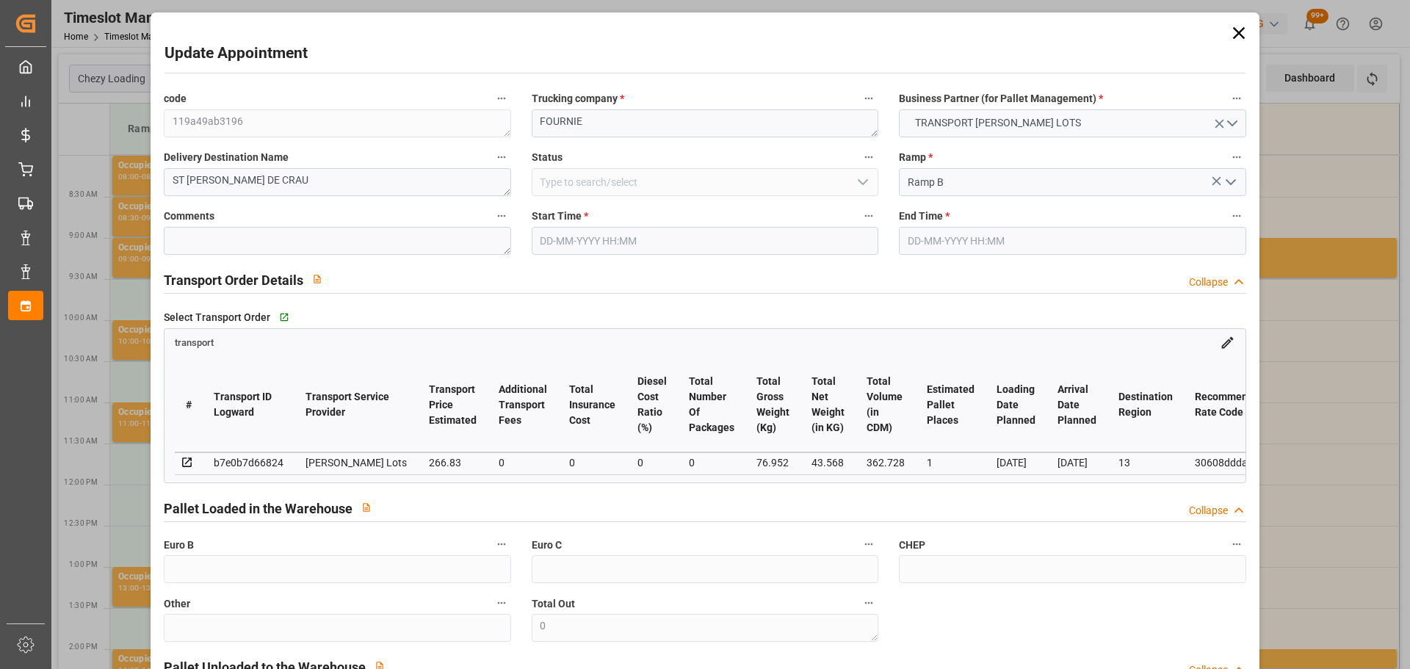
type input "01-10-2025"
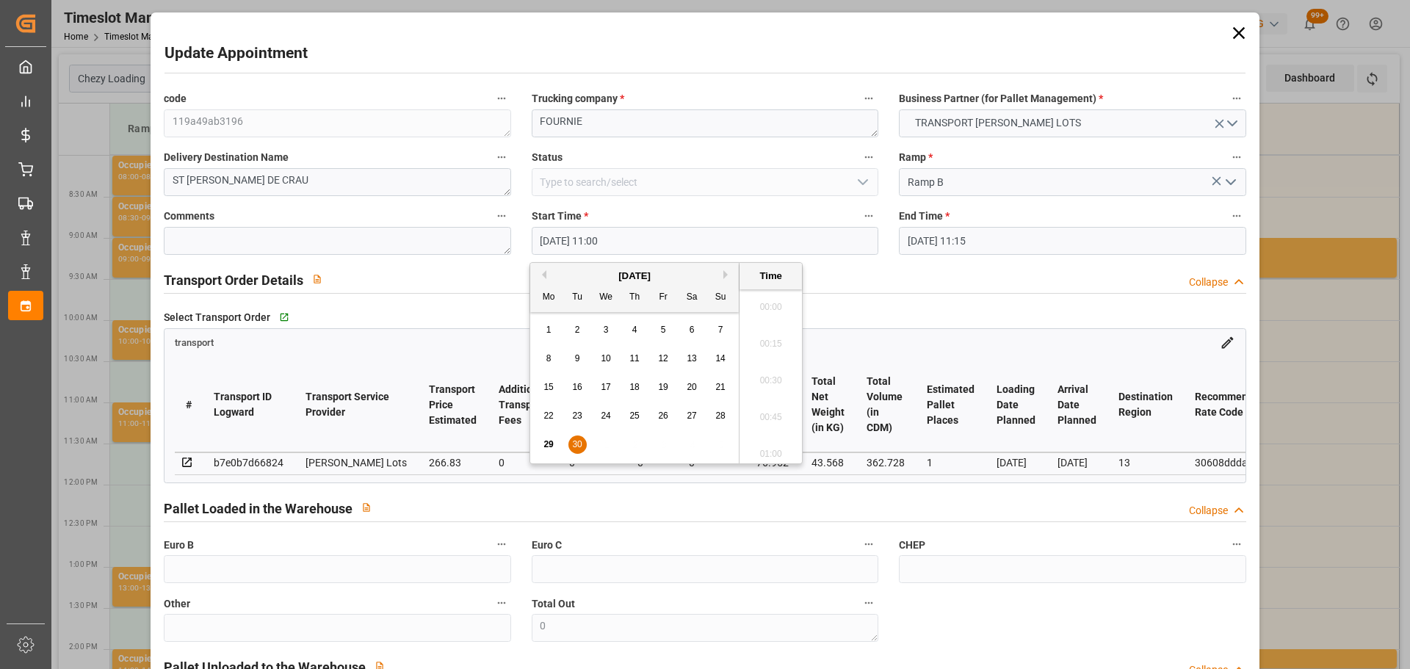
drag, startPoint x: 593, startPoint y: 243, endPoint x: 601, endPoint y: 275, distance: 32.6
click at [596, 245] on input "30-09-2025 11:00" at bounding box center [705, 241] width 347 height 28
click at [561, 442] on div "29 30 1 2 3 4 5" at bounding box center [635, 444] width 200 height 29
click at [576, 445] on span "30" at bounding box center [577, 444] width 10 height 10
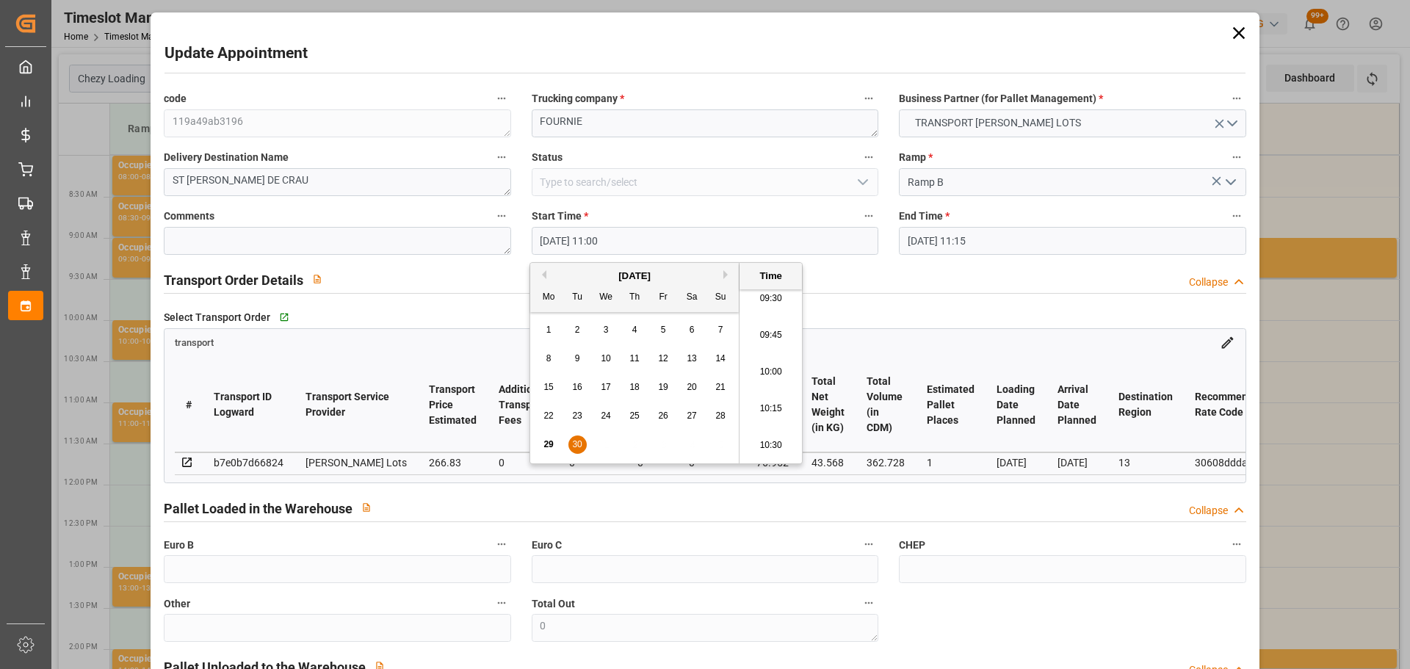
scroll to position [1400, 0]
click at [762, 399] on li "10:15" at bounding box center [770, 412] width 62 height 37
type input "30-09-2025 10:15"
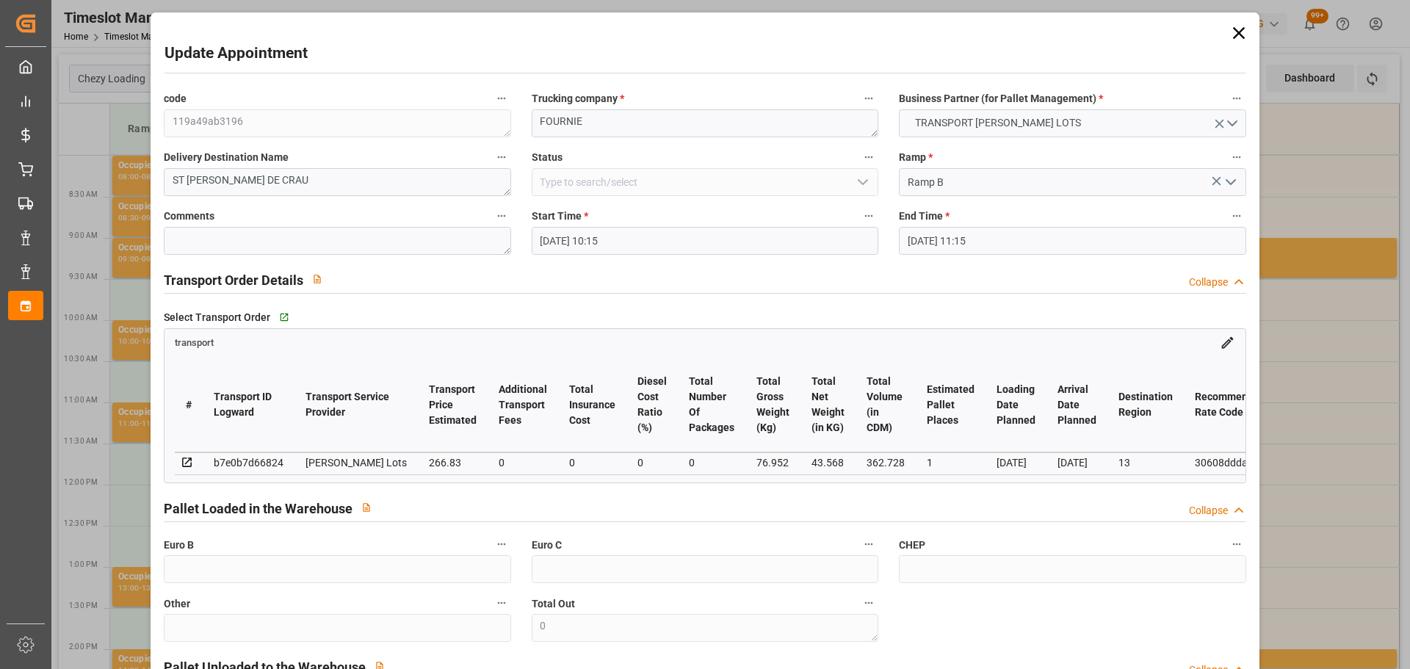
click at [930, 227] on input "30-09-2025 11:15" at bounding box center [1072, 241] width 347 height 28
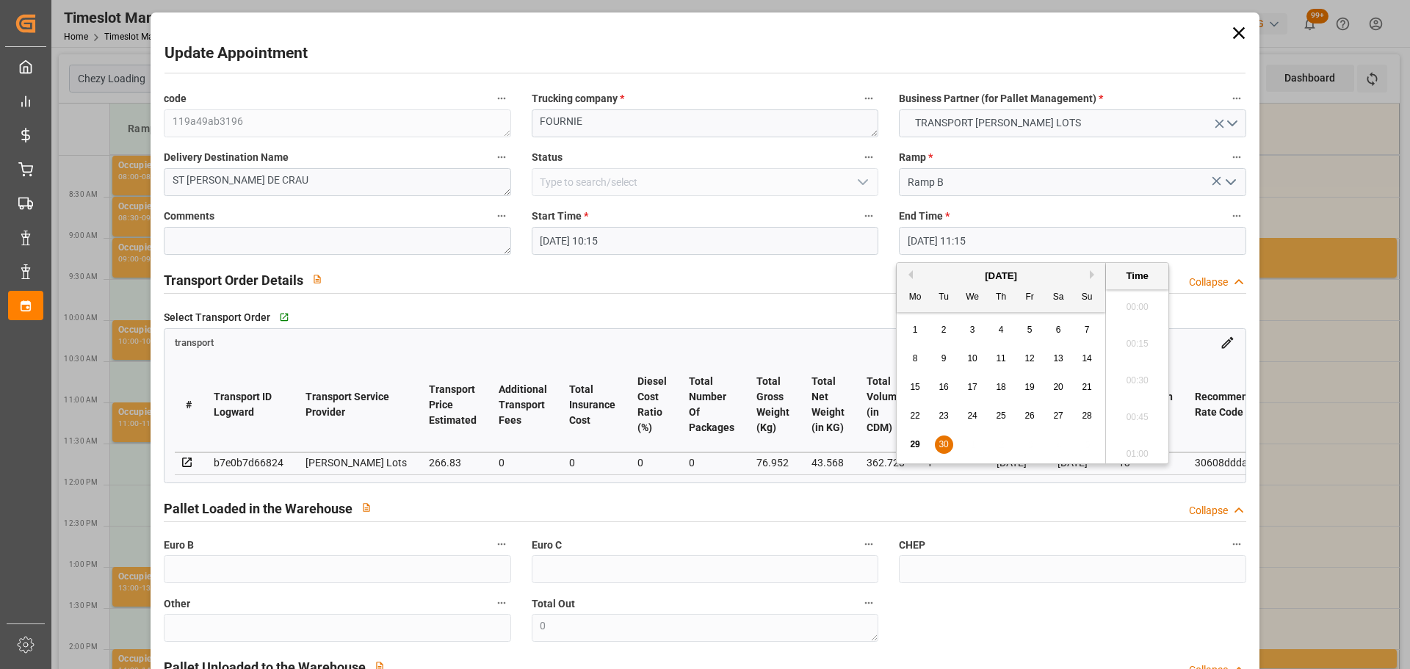
scroll to position [1584, 0]
drag, startPoint x: 942, startPoint y: 443, endPoint x: 1100, endPoint y: 362, distance: 177.3
click at [942, 442] on span "30" at bounding box center [943, 444] width 10 height 10
click at [1138, 334] on li "10:30" at bounding box center [1137, 339] width 62 height 37
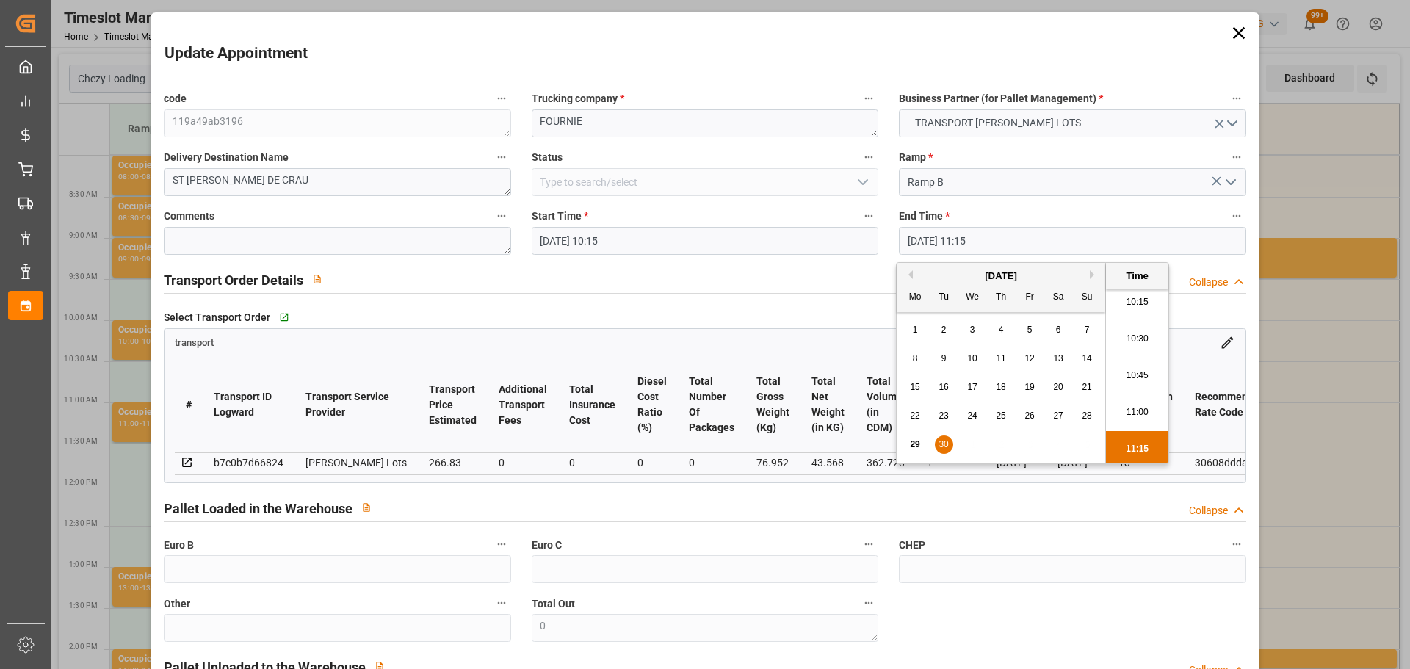
type input "30-09-2025 10:30"
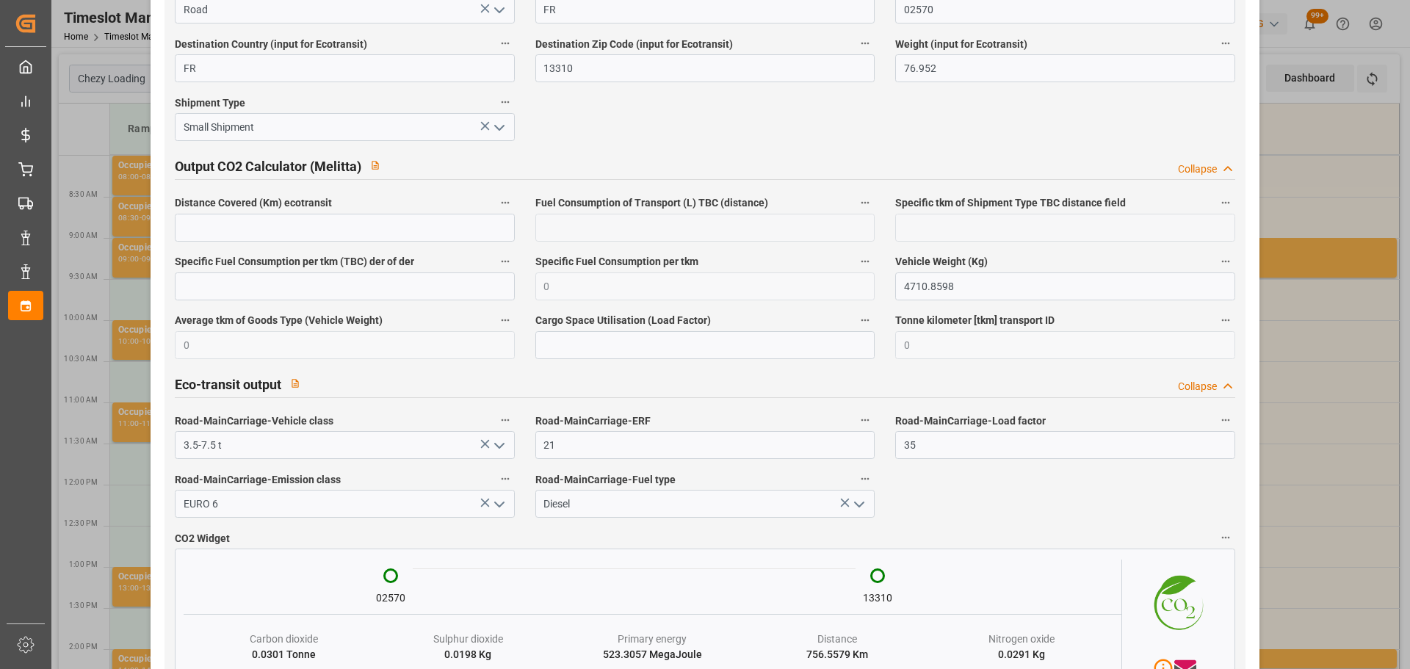
scroll to position [2428, 0]
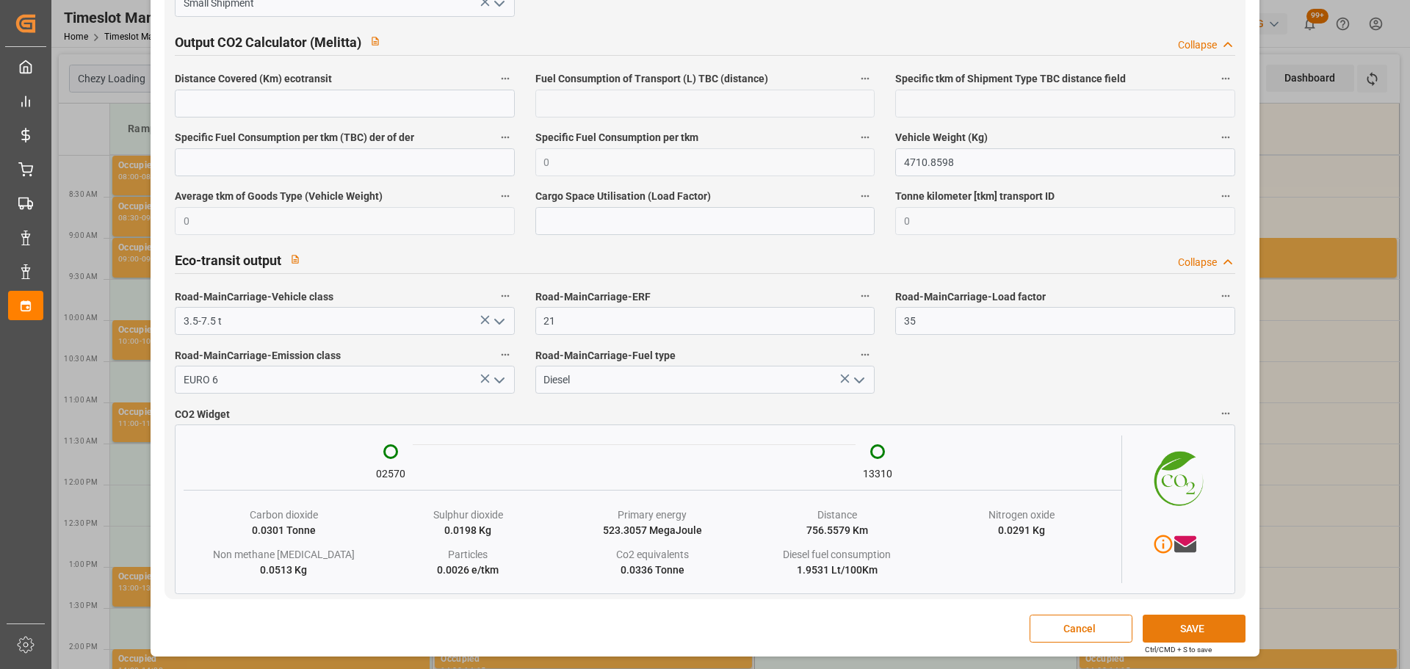
click at [1183, 623] on button "SAVE" at bounding box center [1194, 629] width 103 height 28
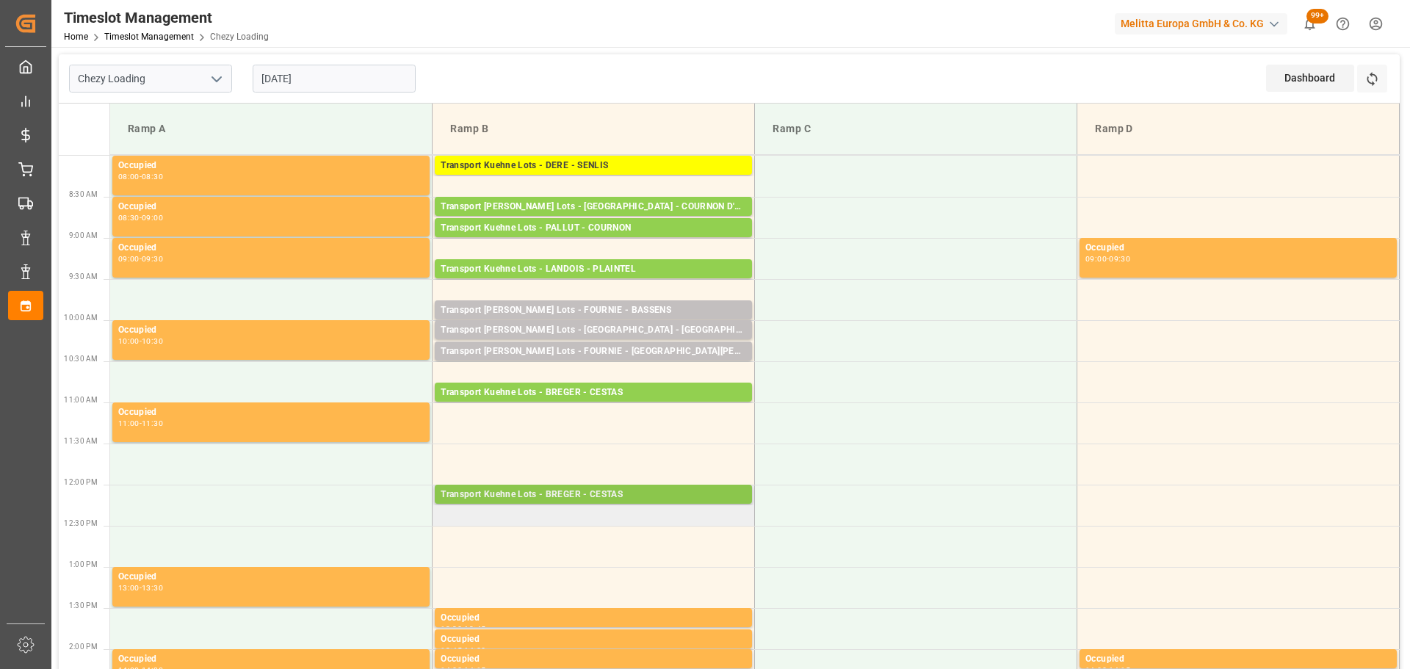
click at [461, 488] on div "Transport Kuehne Lots - BREGER - CESTAS" at bounding box center [593, 495] width 305 height 15
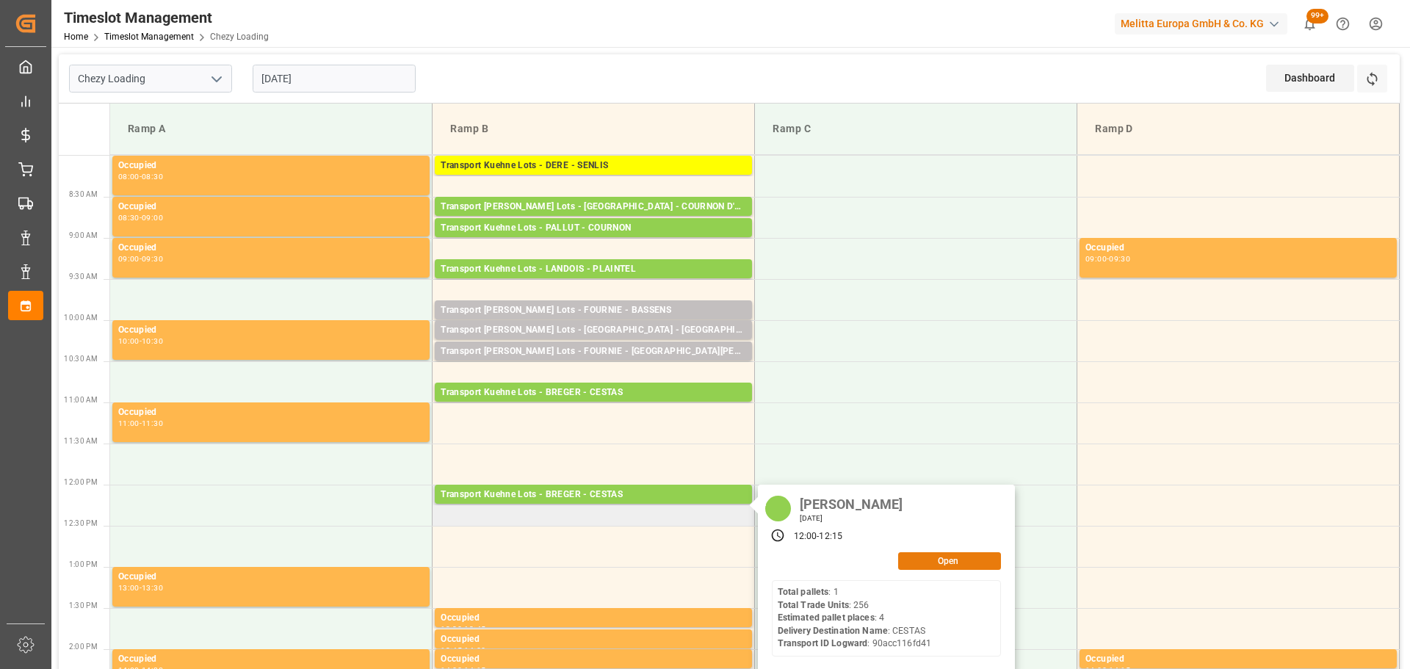
click at [925, 563] on button "Open" at bounding box center [949, 561] width 103 height 18
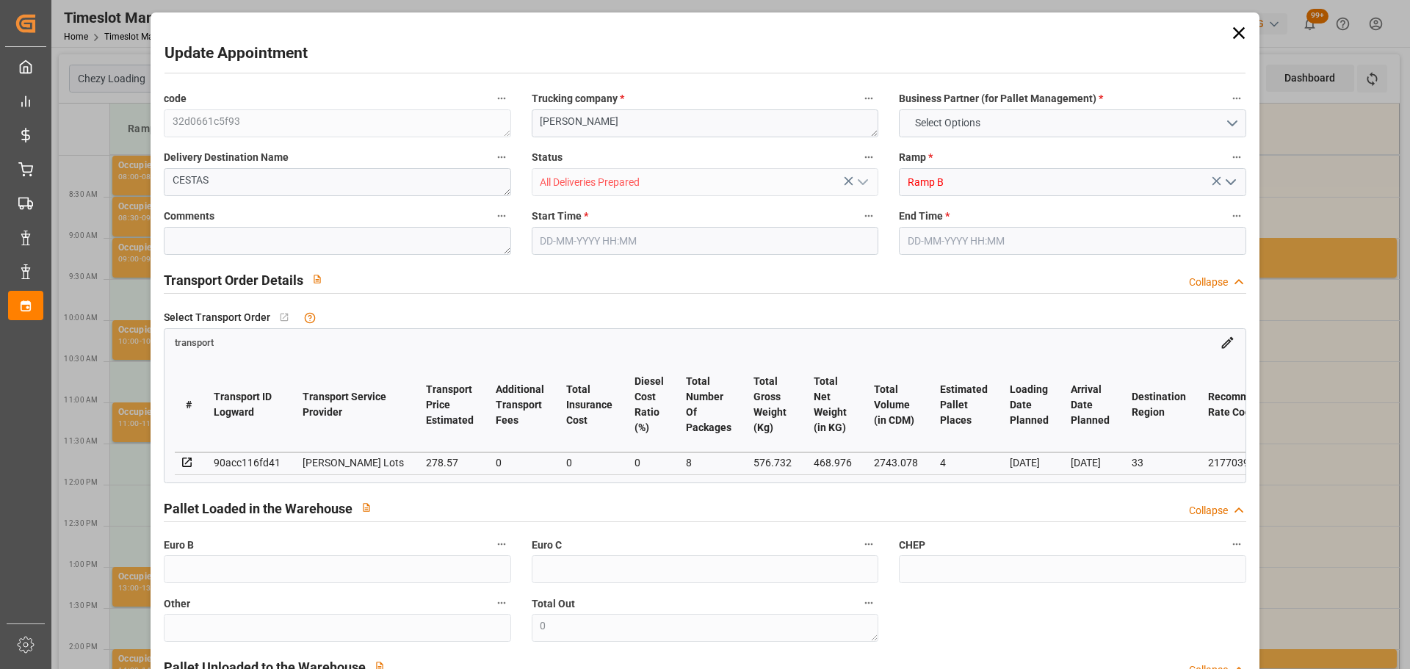
type input "4"
type input "278.57"
type input "0"
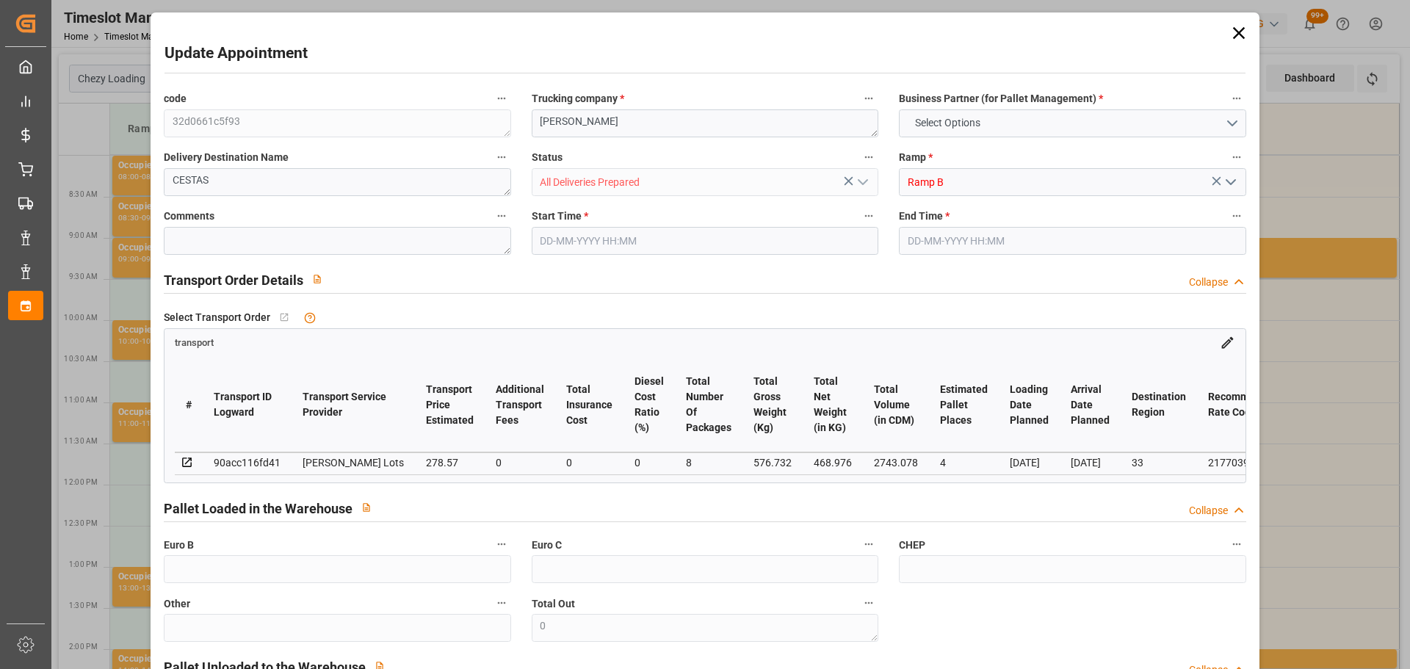
type input "278.57"
type input "0"
type input "8"
type input "468.976"
type input "880.204"
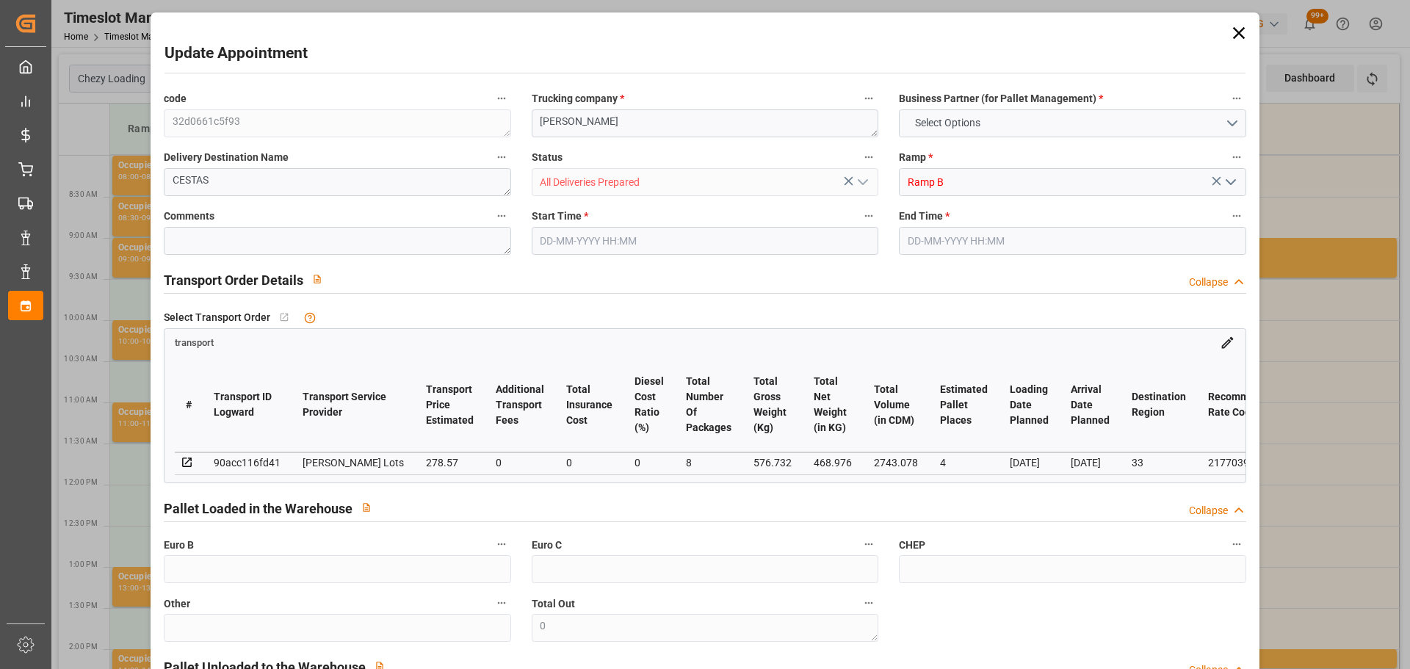
type input "2743.078"
type input "33"
type input "1"
type input "256"
type input "13"
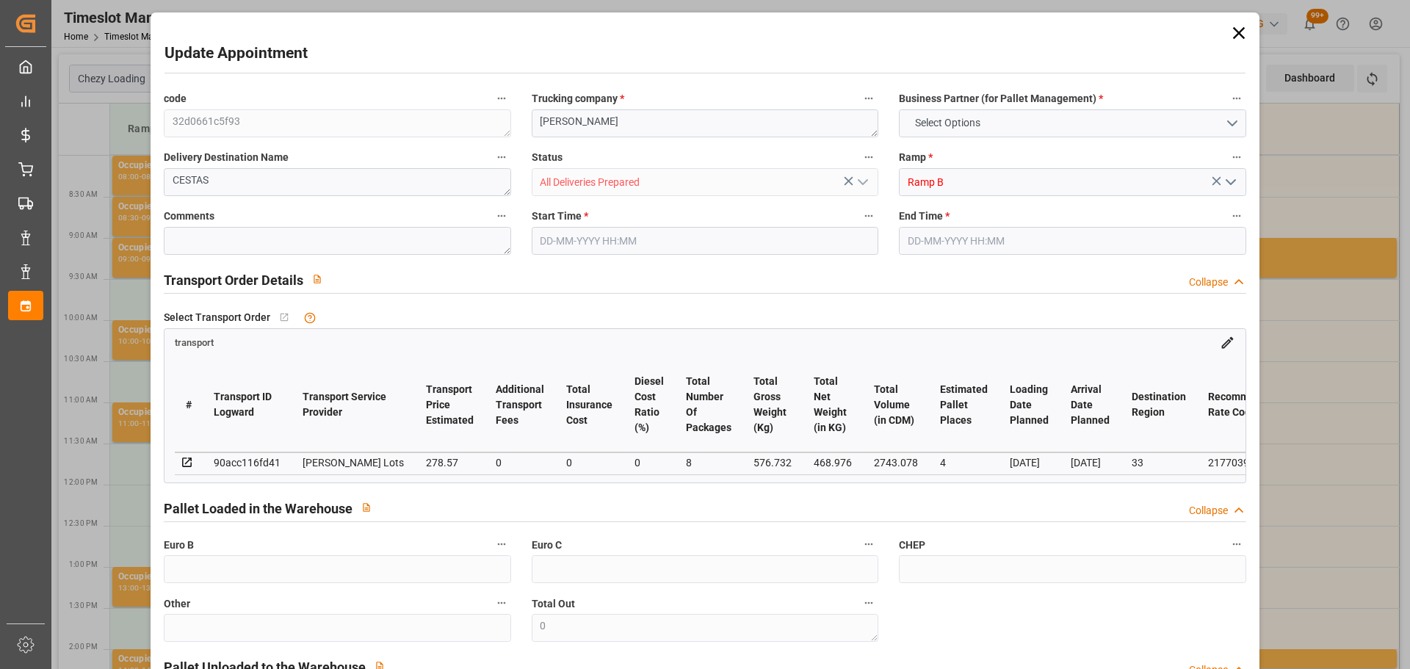
type input "101"
type input "576.732"
type input "0"
type input "4710.8598"
type input "0"
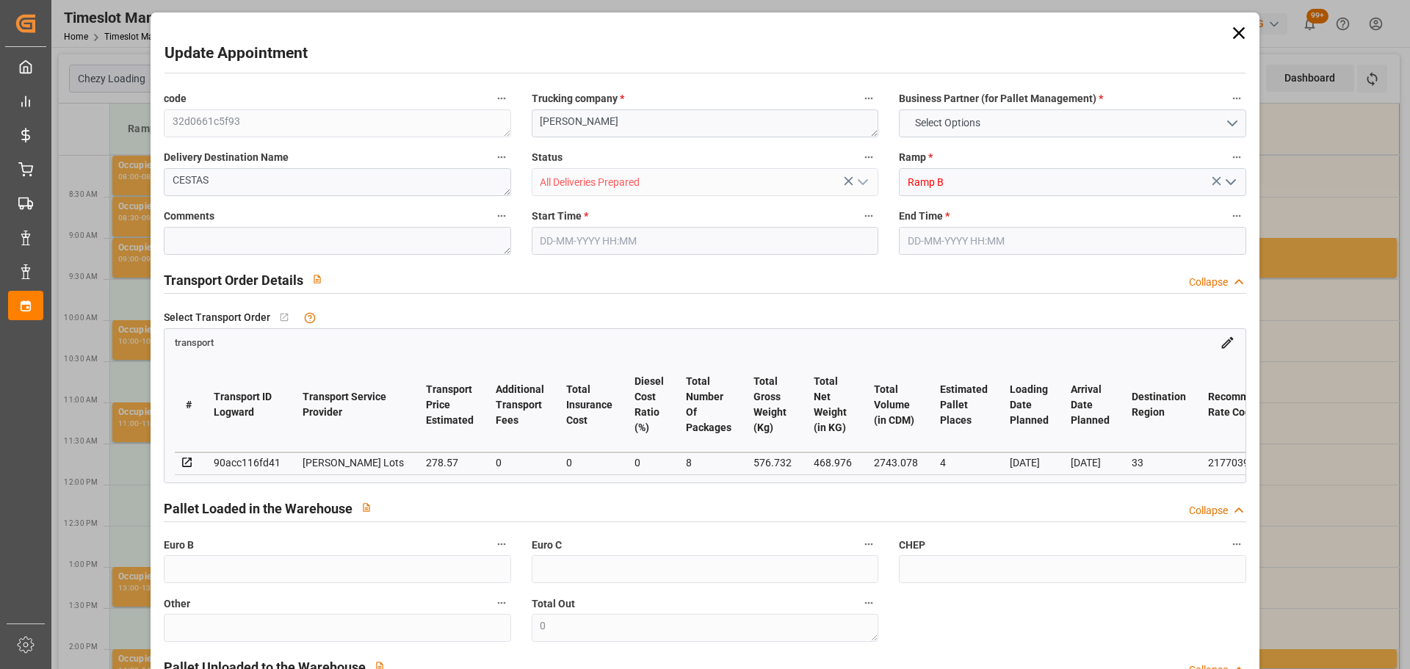
type input "0"
type input "21"
type input "35"
type input "30-09-2025 12:00"
type input "30-09-2025 12:15"
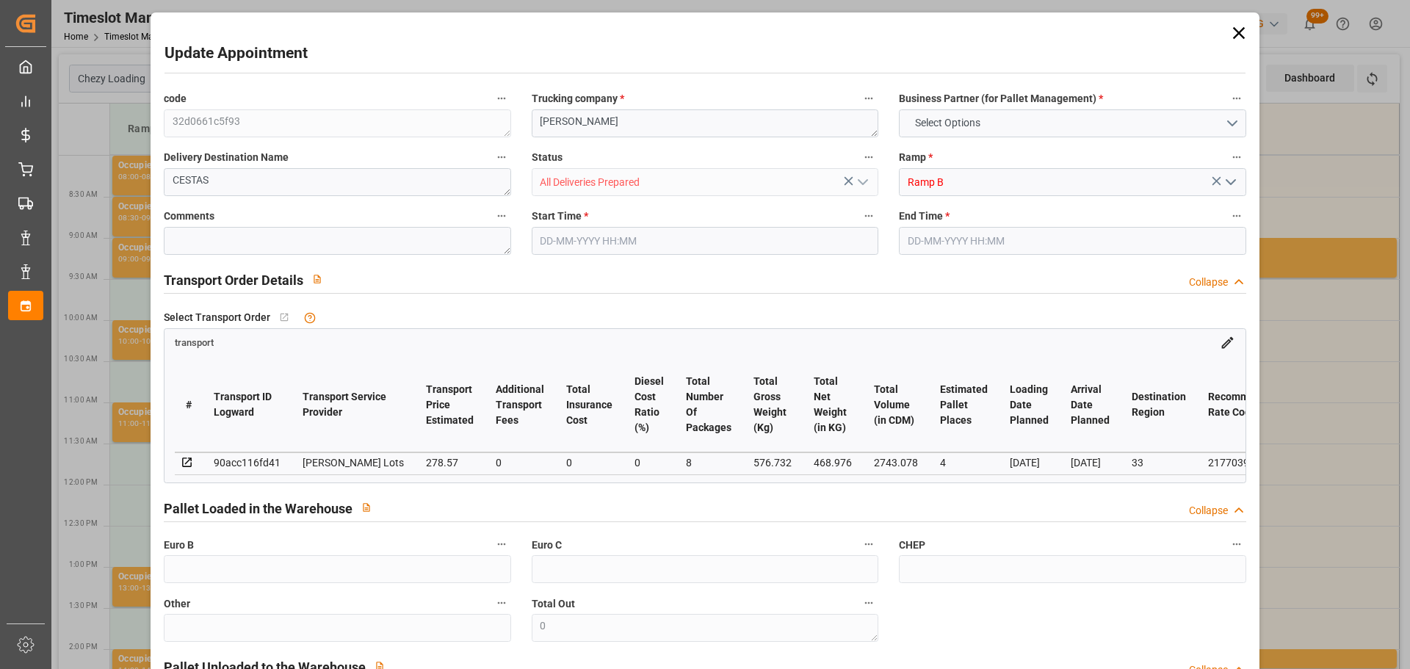
type input "25-09-2025 14:40"
type input "25-09-2025 11:38"
type input "01-10-2025"
type input "29-09-2025"
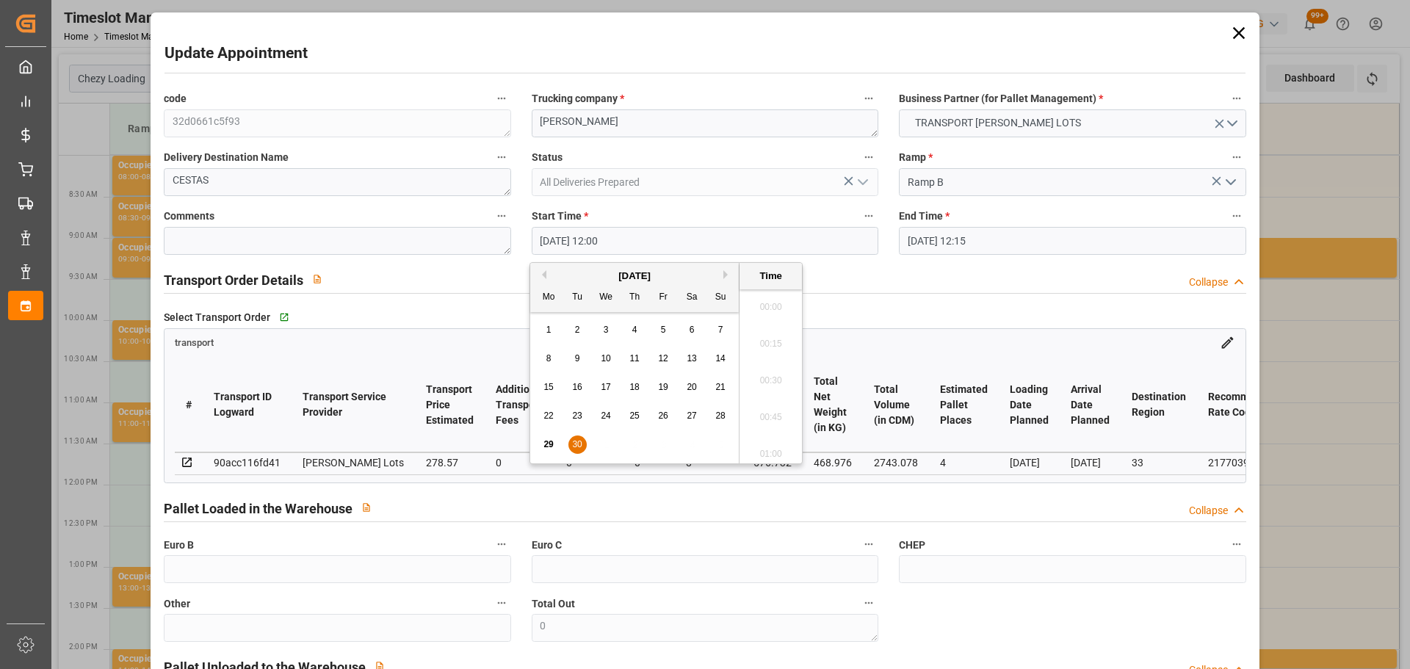
click at [577, 240] on input "30-09-2025 12:00" at bounding box center [705, 241] width 347 height 28
drag, startPoint x: 574, startPoint y: 443, endPoint x: 774, endPoint y: 386, distance: 207.6
click at [575, 442] on span "30" at bounding box center [577, 444] width 10 height 10
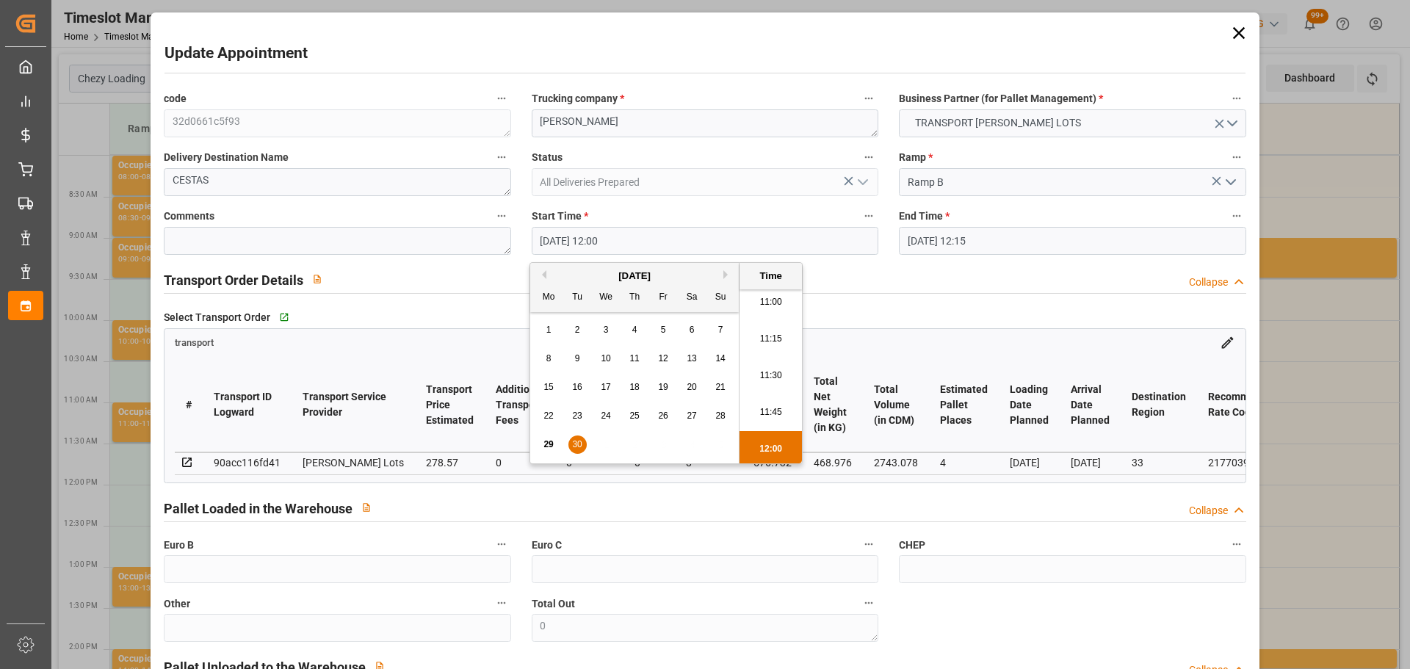
click at [767, 303] on li "11:00" at bounding box center [770, 302] width 62 height 37
type input "30-09-2025 11:00"
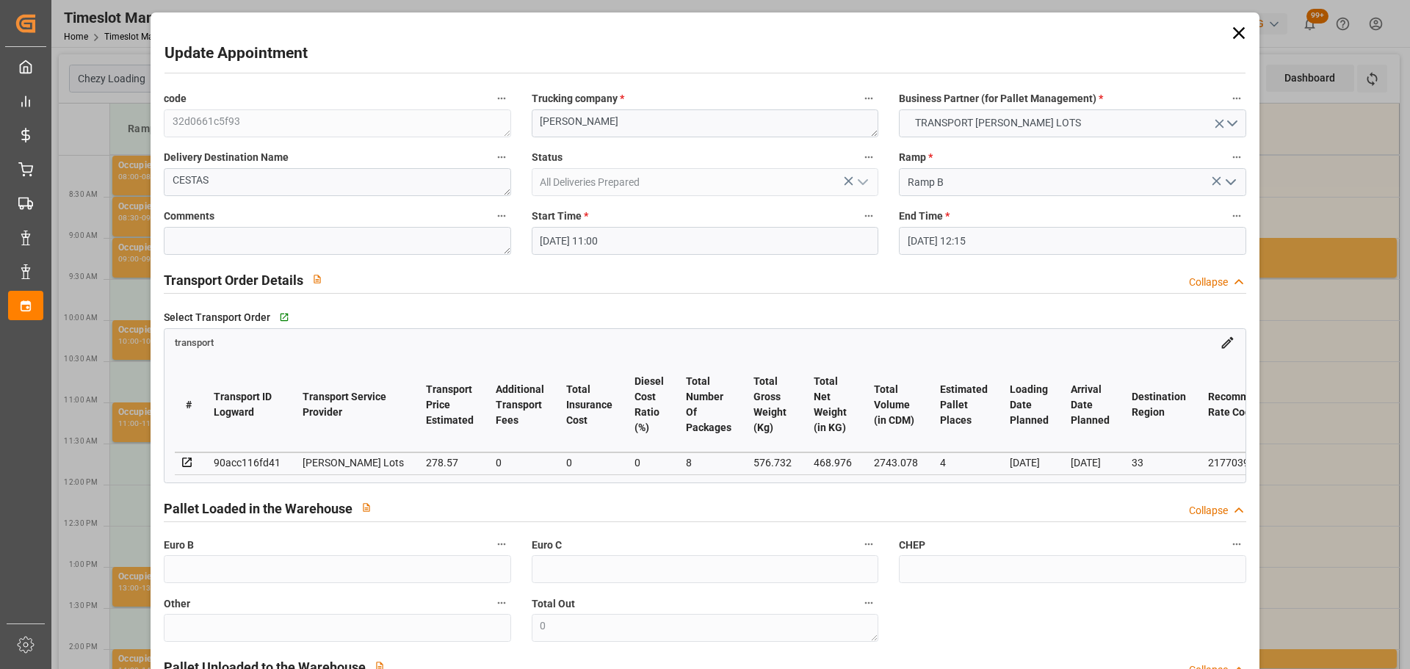
click at [940, 229] on input "30-09-2025 12:15" at bounding box center [1072, 241] width 347 height 28
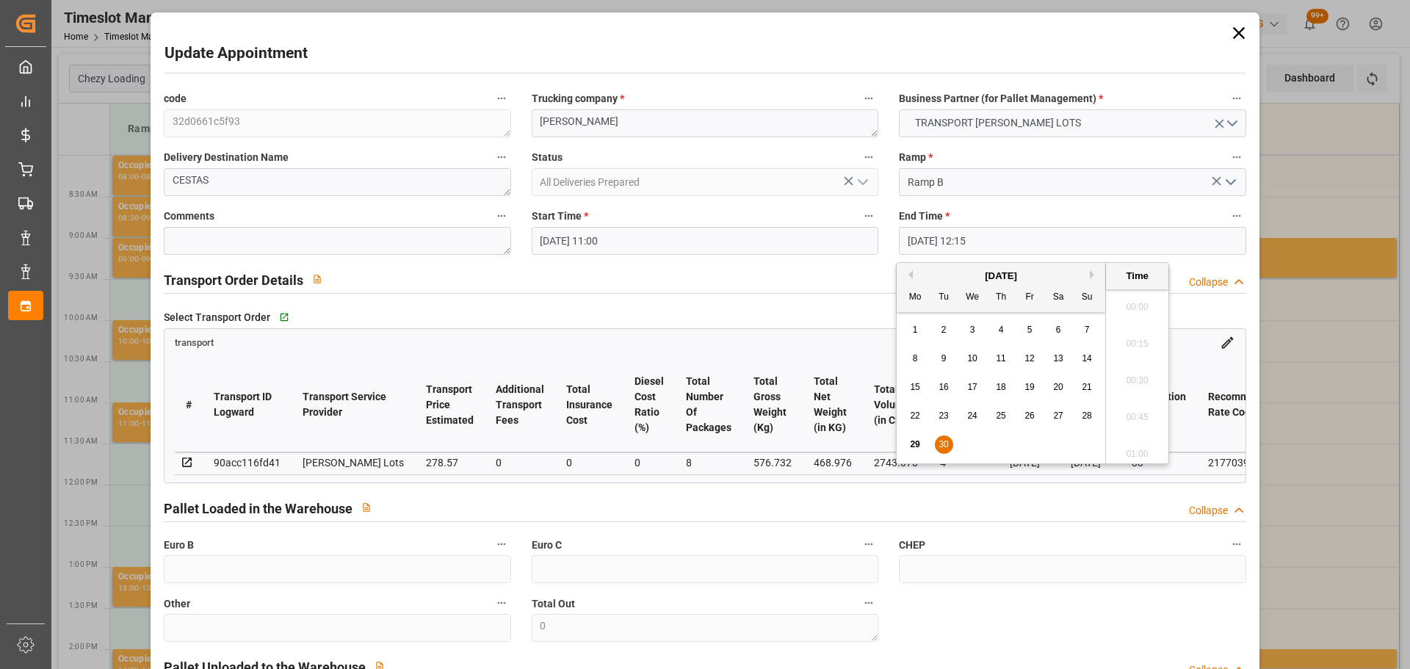
scroll to position [1731, 0]
click at [938, 438] on div "30" at bounding box center [944, 445] width 18 height 18
click at [1137, 368] on li "11:15" at bounding box center [1137, 376] width 62 height 37
type input "30-09-2025 11:15"
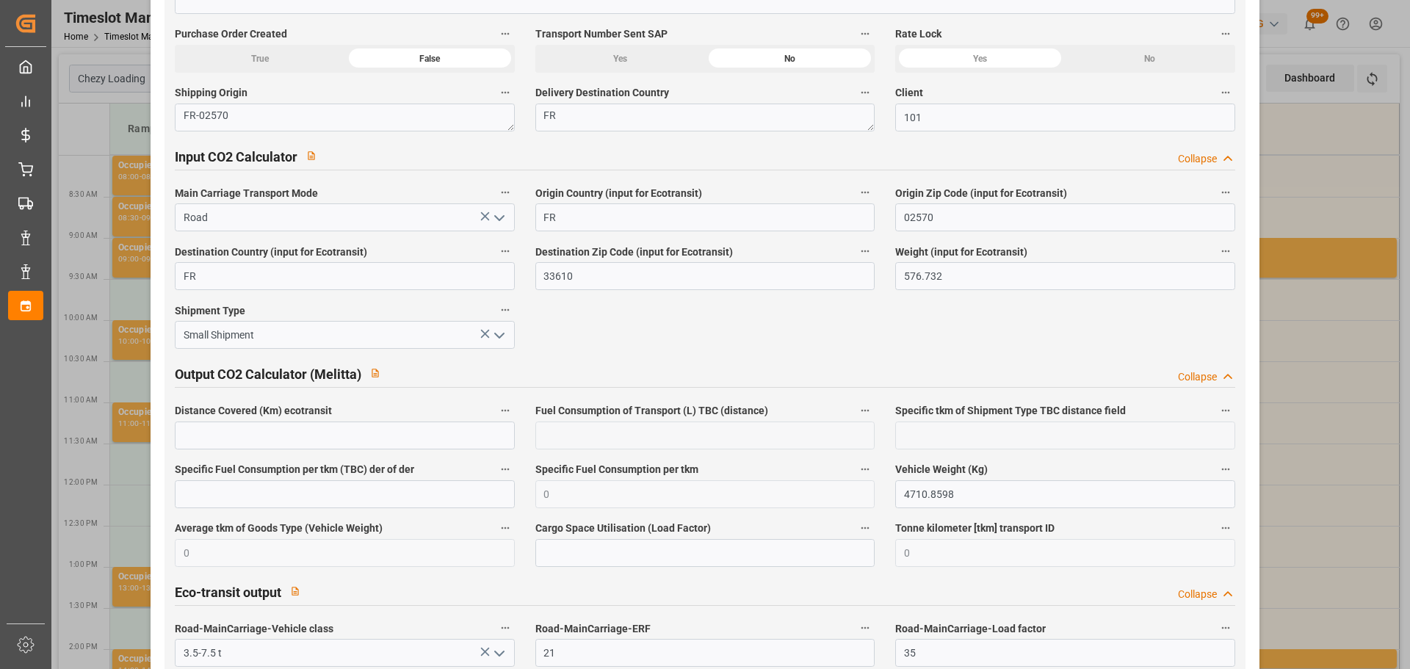
scroll to position [2428, 0]
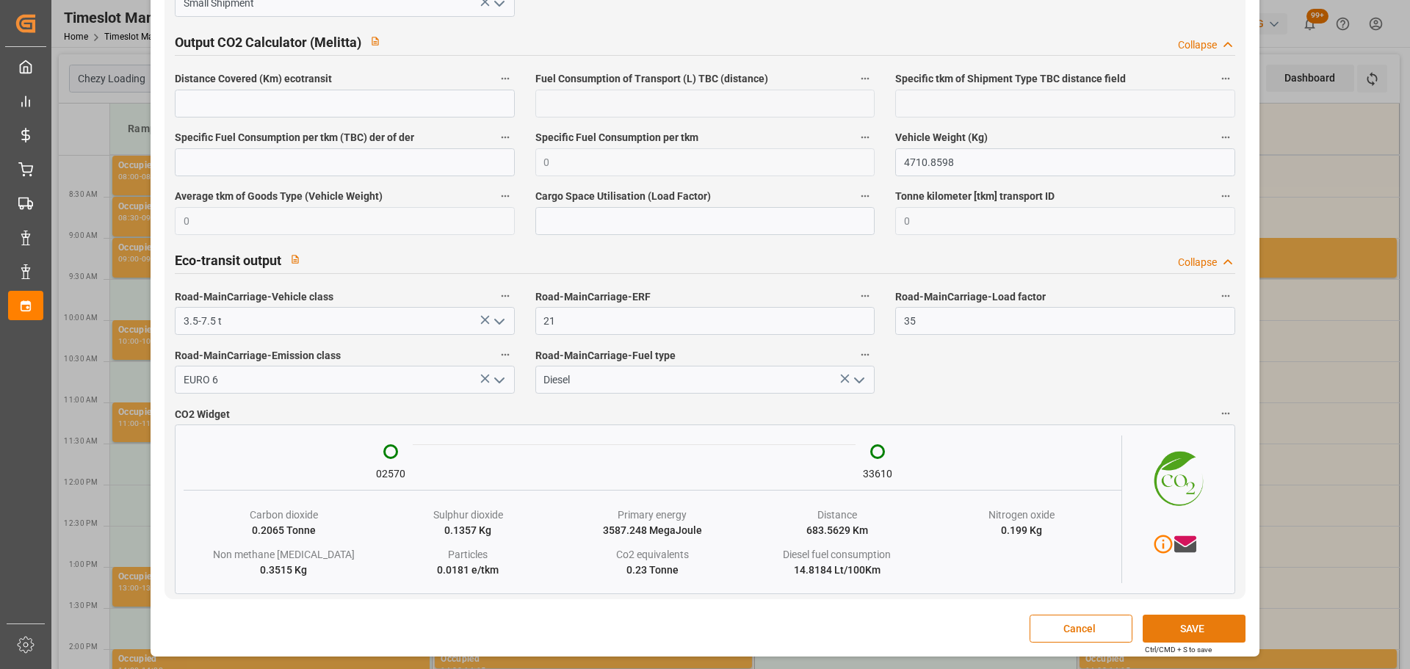
click at [1190, 621] on button "SAVE" at bounding box center [1194, 629] width 103 height 28
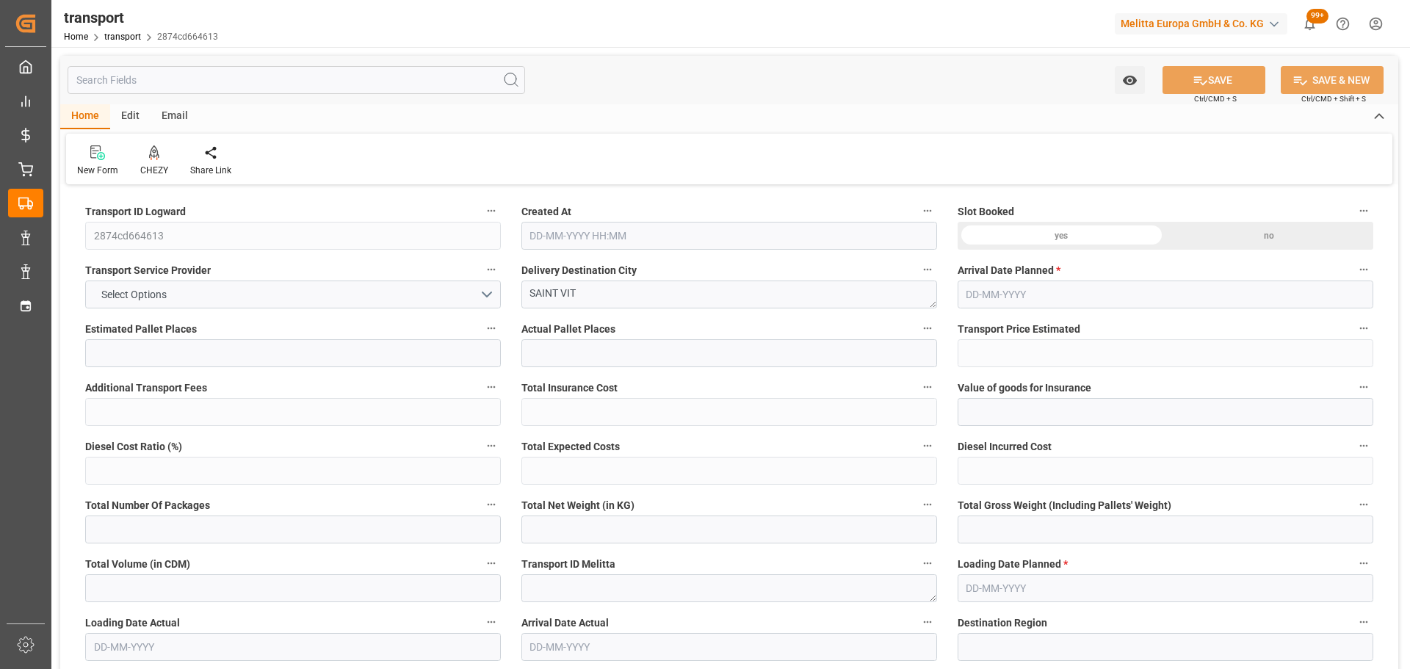
type input "21"
type input "508.95"
type input "0"
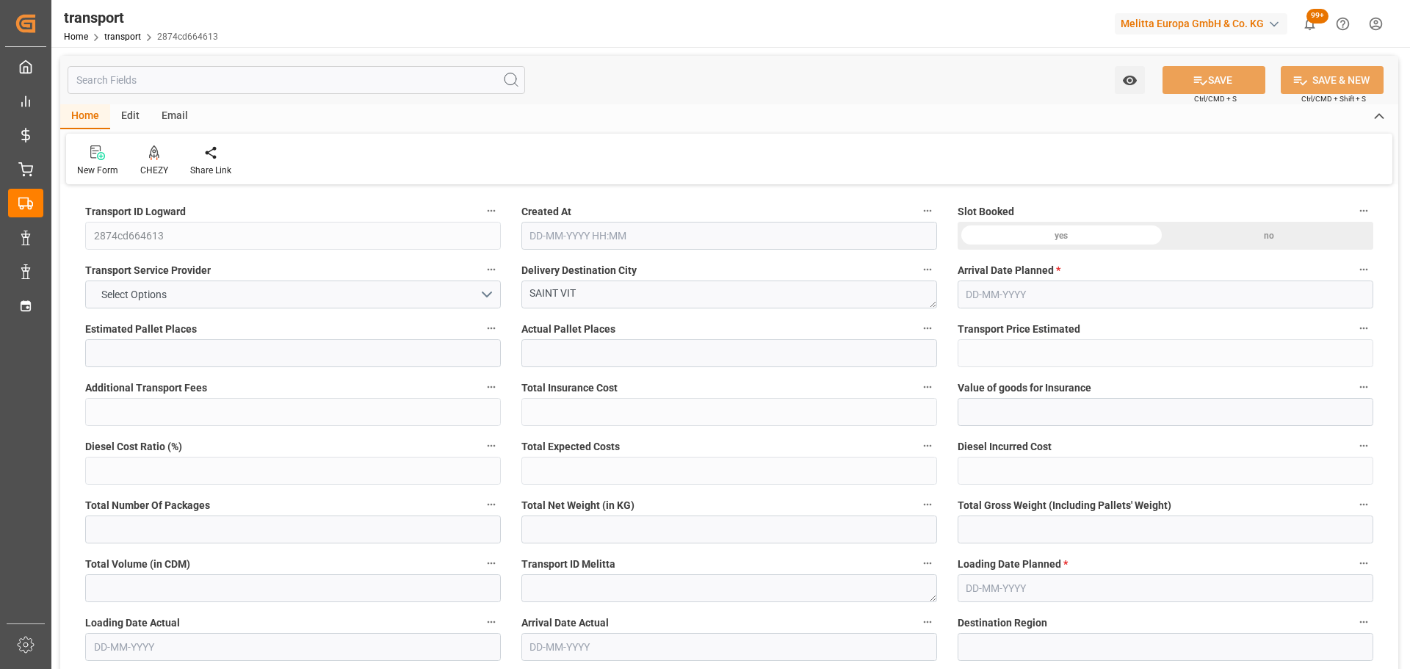
type input "508.95"
type input "0"
type input "2451.024"
type input "4090.252"
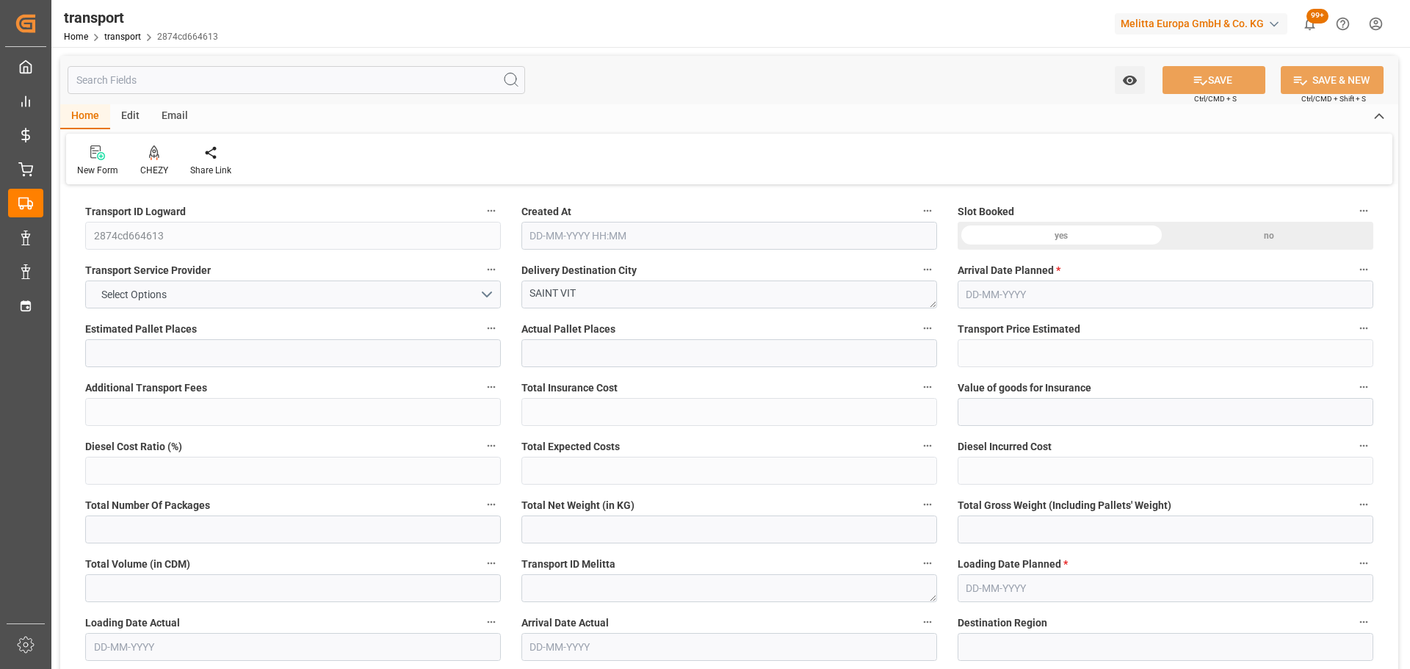
type input "22090.944"
type input "25"
type input "8"
type input "1416"
type input "33"
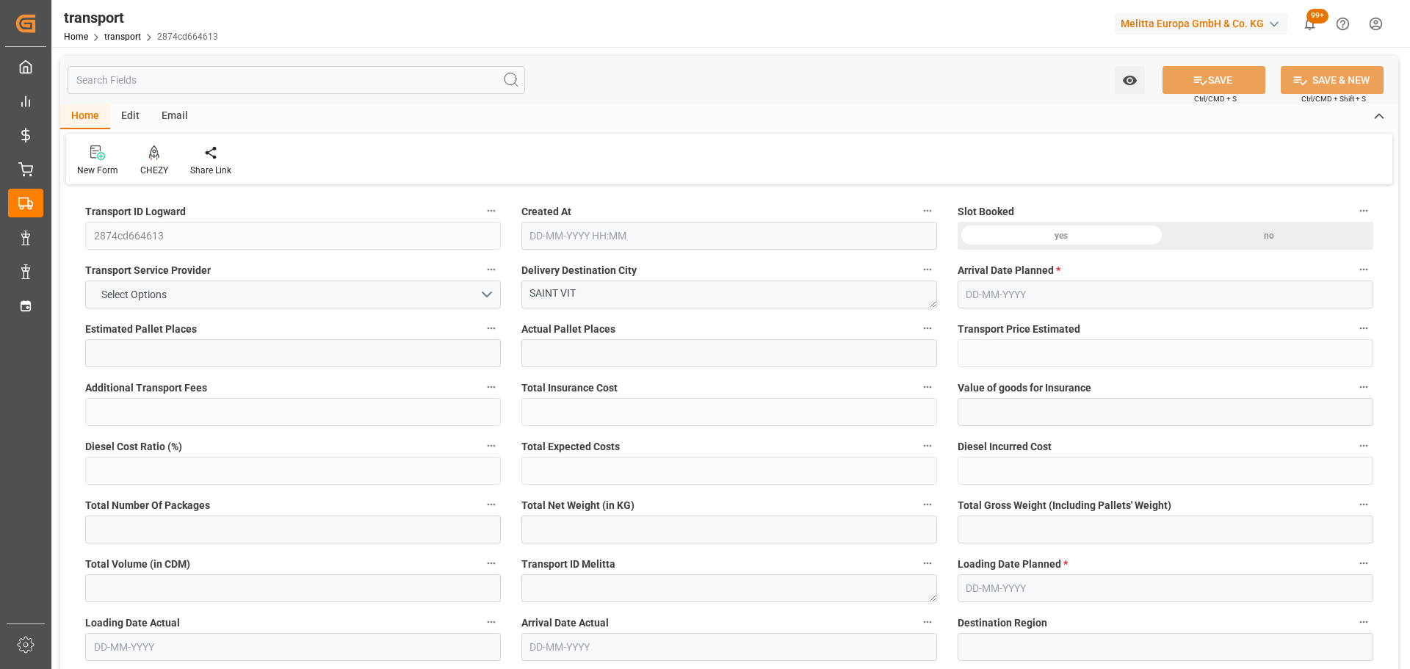
type input "101"
type input "3222.608"
type input "0"
type input "4710.8598"
type input "0"
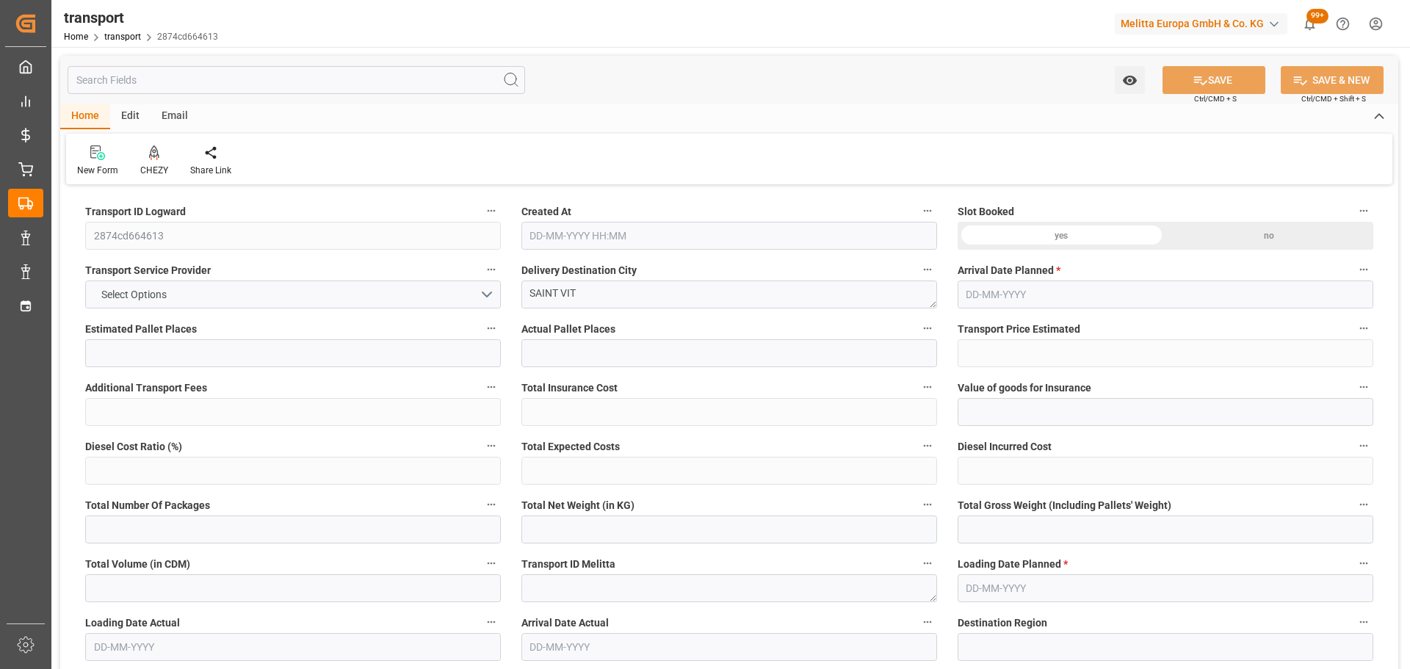
type input "0"
type input "21"
type input "35"
type input "[DATE] 11:30"
type input "[DATE]"
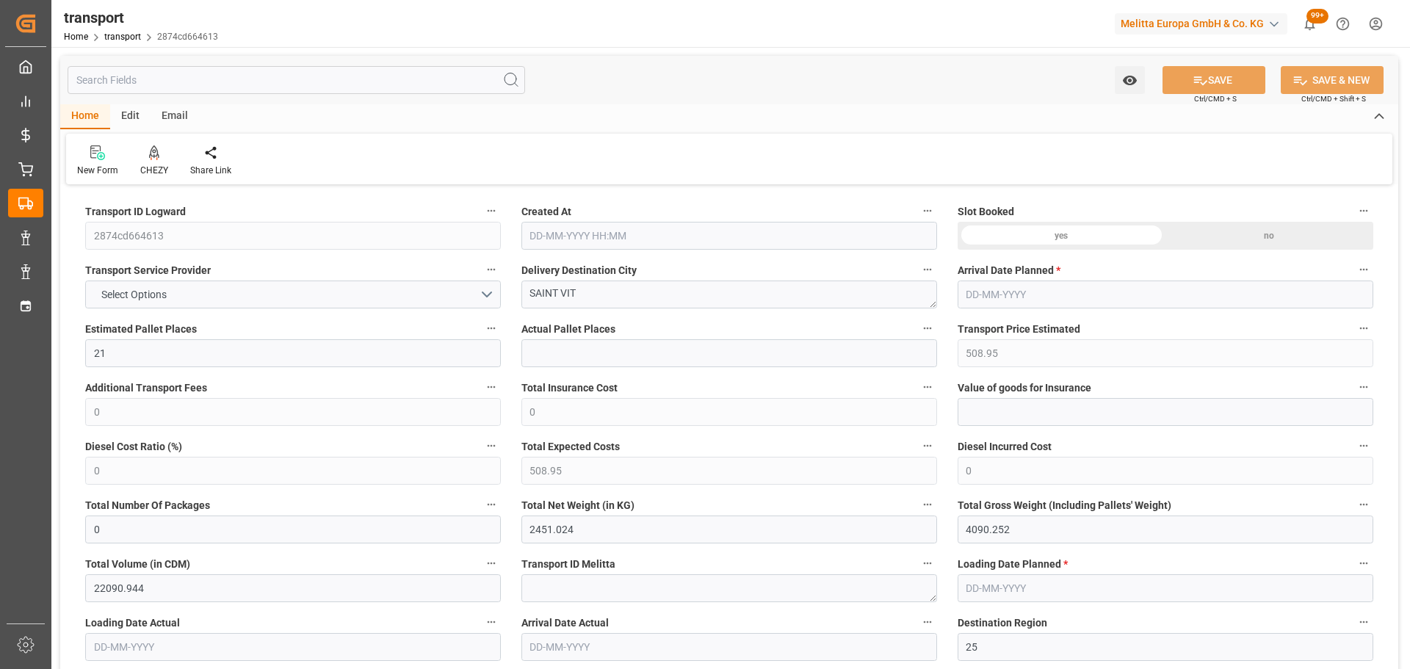
type input "[DATE]"
click at [160, 153] on div at bounding box center [154, 152] width 28 height 15
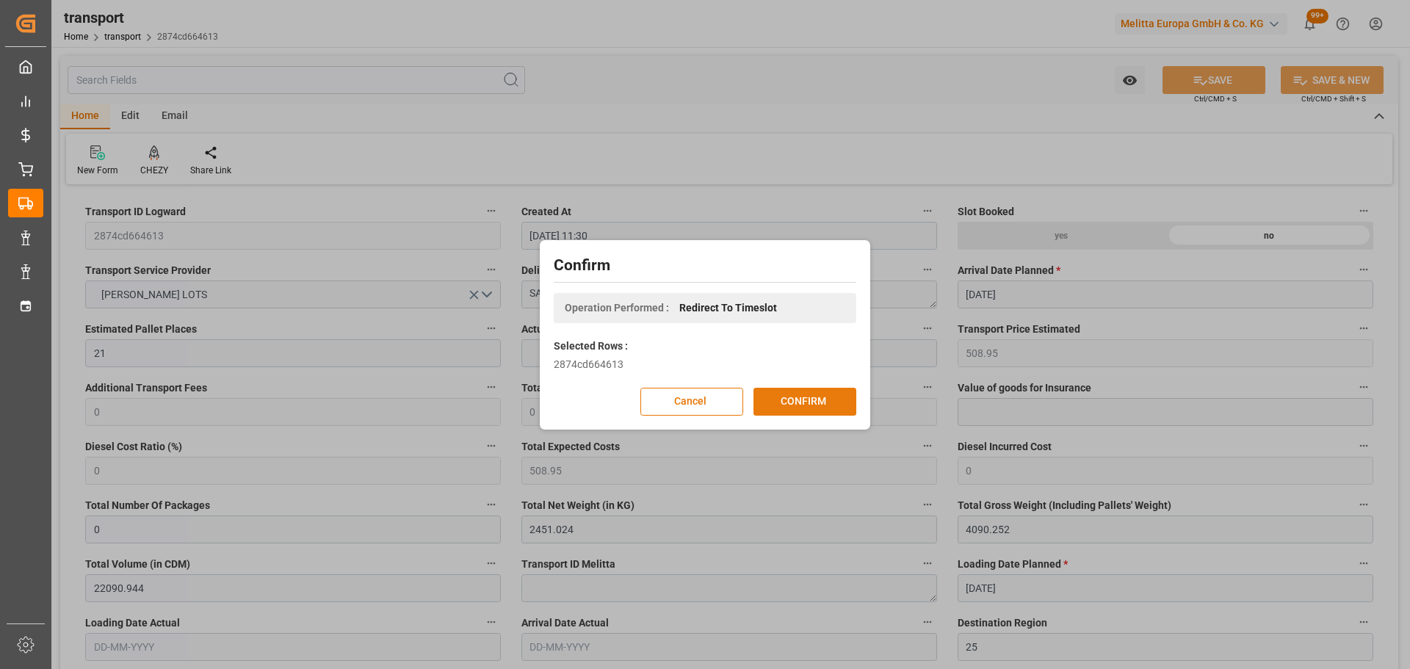
click at [831, 397] on button "CONFIRM" at bounding box center [804, 402] width 103 height 28
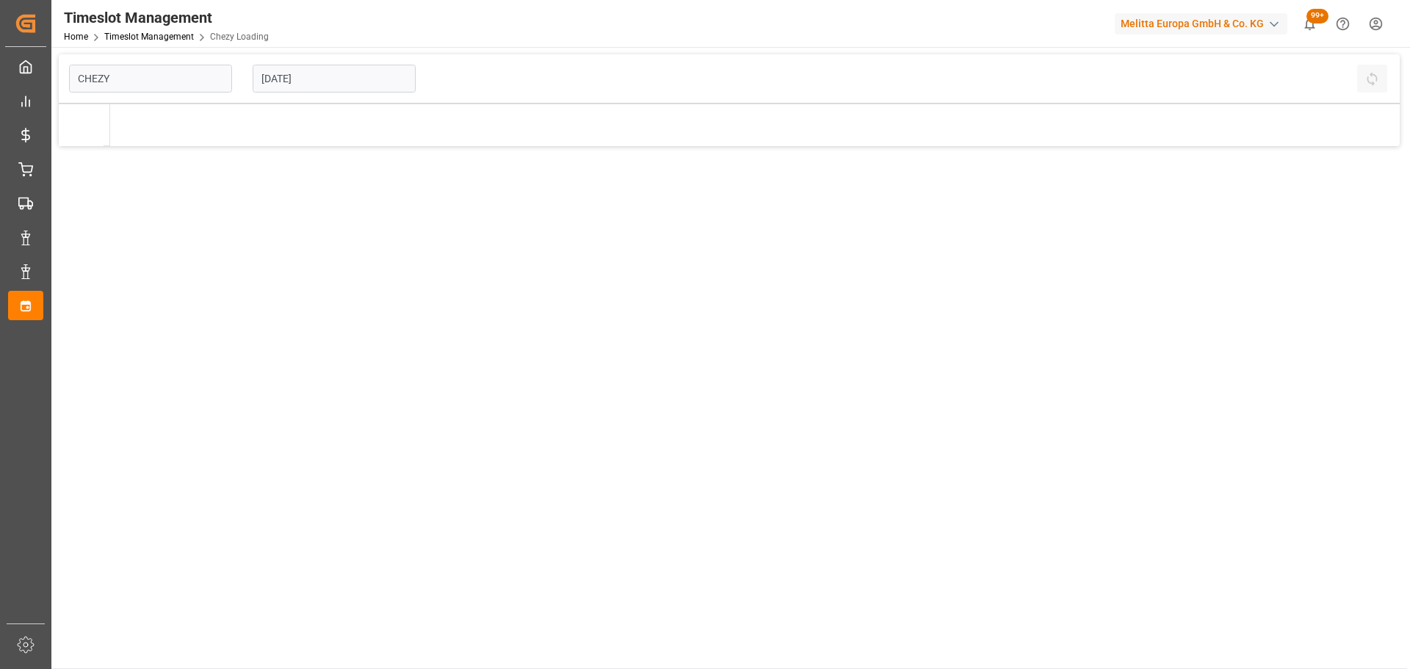
type input "Chezy Loading"
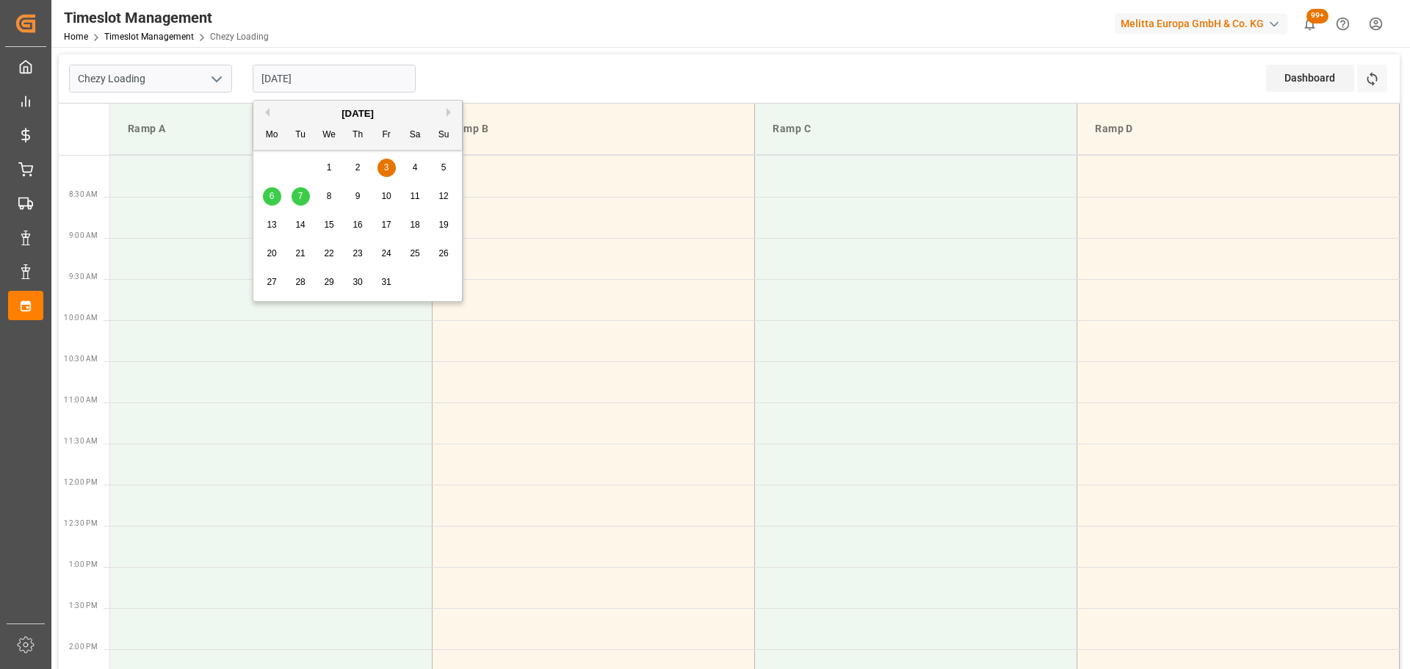
click at [357, 75] on input "[DATE]" at bounding box center [334, 79] width 163 height 28
click at [361, 162] on div "2" at bounding box center [358, 168] width 18 height 18
type input "[DATE]"
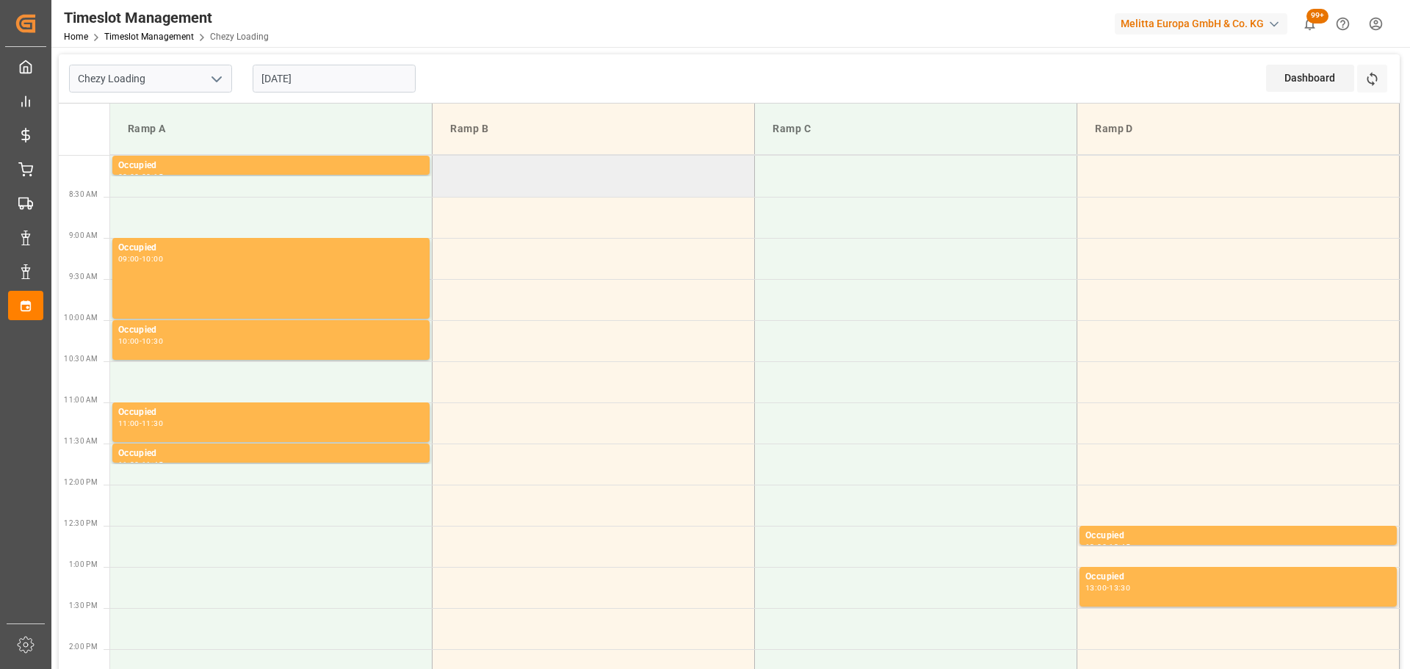
click at [443, 167] on td at bounding box center [594, 176] width 322 height 41
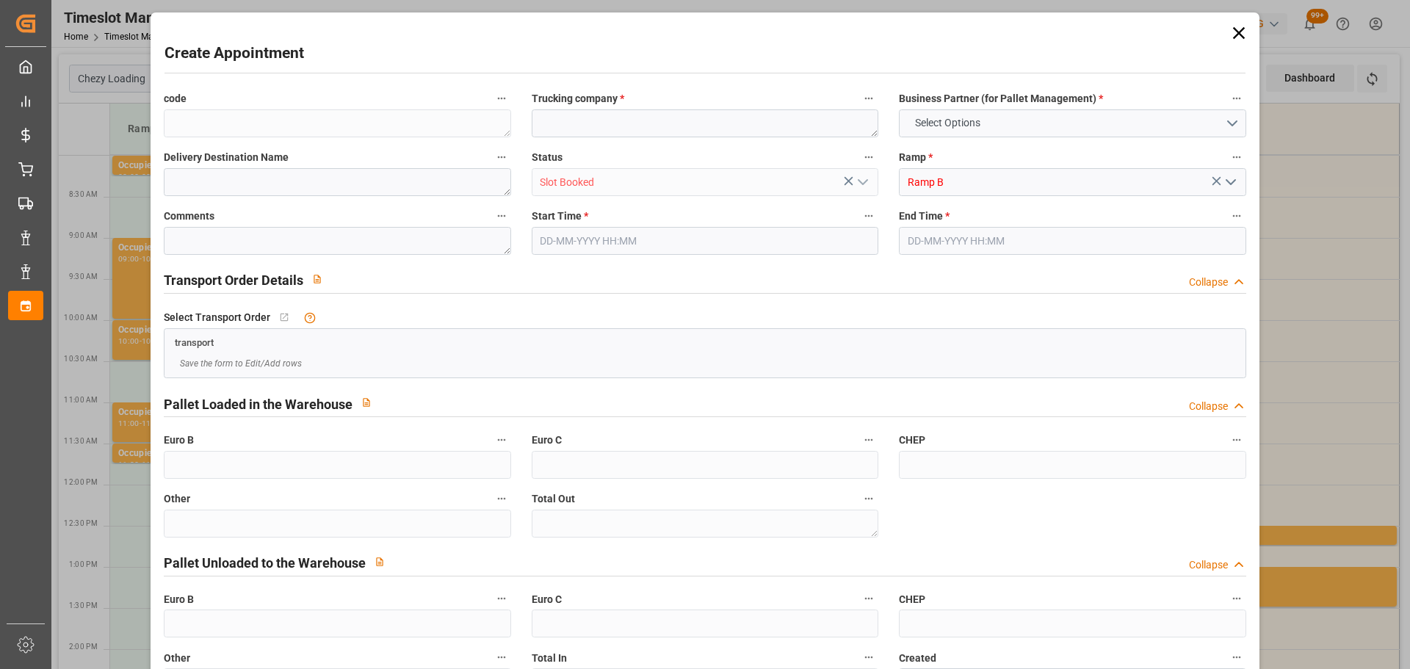
type input "0"
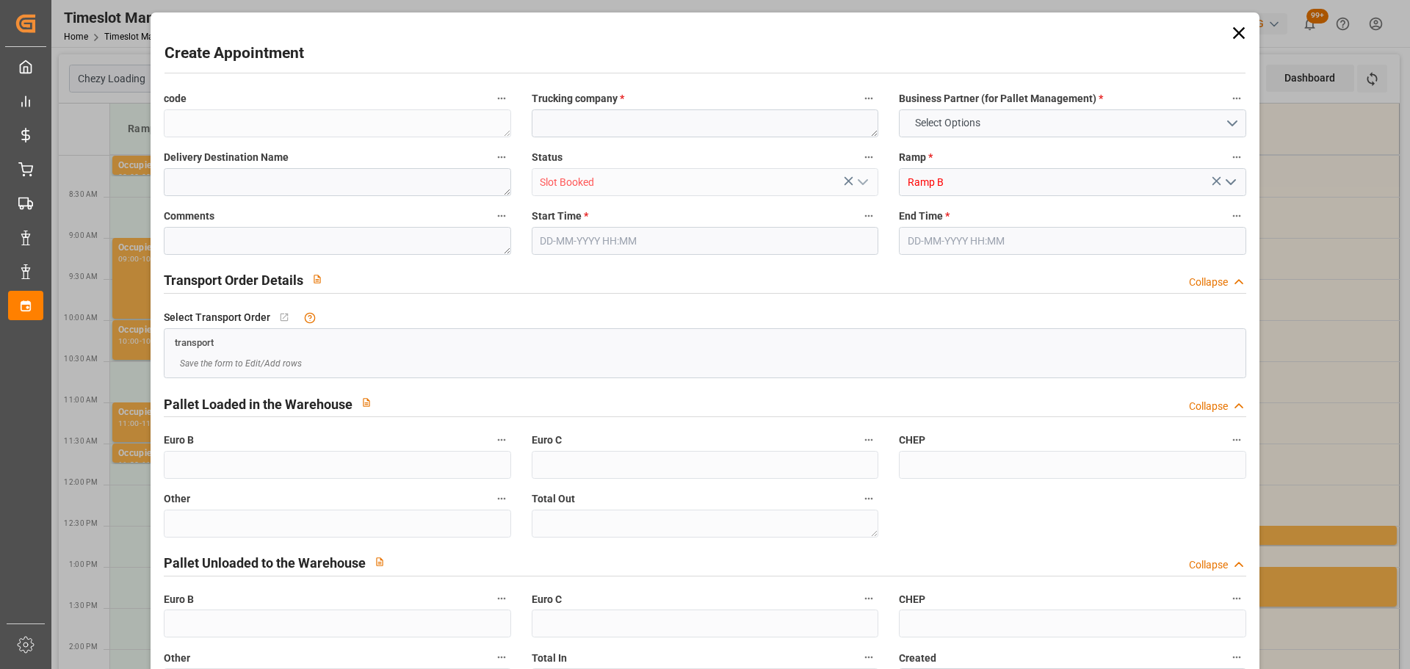
type input "0"
type input "02-10-2025 08:00"
type input "02-10-2025 09:00"
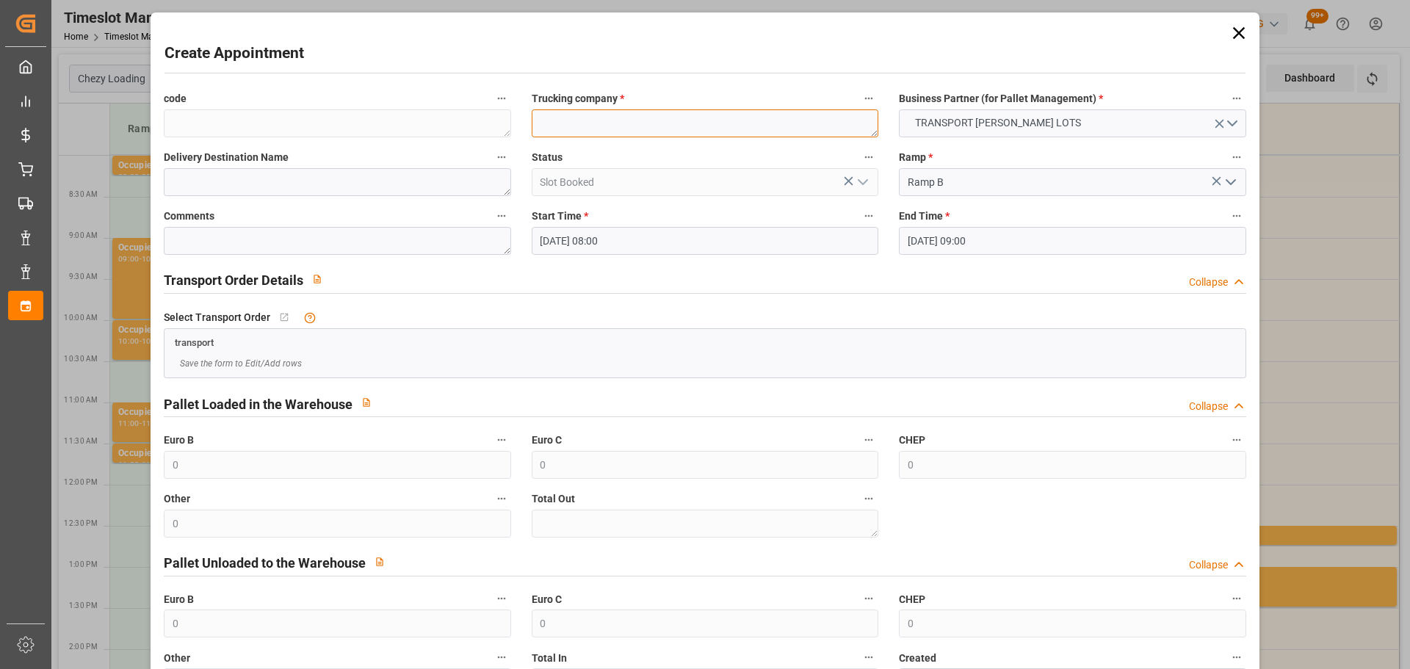
click at [558, 126] on textarea at bounding box center [705, 123] width 347 height 28
type textarea "GAVIGNET"
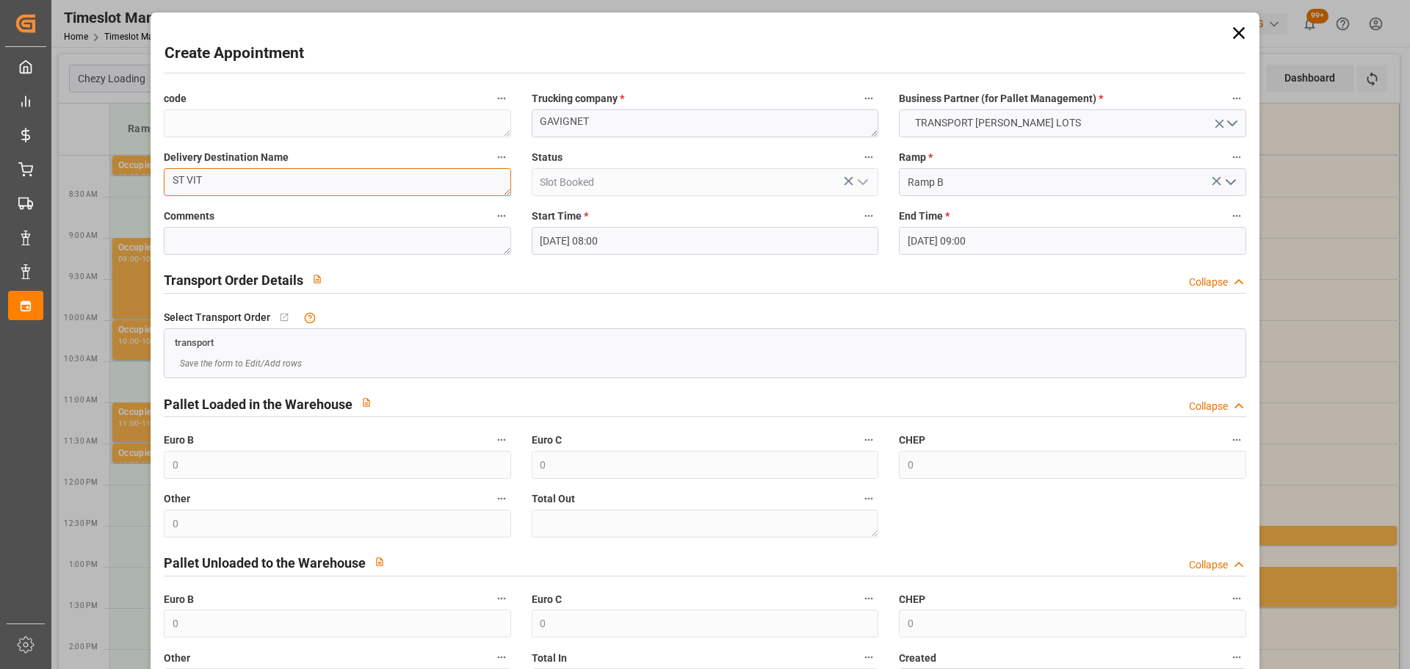
type textarea "ST VIT"
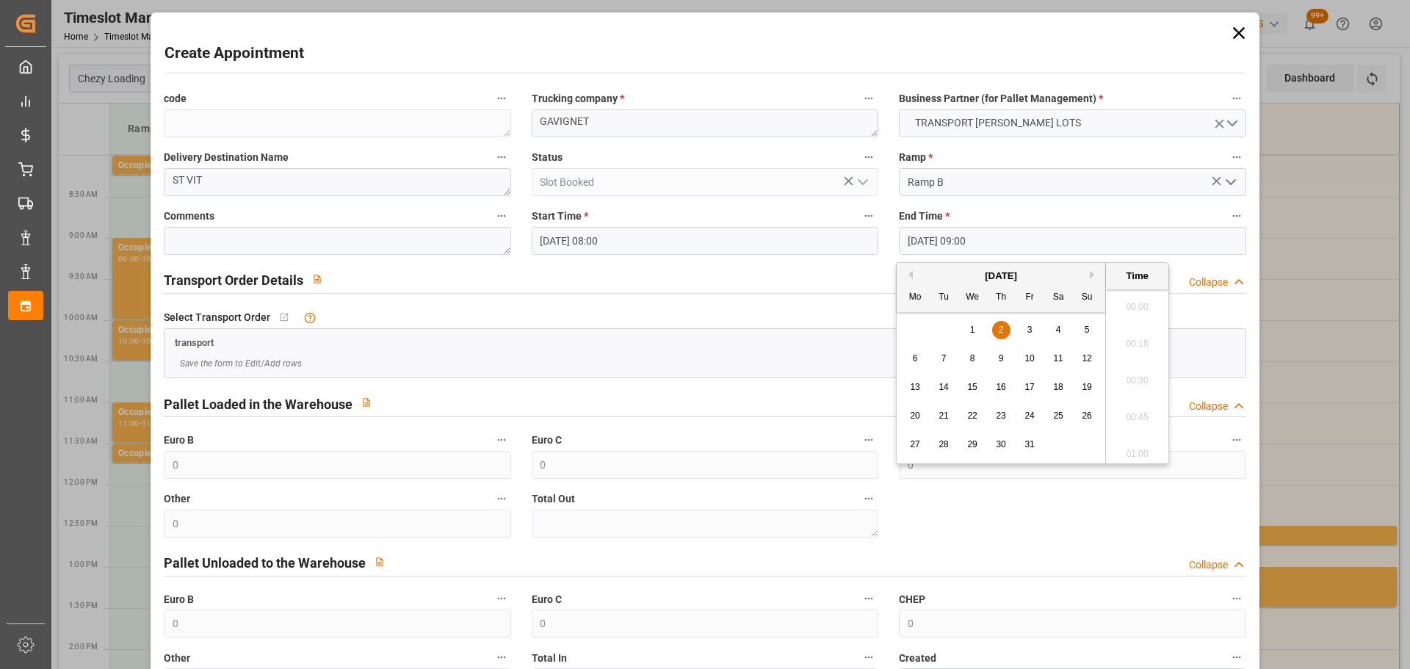
click at [929, 241] on input "02-10-2025 09:00" at bounding box center [1072, 241] width 347 height 28
click at [1002, 327] on span "2" at bounding box center [1001, 330] width 5 height 10
click at [1140, 401] on li "08:15" at bounding box center [1137, 412] width 62 height 37
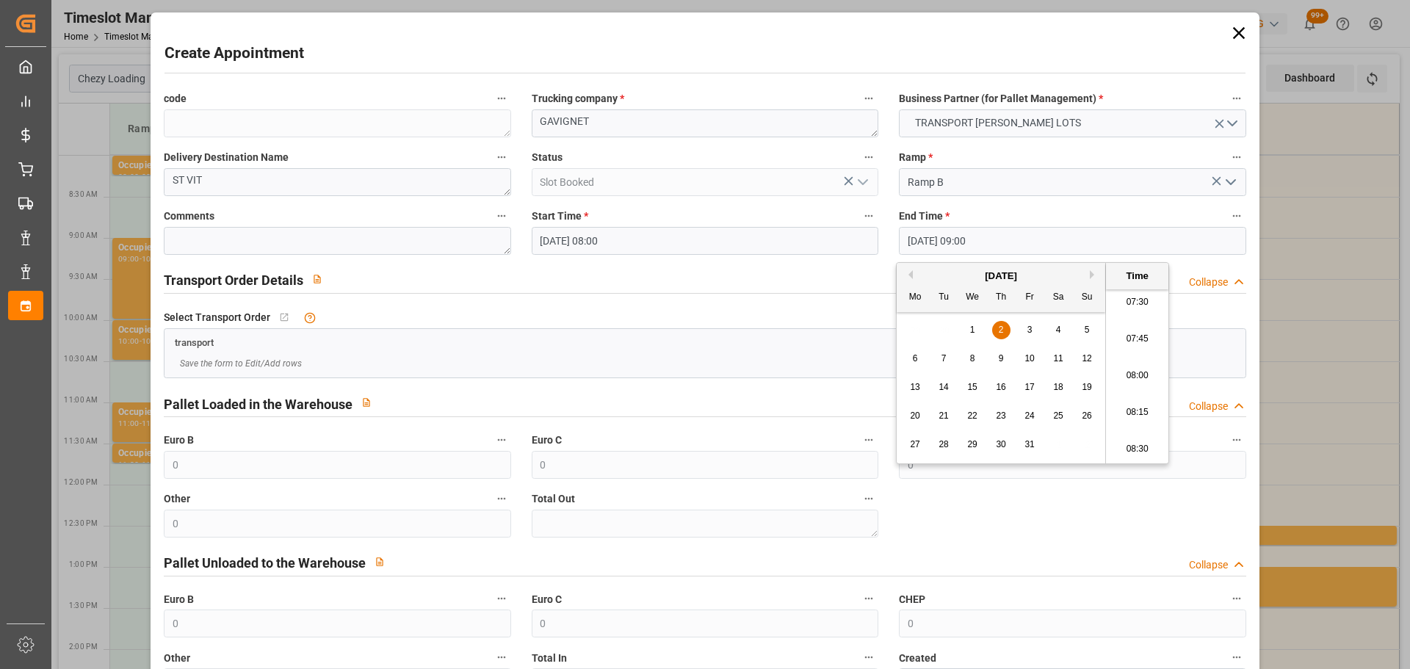
type input "02-10-2025 08:15"
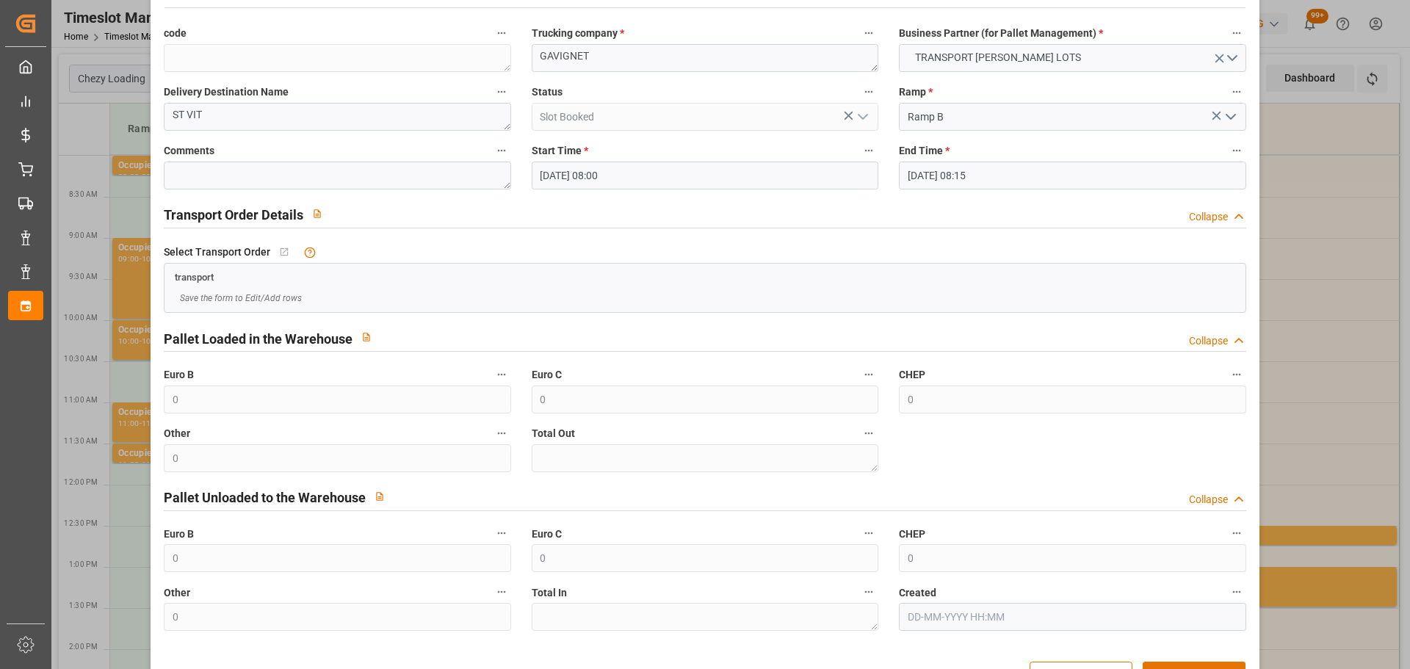
scroll to position [112, 0]
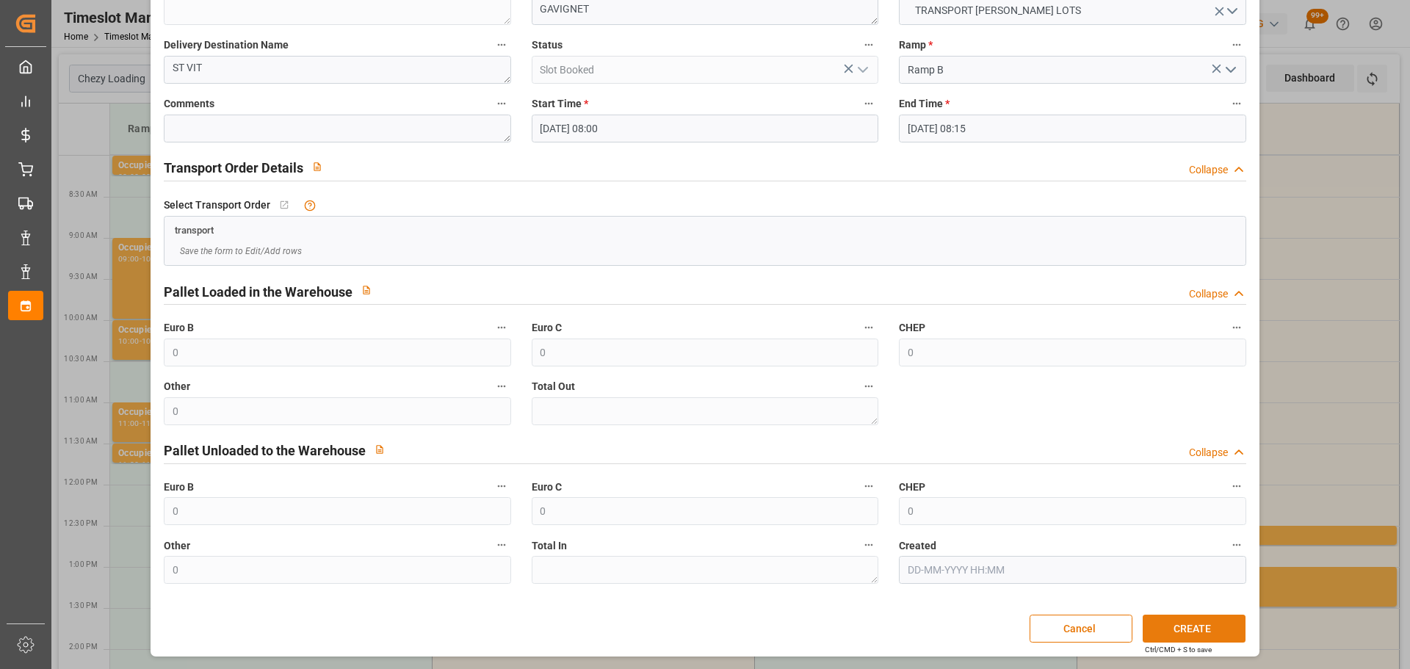
click at [1210, 628] on button "CREATE" at bounding box center [1194, 629] width 103 height 28
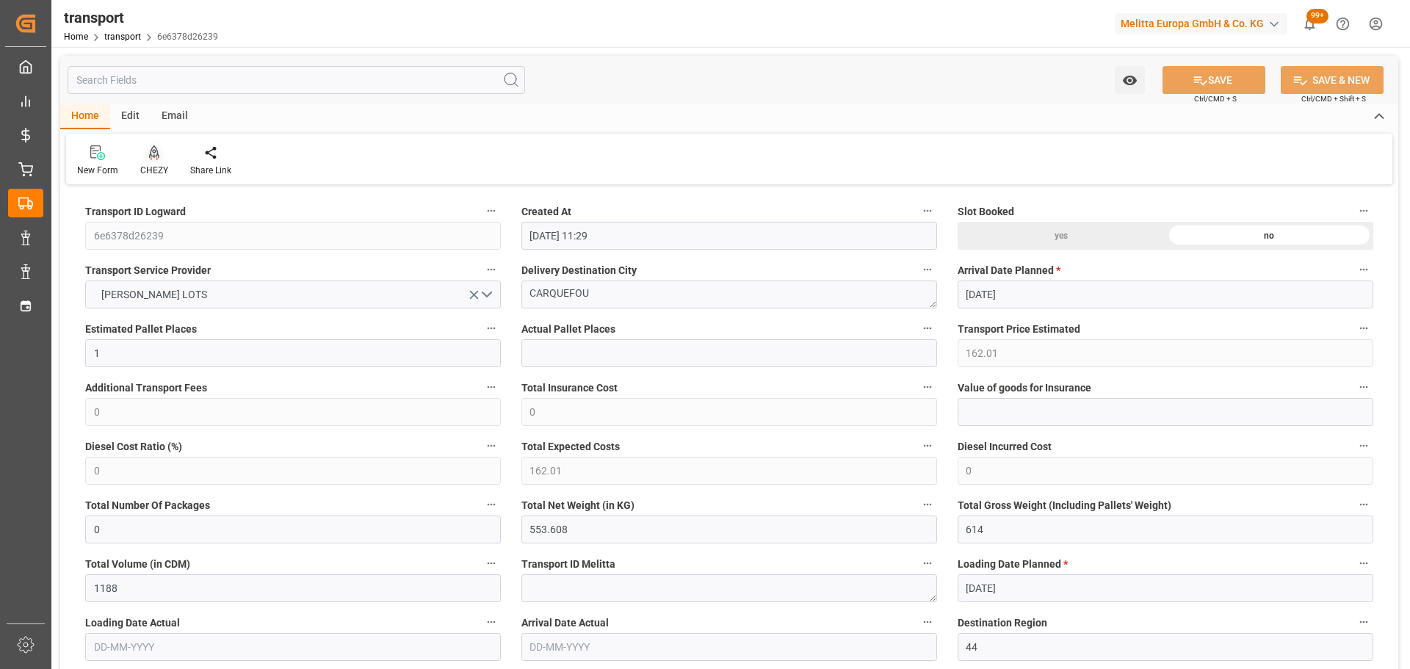
click at [151, 153] on icon at bounding box center [154, 152] width 10 height 15
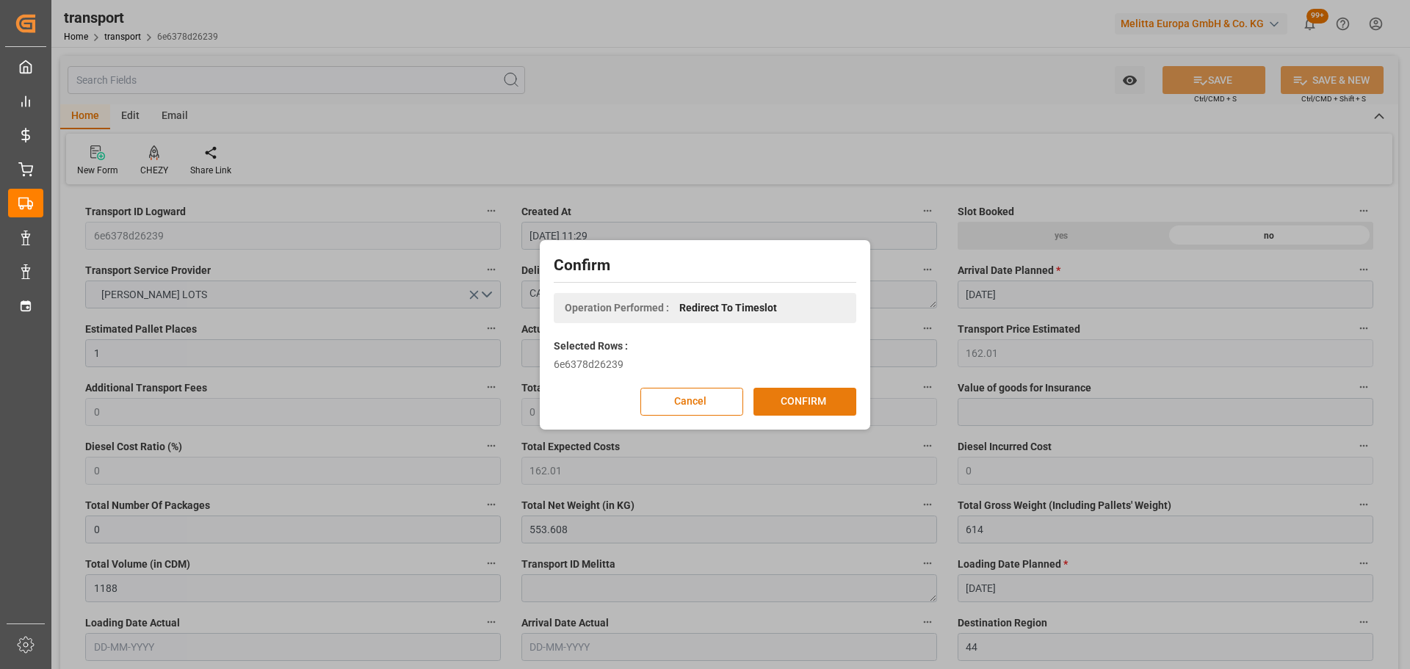
click at [838, 397] on button "CONFIRM" at bounding box center [804, 402] width 103 height 28
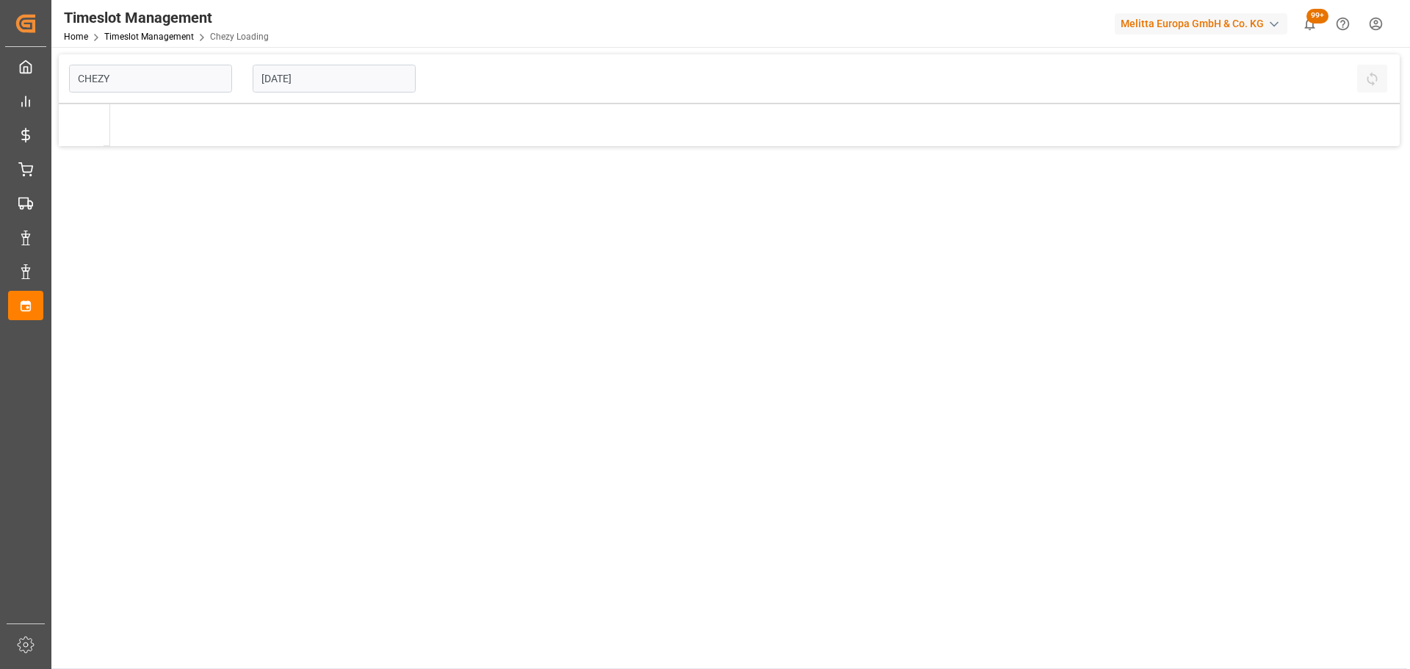
type input "Chezy Loading"
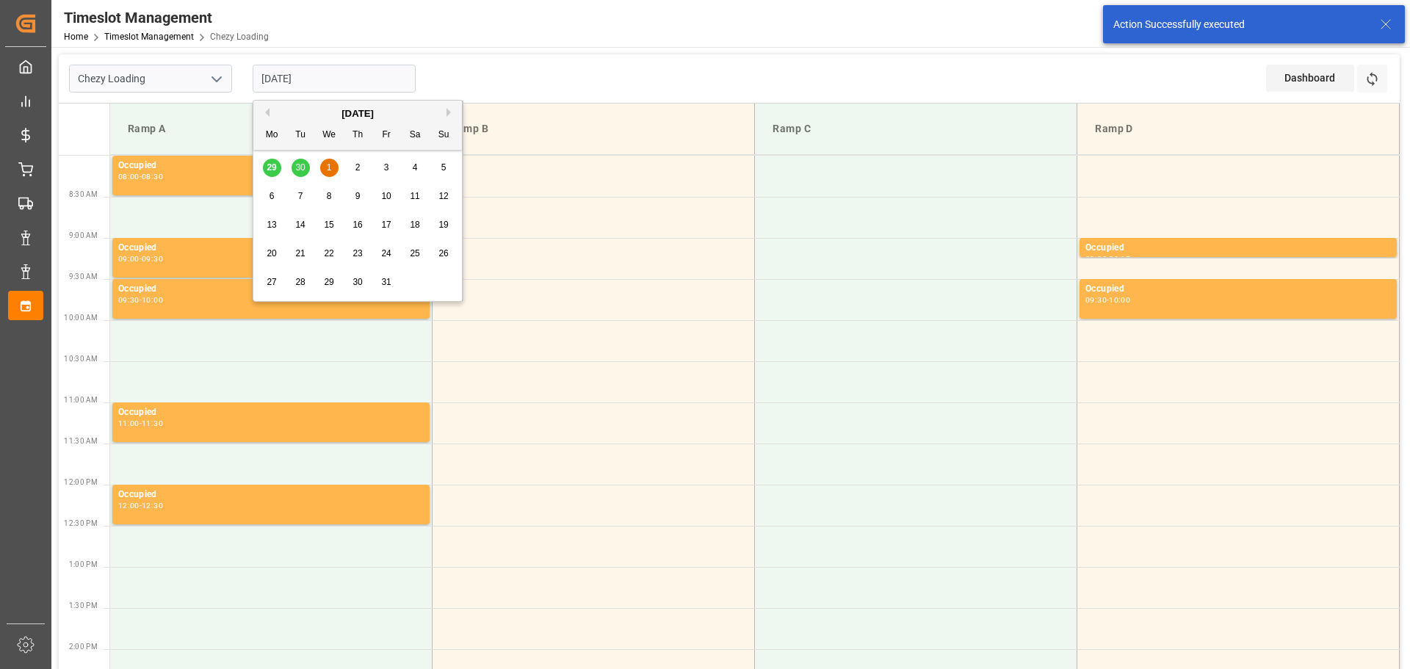
click at [294, 78] on input "[DATE]" at bounding box center [334, 79] width 163 height 28
click at [361, 165] on div "2" at bounding box center [358, 168] width 18 height 18
type input "[DATE]"
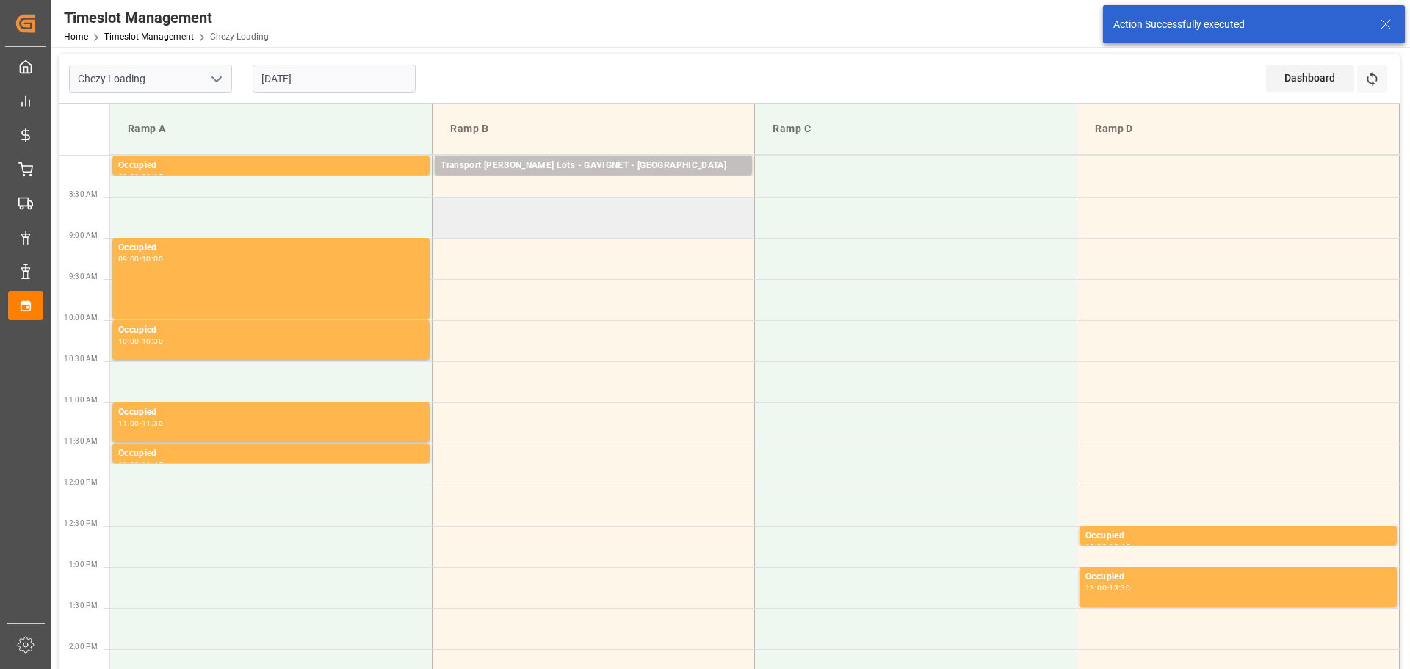
click at [438, 207] on td at bounding box center [594, 217] width 322 height 41
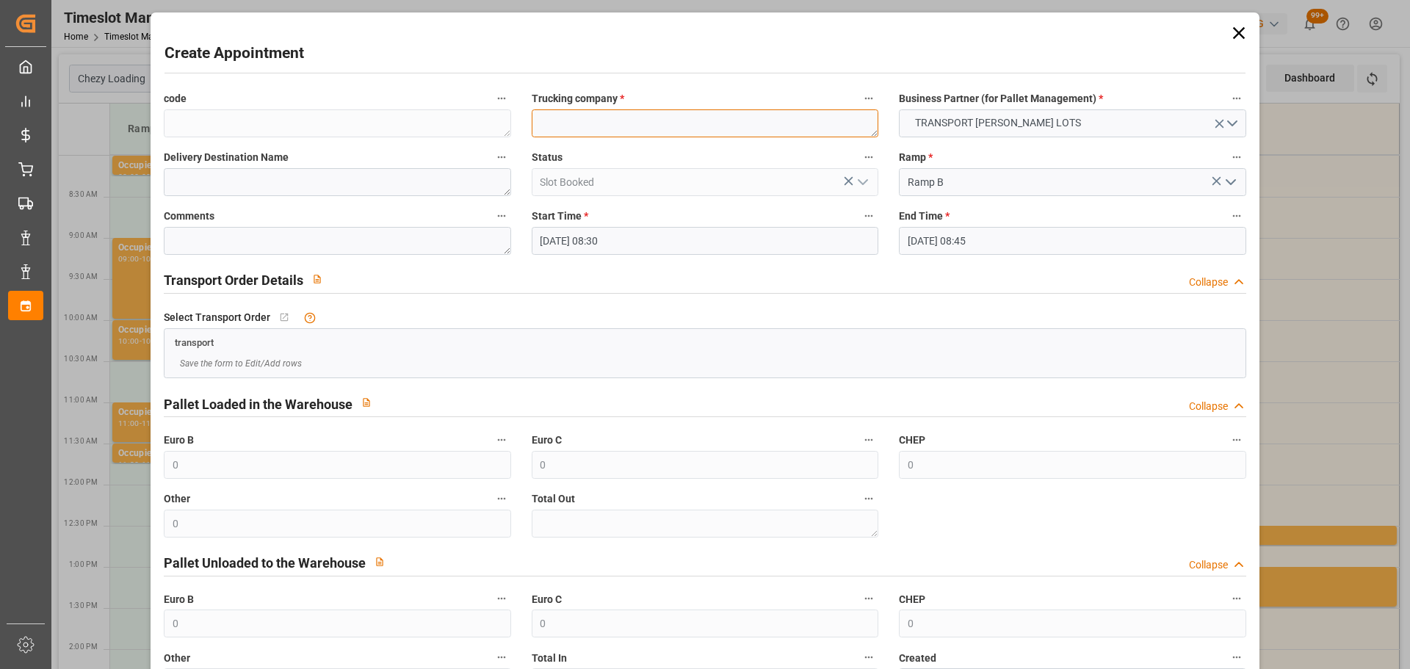
click at [650, 126] on textarea at bounding box center [705, 123] width 347 height 28
type textarea "[PERSON_NAME]"
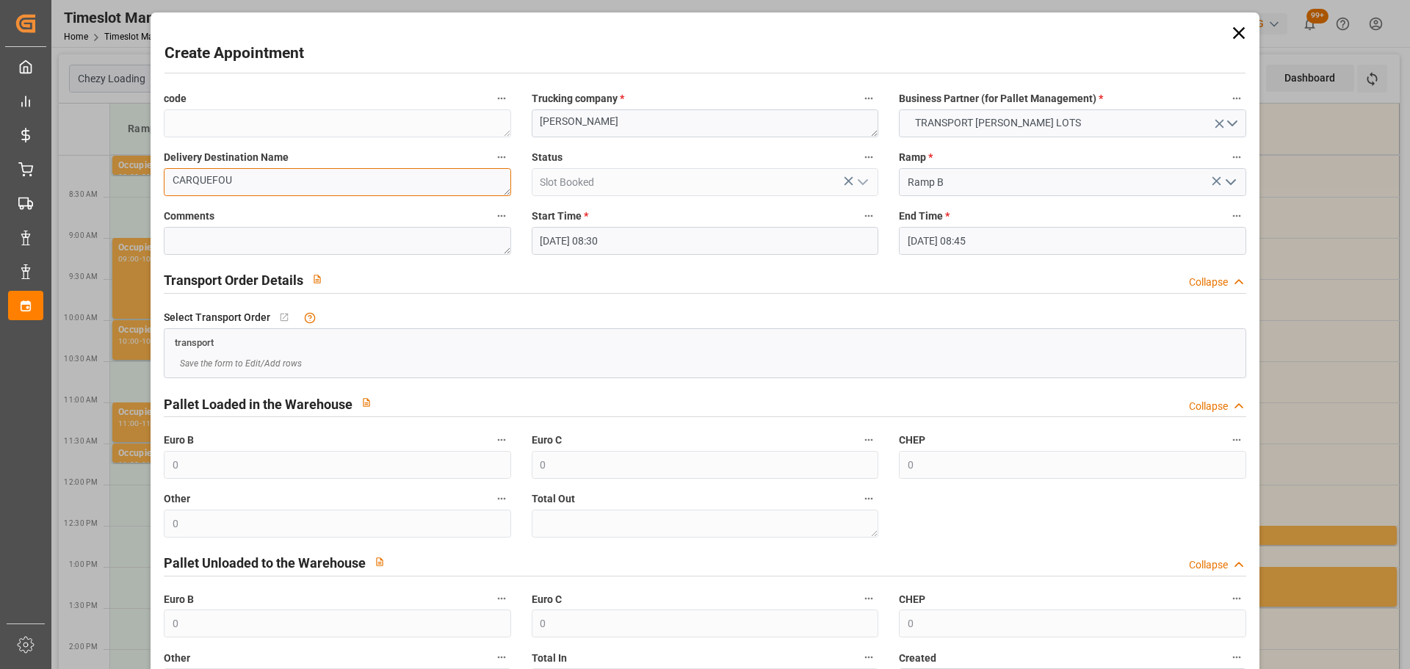
scroll to position [112, 0]
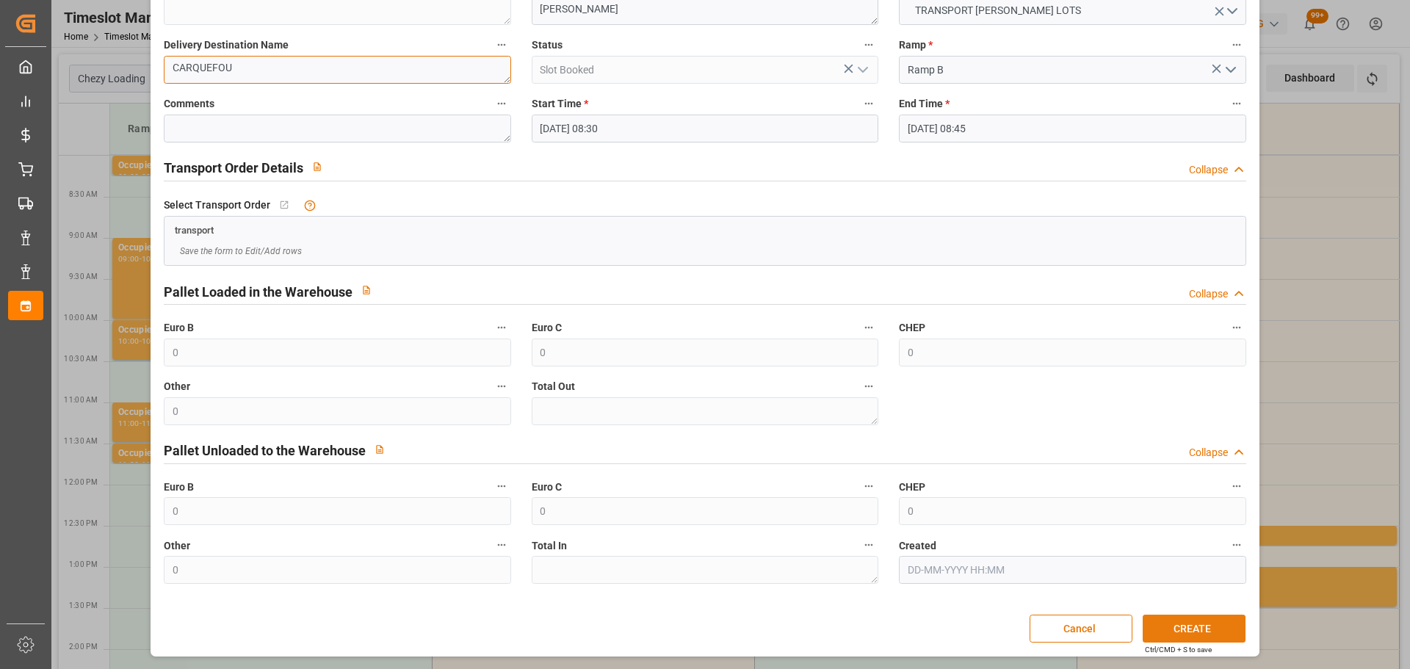
type textarea "CARQUEFOU"
drag, startPoint x: 1181, startPoint y: 627, endPoint x: 1034, endPoint y: 567, distance: 158.7
click at [1181, 626] on button "CREATE" at bounding box center [1194, 629] width 103 height 28
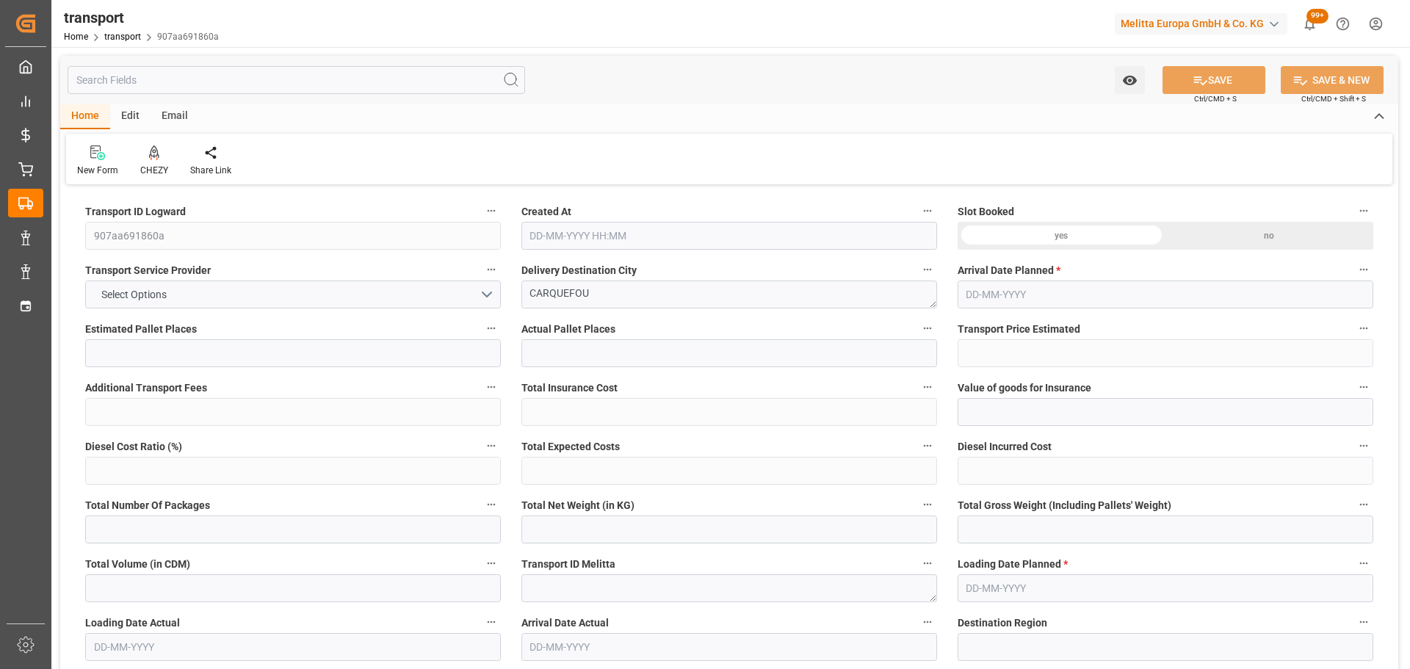
type input "25"
type input "678.59"
type input "0"
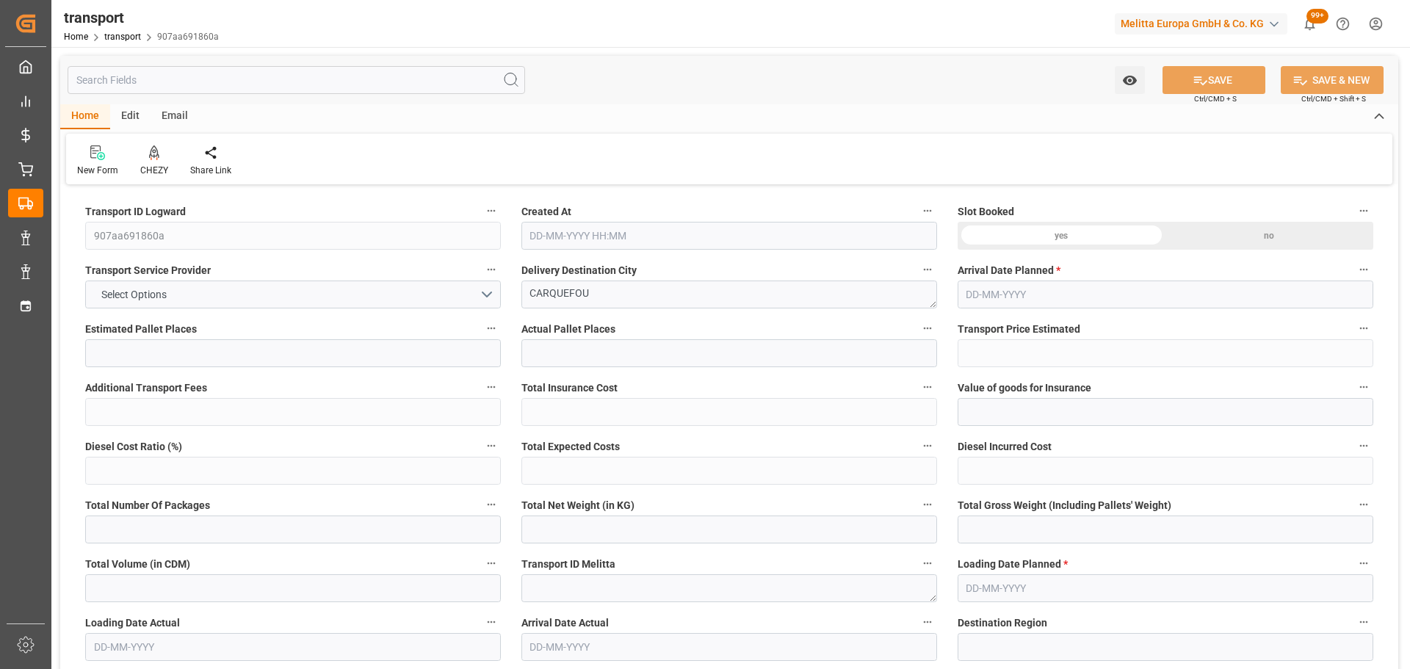
type input "678.59"
type input "0"
type input "2415.888"
type input "4205"
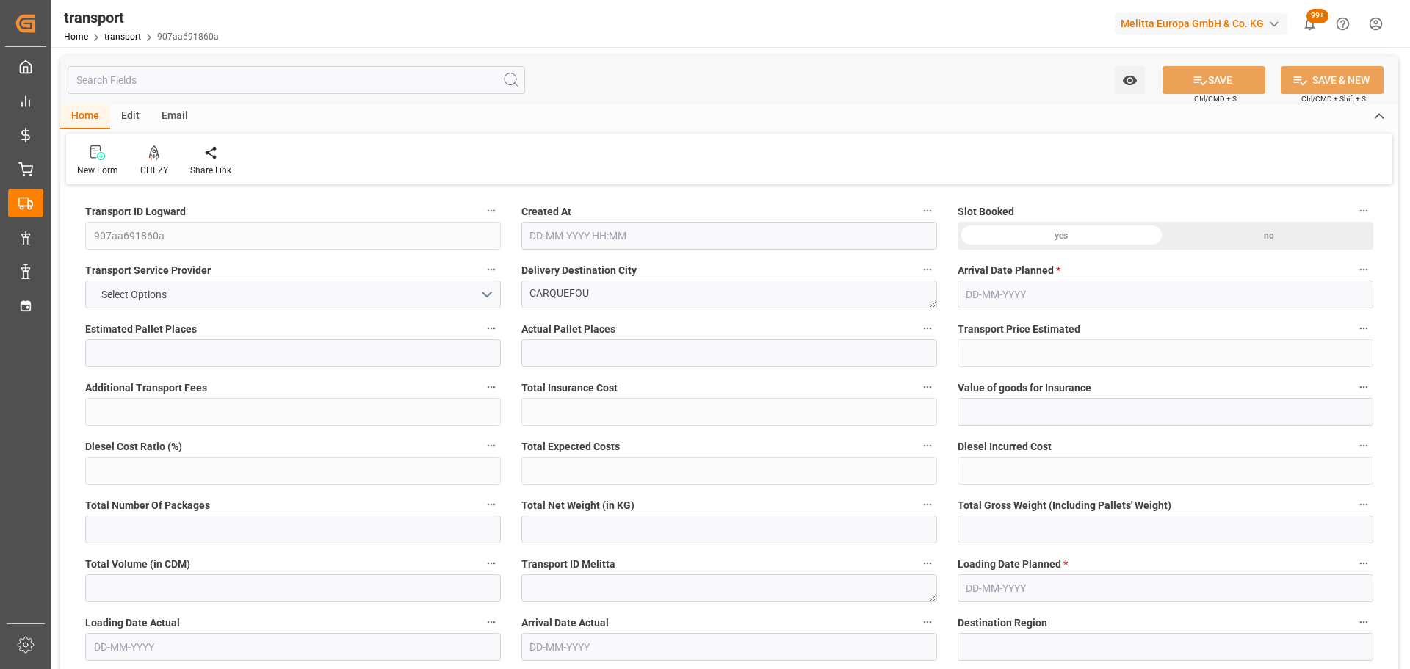
type input "24922.944"
type input "44"
type input "22"
type input "534"
type input "33"
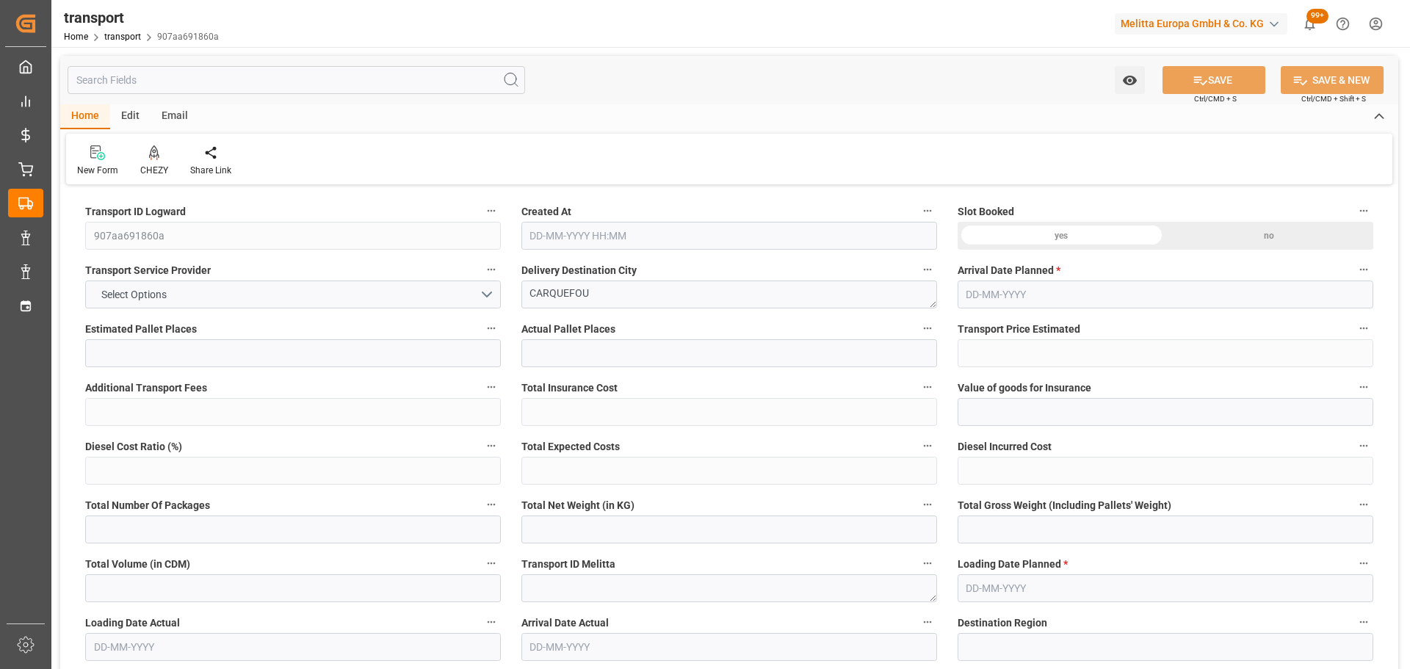
type input "101"
type input "3355.068"
type input "0"
type input "4710.8598"
type input "0"
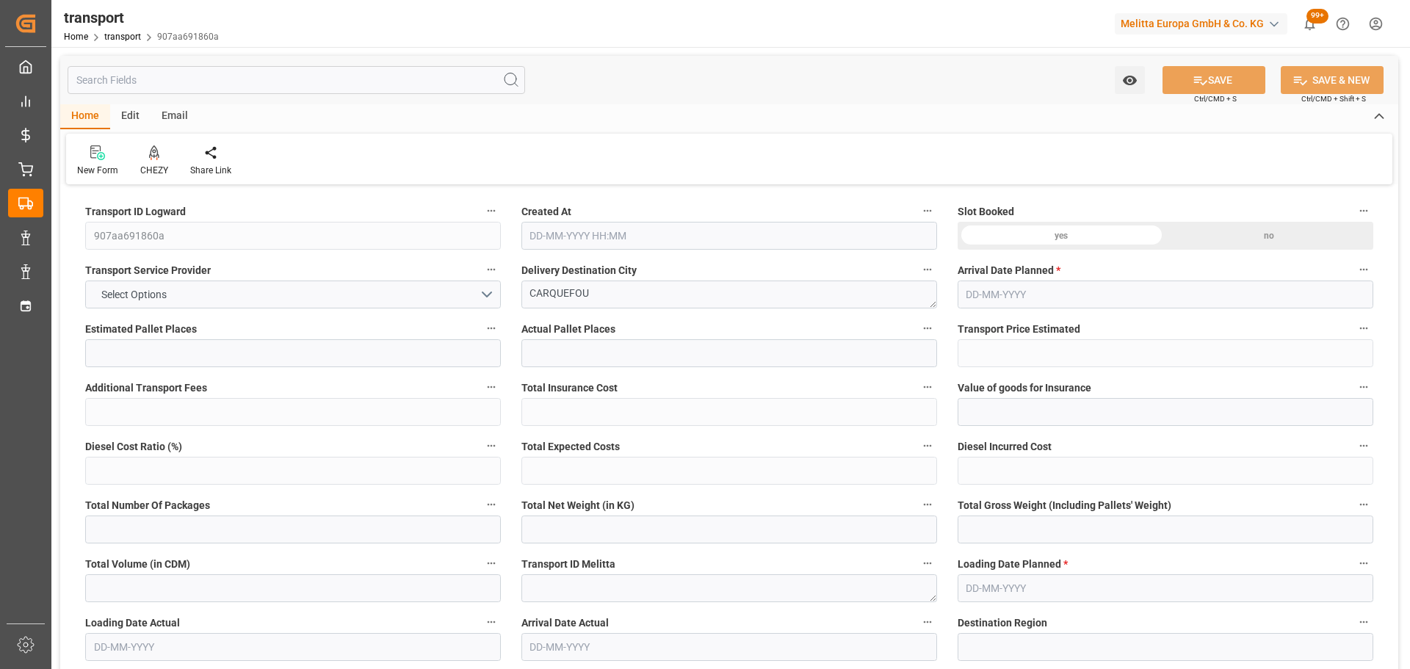
type input "0"
type input "21"
type input "35"
type input "29-09-2025 11:31"
type input "06-10-2025"
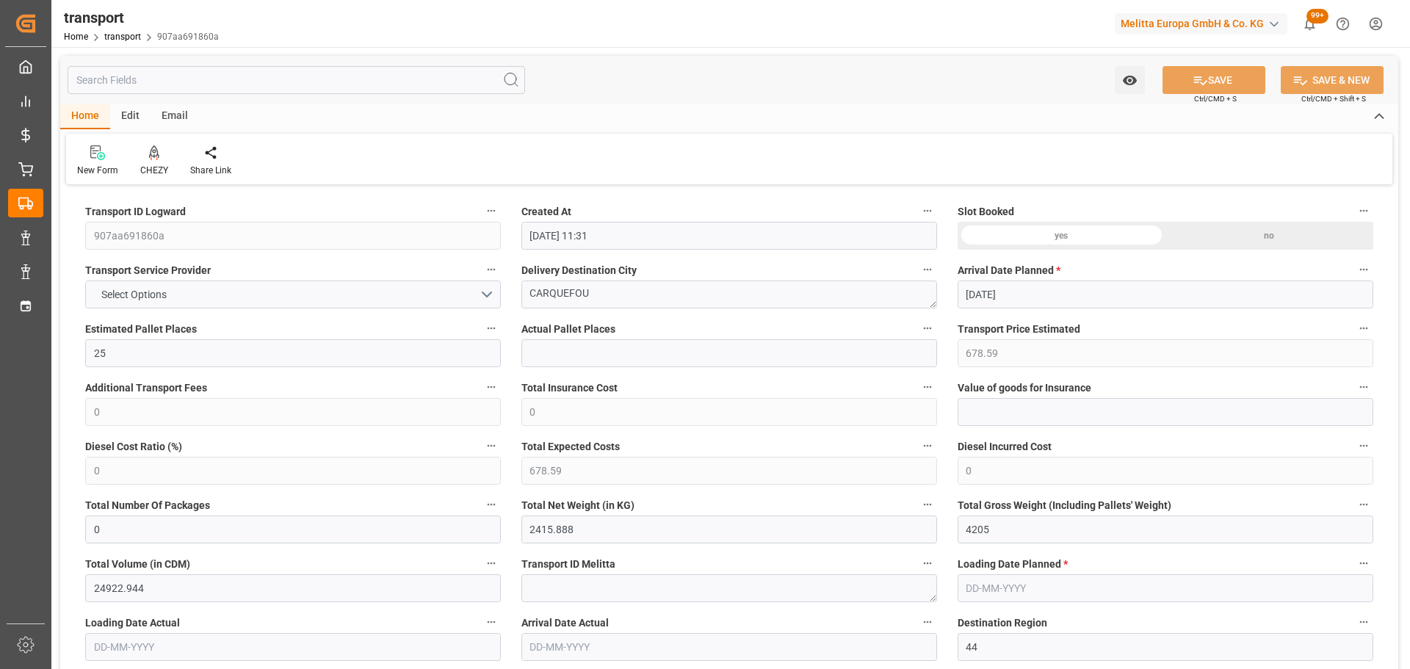
type input "[DATE]"
click at [157, 164] on div "CHEZY" at bounding box center [154, 170] width 28 height 13
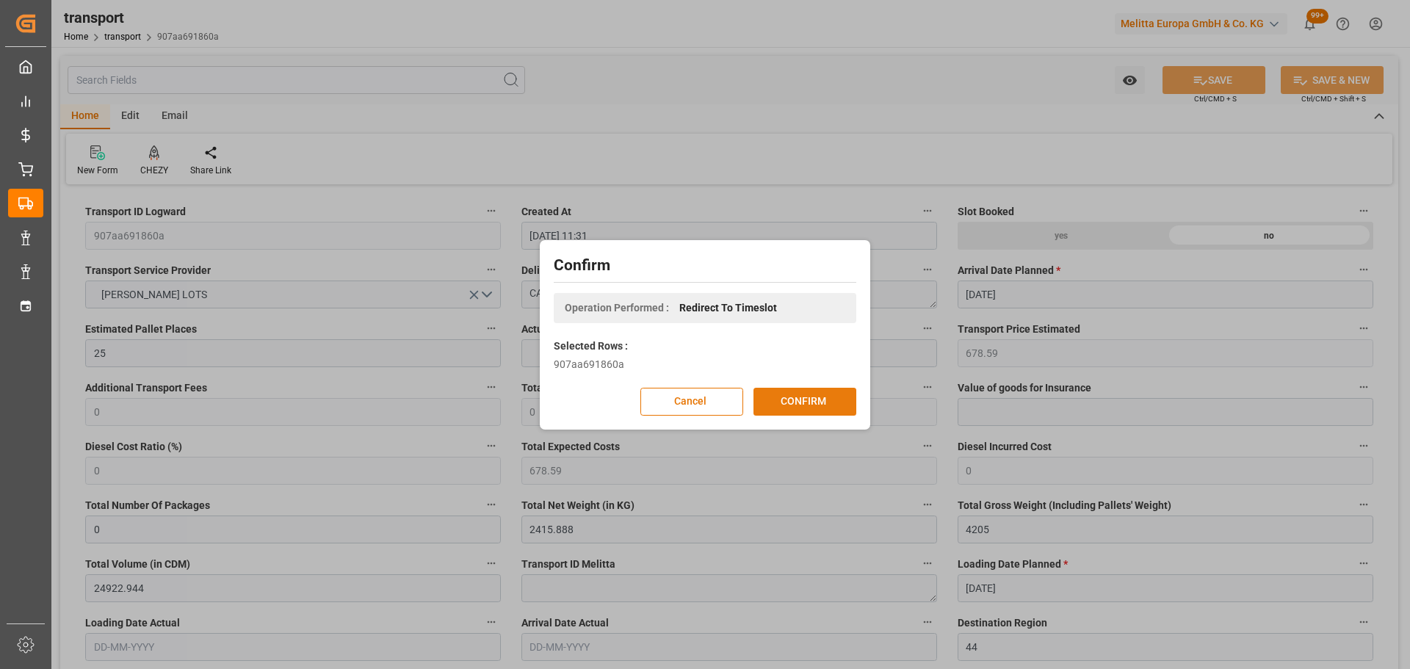
click at [796, 402] on button "CONFIRM" at bounding box center [804, 402] width 103 height 28
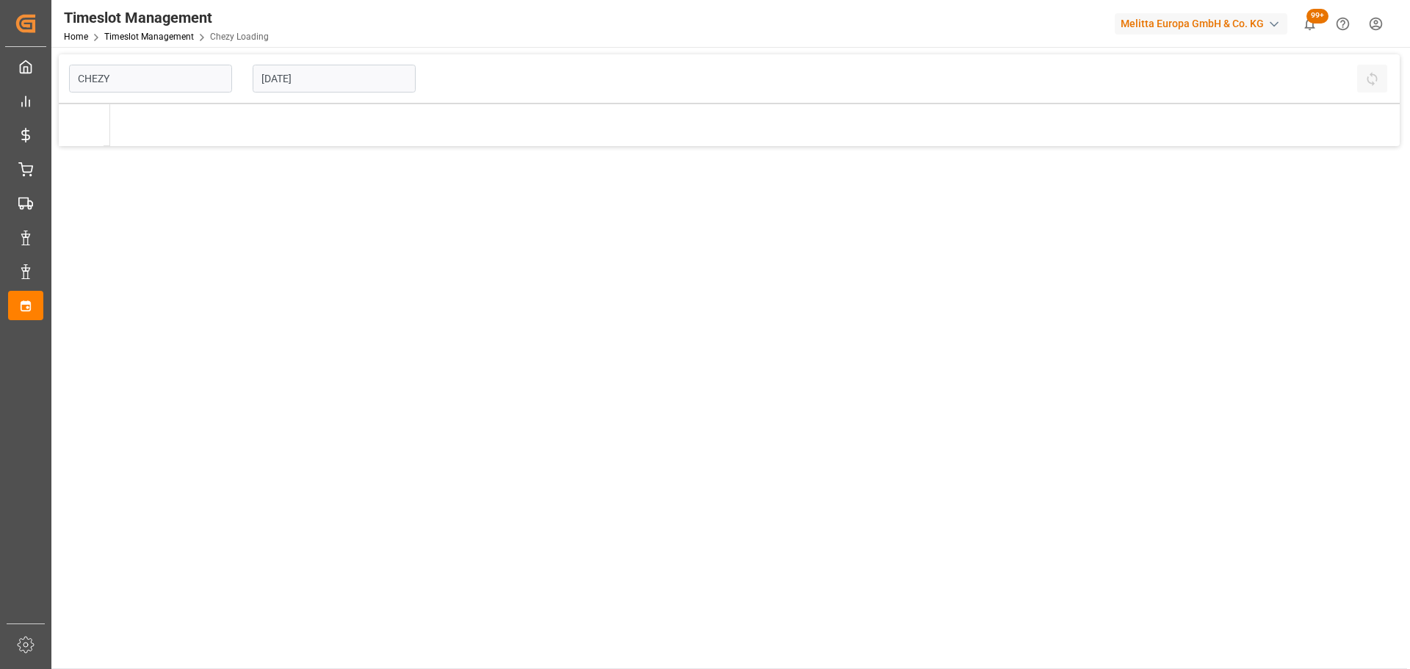
type input "Chezy Loading"
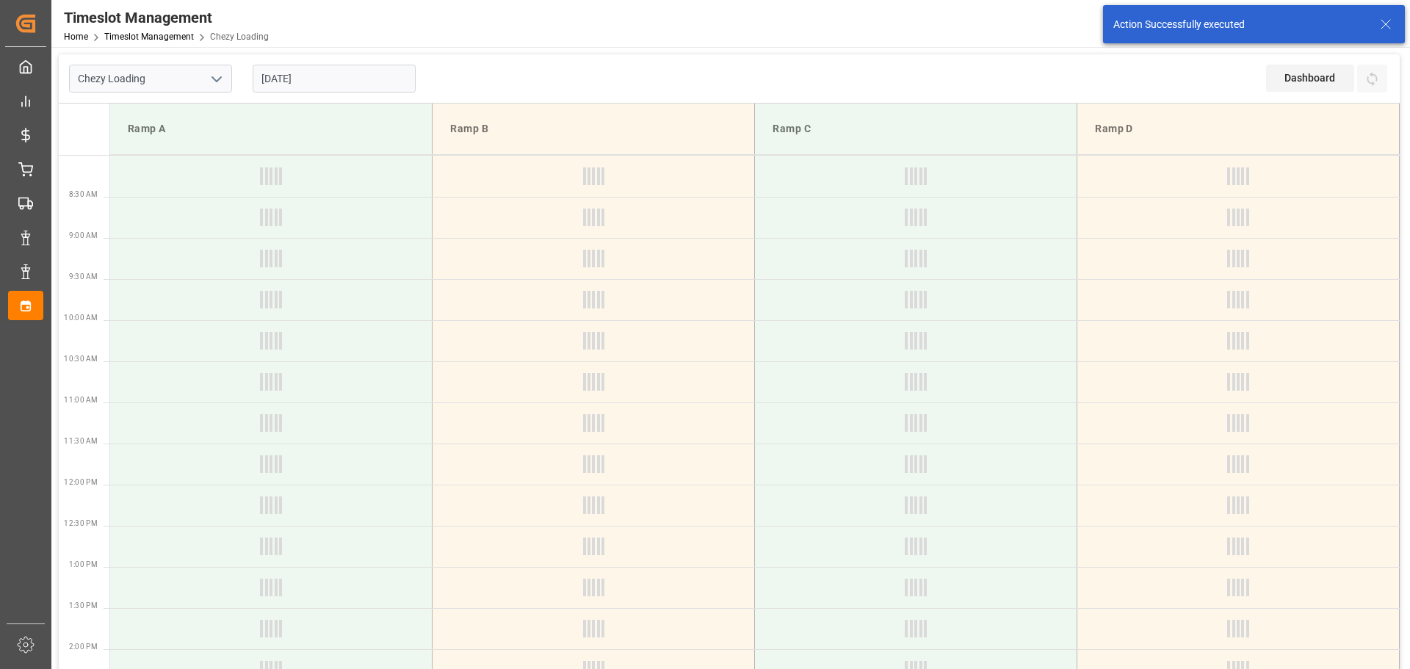
click at [305, 76] on input "[DATE]" at bounding box center [334, 79] width 163 height 28
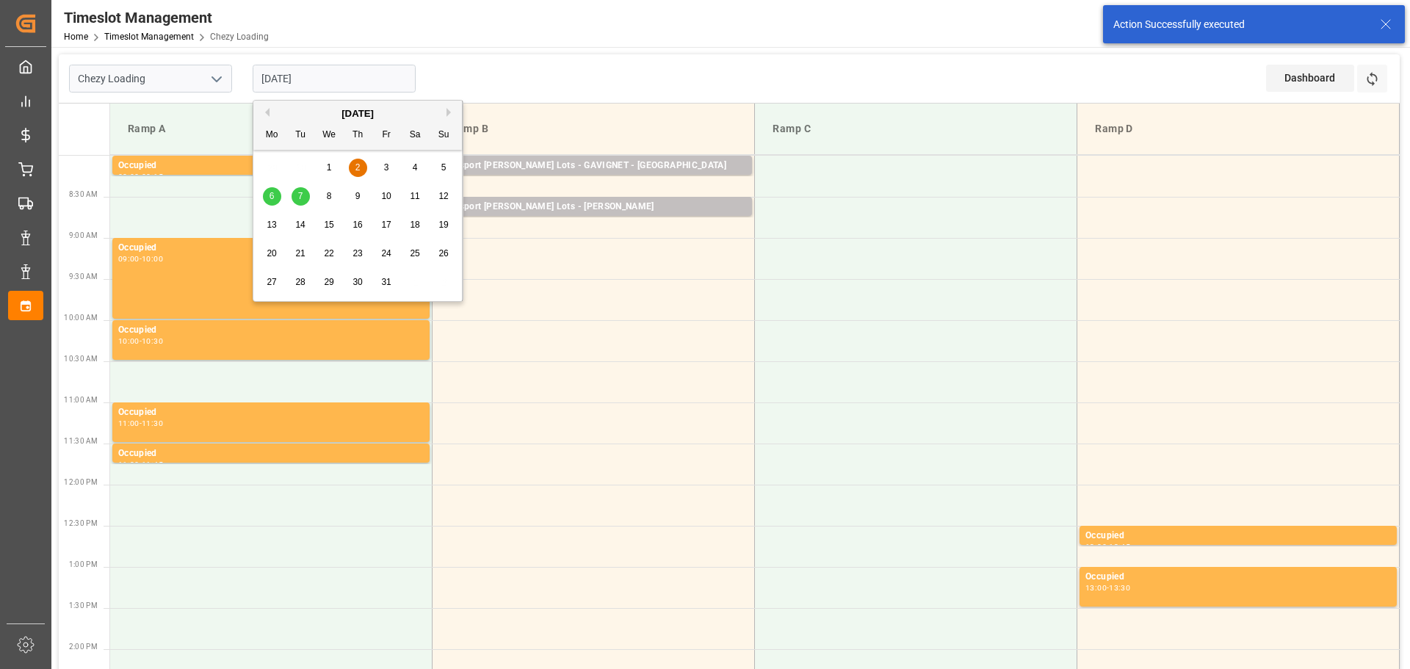
click at [384, 167] on span "3" at bounding box center [386, 167] width 5 height 10
type input "[DATE]"
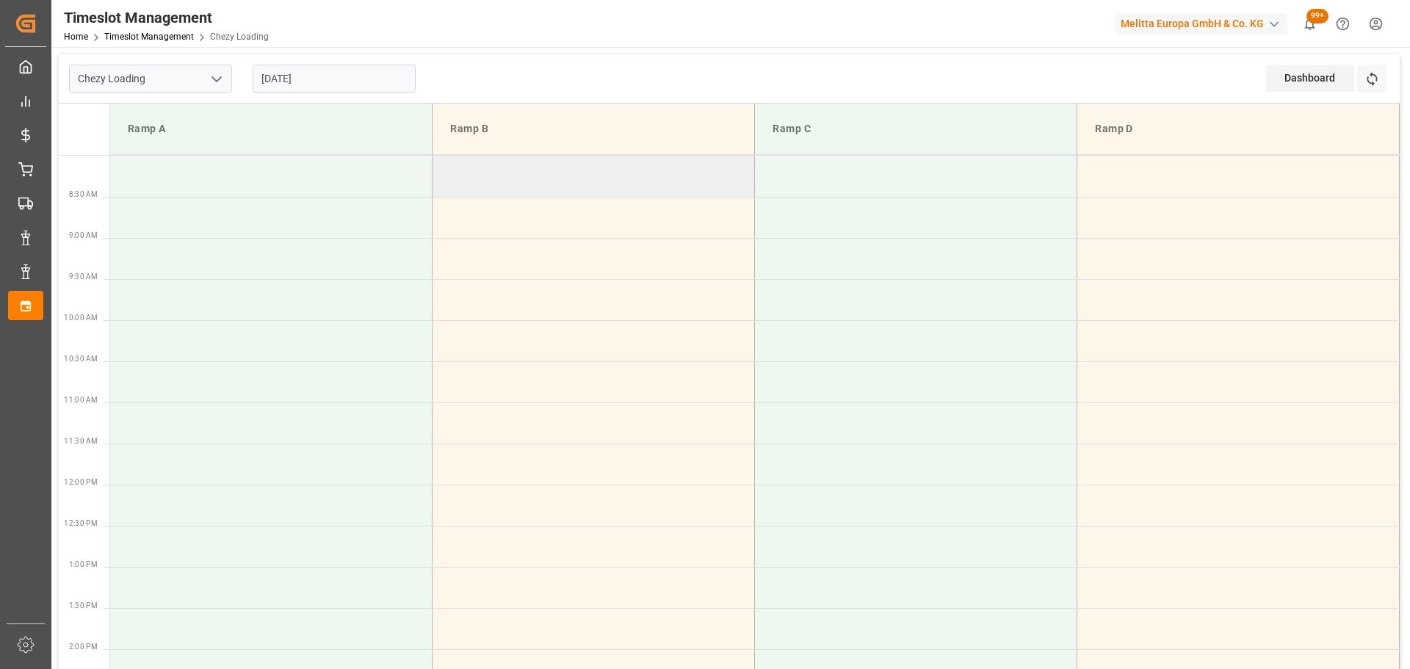
click at [441, 167] on td at bounding box center [594, 176] width 322 height 41
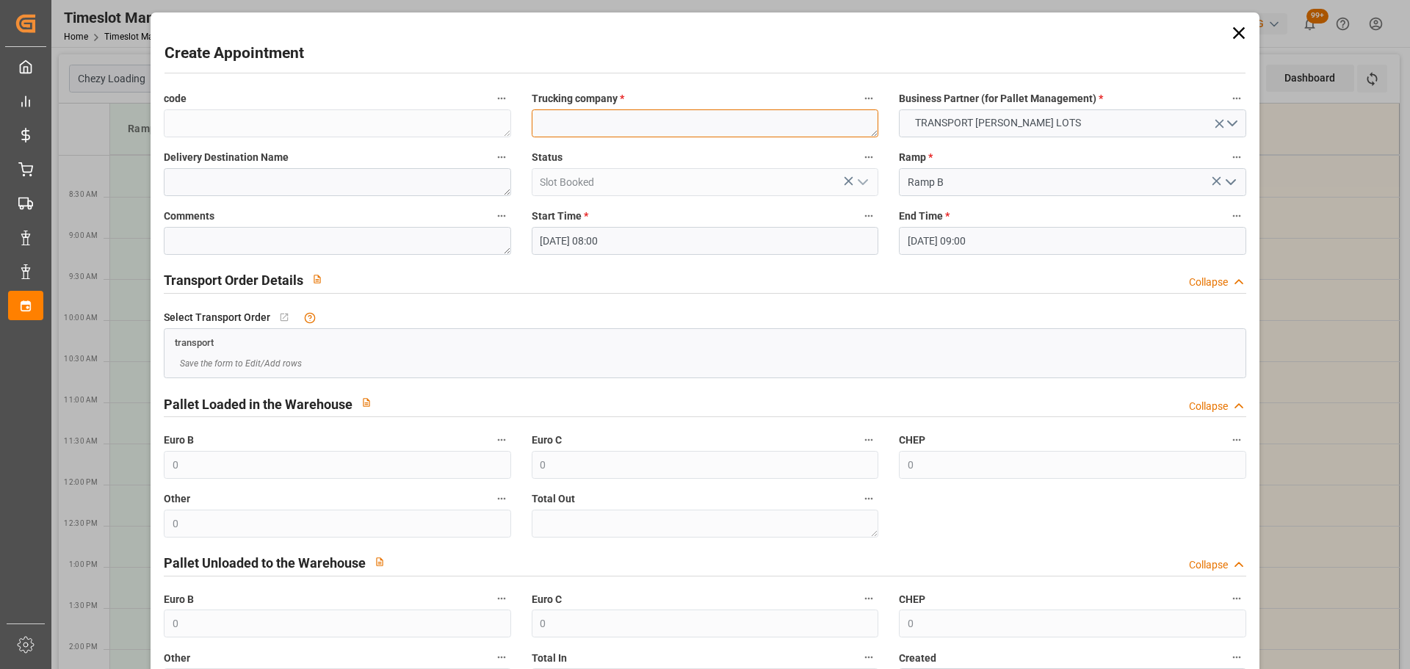
click at [579, 129] on textarea at bounding box center [705, 123] width 347 height 28
type textarea "[PERSON_NAME]"
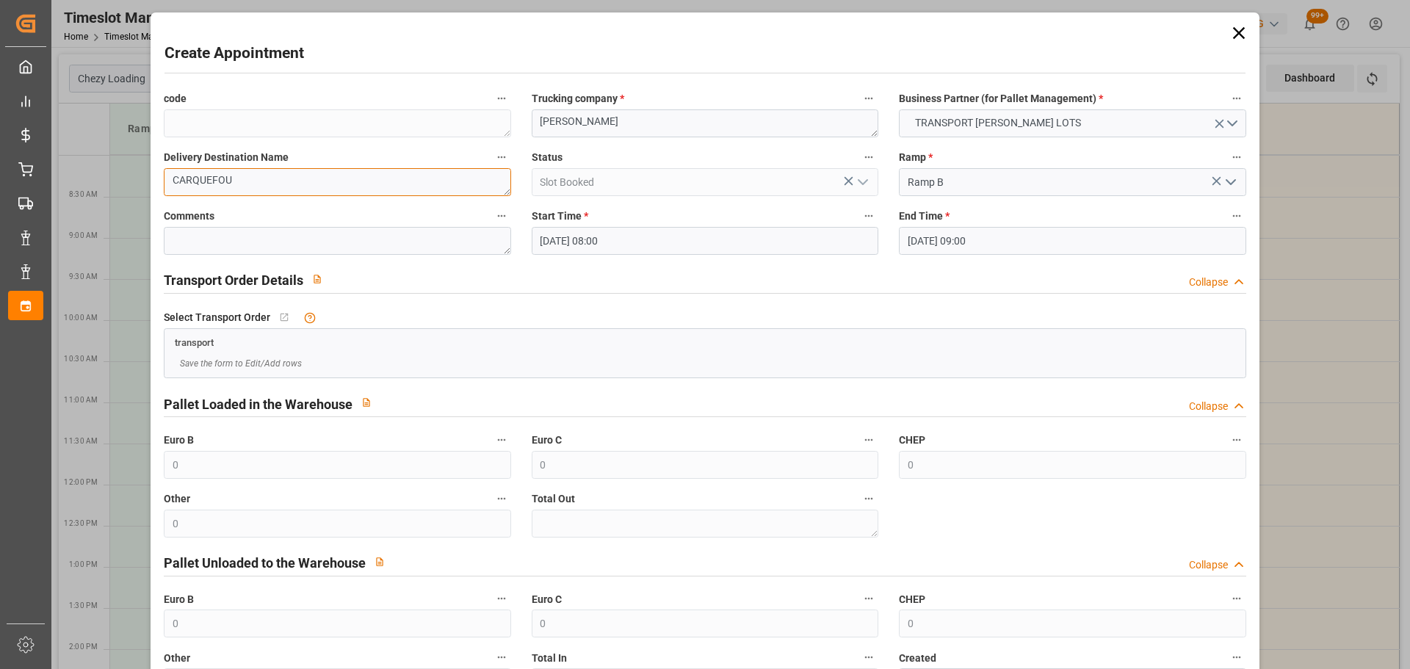
type textarea "CARQUEFOU"
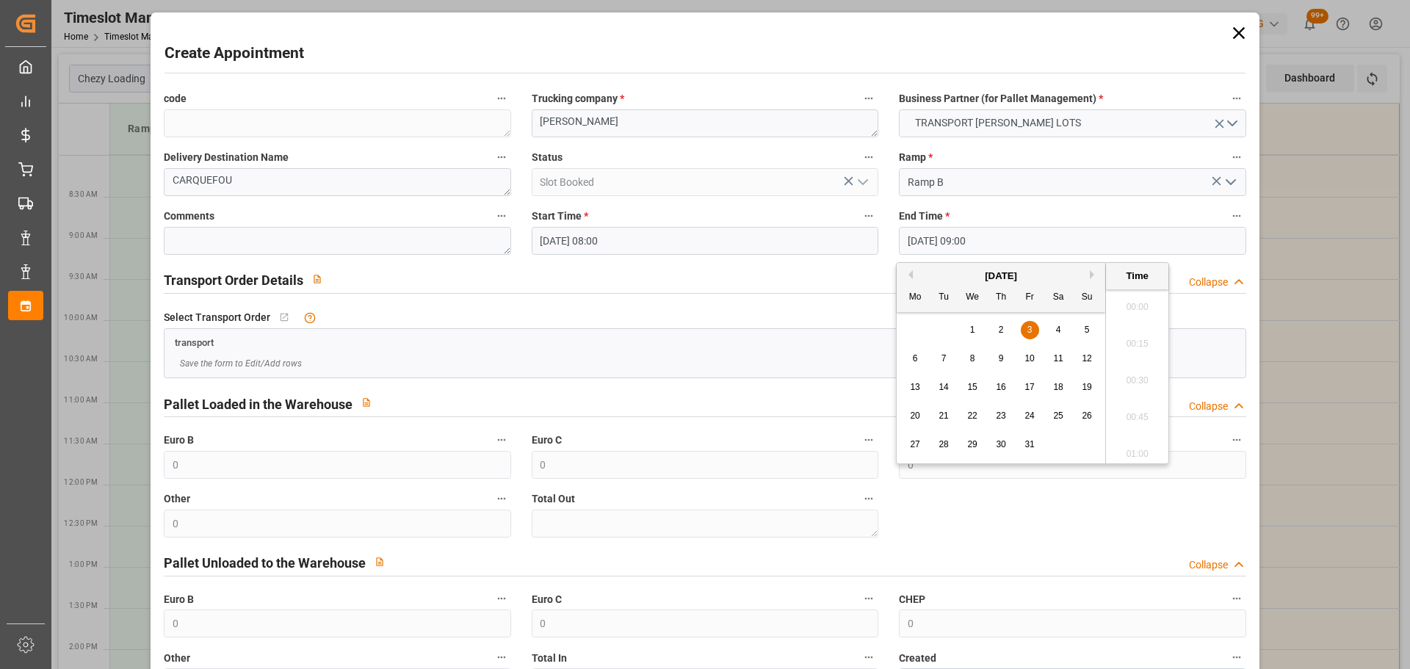
click at [953, 239] on input "03-10-2025 09:00" at bounding box center [1072, 241] width 347 height 28
click at [1024, 322] on div "3" at bounding box center [1030, 331] width 18 height 18
click at [1128, 402] on li "08:15" at bounding box center [1137, 412] width 62 height 37
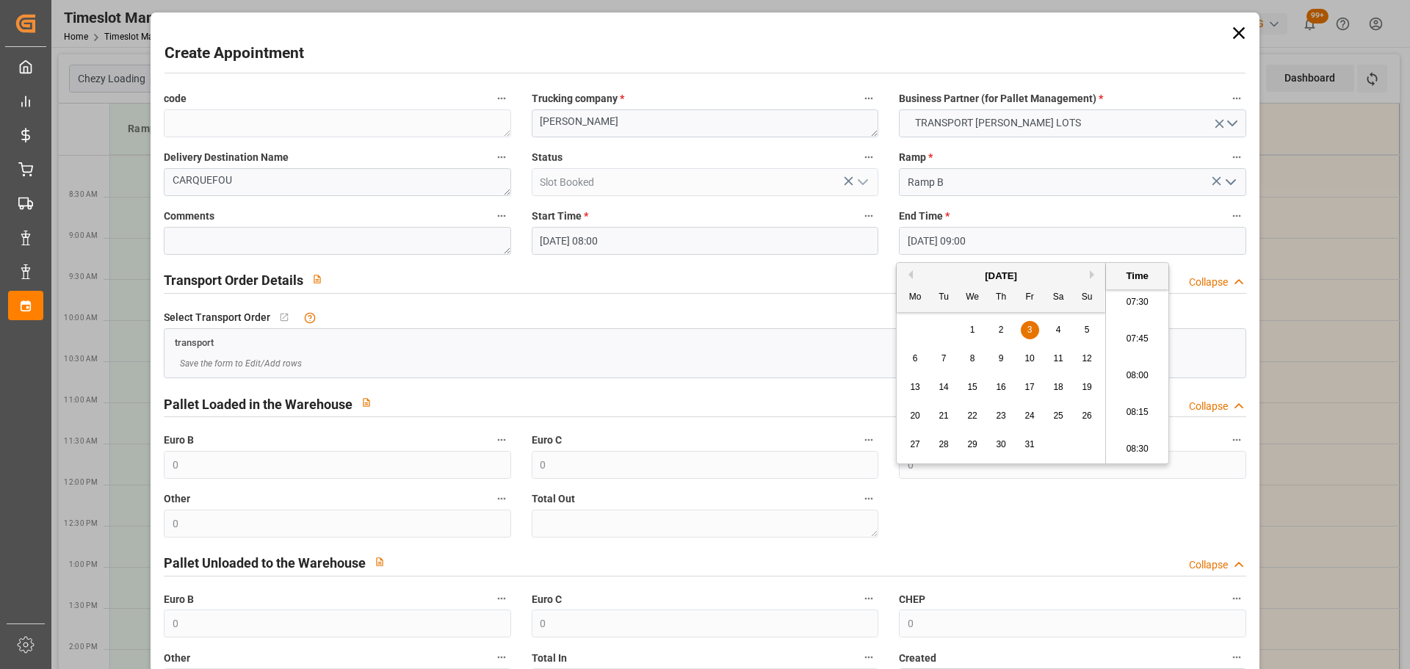
type input "03-10-2025 08:15"
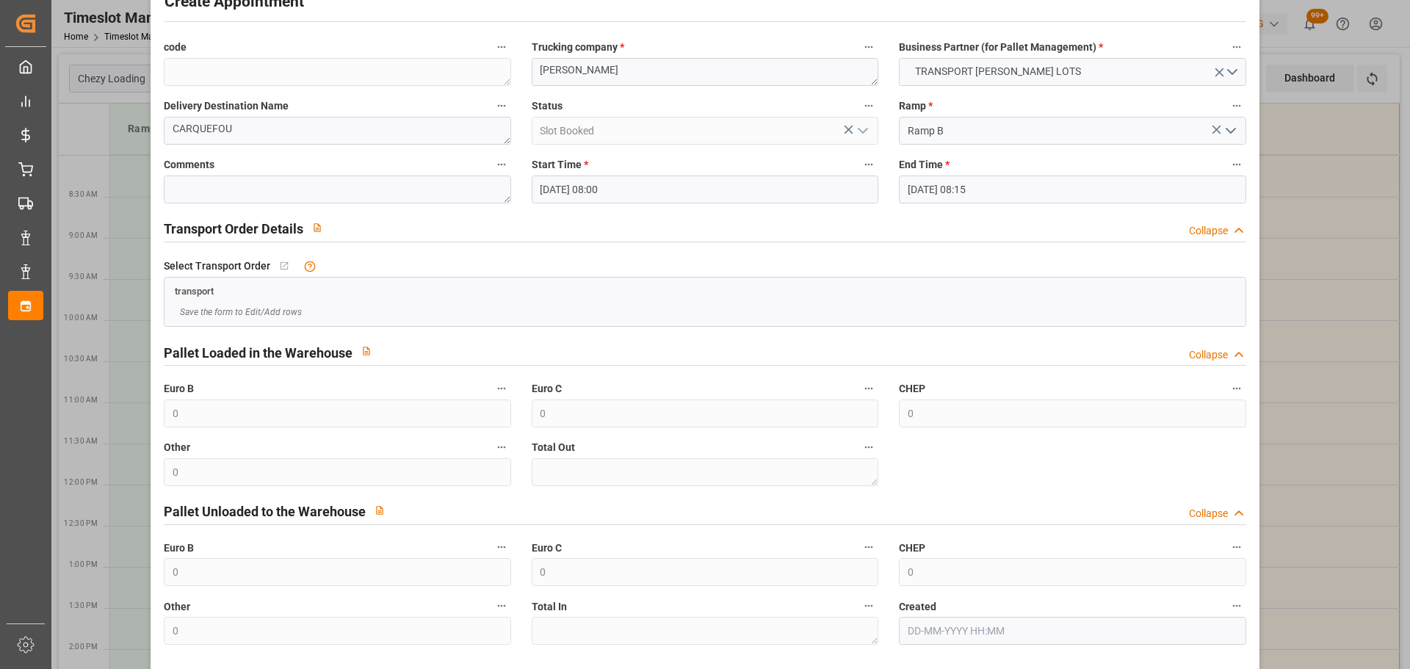
scroll to position [112, 0]
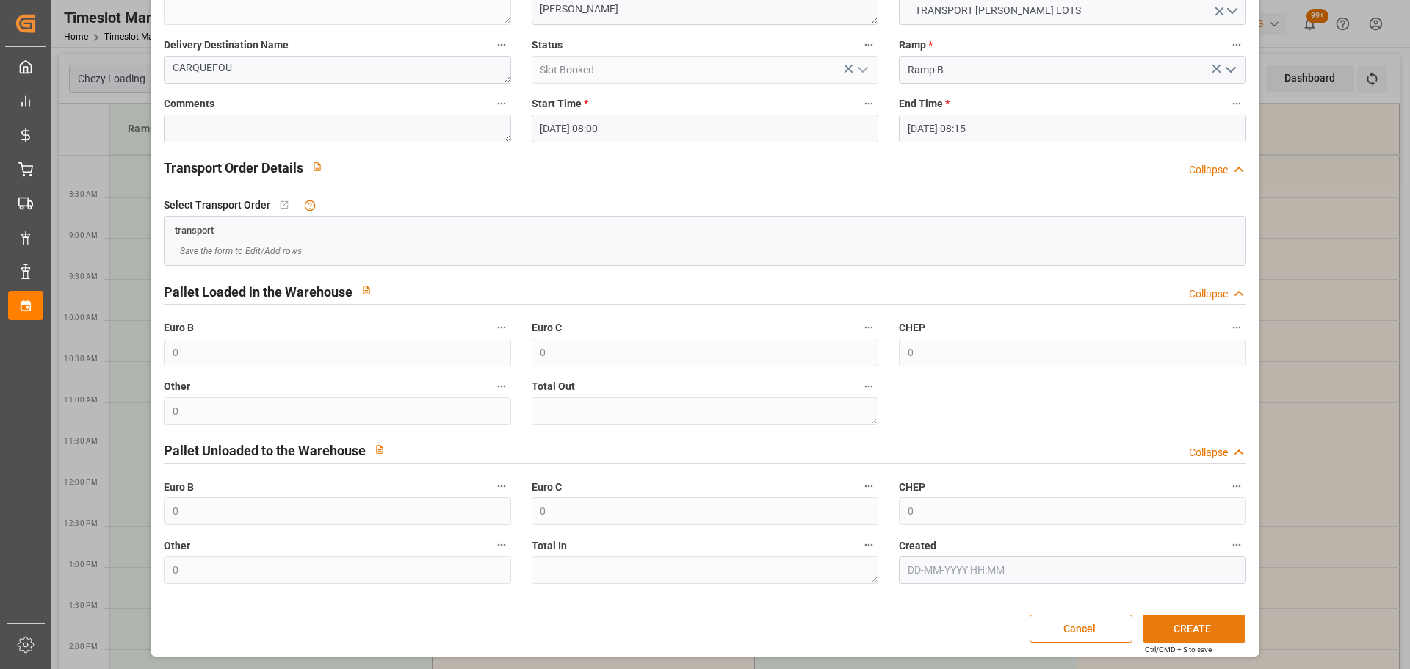
click at [1187, 625] on button "CREATE" at bounding box center [1194, 629] width 103 height 28
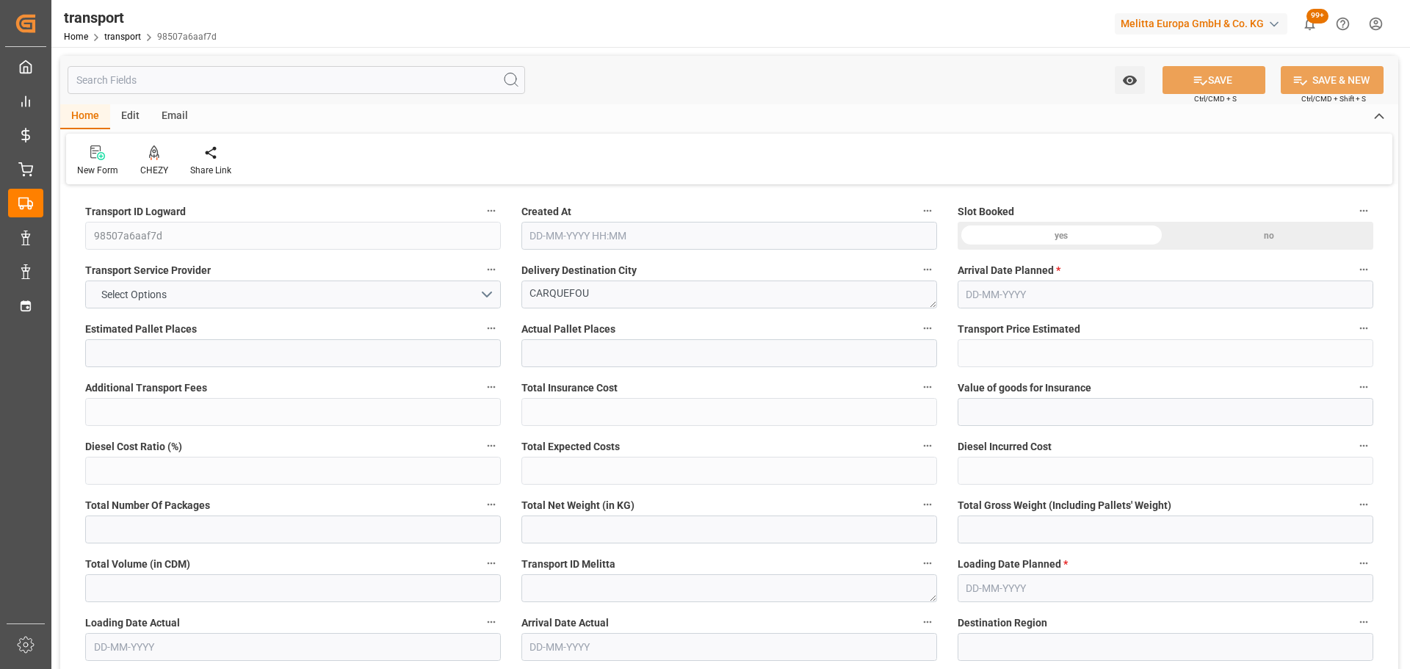
type input "17"
type input "577.48"
type input "0"
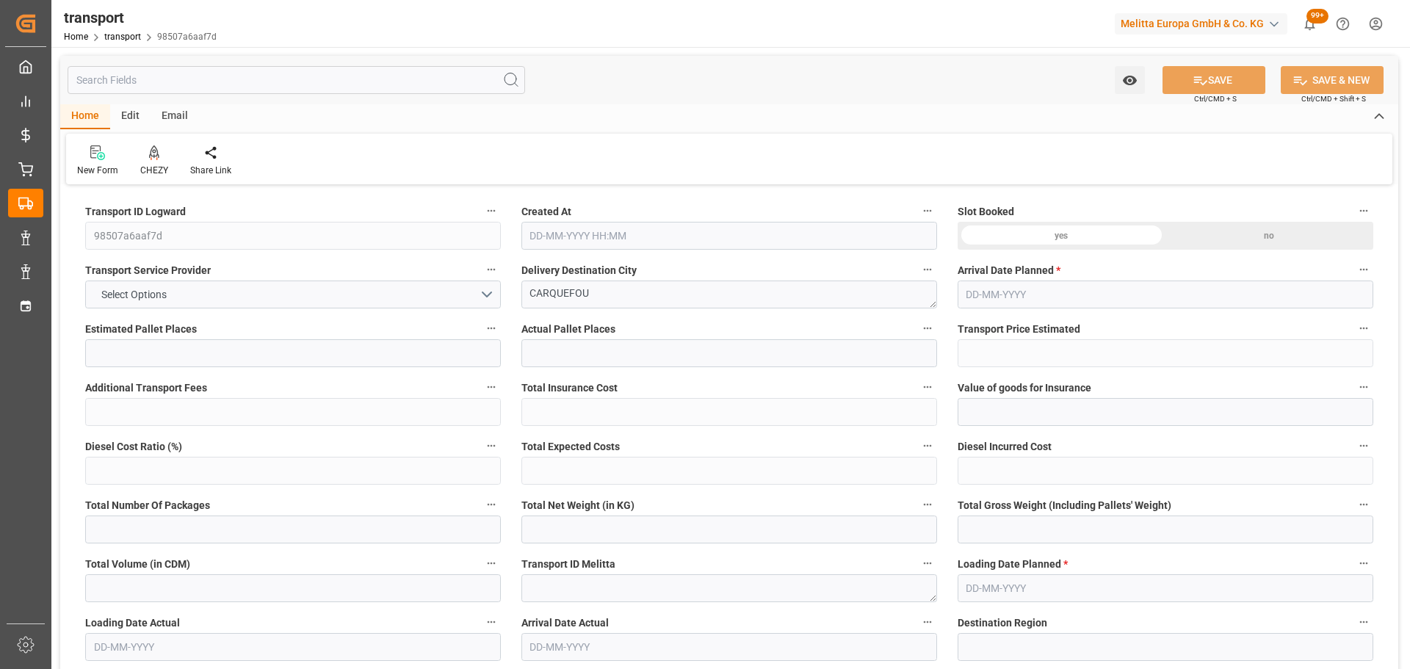
type input "577.48"
type input "0"
type input "6932.748"
type input "8219"
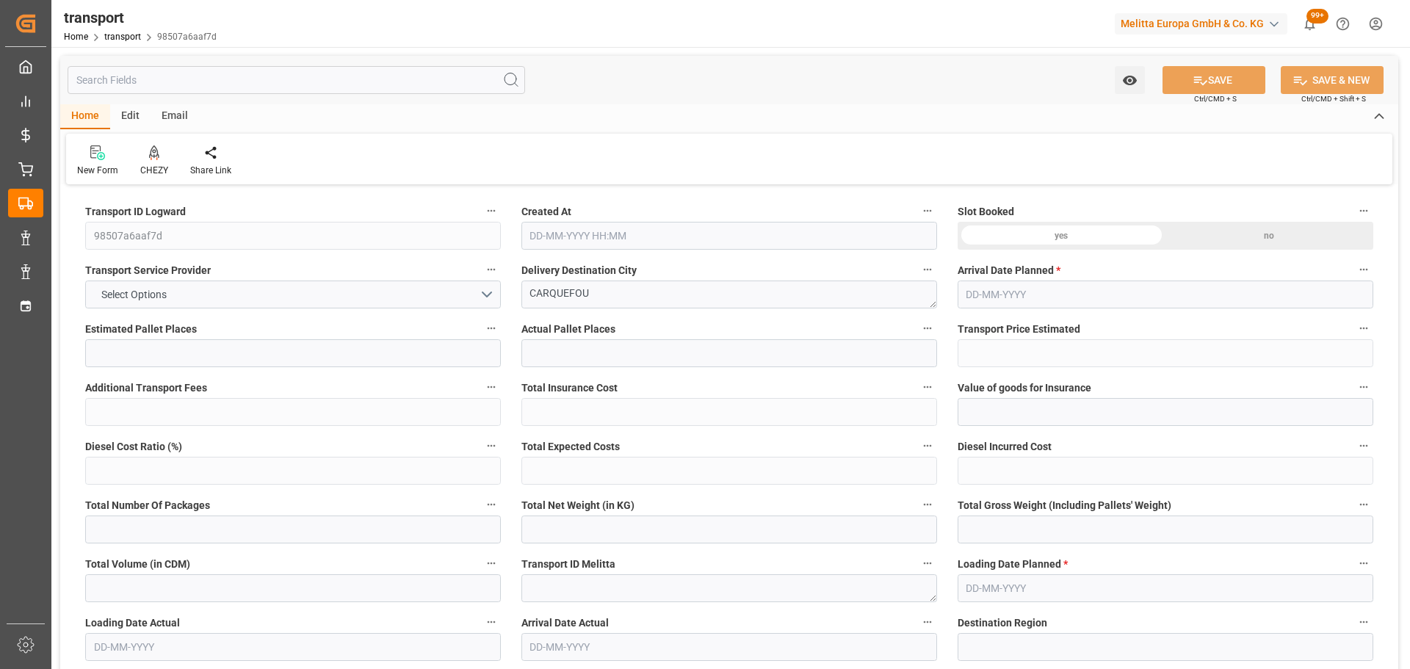
type input "18827.196"
type input "44"
type input "14"
type input "416"
type input "17"
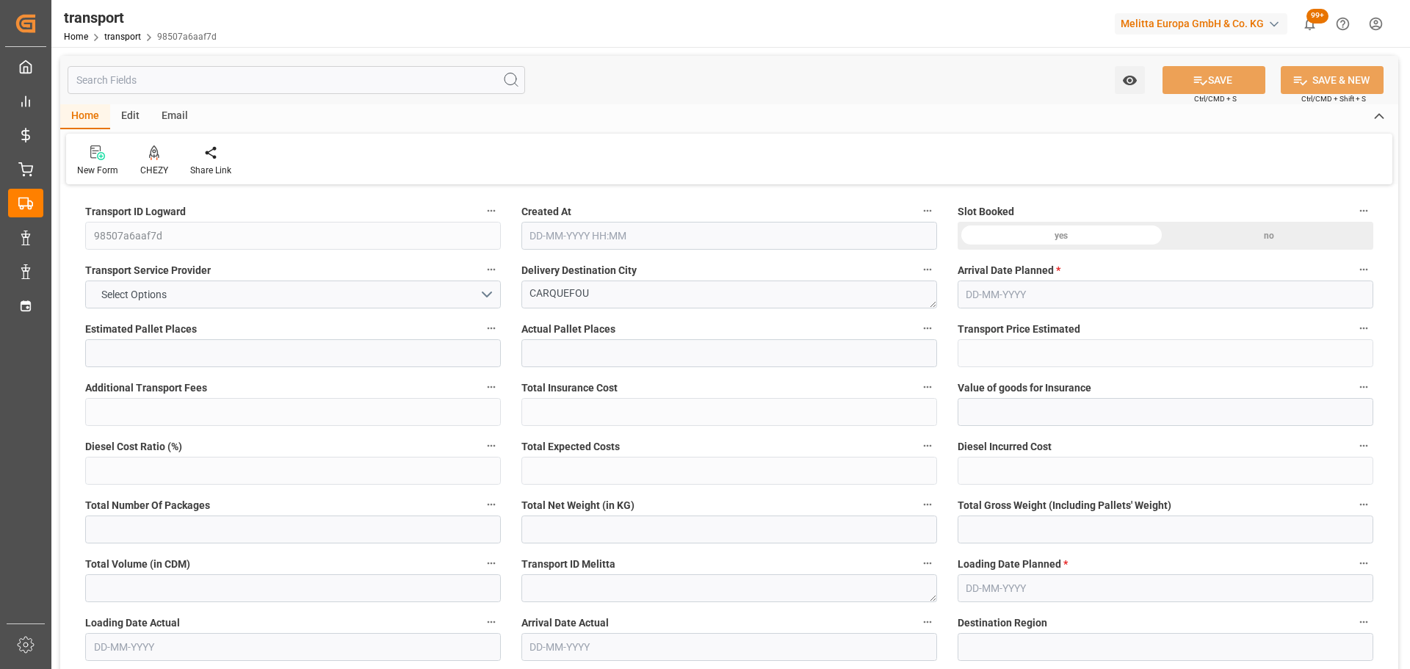
type input "101"
type input "7429.212"
type input "0"
type input "4710.8598"
type input "0"
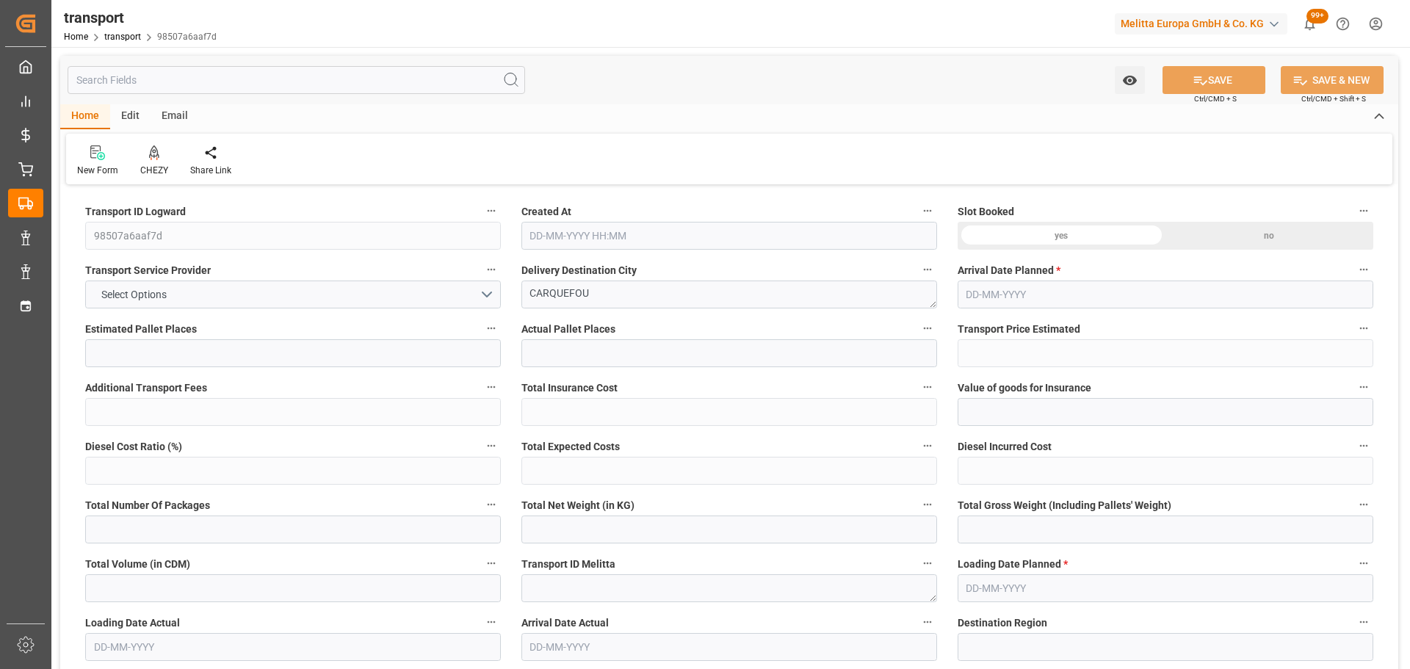
type input "0"
type input "21"
type input "35"
type input "29-09-2025 11:30"
type input "06-10-2025"
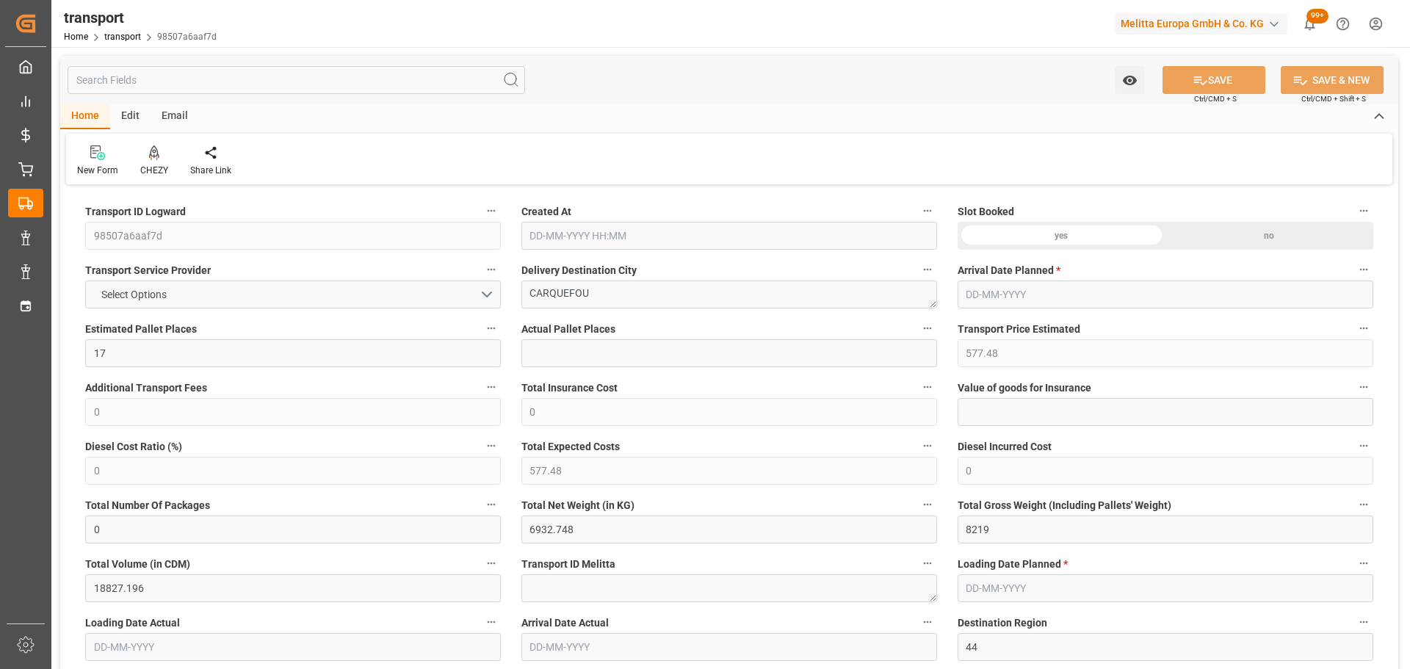
type input "[DATE]"
click at [151, 160] on icon at bounding box center [154, 152] width 10 height 15
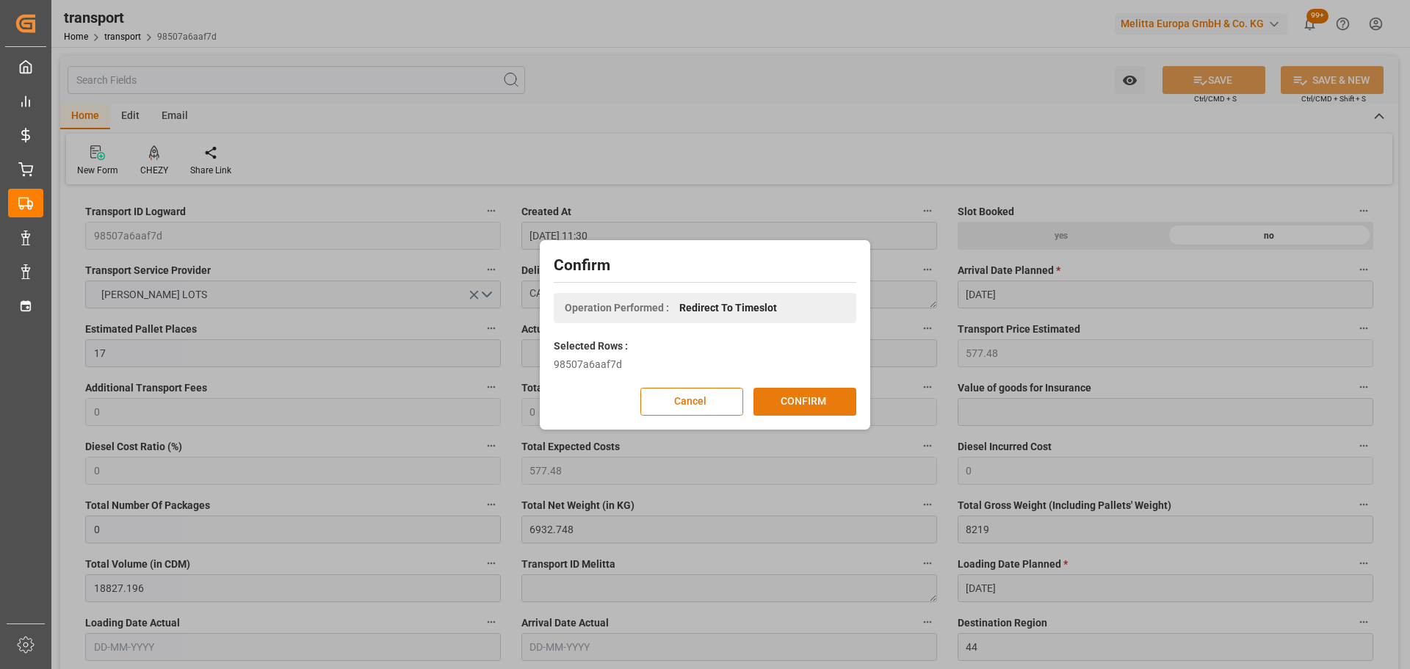
click at [775, 396] on button "CONFIRM" at bounding box center [804, 402] width 103 height 28
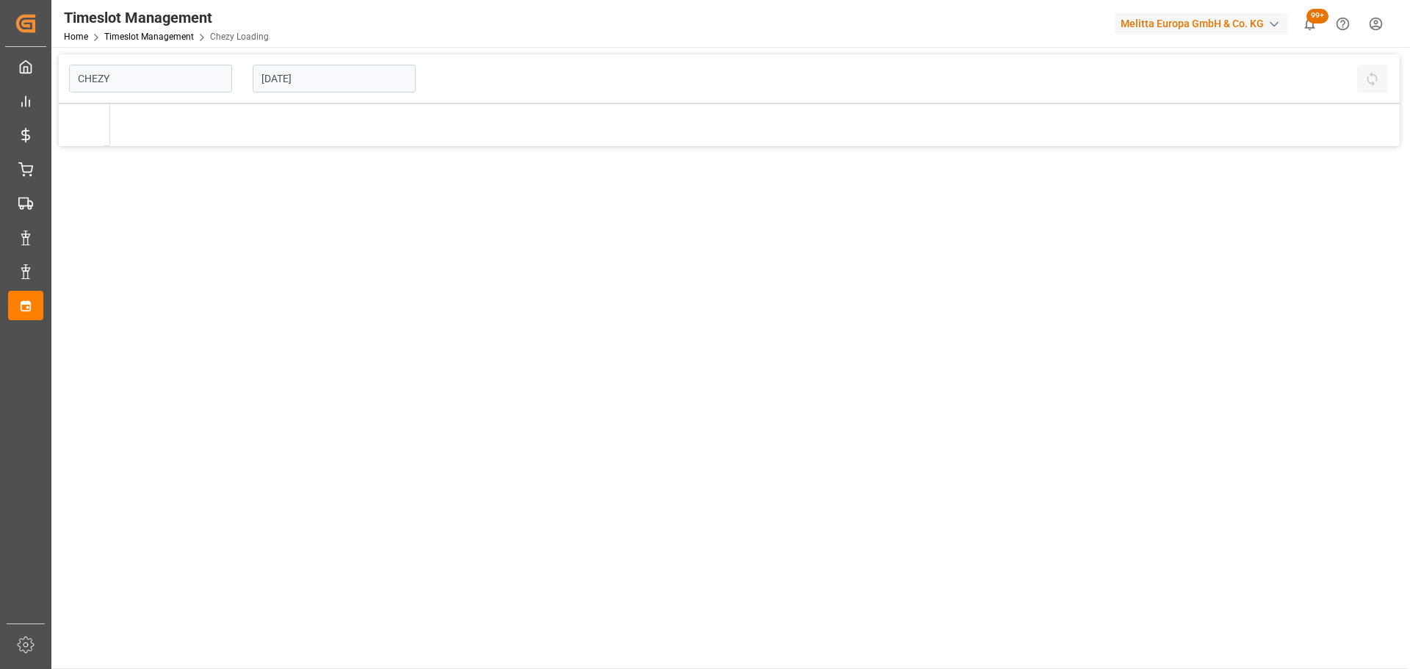
type input "Chezy Loading"
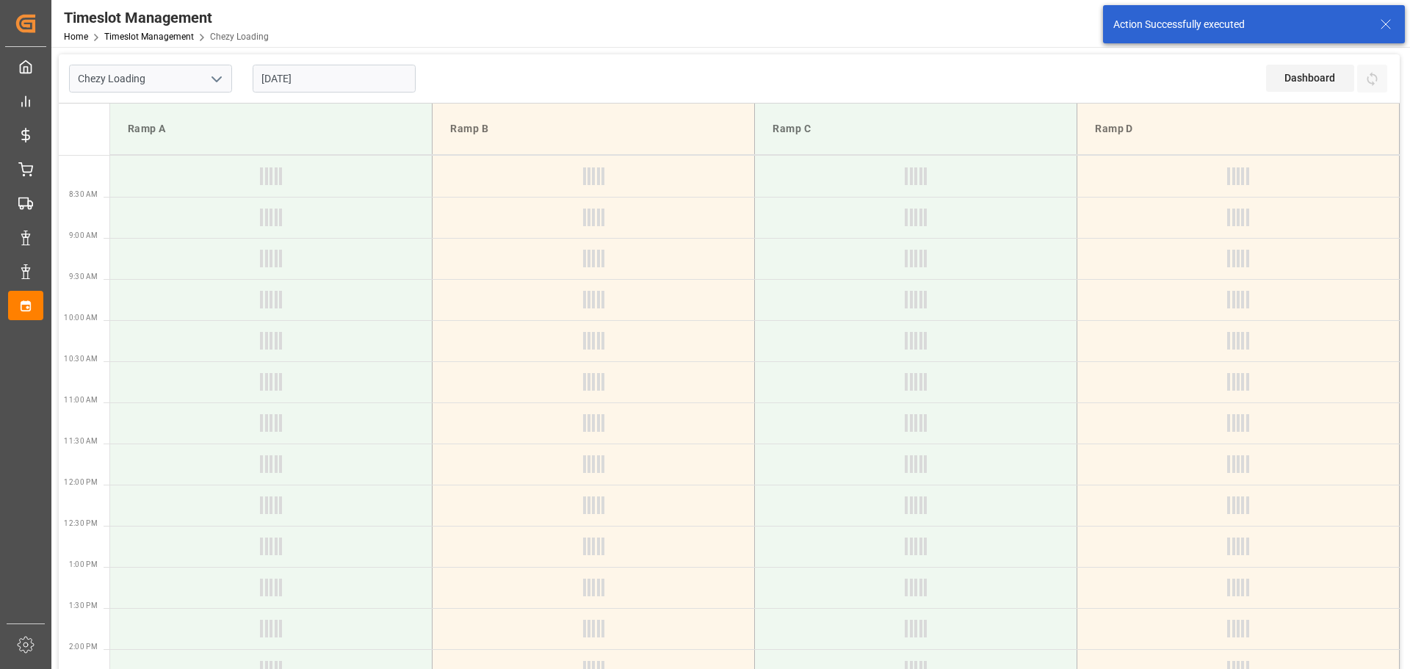
click at [279, 77] on input "[DATE]" at bounding box center [334, 79] width 163 height 28
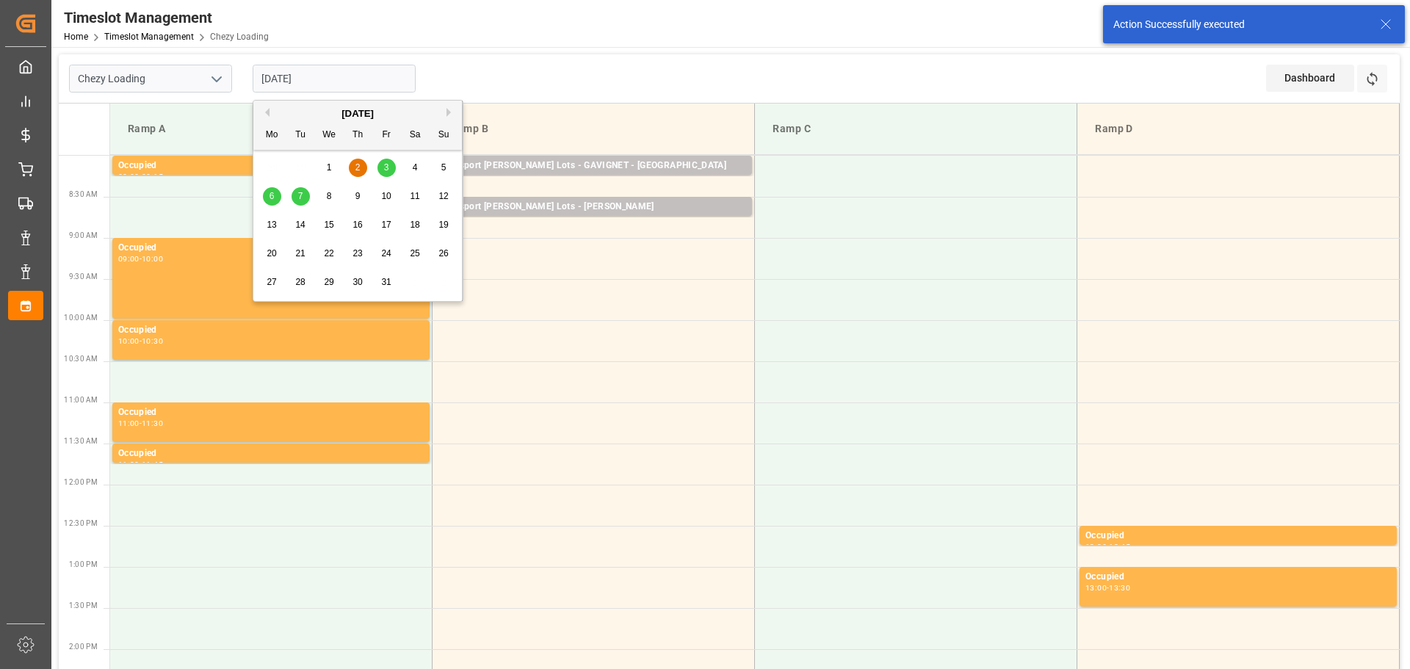
click at [382, 164] on div "3" at bounding box center [386, 168] width 18 height 18
type input "[DATE]"
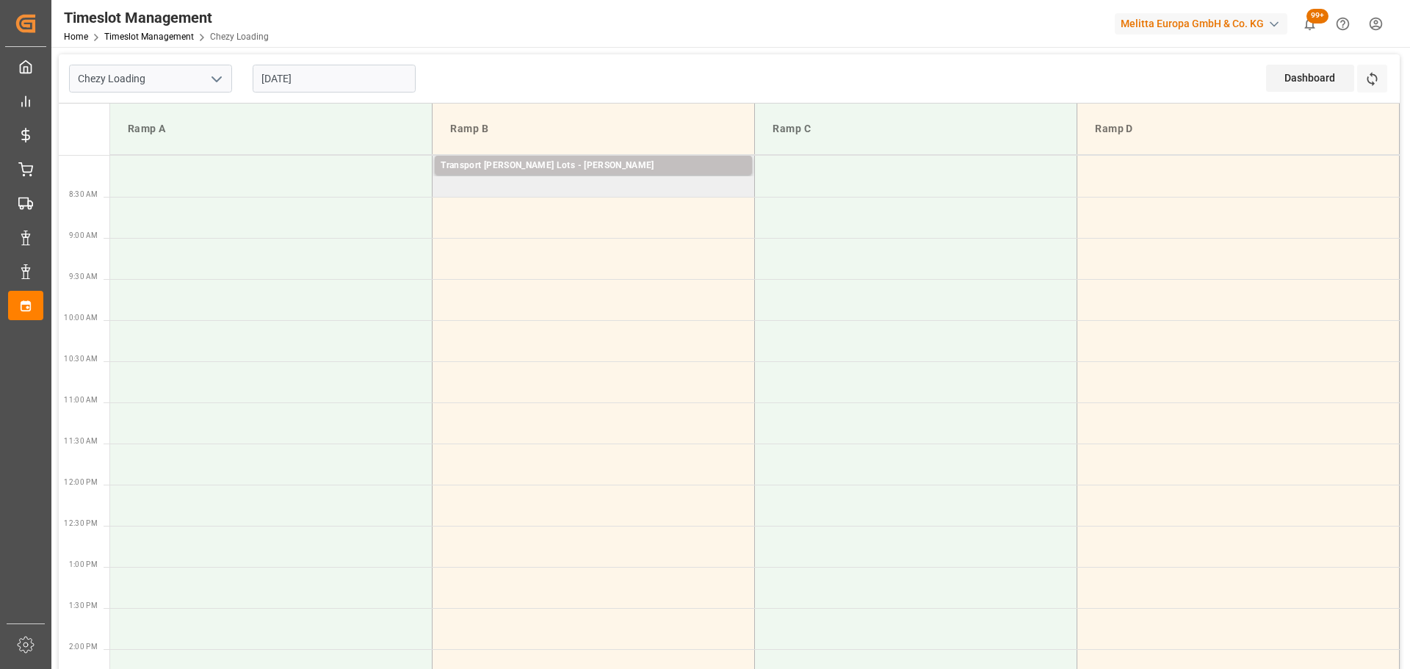
click at [443, 191] on td "Transport [PERSON_NAME] Lots - [PERSON_NAME] Pallets: 22,TU: 534,City: CARQUEFO…" at bounding box center [594, 176] width 322 height 41
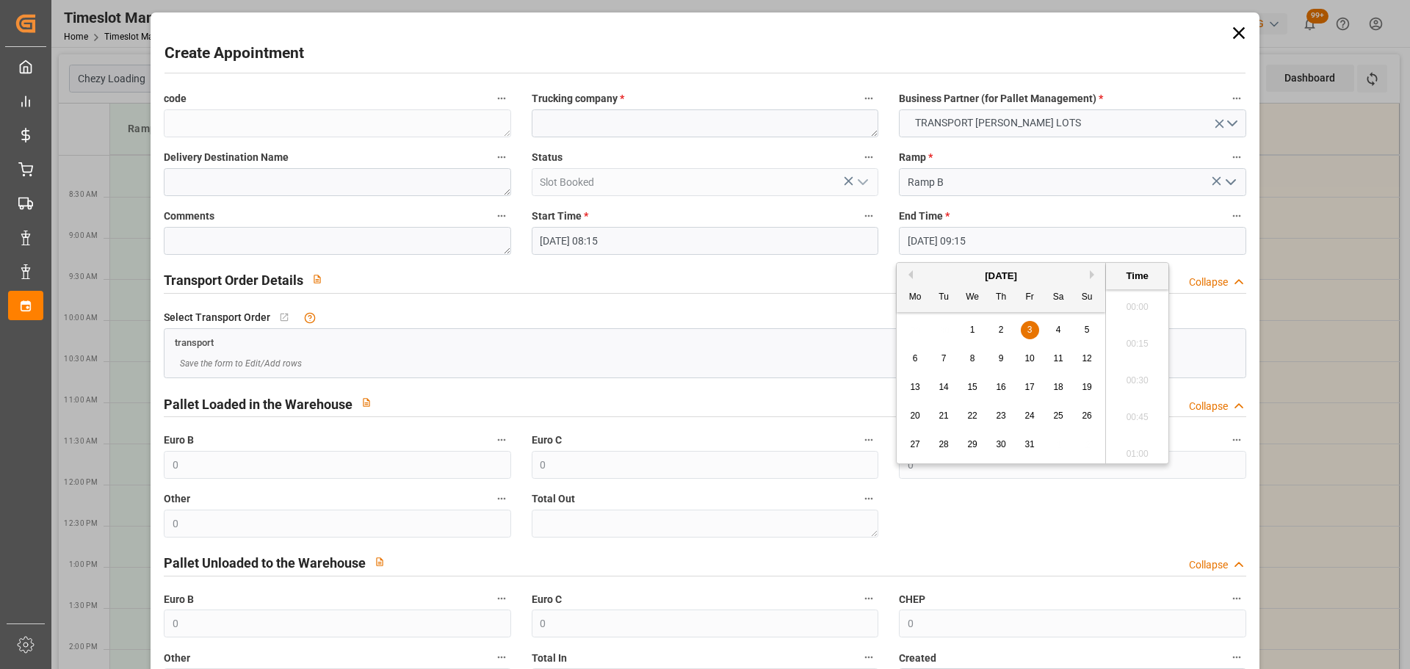
click at [969, 239] on input "[DATE] 09:15" at bounding box center [1072, 241] width 347 height 28
click at [1027, 329] on span "3" at bounding box center [1029, 330] width 5 height 10
click at [1142, 336] on li "08:30" at bounding box center [1137, 339] width 62 height 37
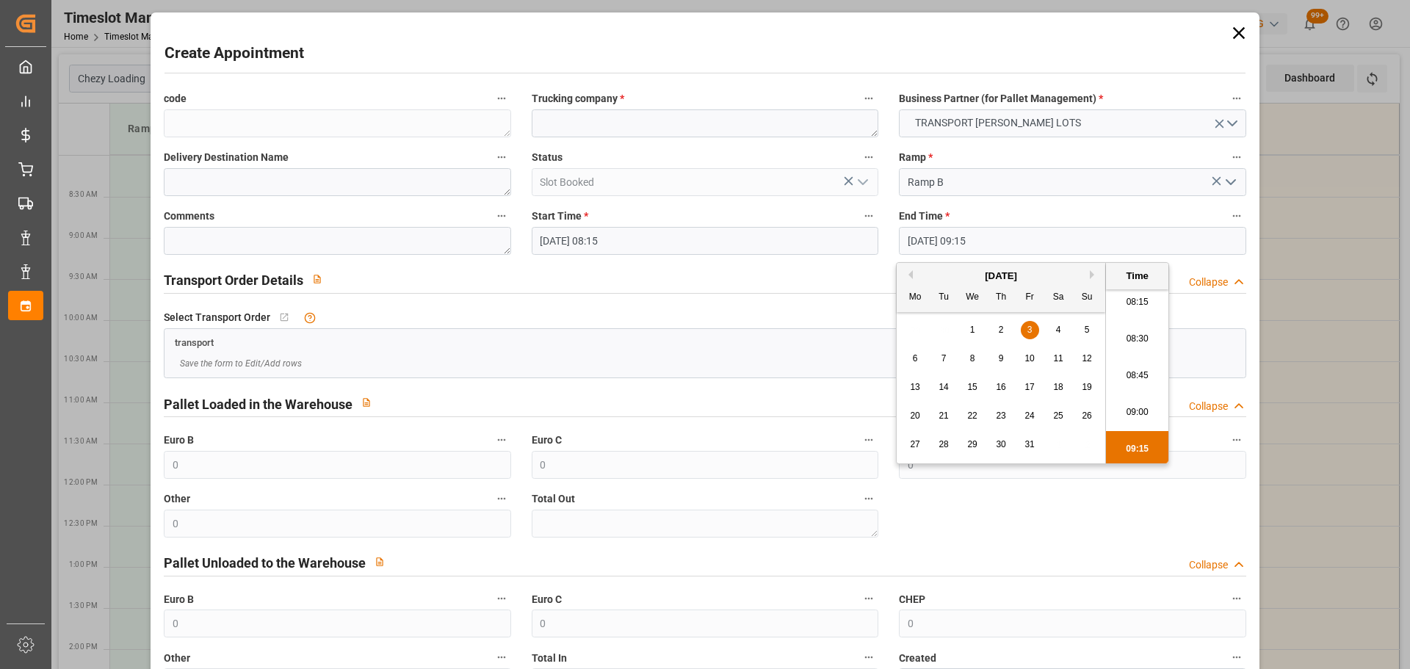
type input "[DATE] 08:30"
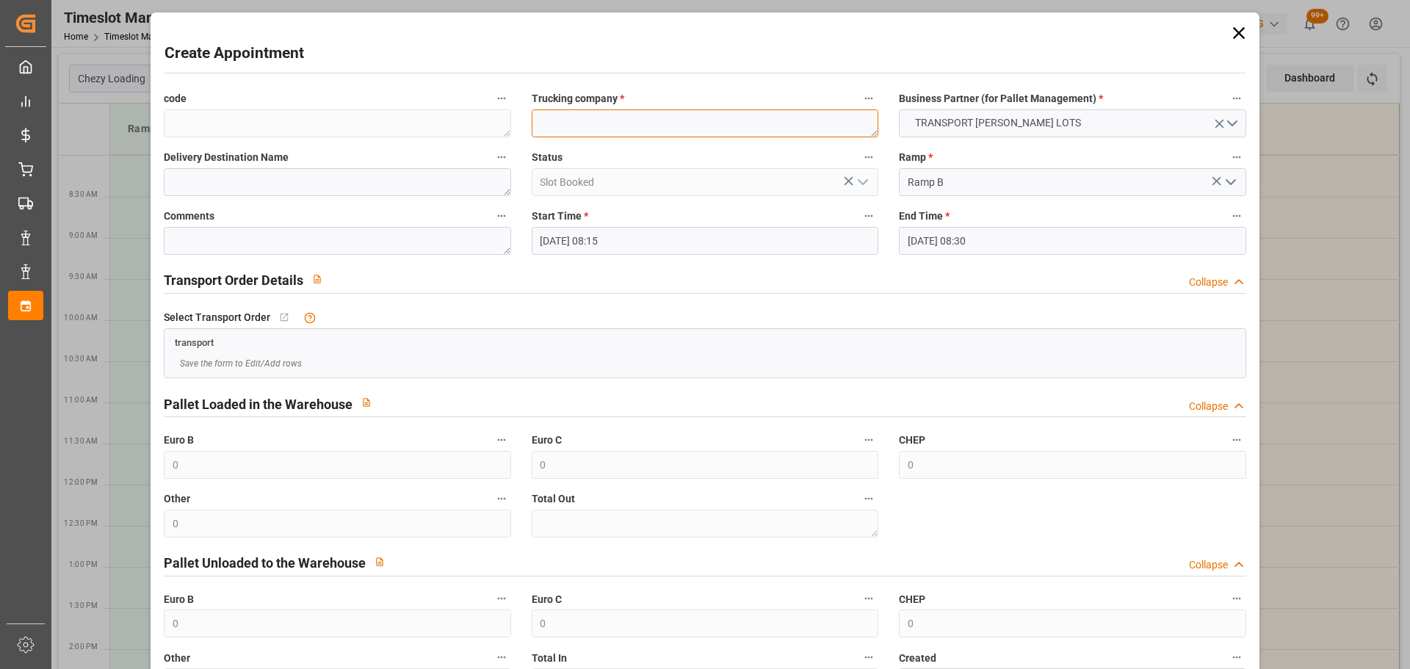
click at [665, 120] on textarea at bounding box center [705, 123] width 347 height 28
type textarea "ANTOINE"
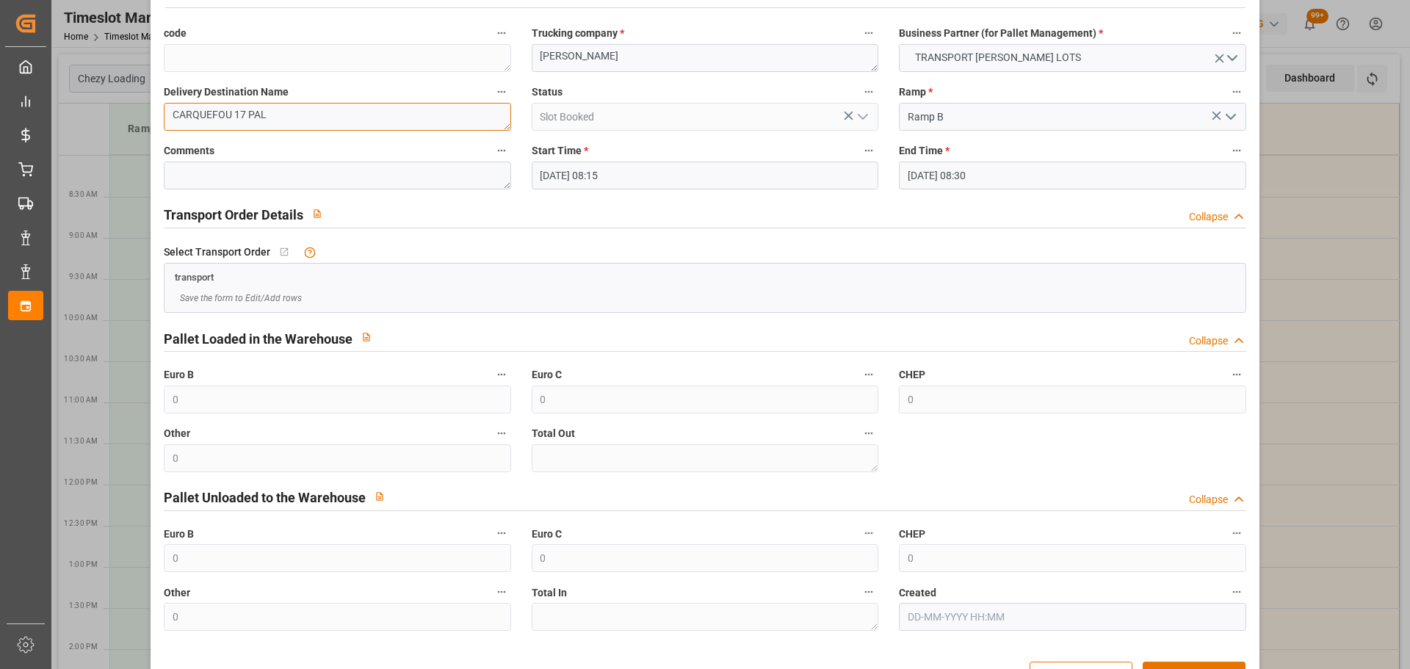
scroll to position [112, 0]
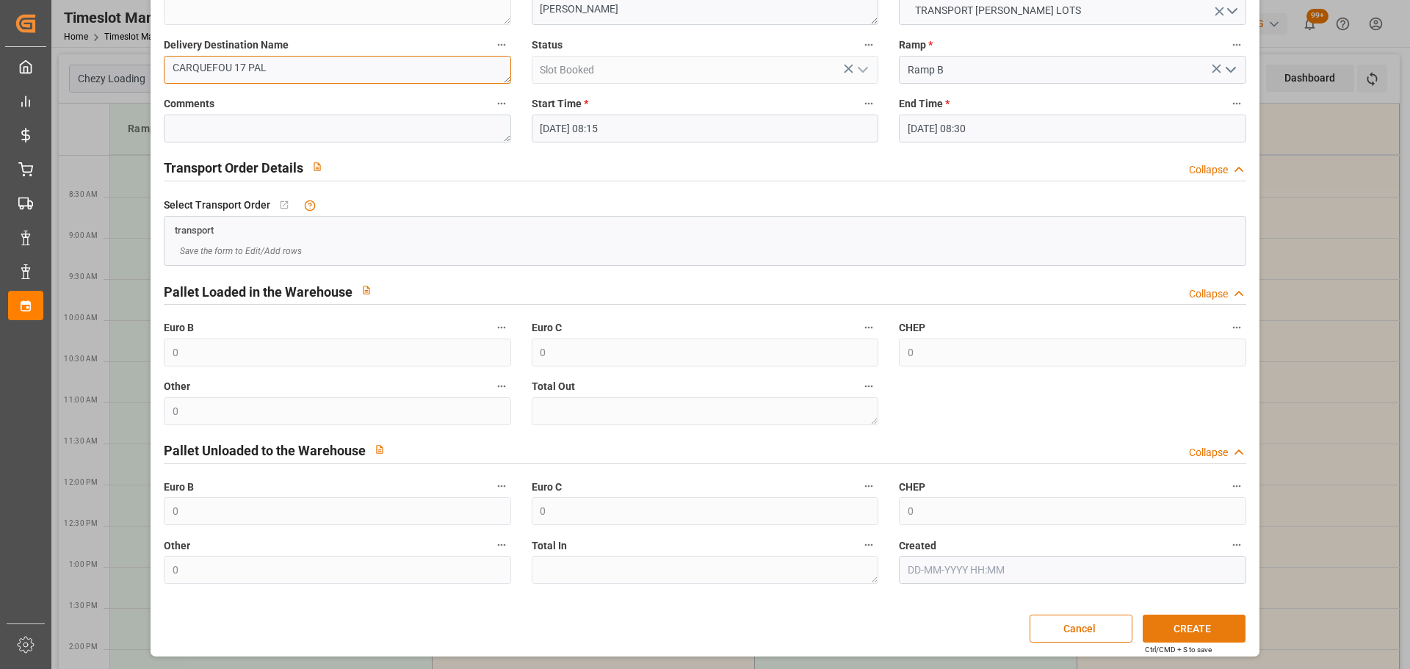
type textarea "CARQUEFOU 17 PAL"
click at [1162, 623] on button "CREATE" at bounding box center [1194, 629] width 103 height 28
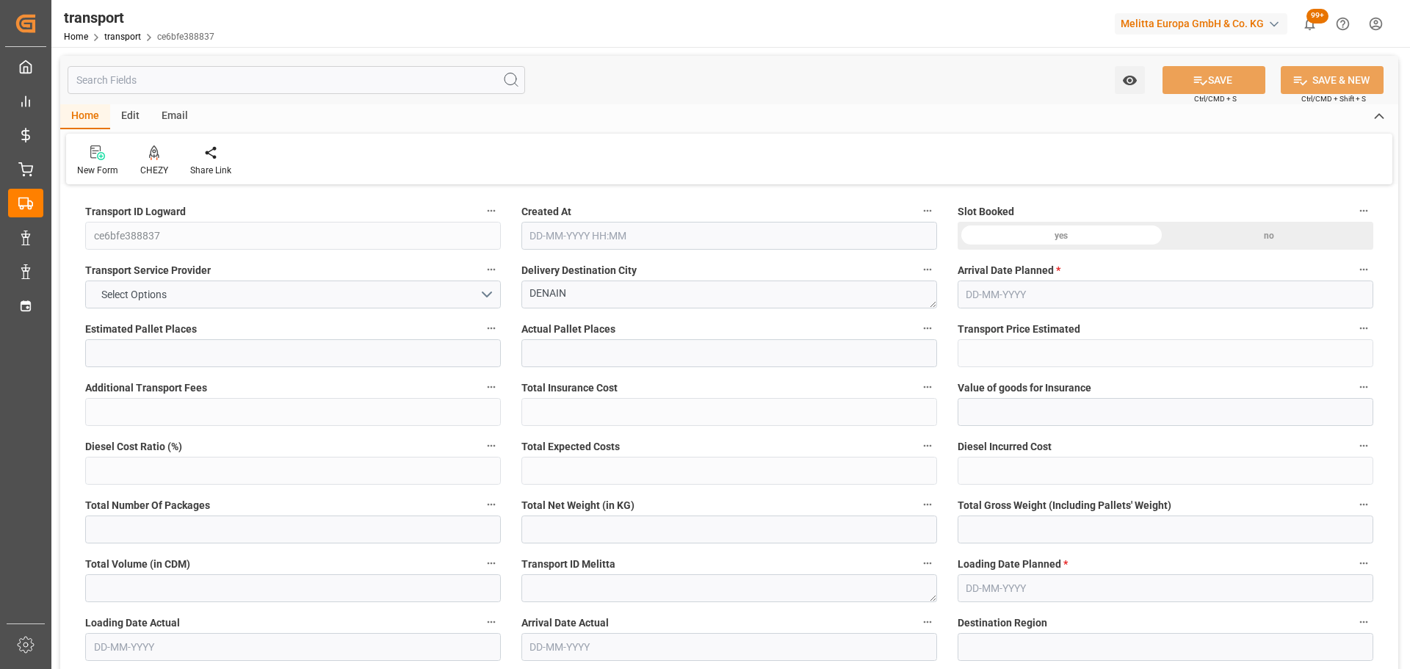
type input "6"
type input "193.24"
type input "0"
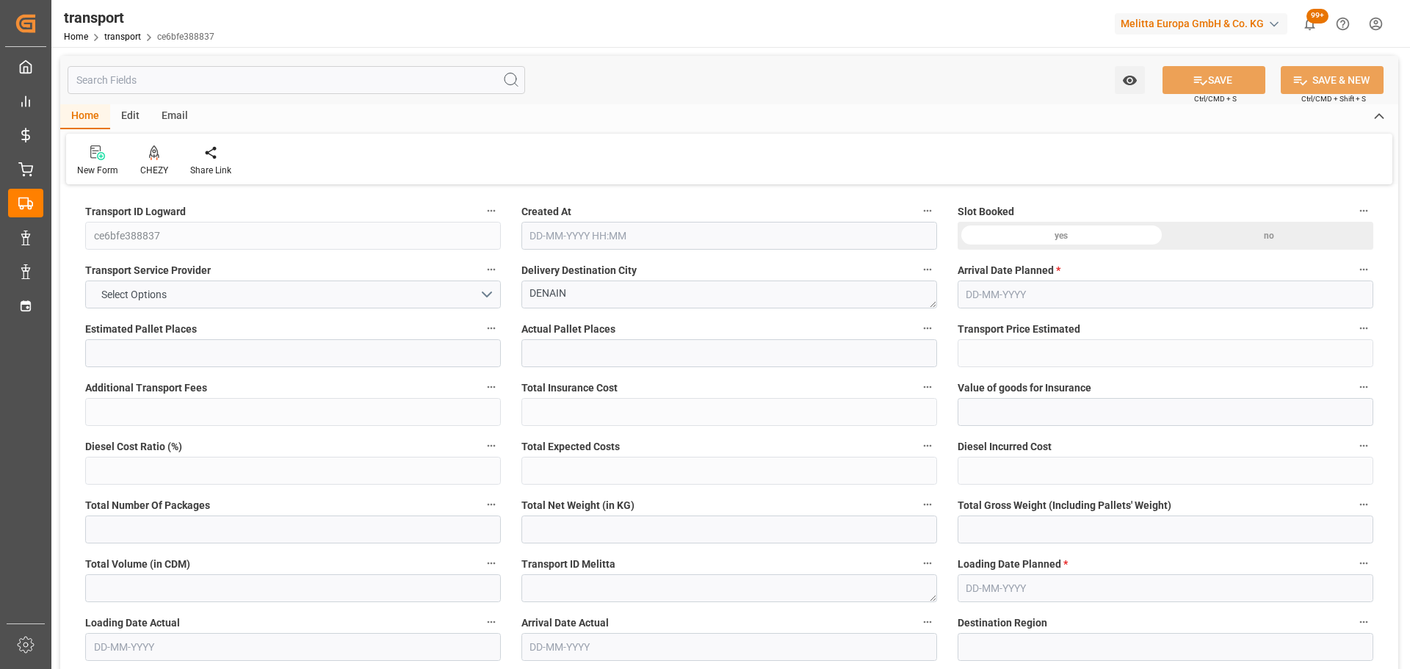
type input "193.24"
type input "0"
type input "2058.411"
type input "2289.177"
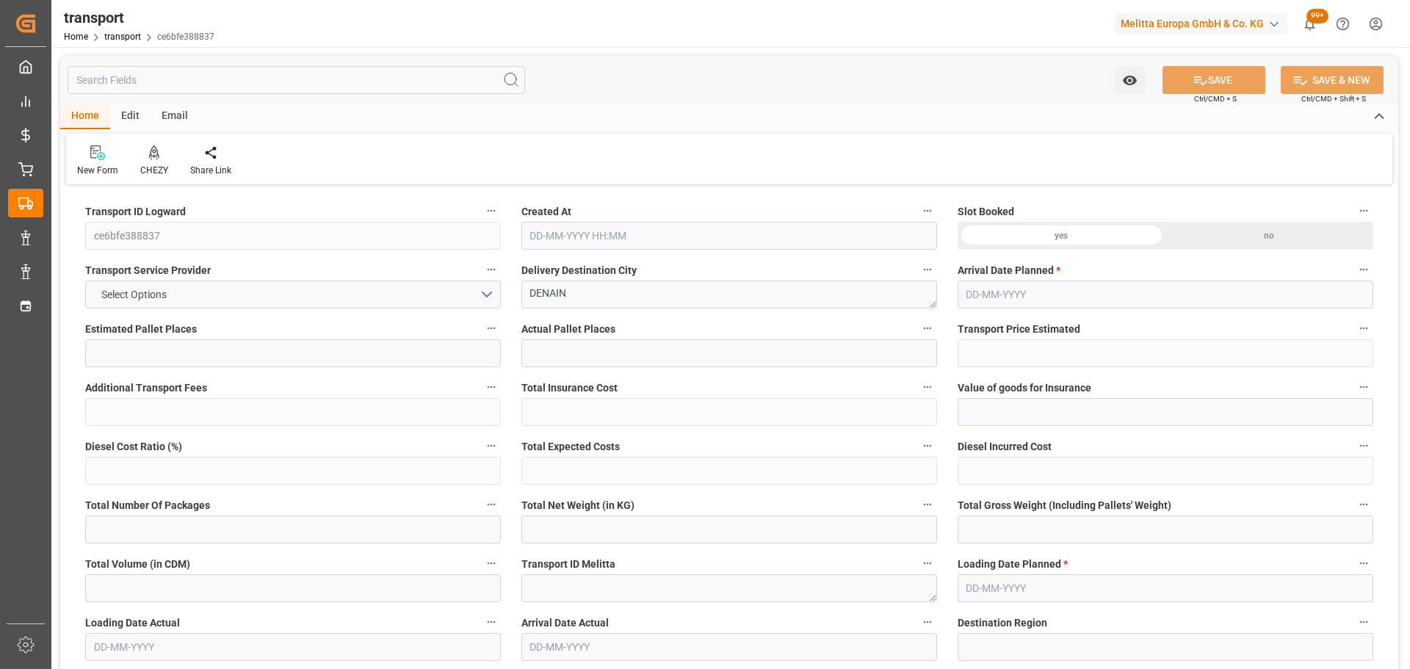
type input "5600.85"
type input "59"
type input "0"
type input "542"
type input "6"
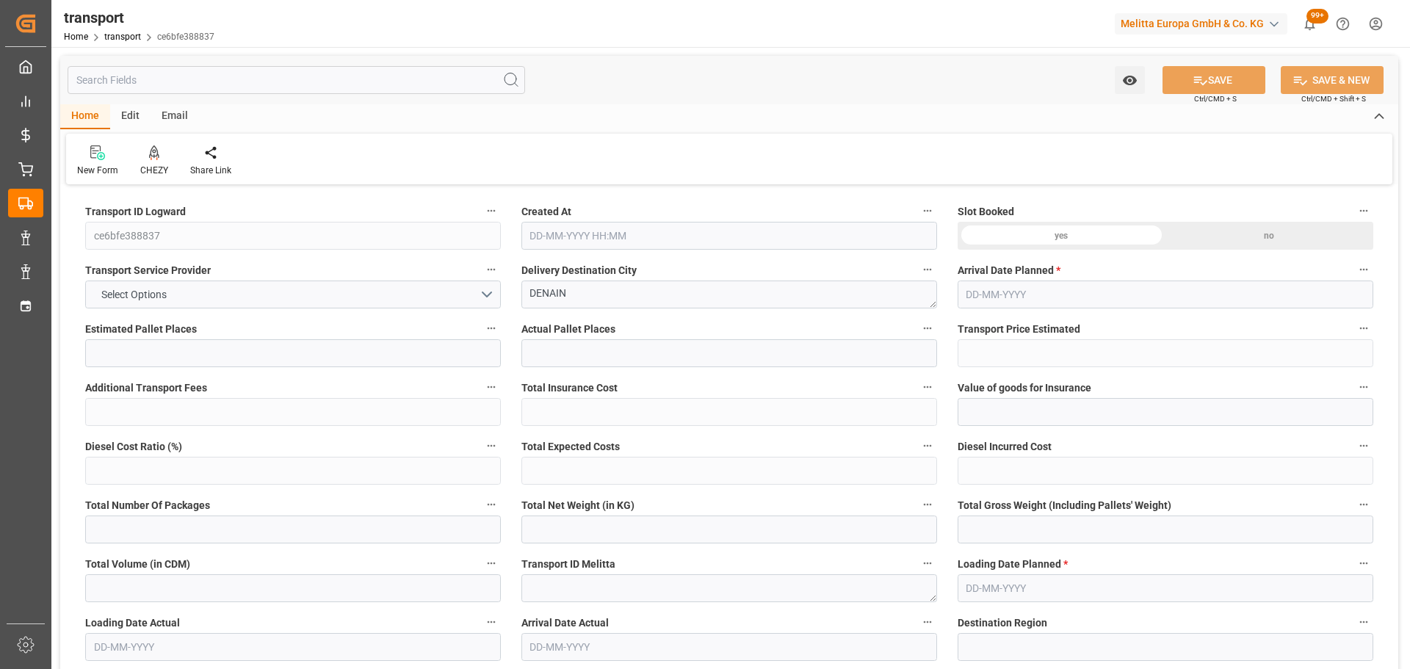
type input "101"
type input "2151.177"
type input "0"
type input "4710.8598"
type input "0"
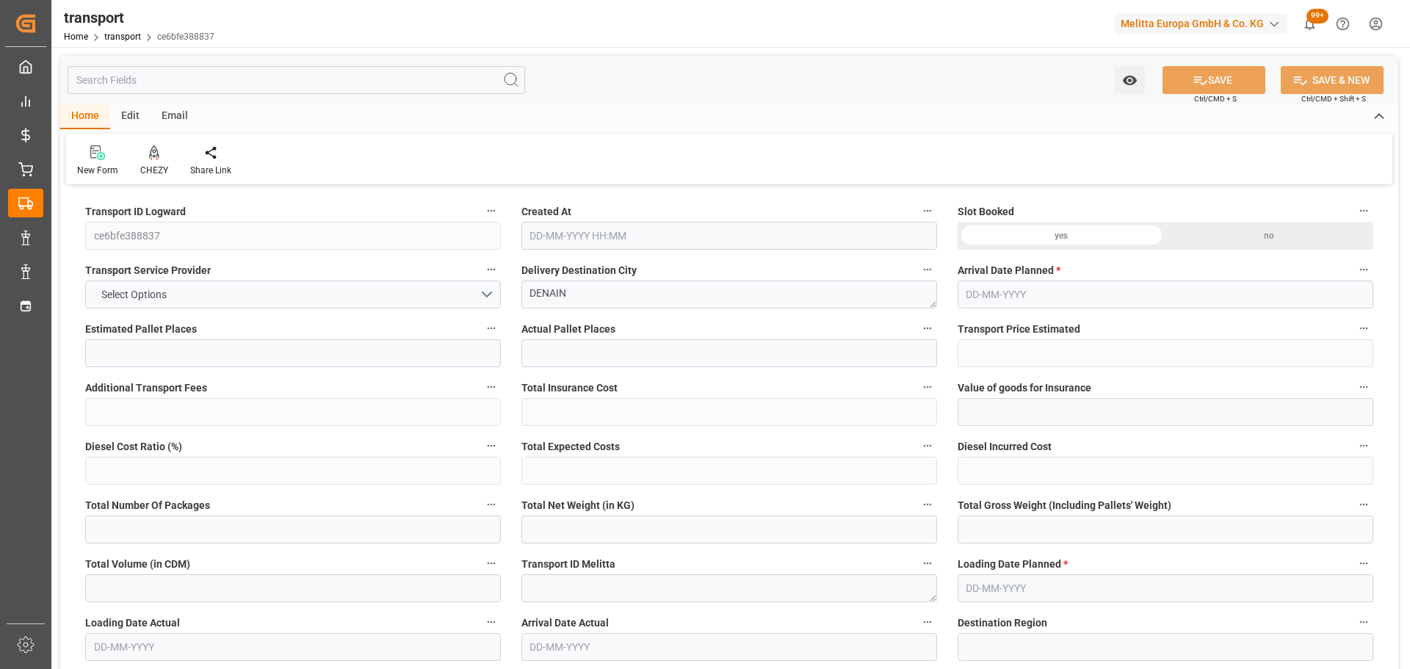
type input "0"
type input "21"
type input "35"
type input "29-09-2025 11:31"
type input "06-10-2025"
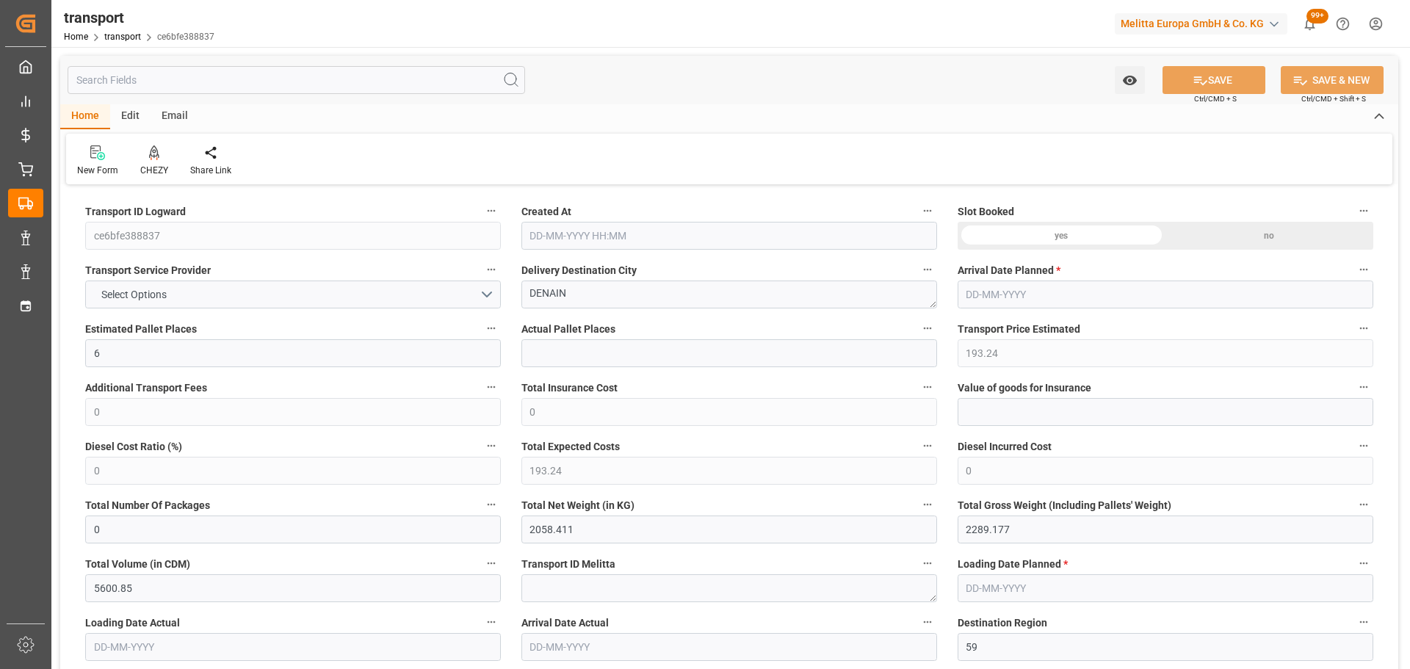
type input "[DATE]"
click at [152, 161] on div "CHEZY" at bounding box center [154, 161] width 50 height 32
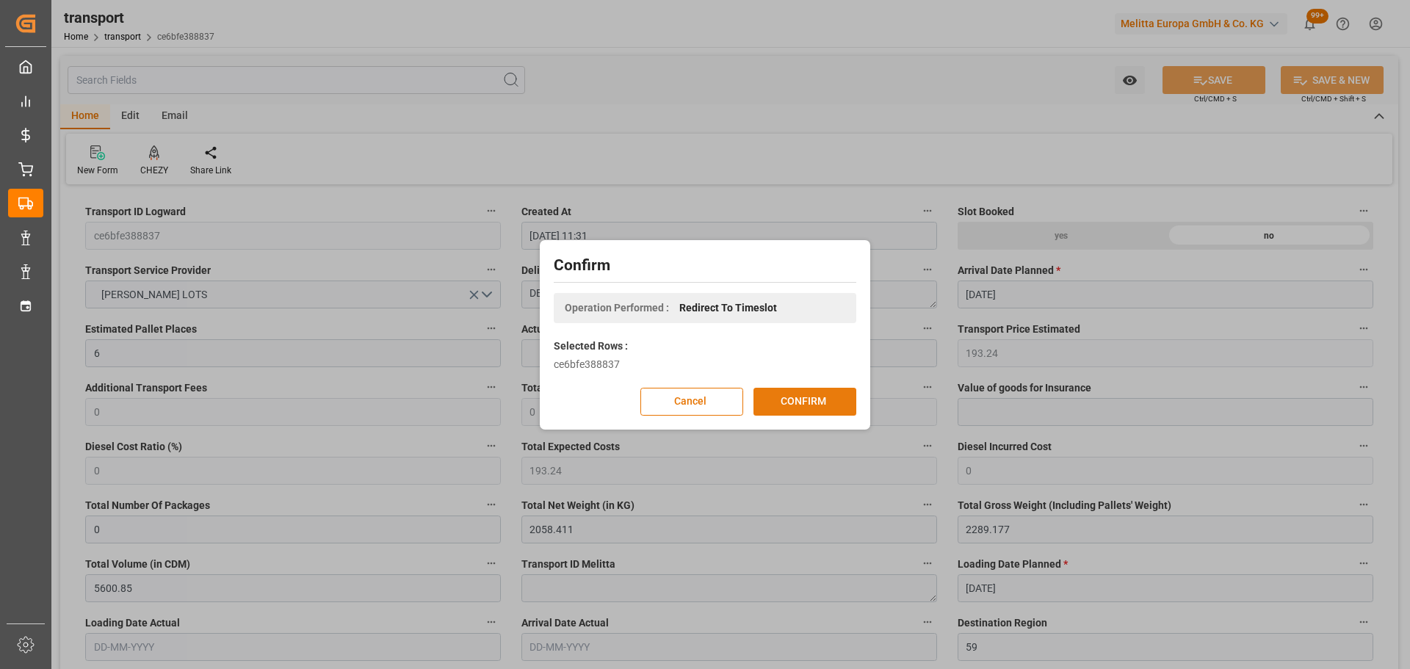
click at [833, 402] on button "CONFIRM" at bounding box center [804, 402] width 103 height 28
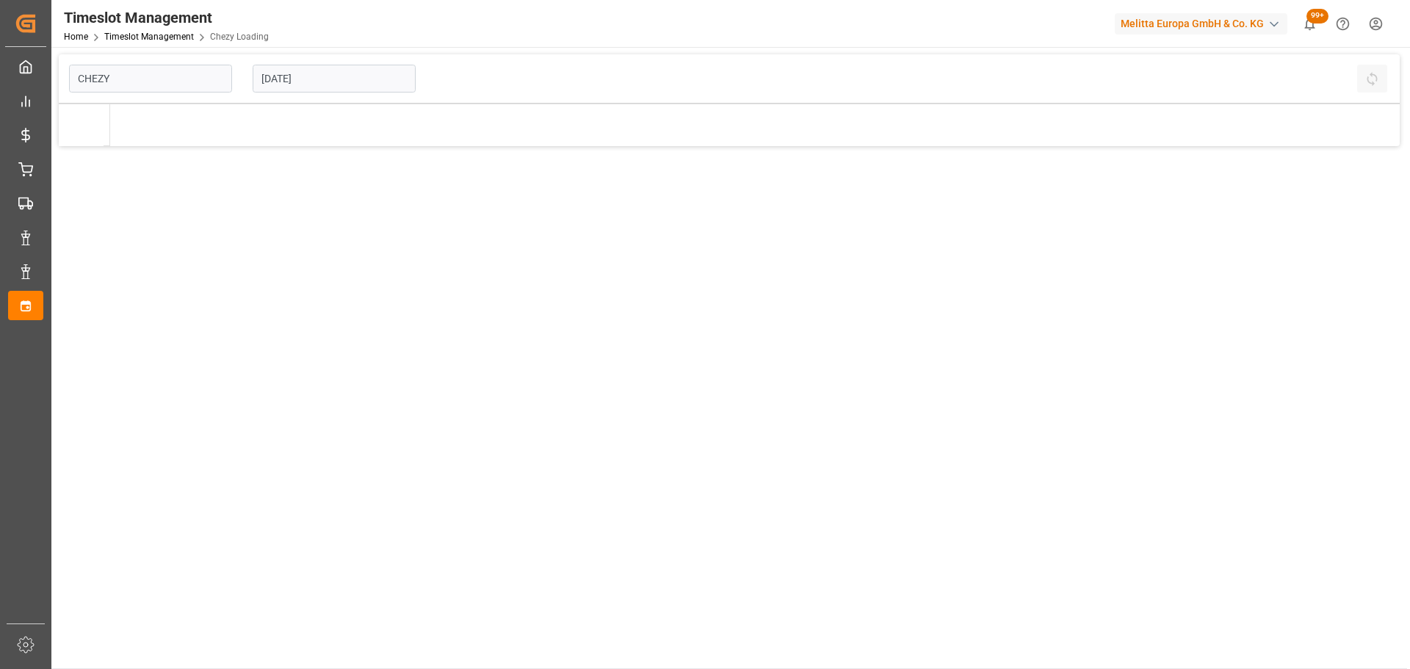
type input "Chezy Loading"
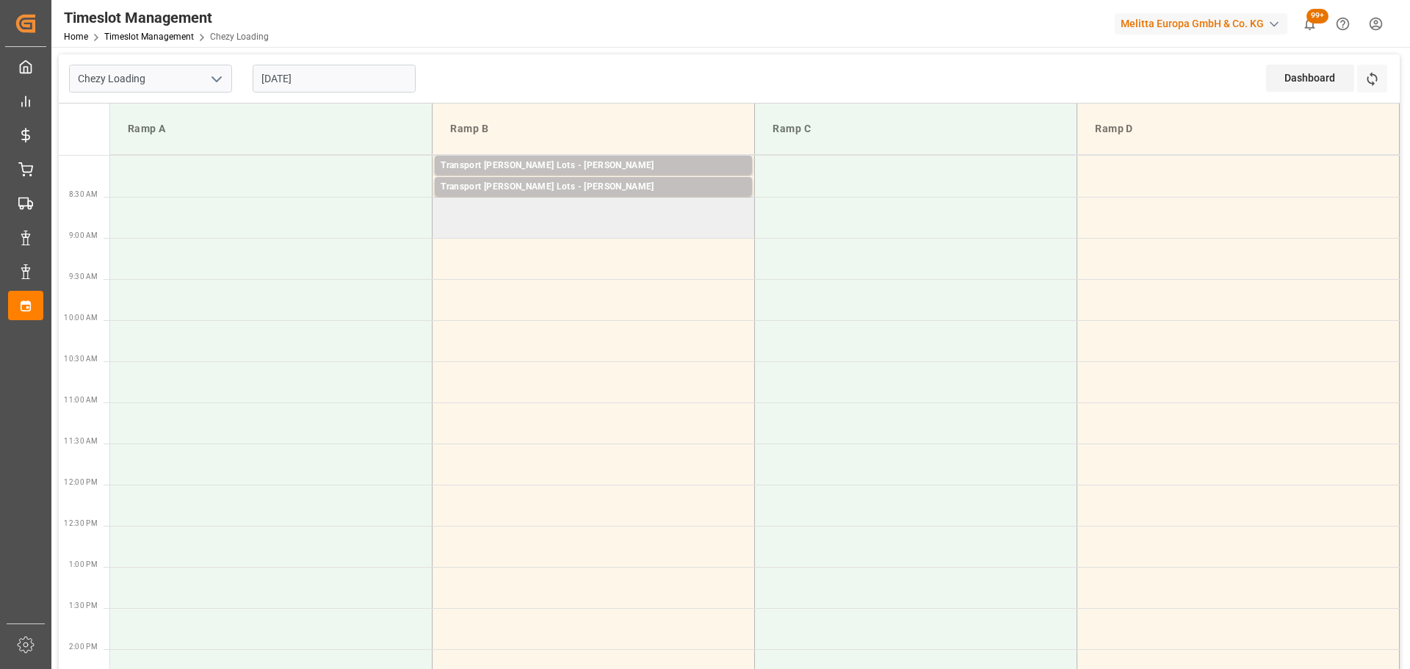
click at [441, 229] on td at bounding box center [594, 217] width 322 height 41
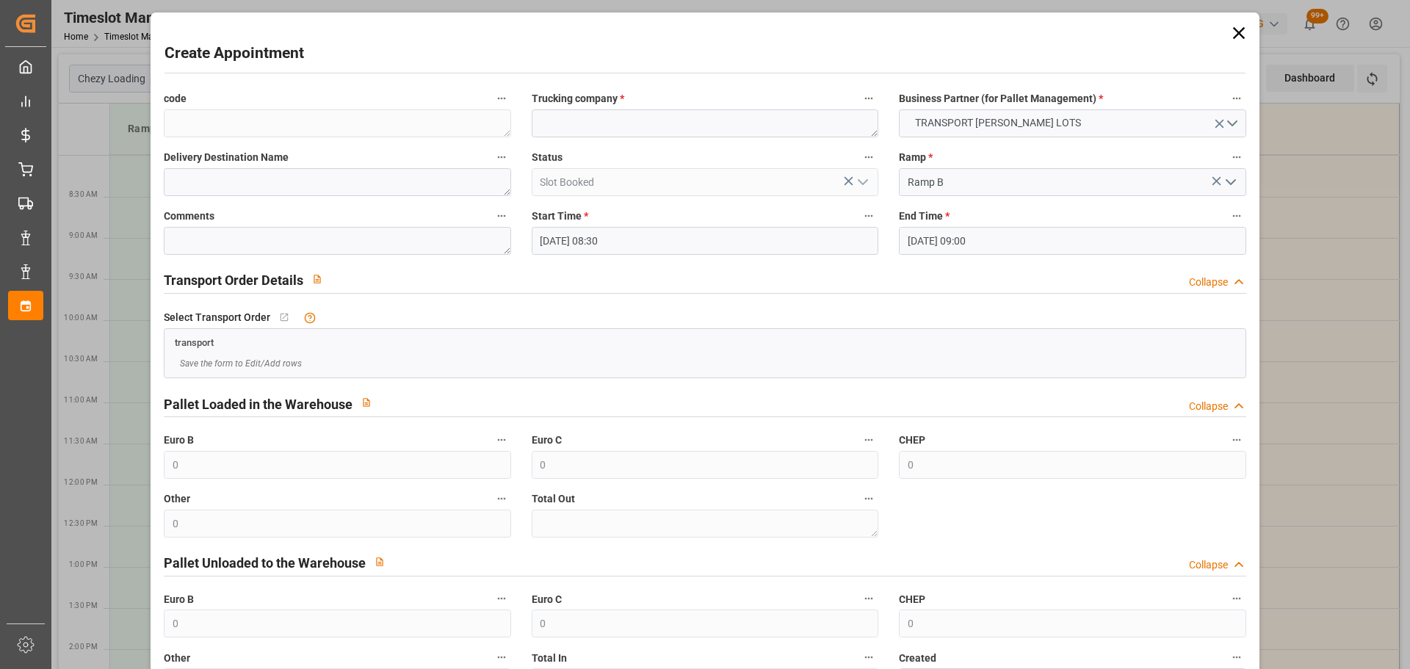
drag, startPoint x: 587, startPoint y: 239, endPoint x: 598, endPoint y: 260, distance: 24.0
click at [589, 240] on input "[DATE] 08:30" at bounding box center [705, 241] width 347 height 28
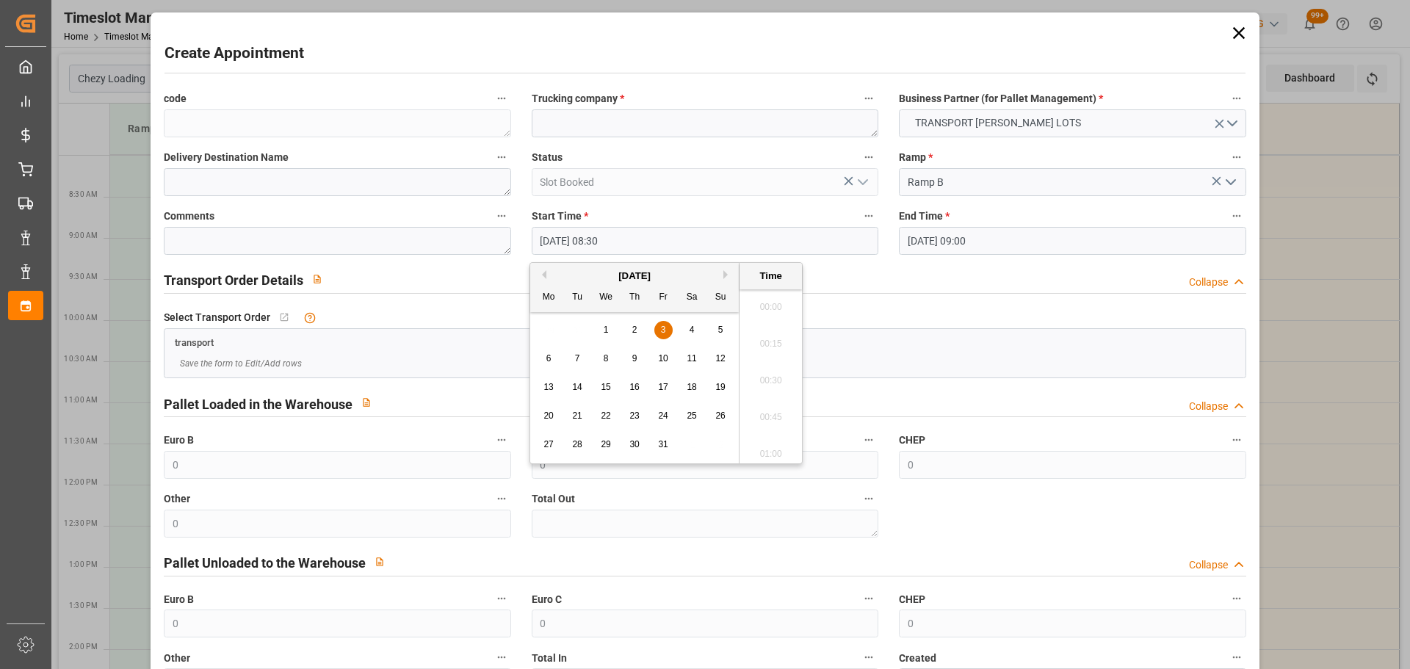
scroll to position [1180, 0]
click at [665, 327] on span "3" at bounding box center [663, 330] width 5 height 10
click at [759, 405] on li "08:45" at bounding box center [770, 412] width 62 height 37
type input "[DATE] 08:45"
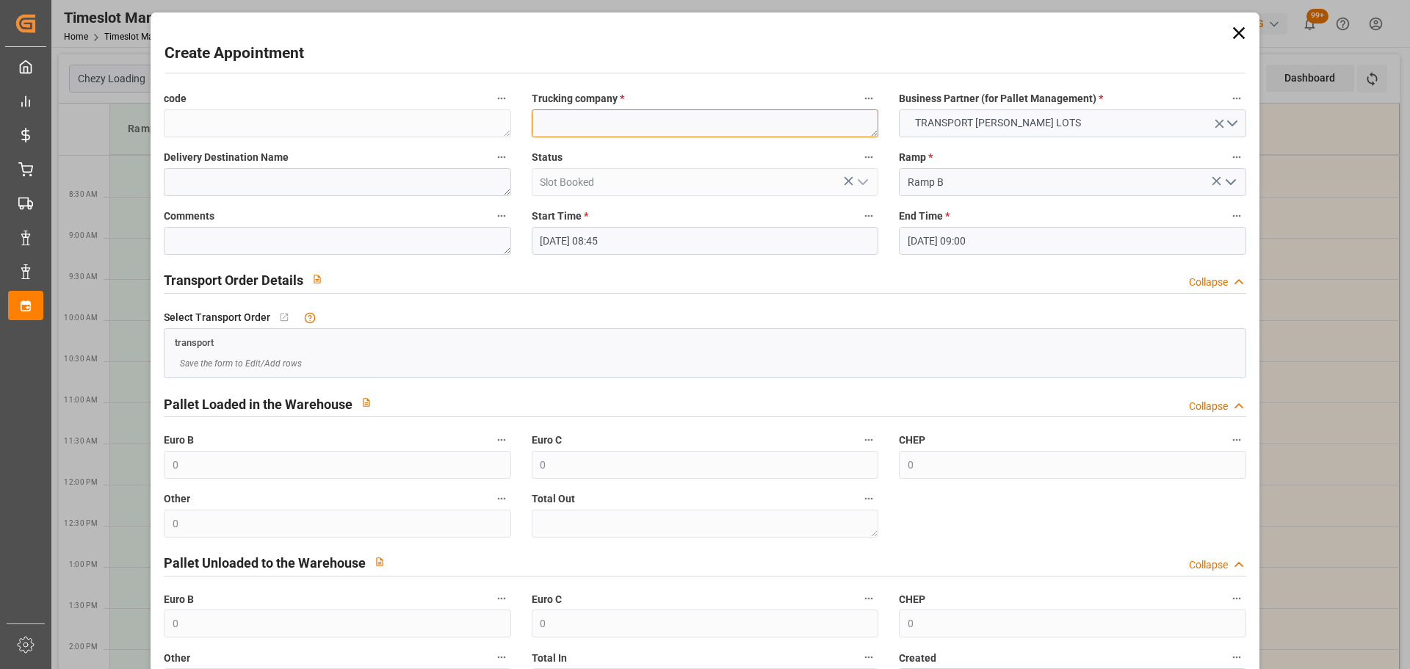
click at [679, 125] on textarea at bounding box center [705, 123] width 347 height 28
type textarea "[PERSON_NAME]"
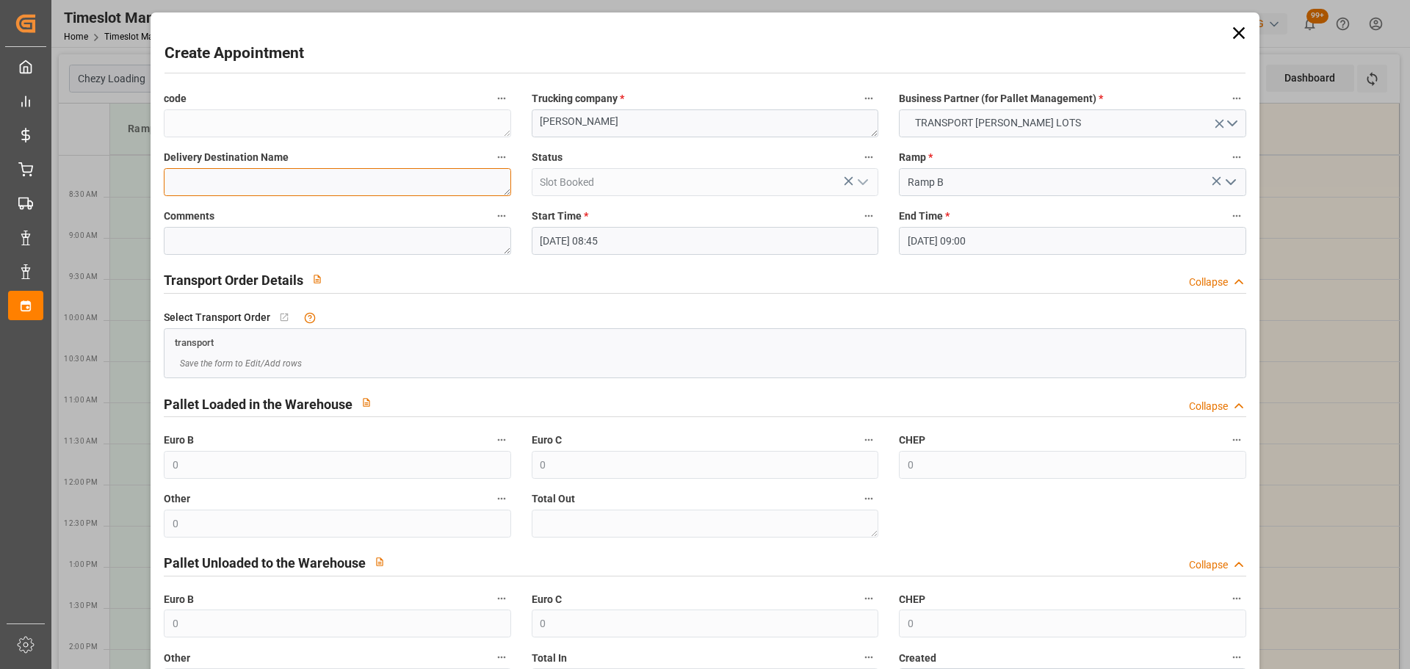
type textarea "S"
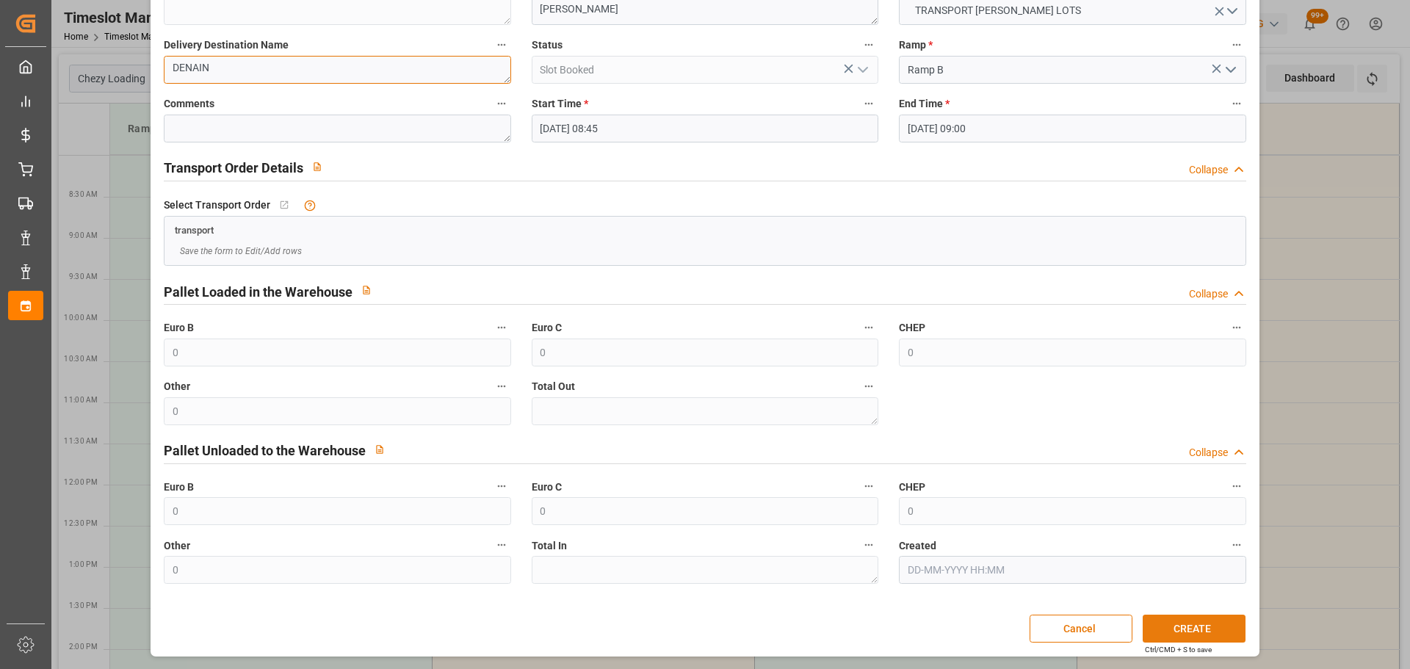
type textarea "DENAIN"
click at [1165, 629] on button "CREATE" at bounding box center [1194, 629] width 103 height 28
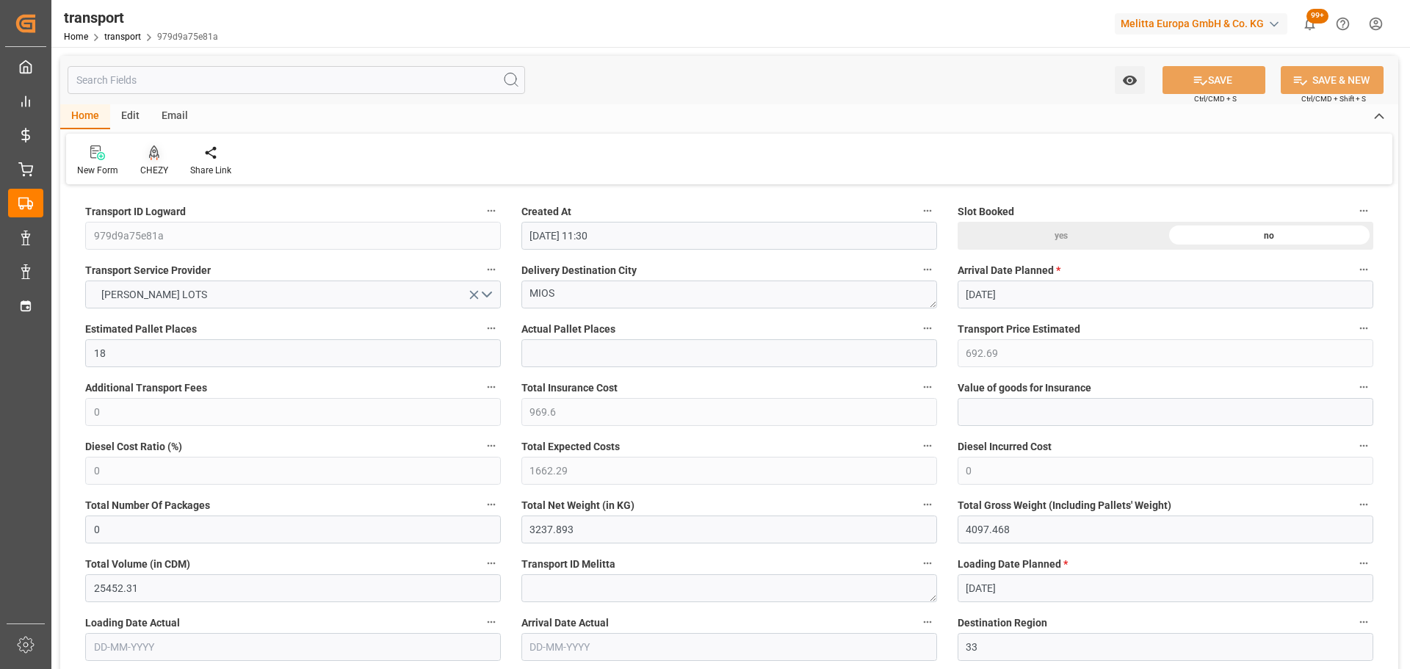
click at [144, 160] on div at bounding box center [154, 152] width 28 height 15
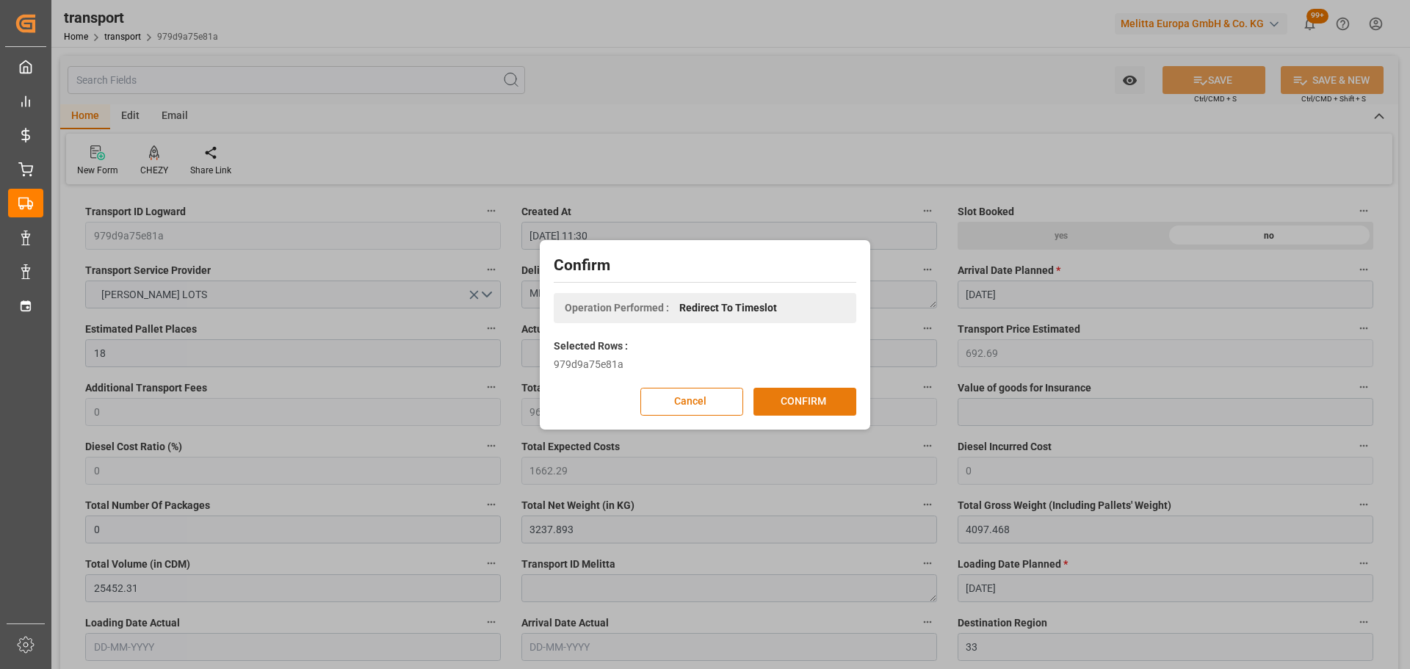
click at [778, 399] on button "CONFIRM" at bounding box center [804, 402] width 103 height 28
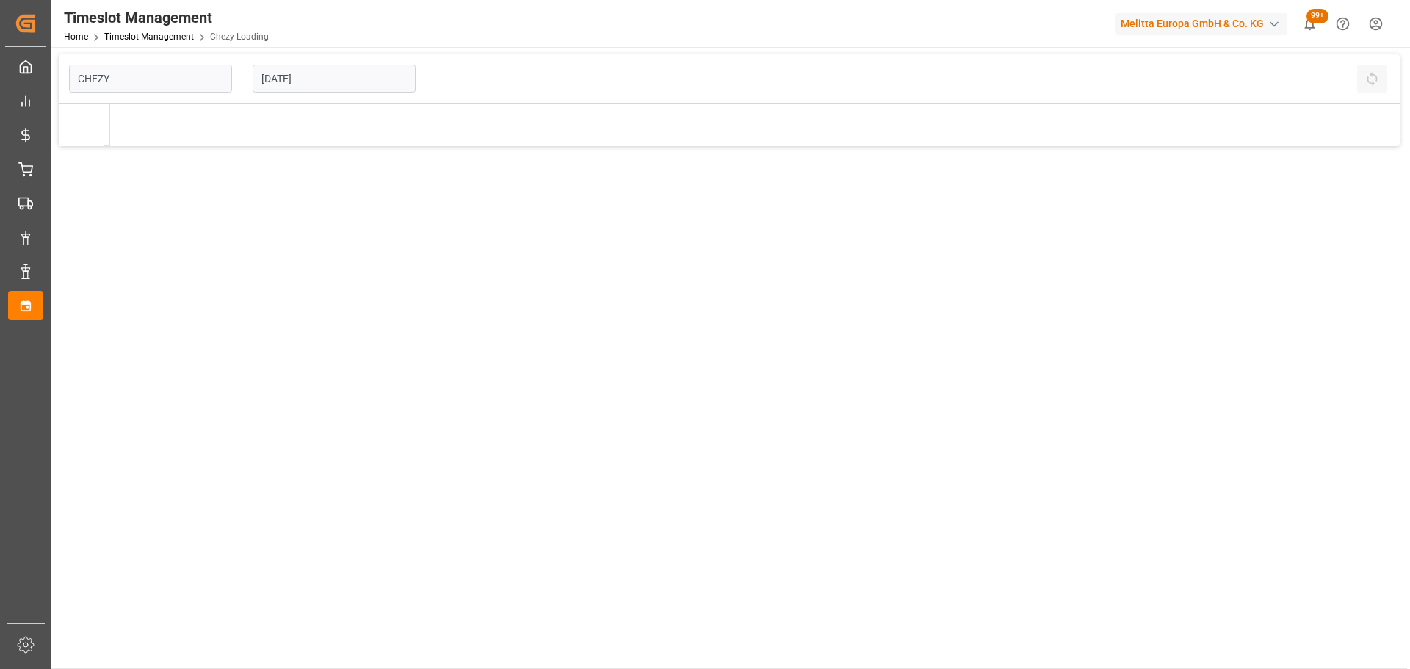
type input "Chezy Loading"
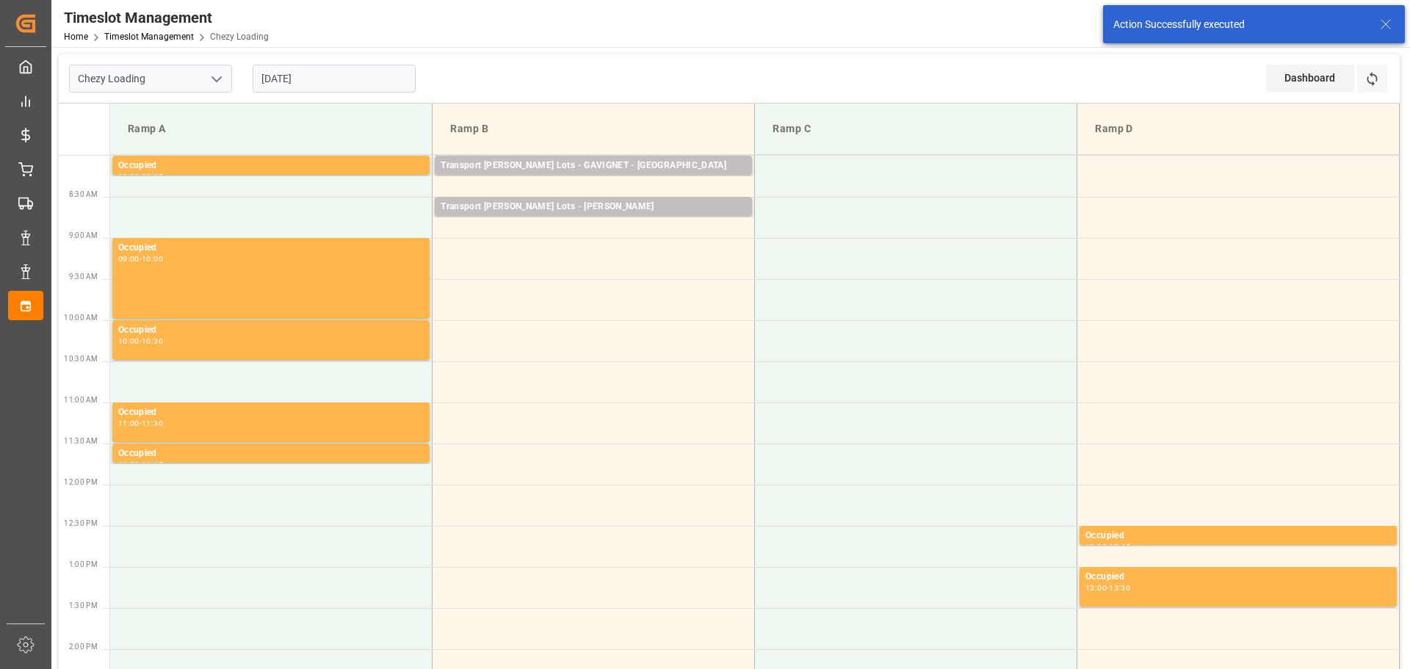
click at [285, 75] on input "02-10-2025" at bounding box center [334, 79] width 163 height 28
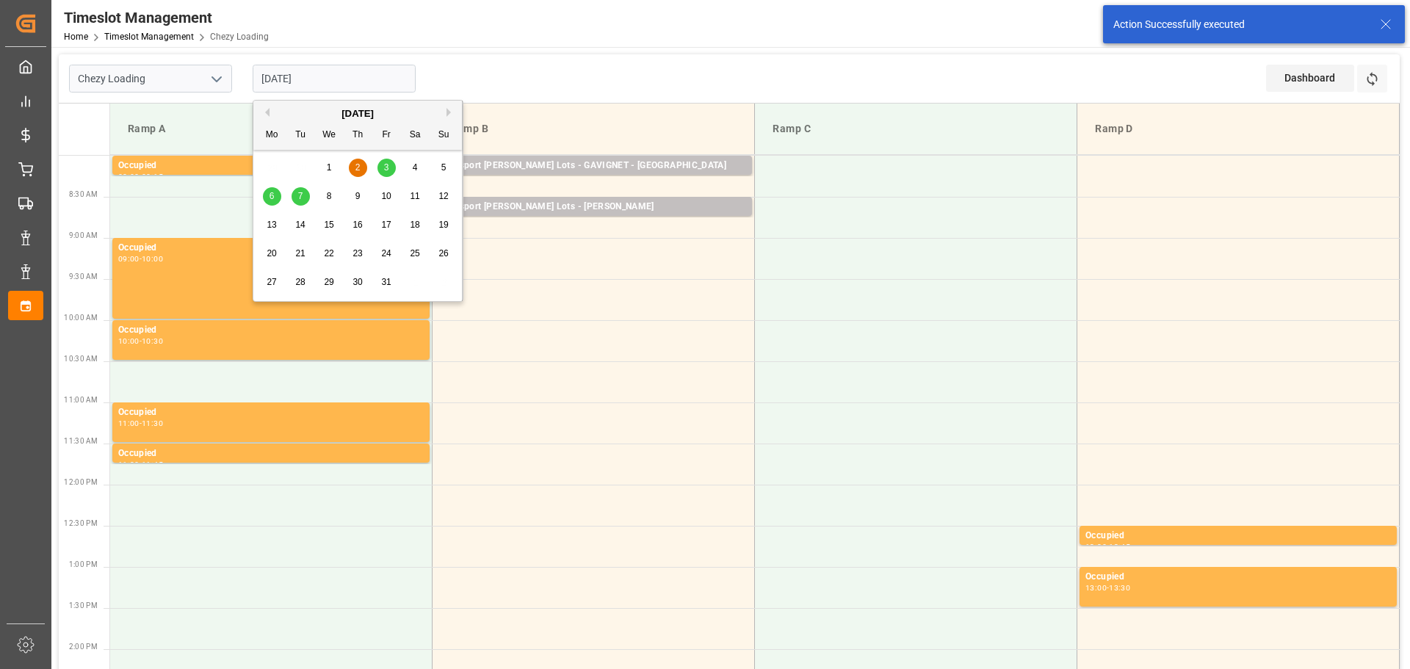
click at [330, 160] on div "1" at bounding box center [329, 168] width 18 height 18
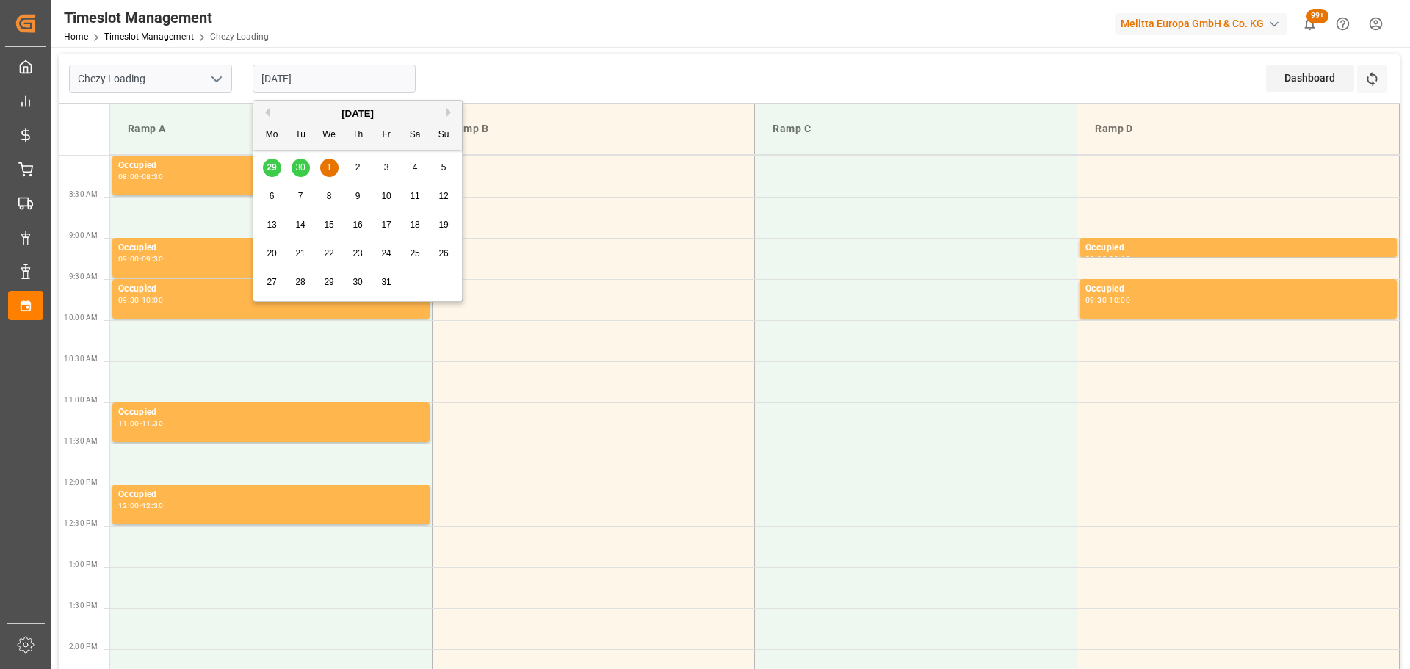
click at [281, 77] on input "01-10-2025" at bounding box center [334, 79] width 163 height 28
click at [358, 164] on span "2" at bounding box center [357, 167] width 5 height 10
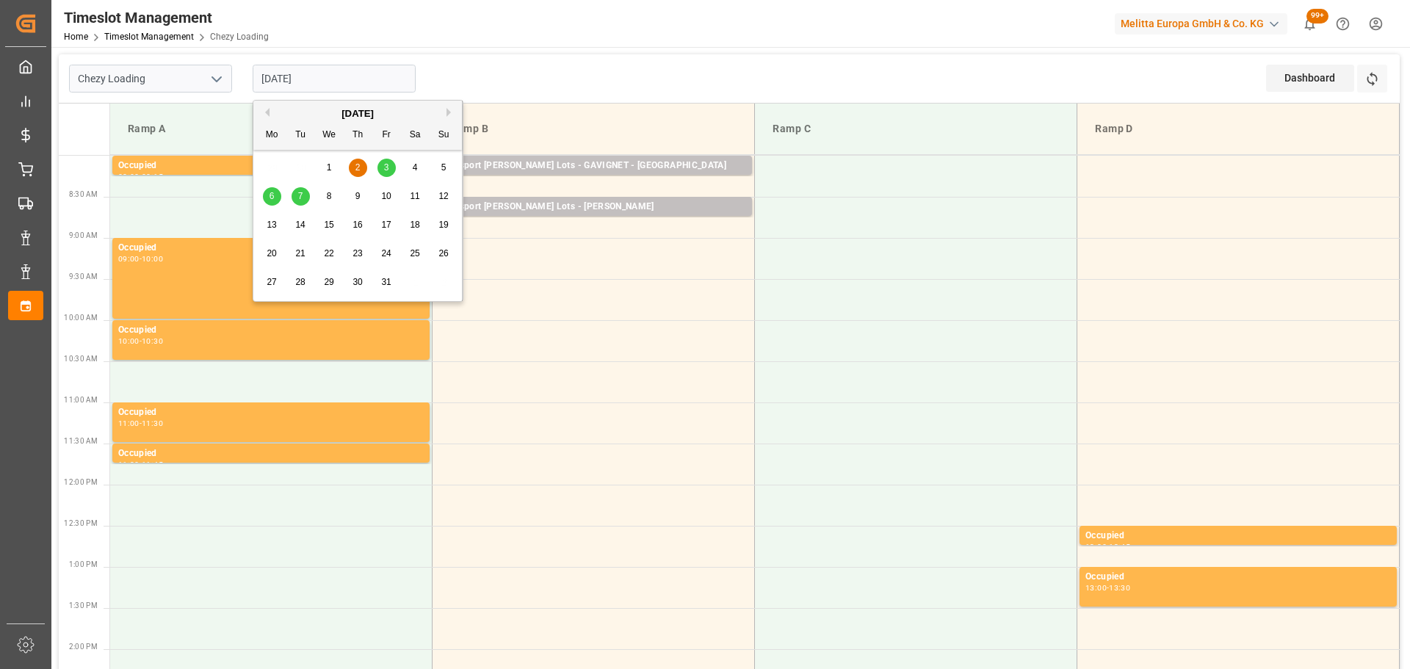
click at [319, 73] on input "02-10-2025" at bounding box center [334, 79] width 163 height 28
click at [330, 167] on span "1" at bounding box center [329, 167] width 5 height 10
type input "01-10-2025"
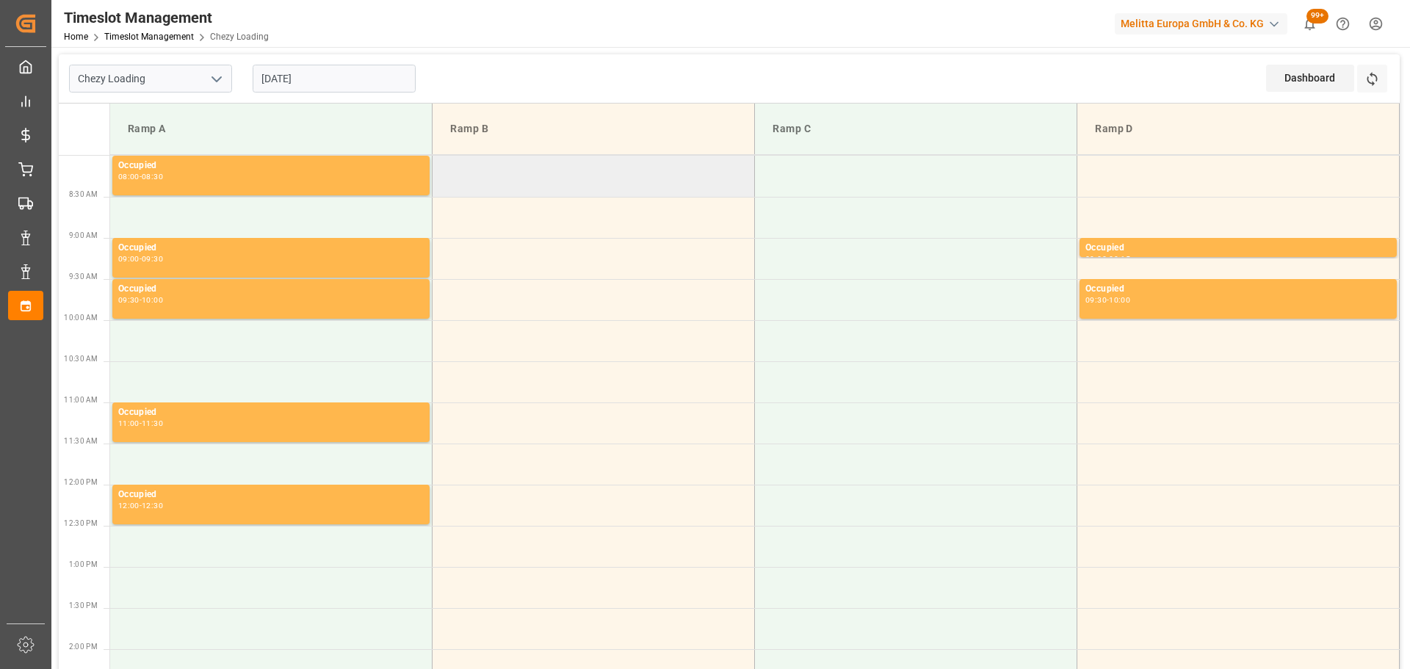
click at [447, 166] on td at bounding box center [594, 176] width 322 height 41
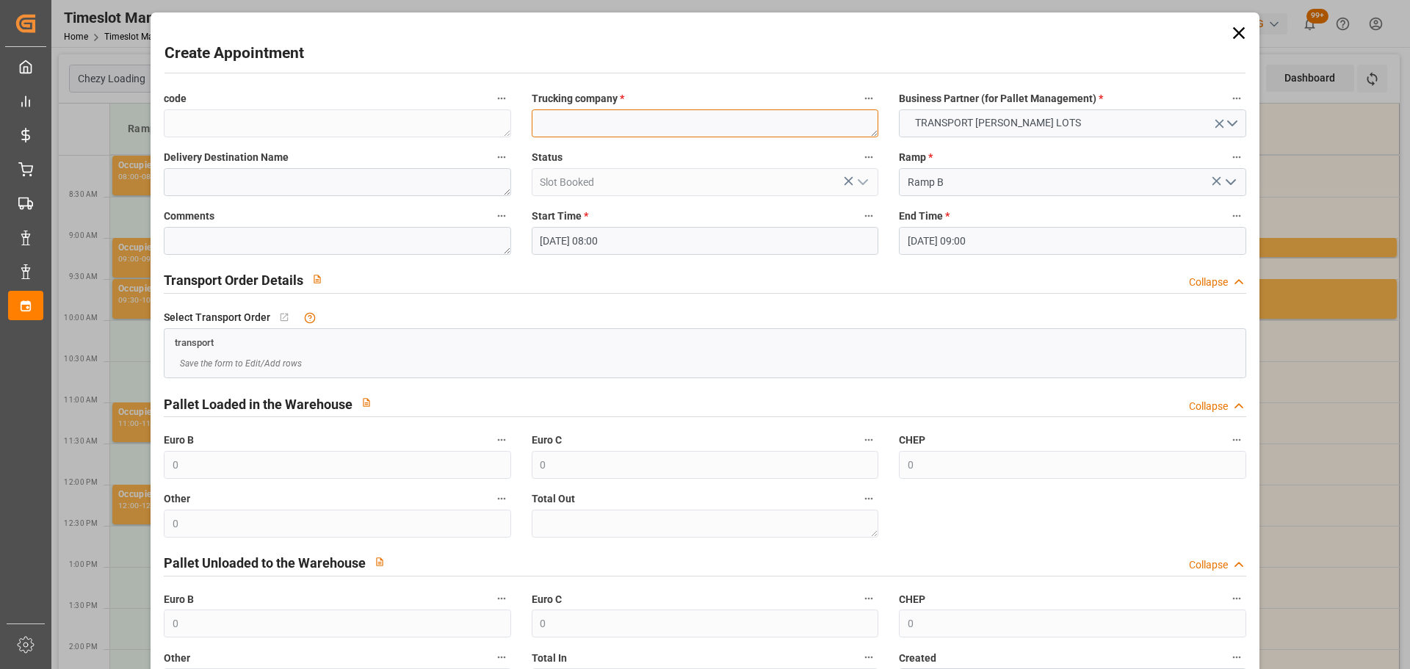
click at [562, 129] on textarea at bounding box center [705, 123] width 347 height 28
type textarea "?"
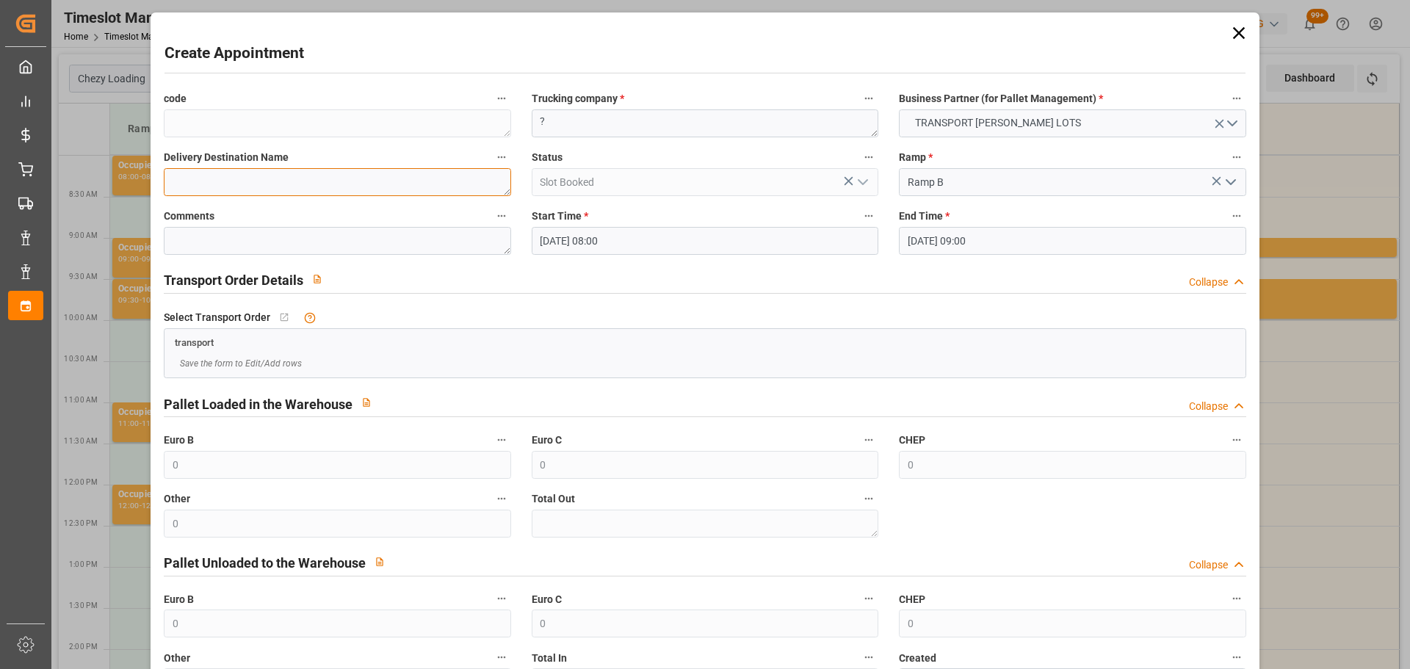
click at [327, 177] on textarea at bounding box center [337, 182] width 347 height 28
type textarea "MIOS"
click at [942, 249] on input "01-10-2025 09:00" at bounding box center [1072, 241] width 347 height 28
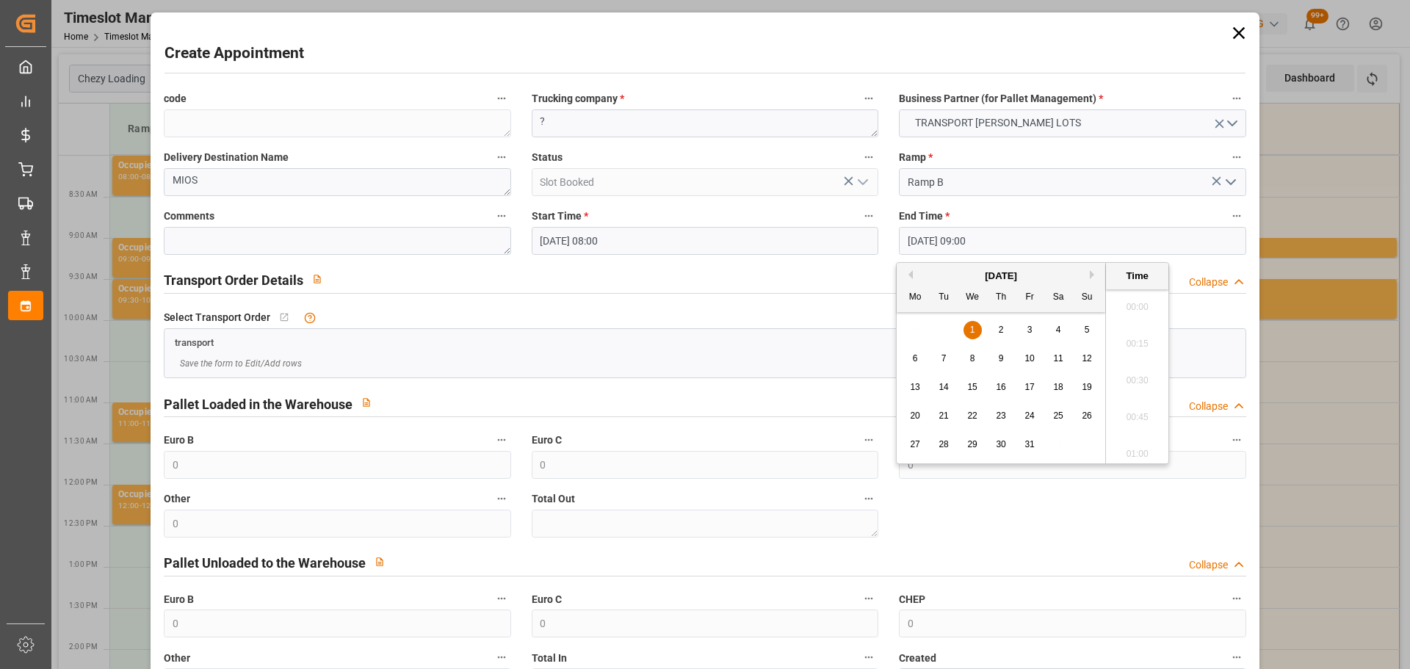
scroll to position [1253, 0]
drag, startPoint x: 973, startPoint y: 328, endPoint x: 997, endPoint y: 336, distance: 25.3
click at [974, 328] on span "1" at bounding box center [972, 330] width 5 height 10
click at [1142, 406] on li "08:15" at bounding box center [1137, 412] width 62 height 37
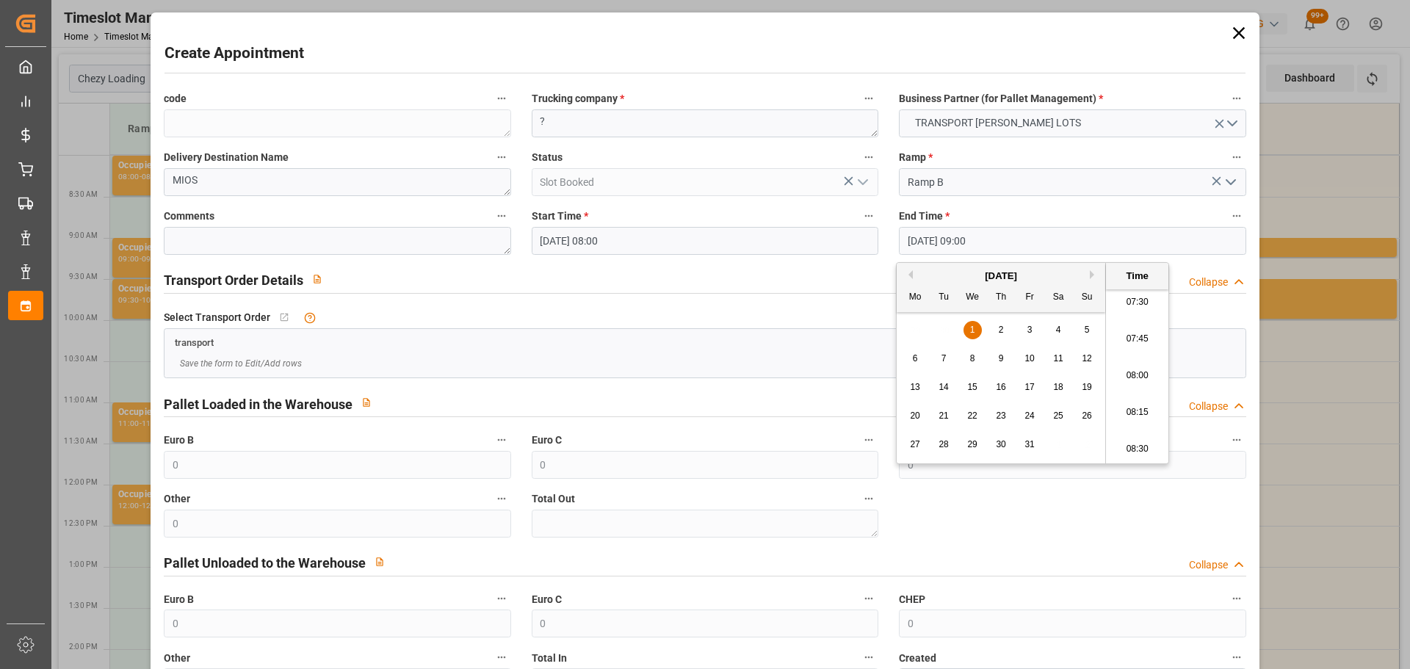
type input "01-10-2025 08:15"
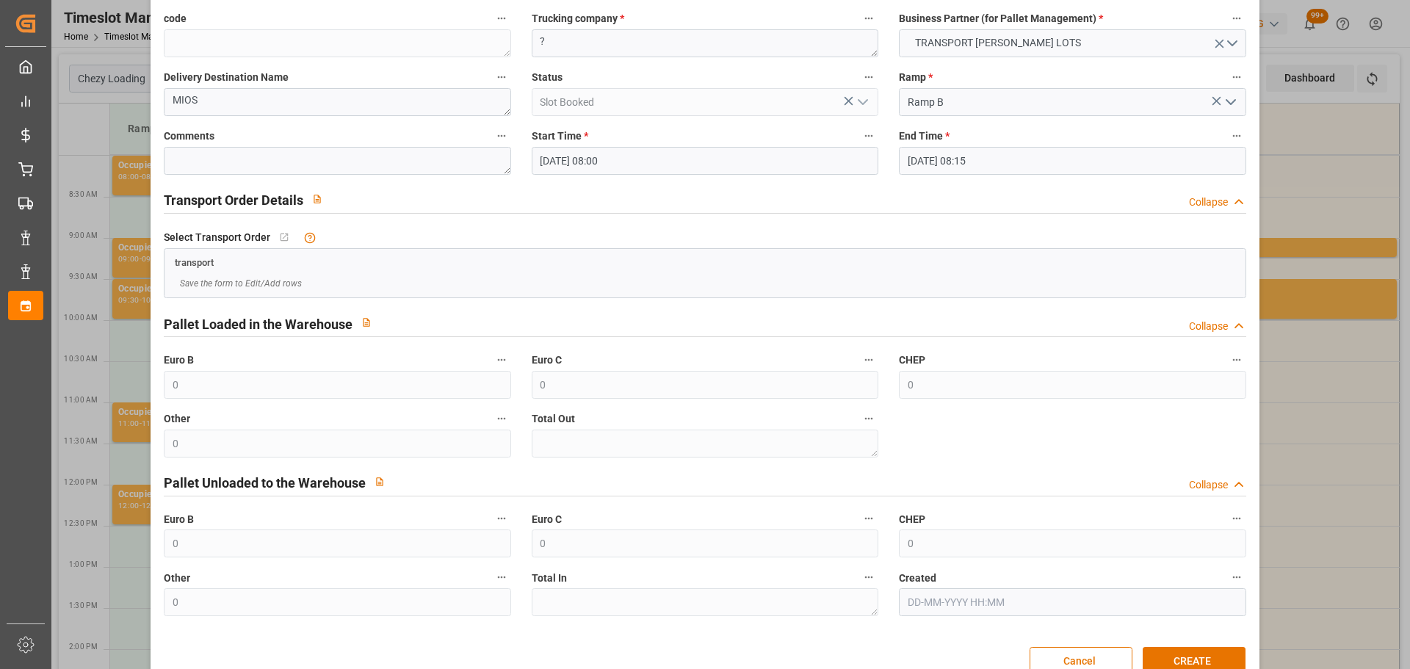
scroll to position [112, 0]
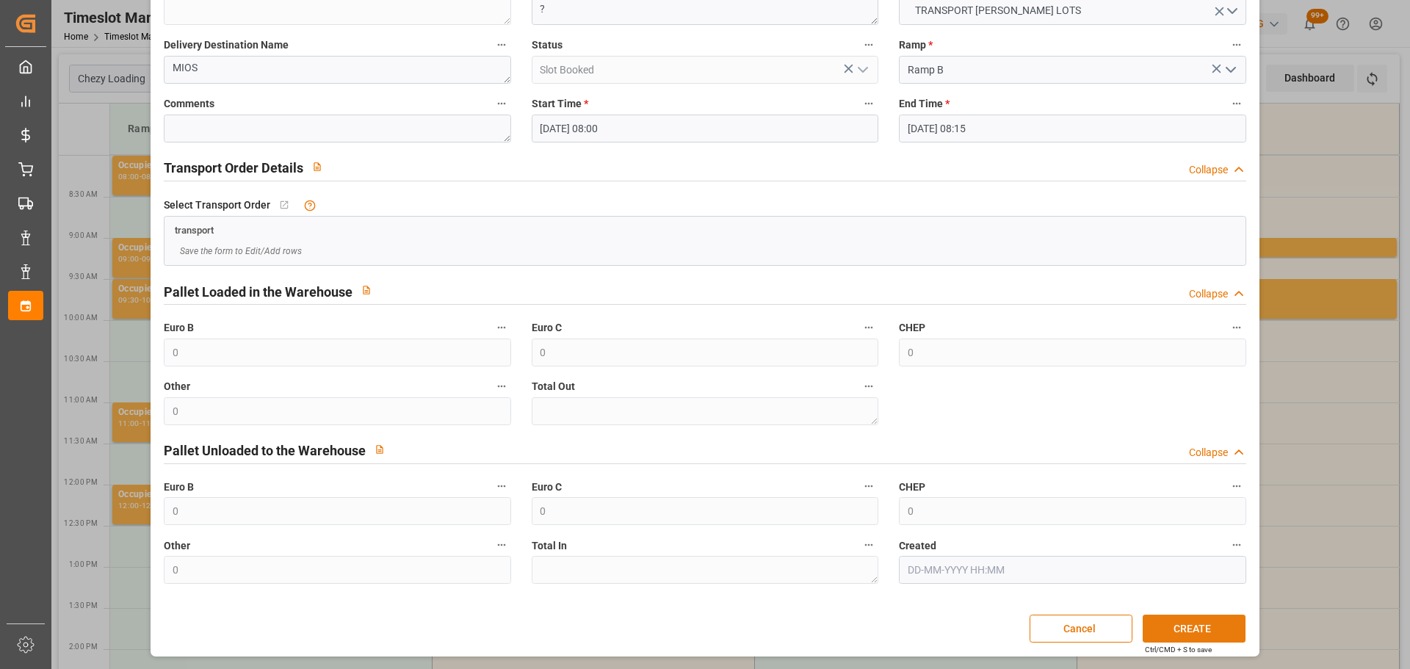
click at [1191, 632] on button "CREATE" at bounding box center [1194, 629] width 103 height 28
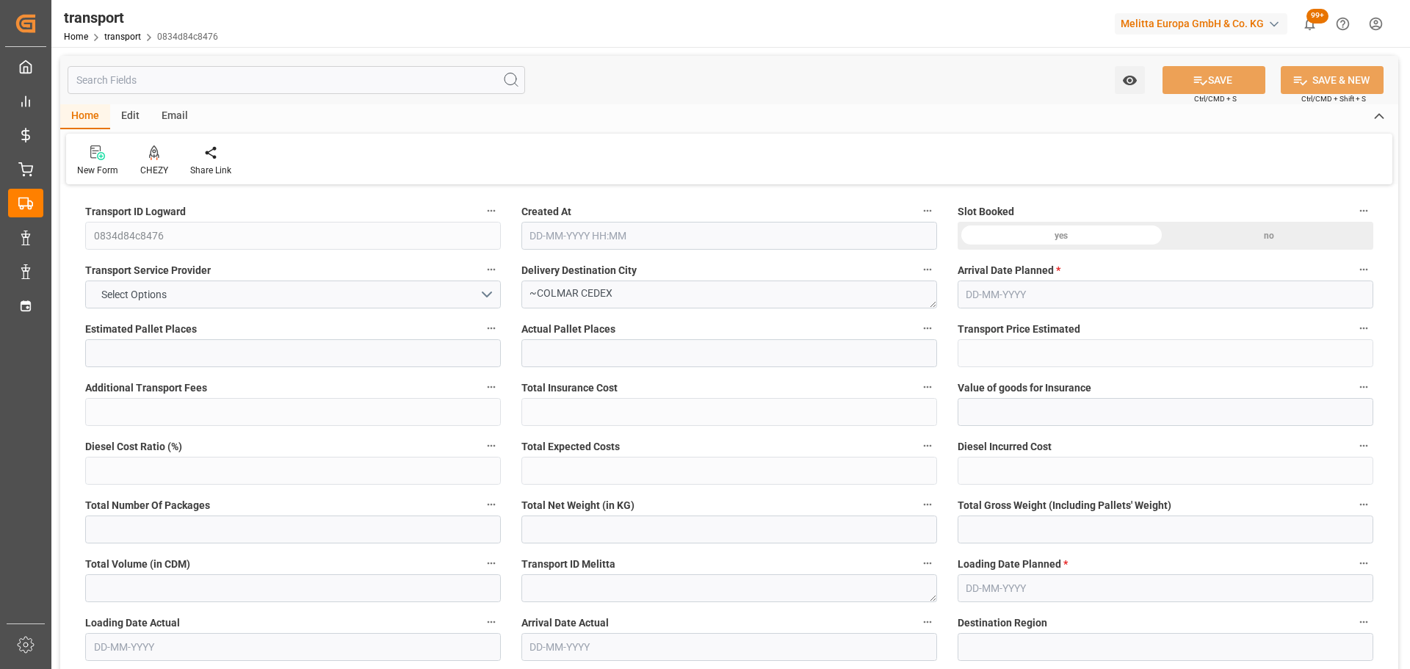
type input "4"
type input "203.35"
type input "0"
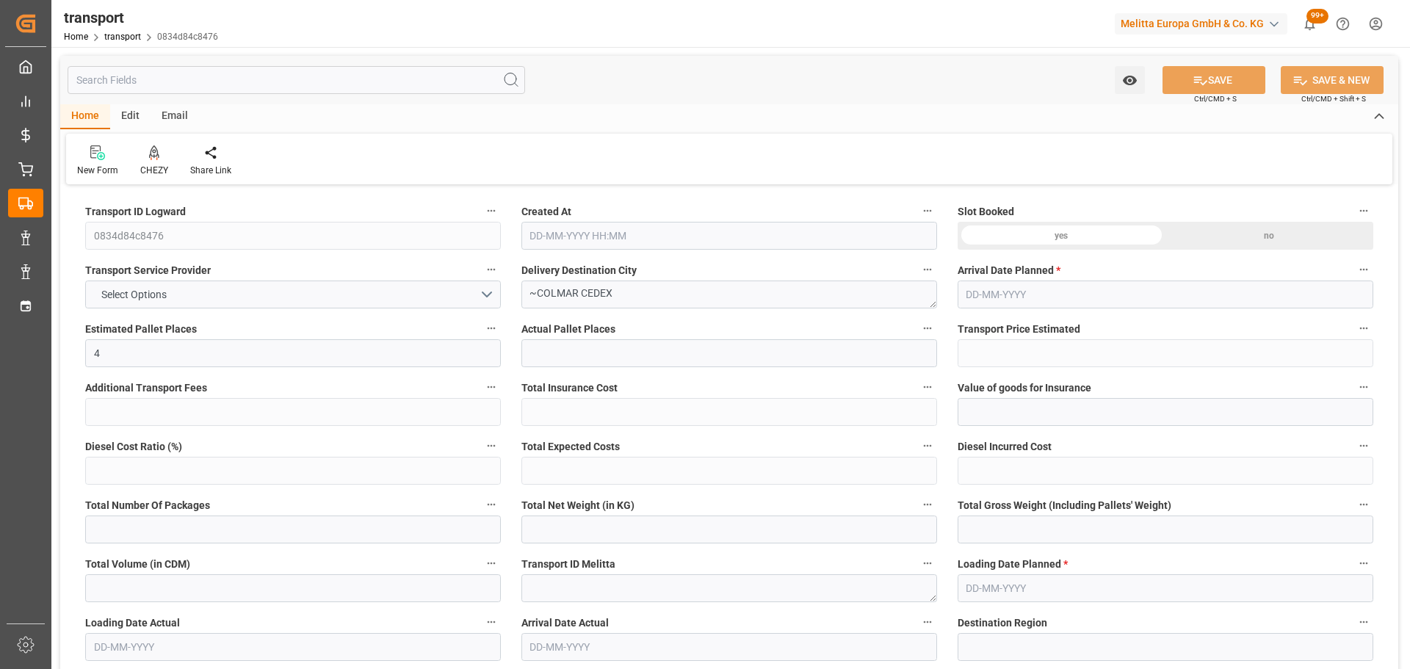
type input "203.35"
type input "0"
type input "227.052"
type input "442.856"
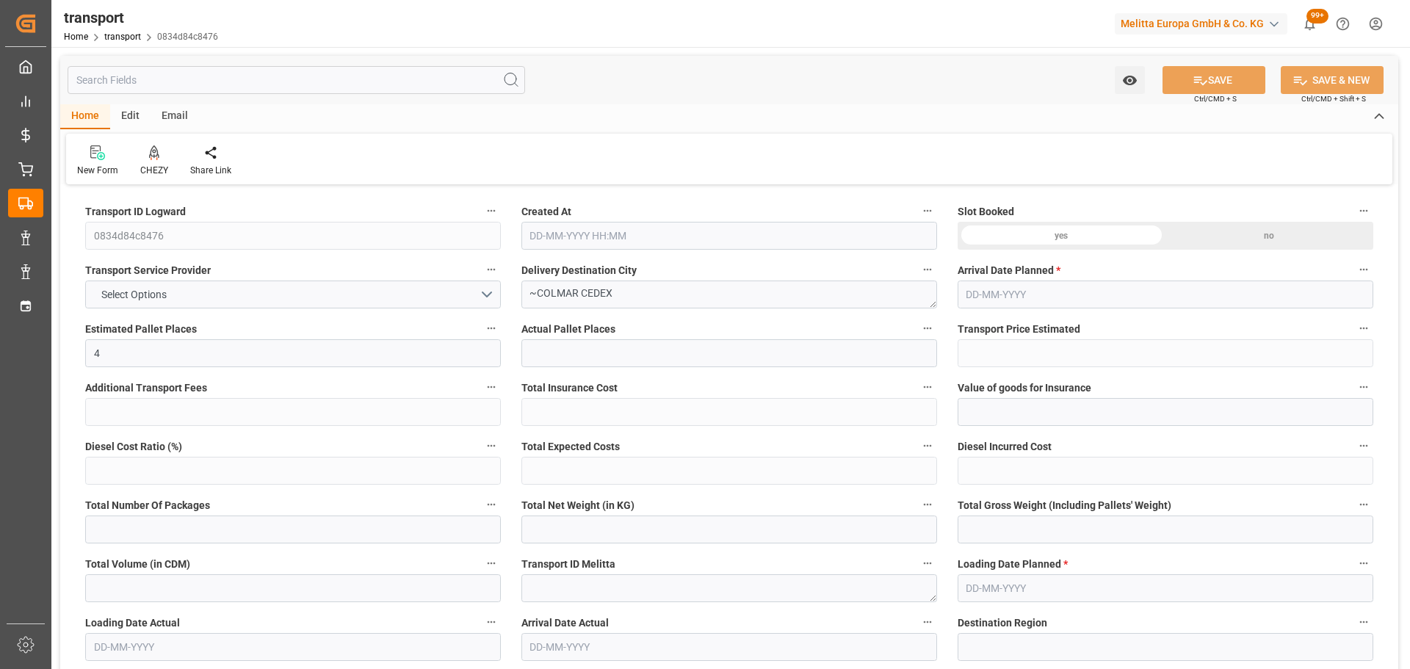
type input "291.168"
type input "68"
type input "0"
type input "46"
type input "4"
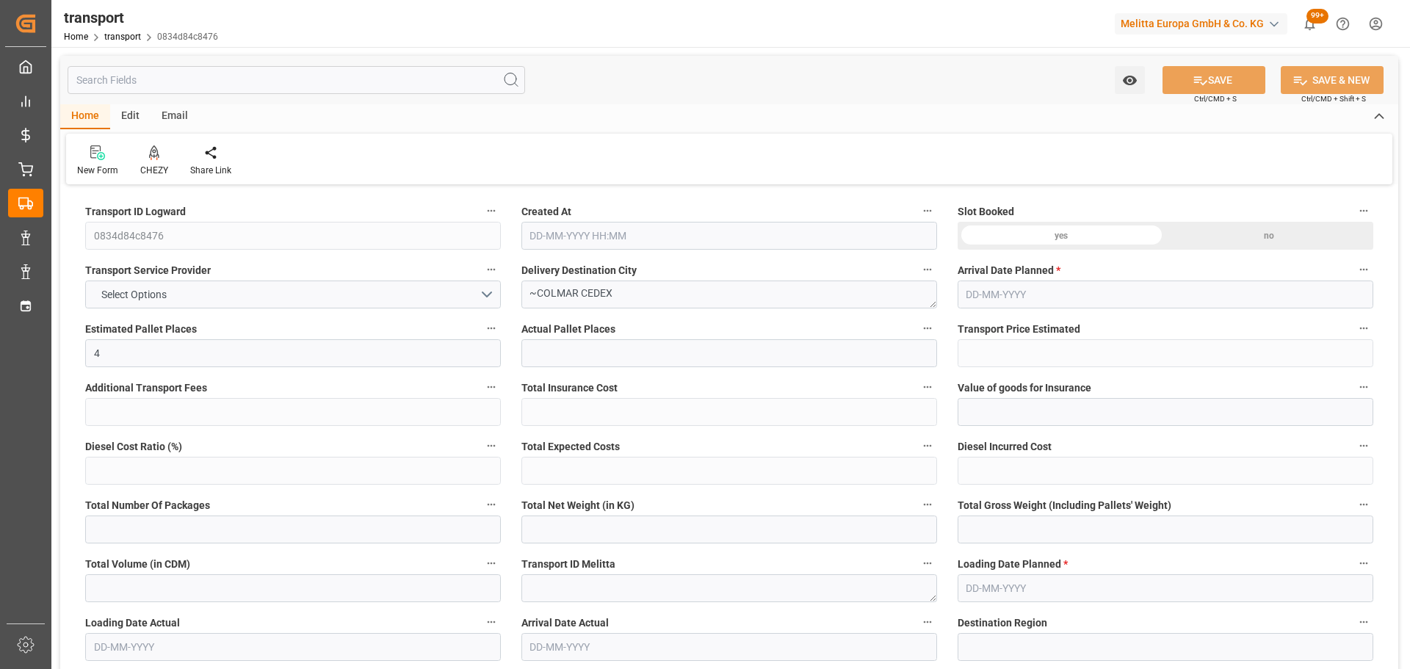
type input "101"
type input "347.436"
type input "0"
type input "4710.8598"
type input "0"
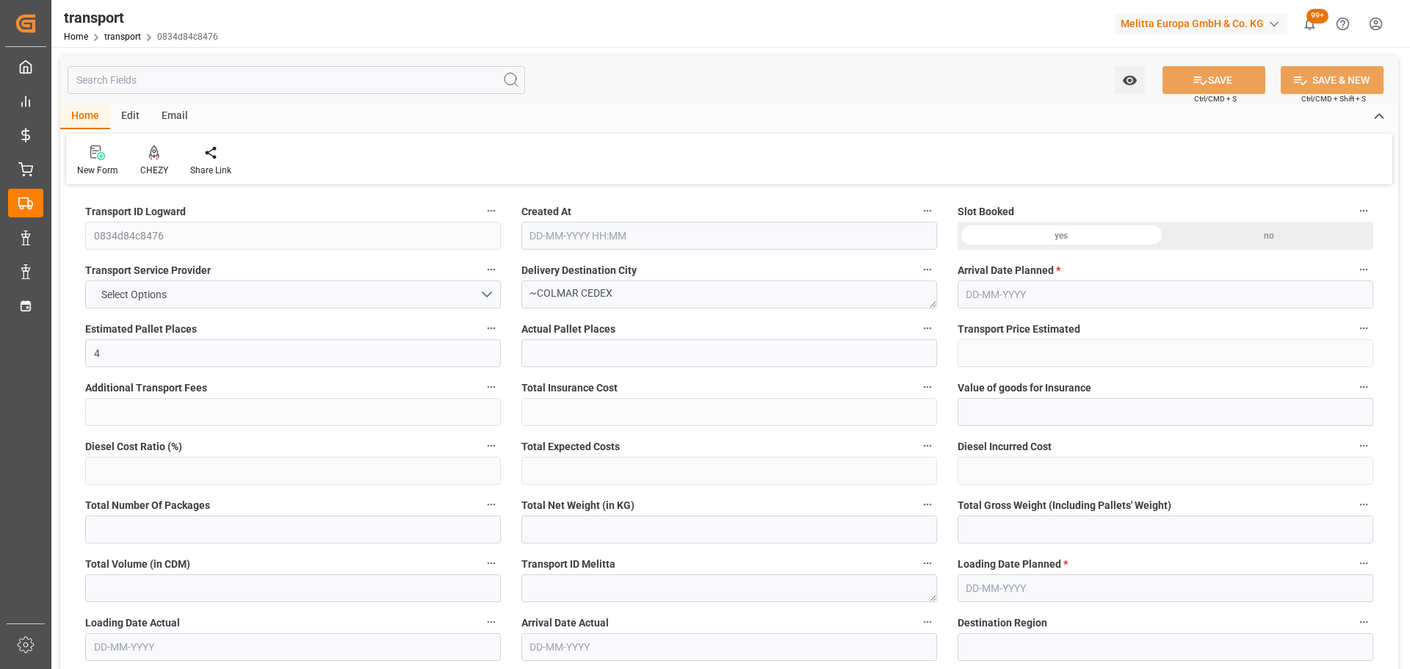
type input "0"
type input "21"
type input "35"
type input "[DATE] 11:31"
type input "[DATE]"
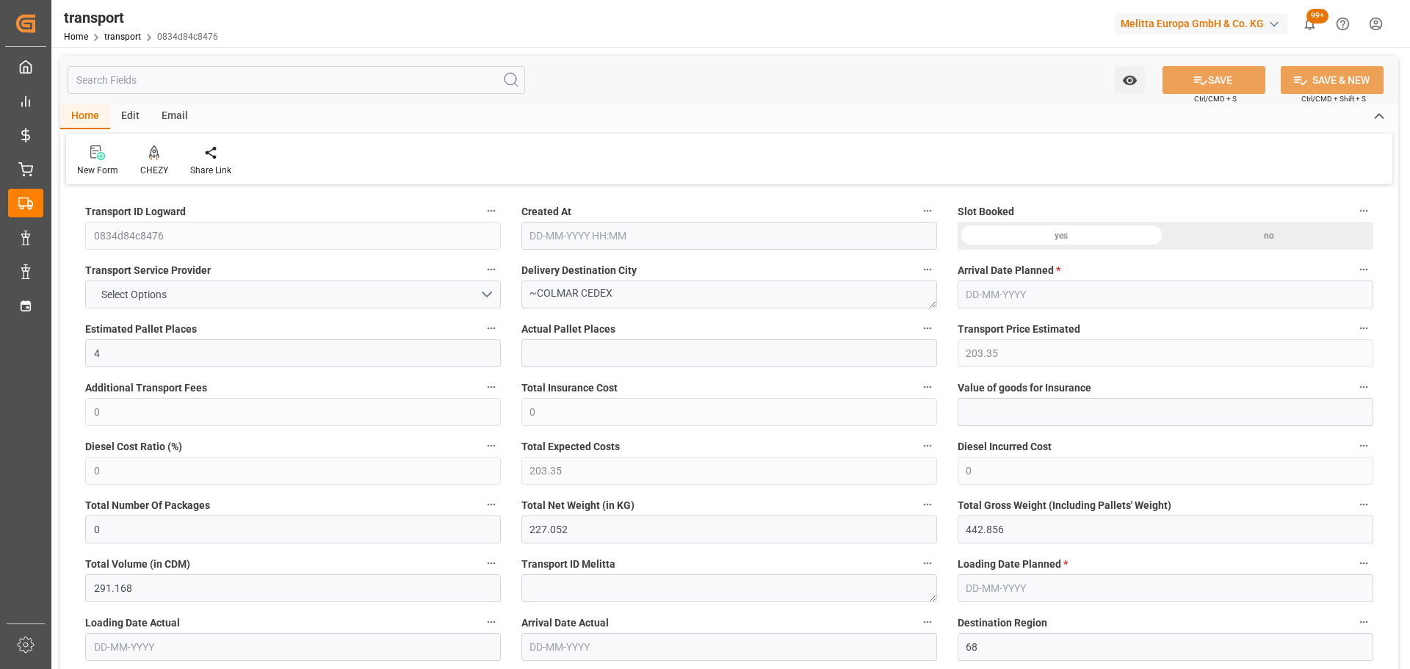
type input "[DATE]"
click at [153, 157] on icon at bounding box center [154, 152] width 10 height 15
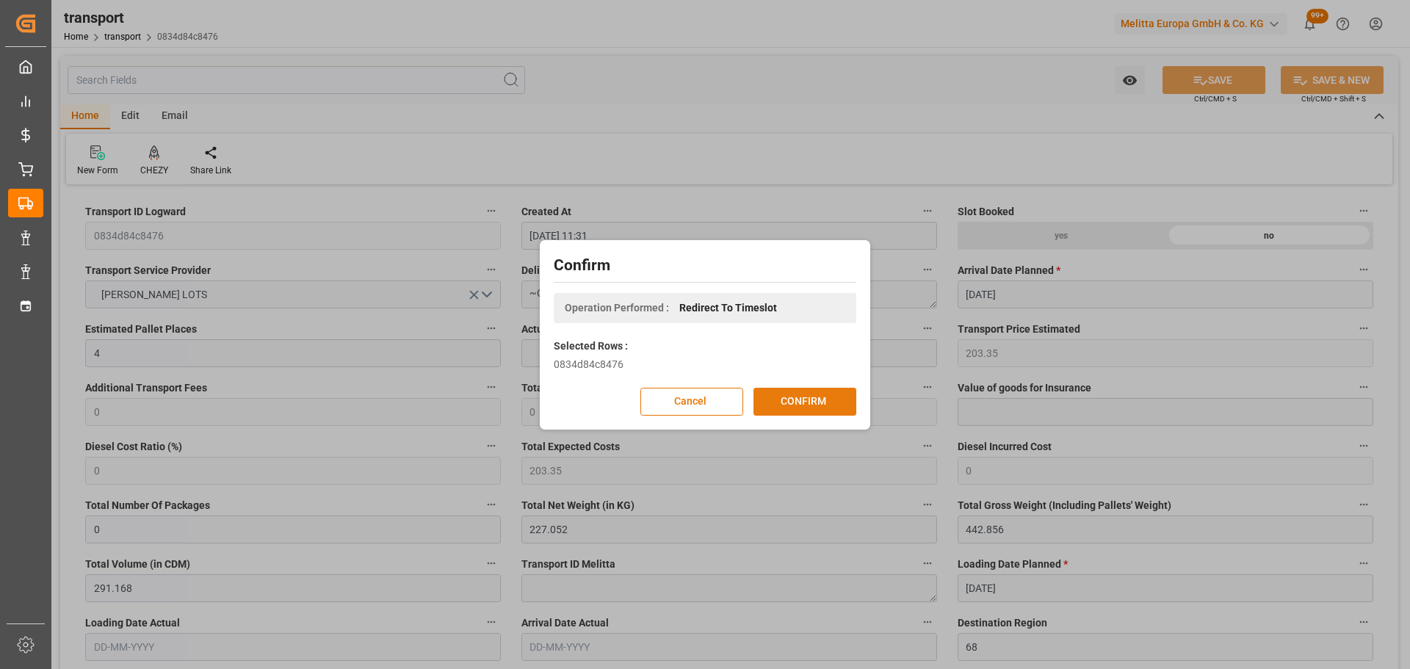
click at [795, 405] on button "CONFIRM" at bounding box center [804, 402] width 103 height 28
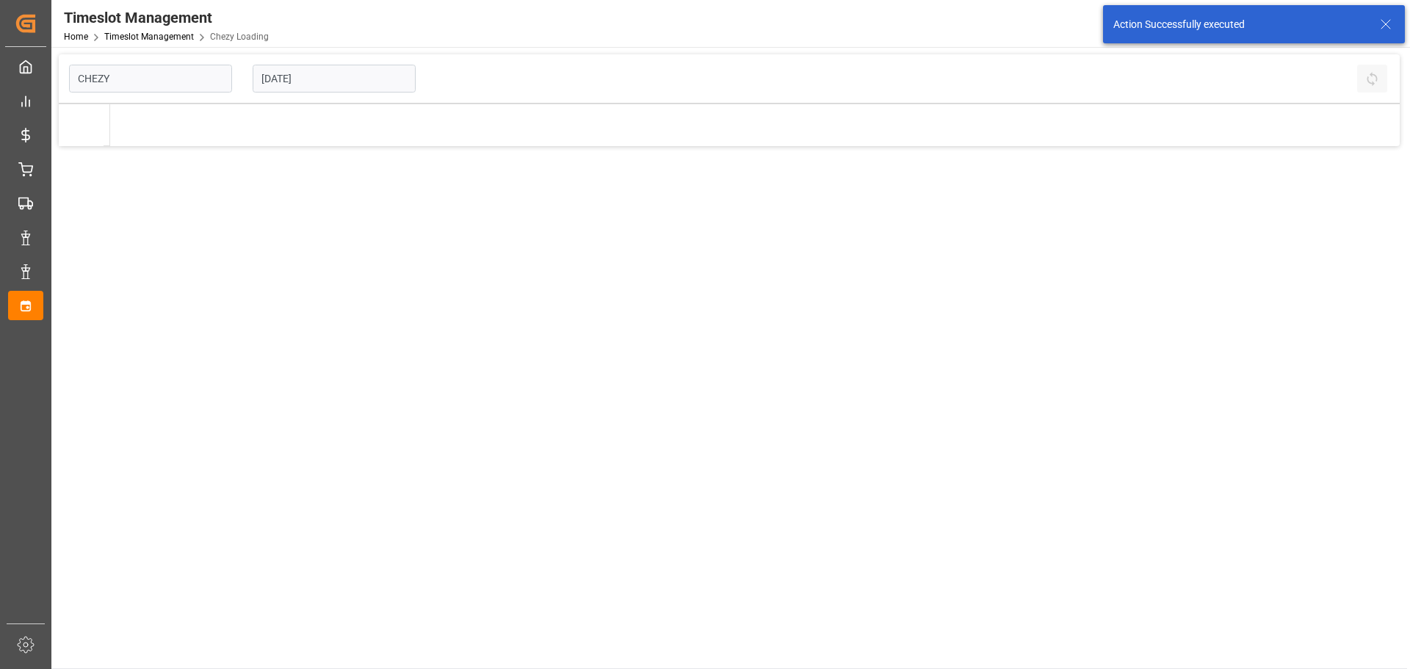
type input "Chezy Loading"
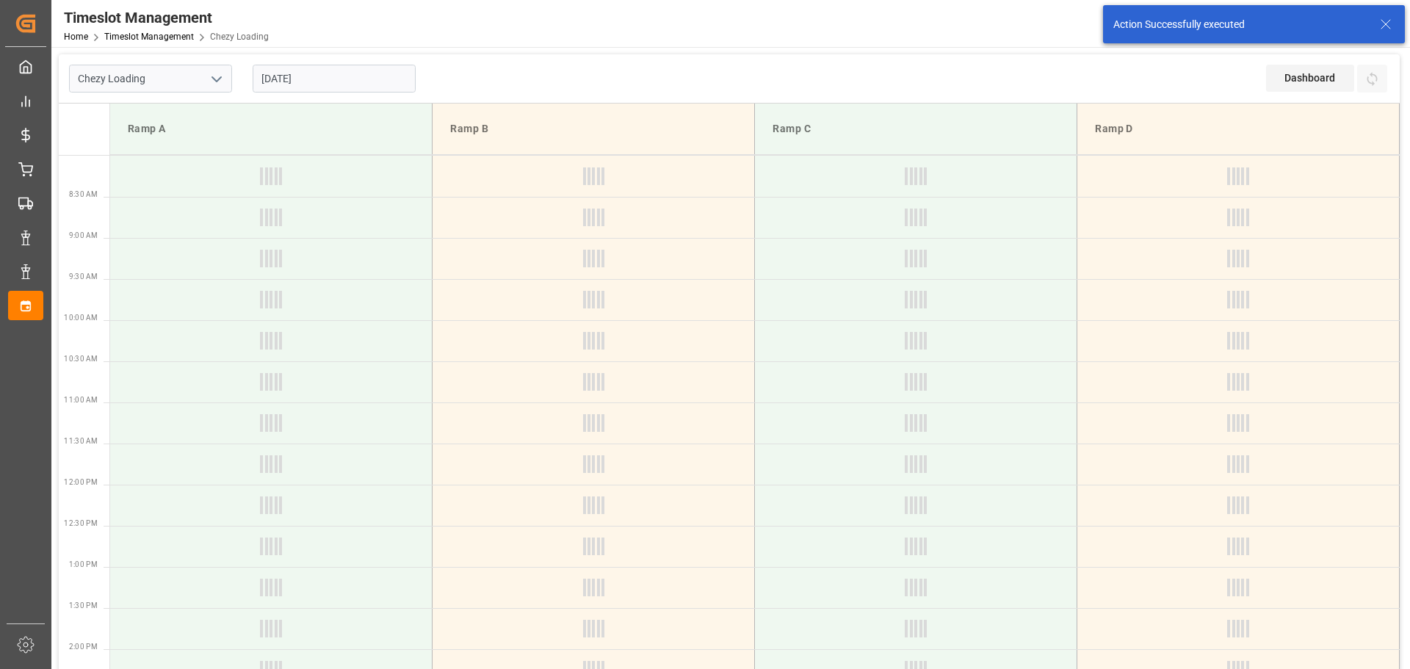
click at [272, 79] on input "[DATE]" at bounding box center [334, 79] width 163 height 28
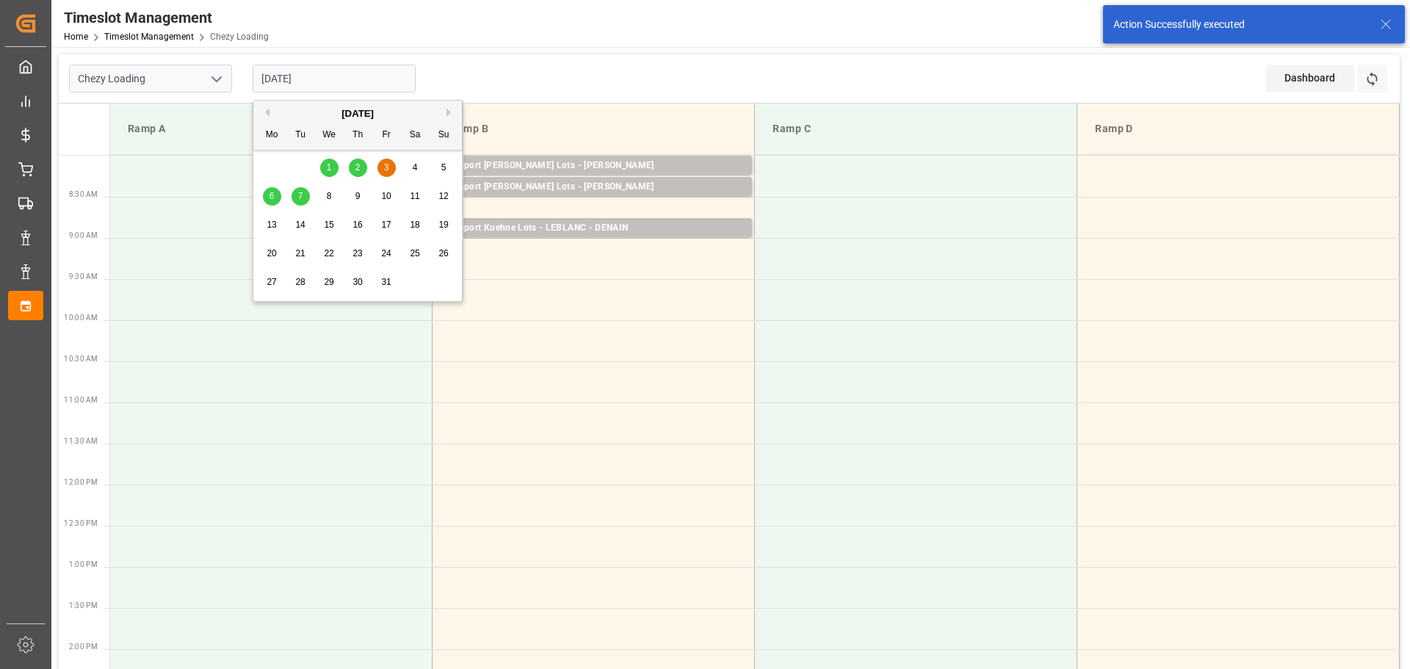
click at [358, 164] on span "2" at bounding box center [357, 167] width 5 height 10
type input "[DATE]"
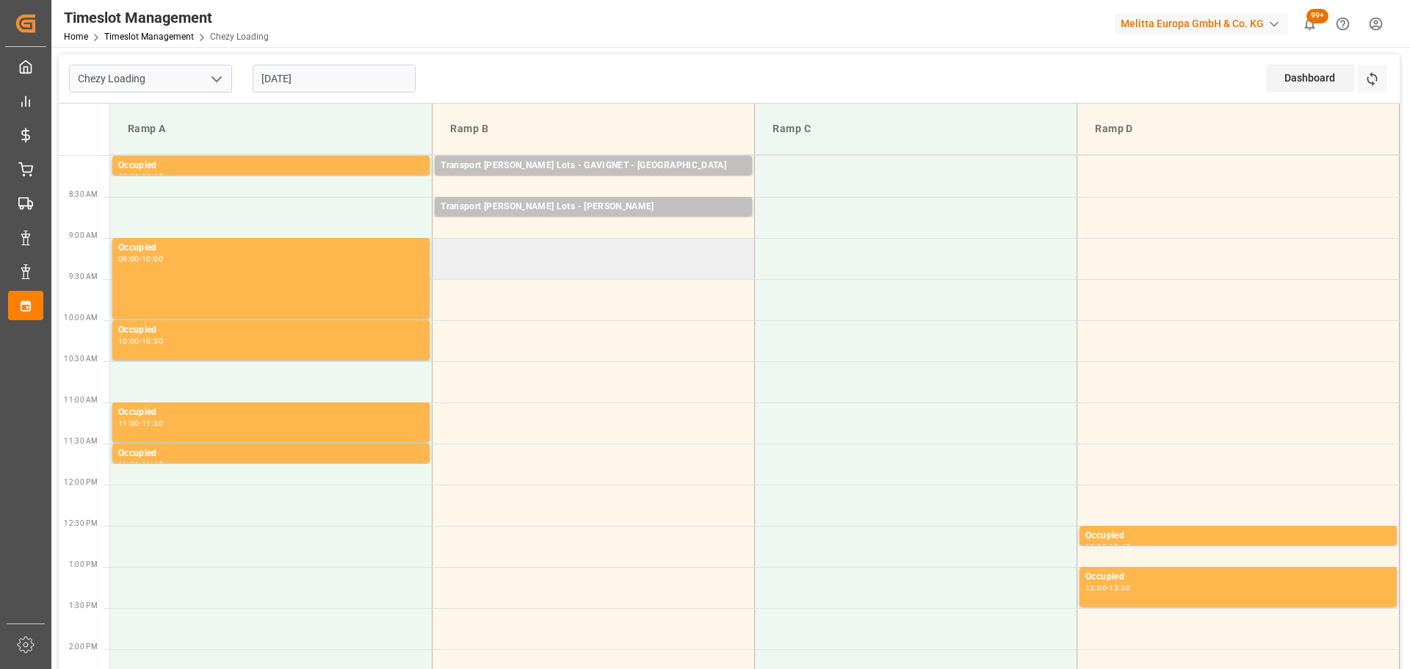
click at [435, 247] on td at bounding box center [594, 258] width 322 height 41
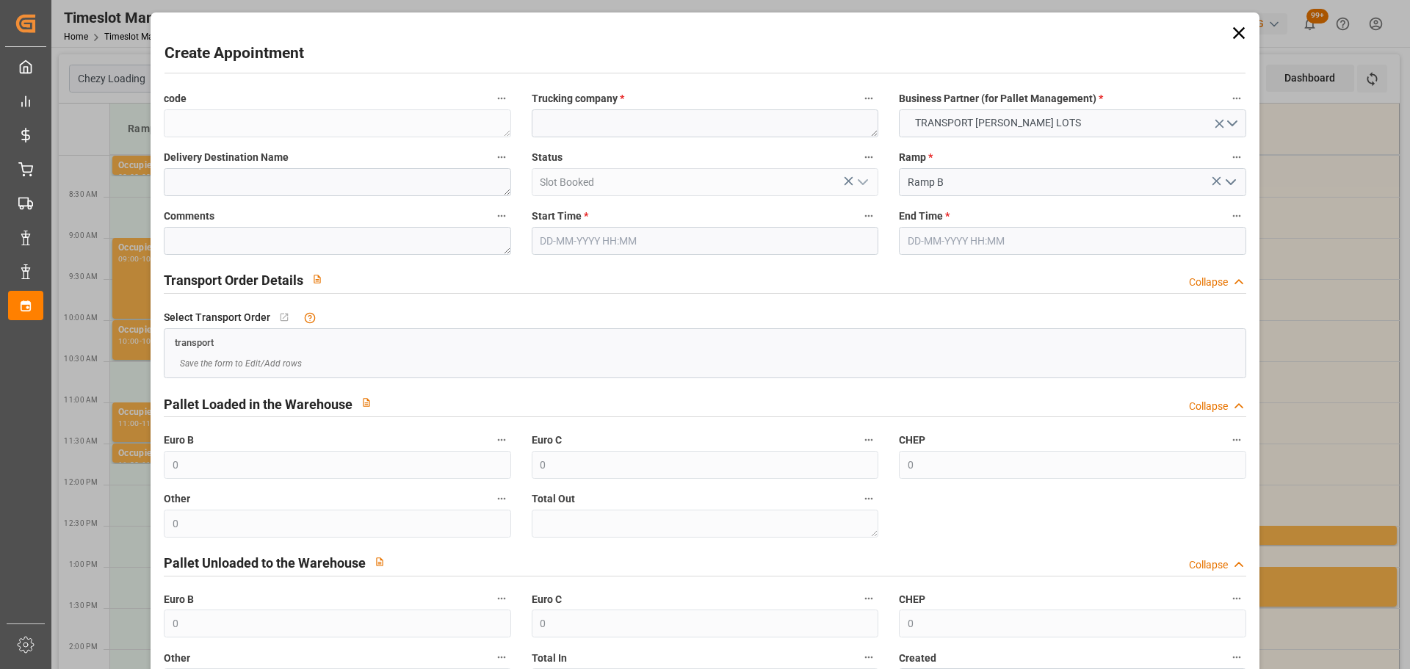
type input "[DATE] 09:00"
type input "[DATE] 09:30"
click at [561, 126] on textarea at bounding box center [705, 123] width 347 height 28
type textarea "BREGER"
type textarea "S"
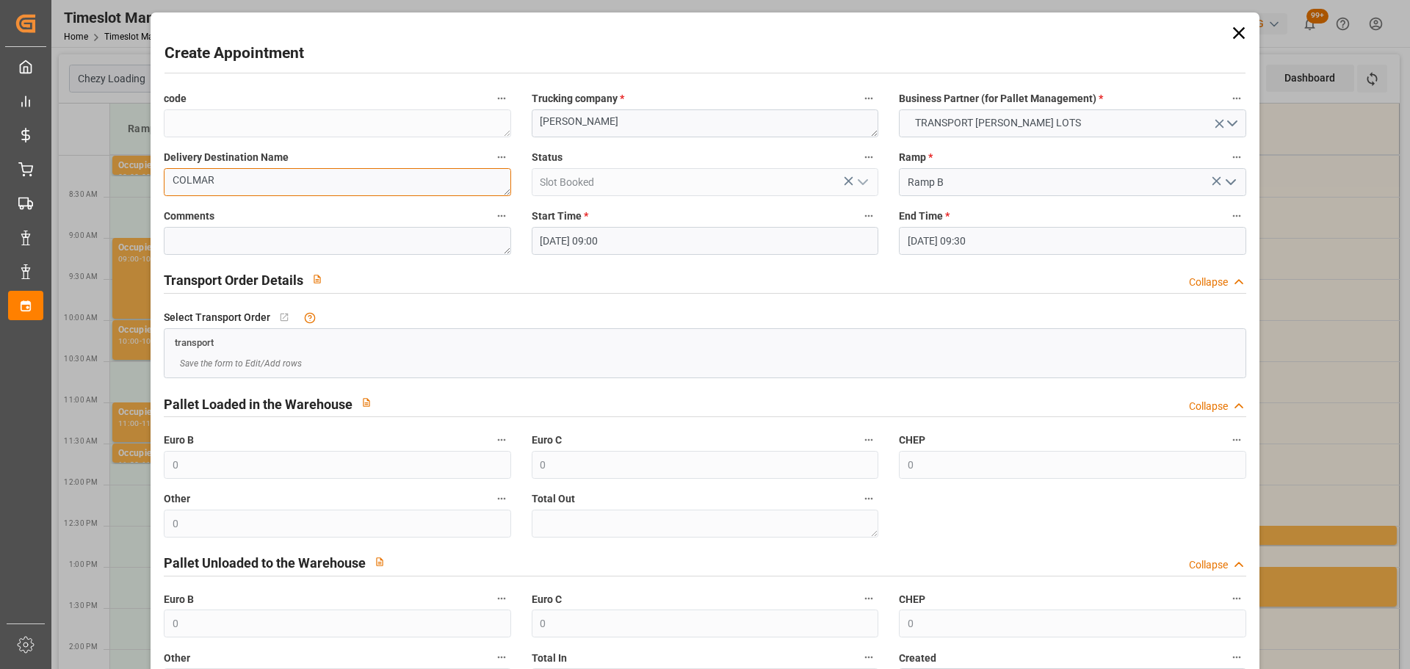
type textarea "COLMAR"
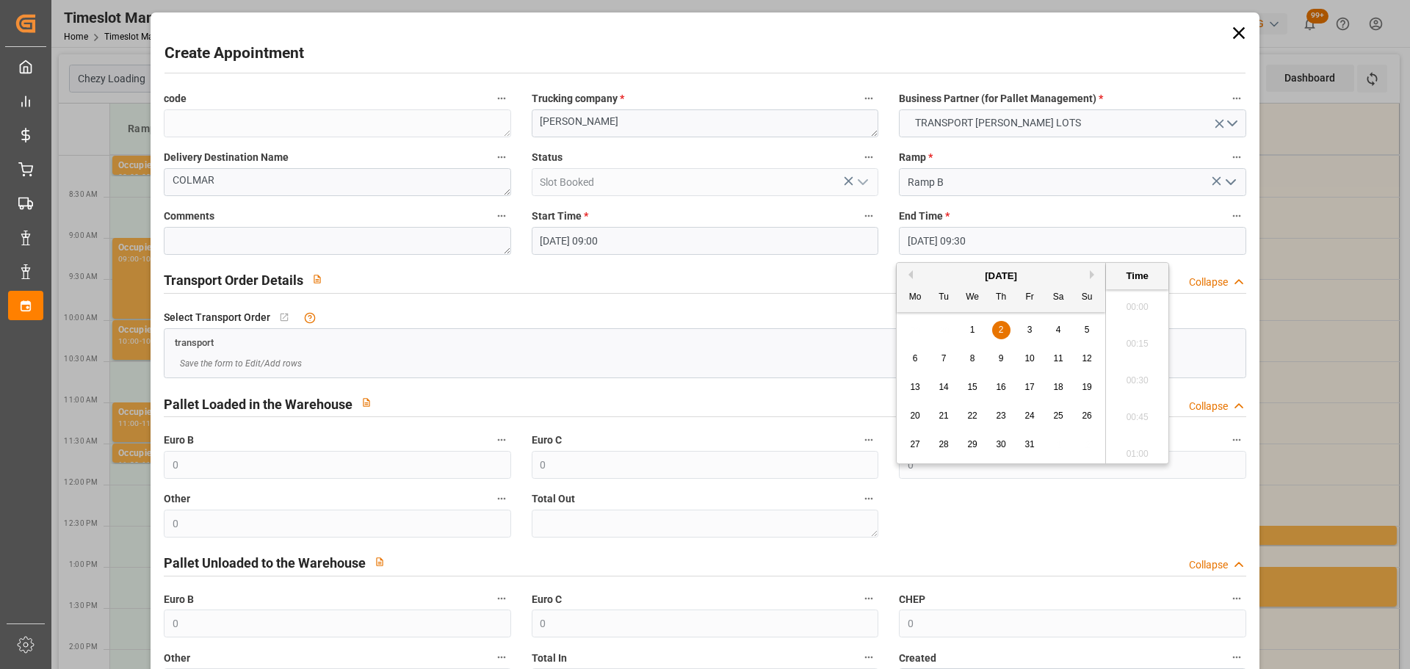
click at [966, 239] on input "02-10-2025 09:30" at bounding box center [1072, 241] width 347 height 28
click at [1002, 325] on span "2" at bounding box center [1001, 330] width 5 height 10
click at [1140, 334] on li "09:15" at bounding box center [1137, 339] width 62 height 37
type input "[DATE] 09:15"
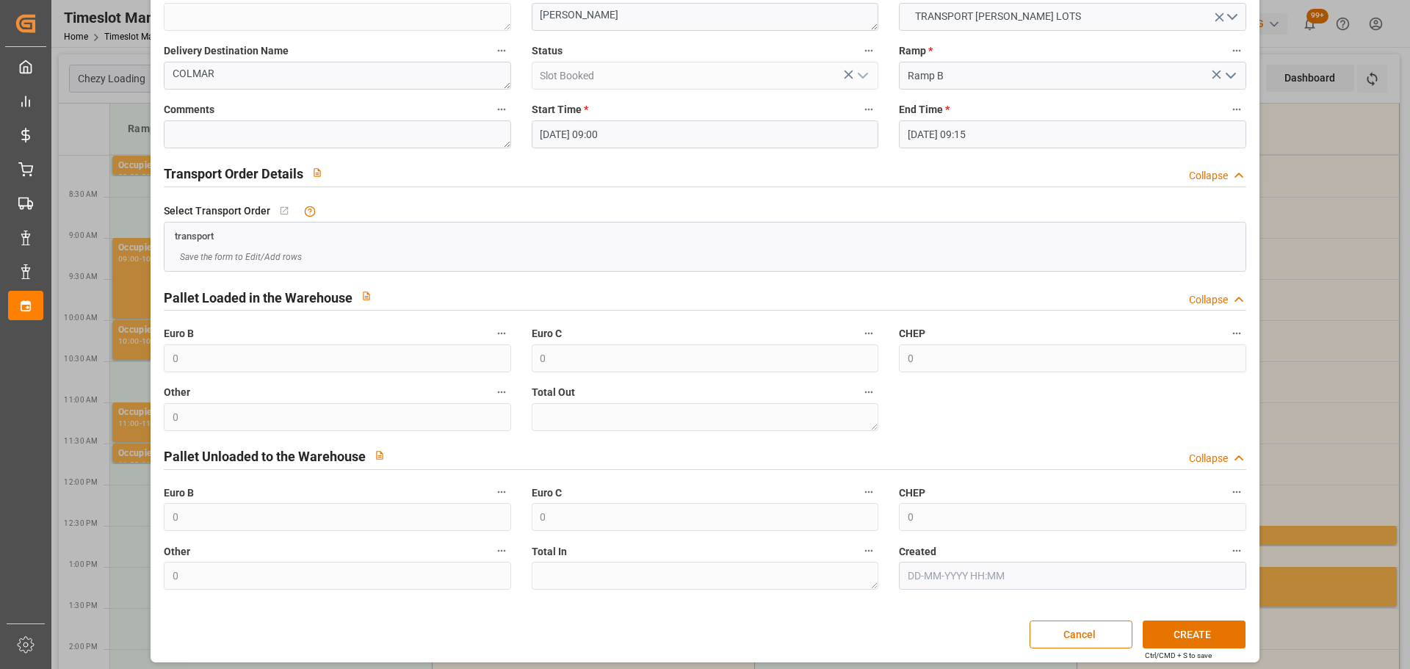
scroll to position [112, 0]
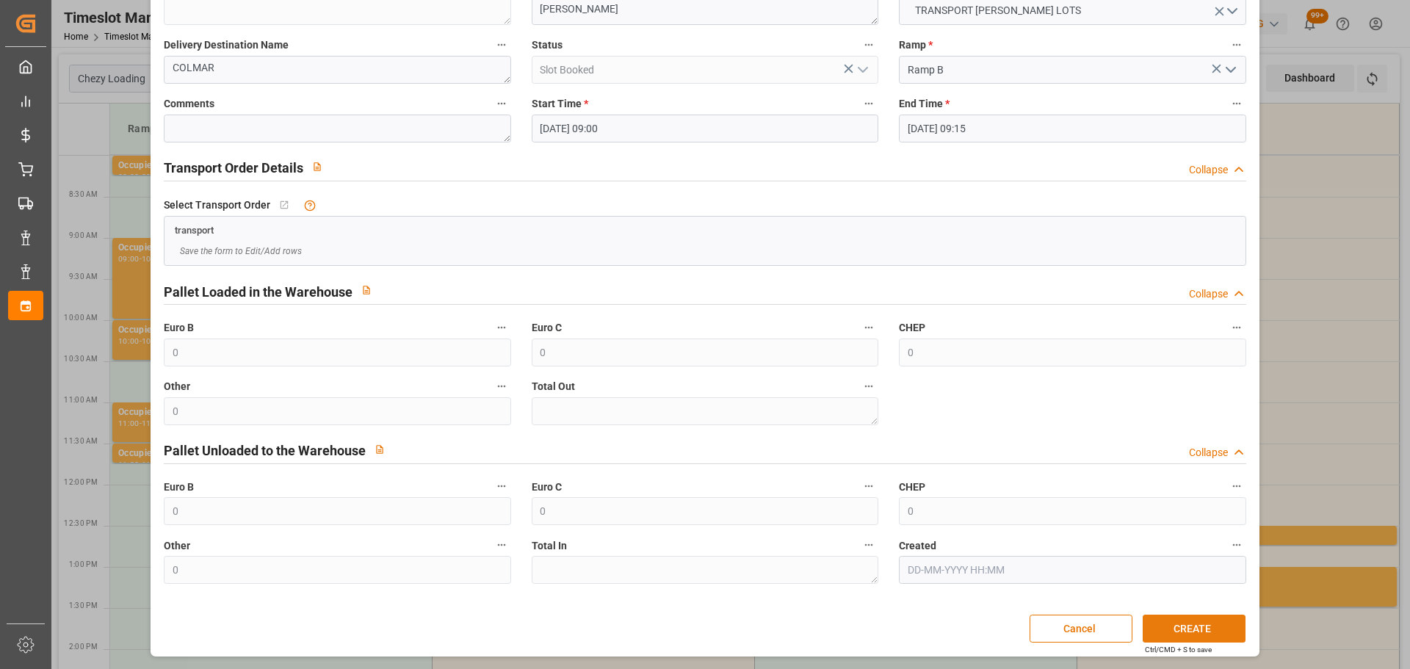
click at [1175, 632] on button "CREATE" at bounding box center [1194, 629] width 103 height 28
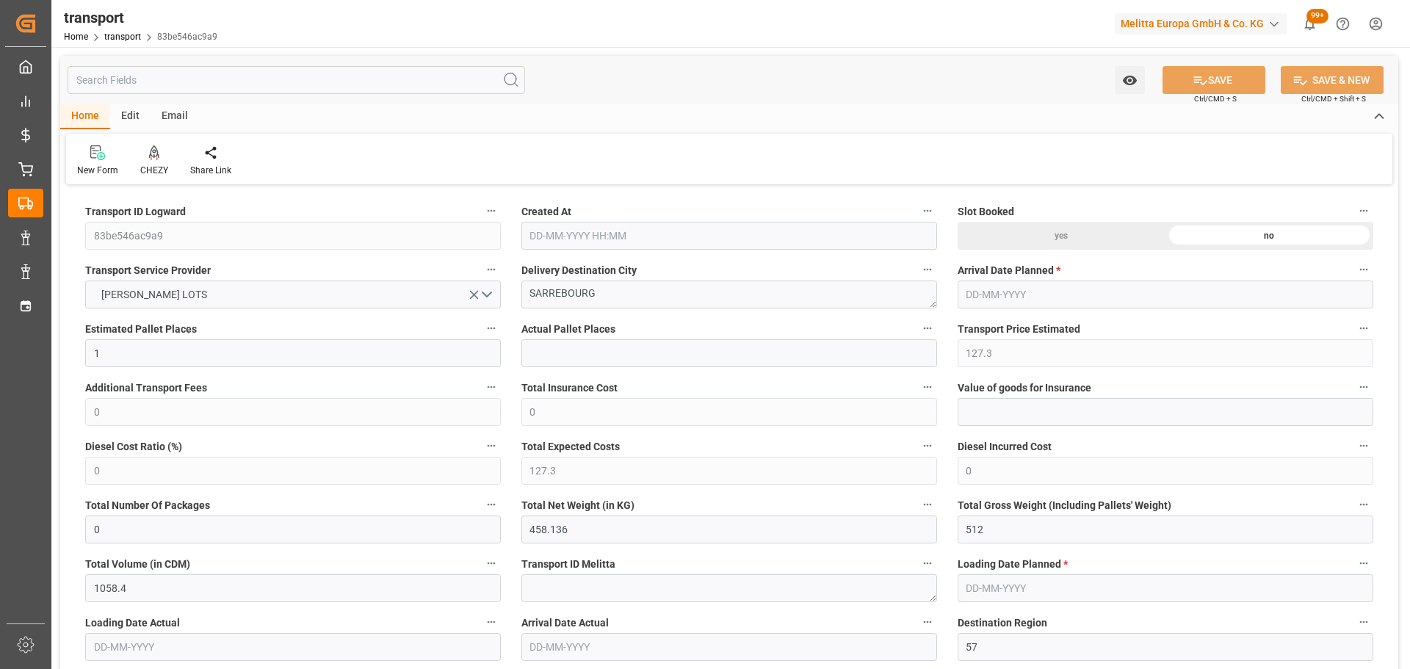
type input "[DATE] 11:29"
type input "[DATE]"
click at [156, 151] on icon at bounding box center [154, 151] width 10 height 12
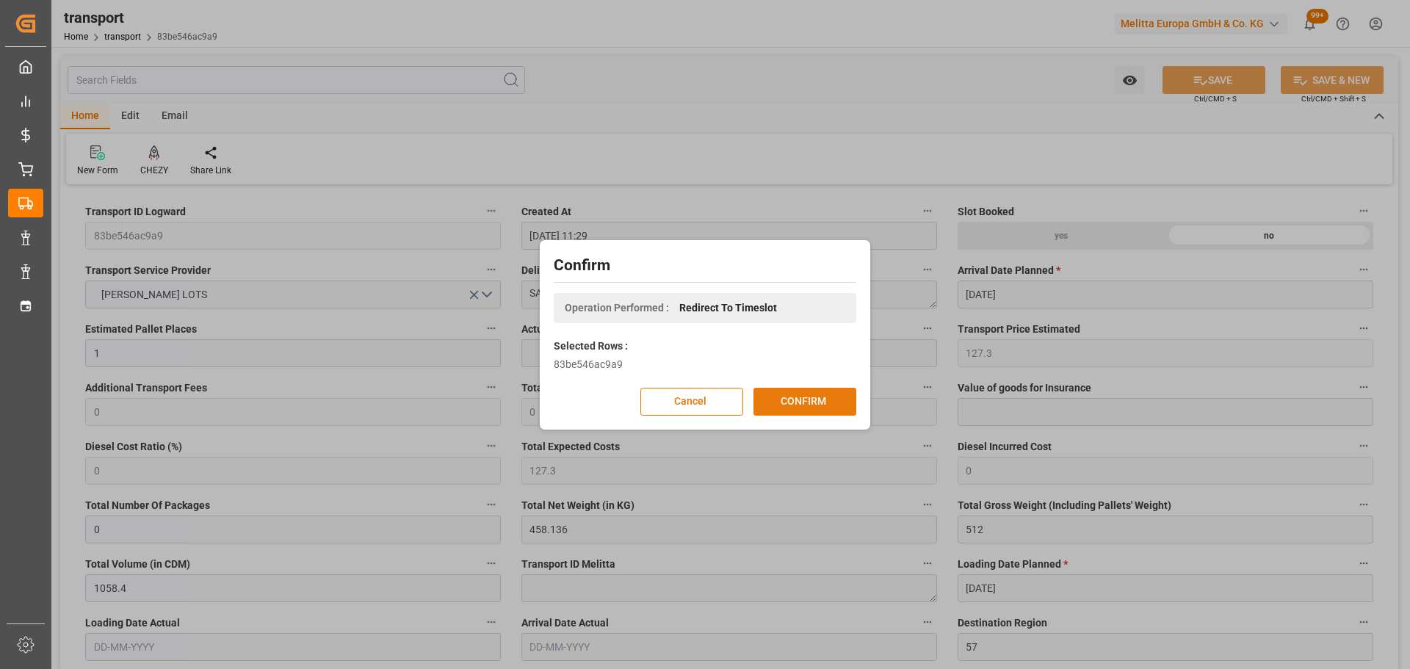
click at [803, 403] on button "CONFIRM" at bounding box center [804, 402] width 103 height 28
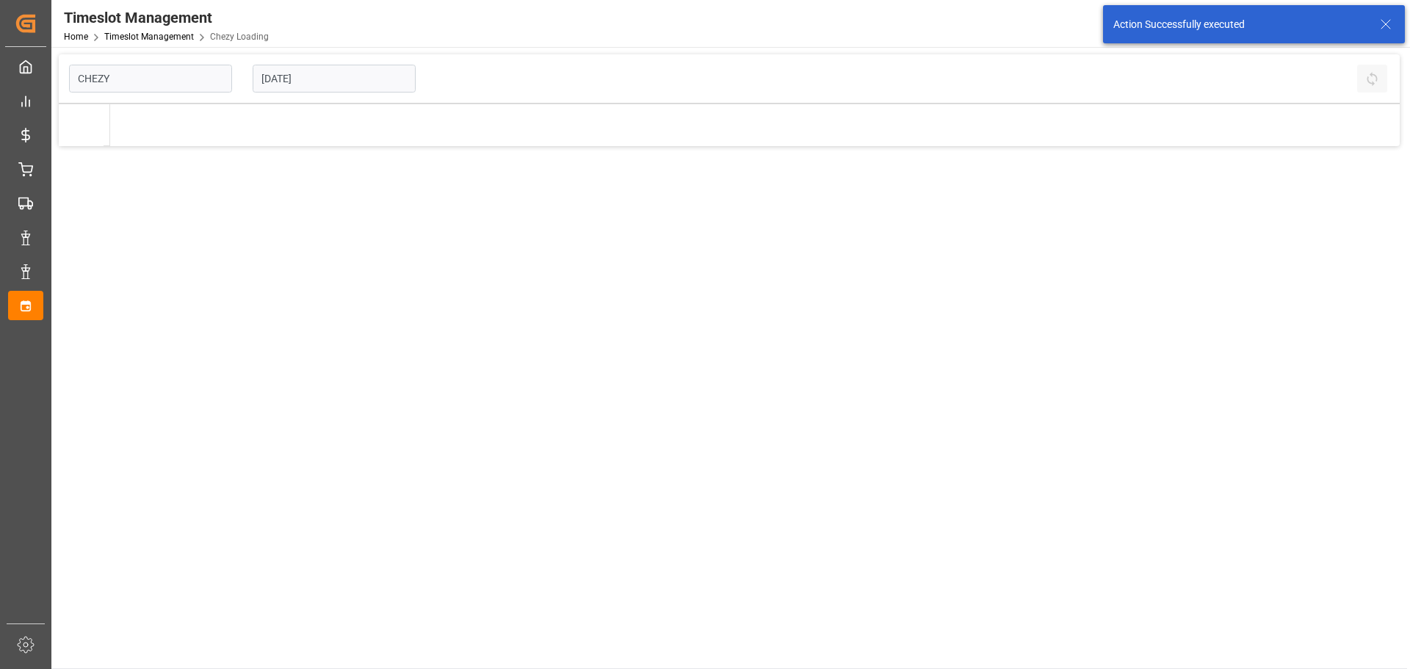
type input "Chezy Loading"
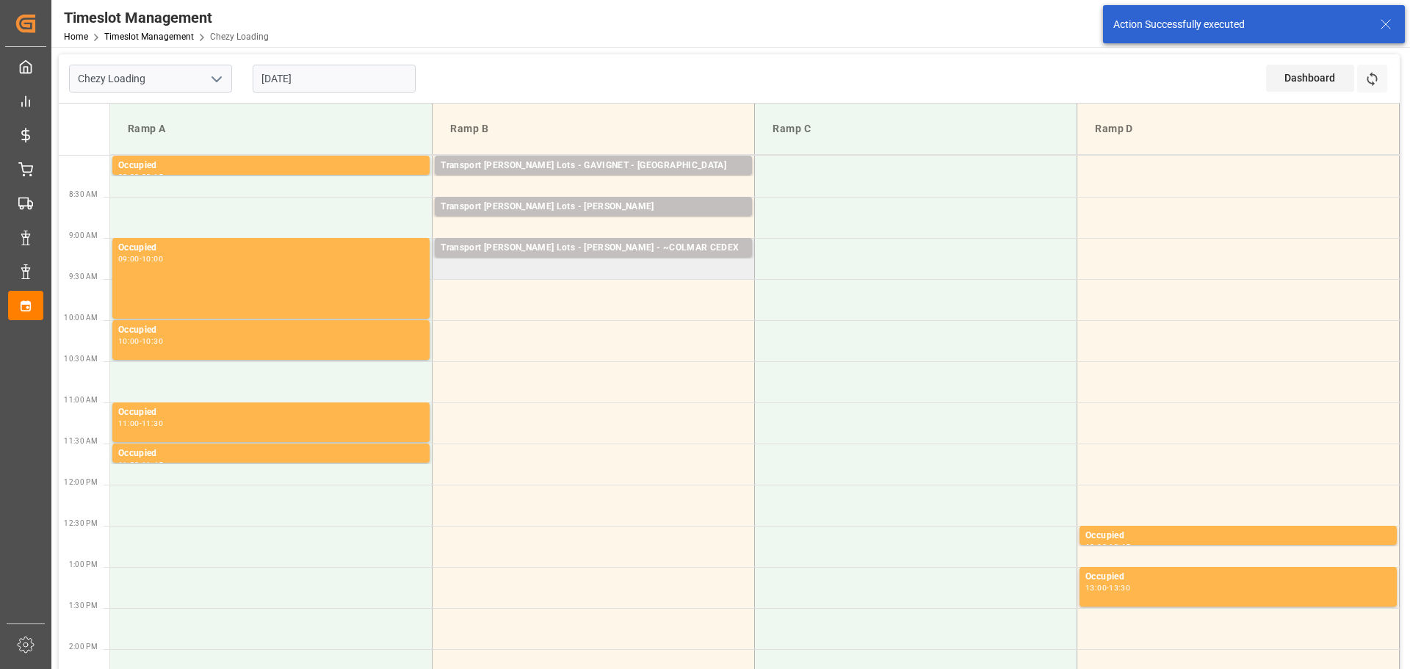
click at [447, 274] on td "Transport [PERSON_NAME] Lots - [PERSON_NAME] - ~COLMAR CEDEX Pallets: ,TU: 46,C…" at bounding box center [594, 258] width 322 height 41
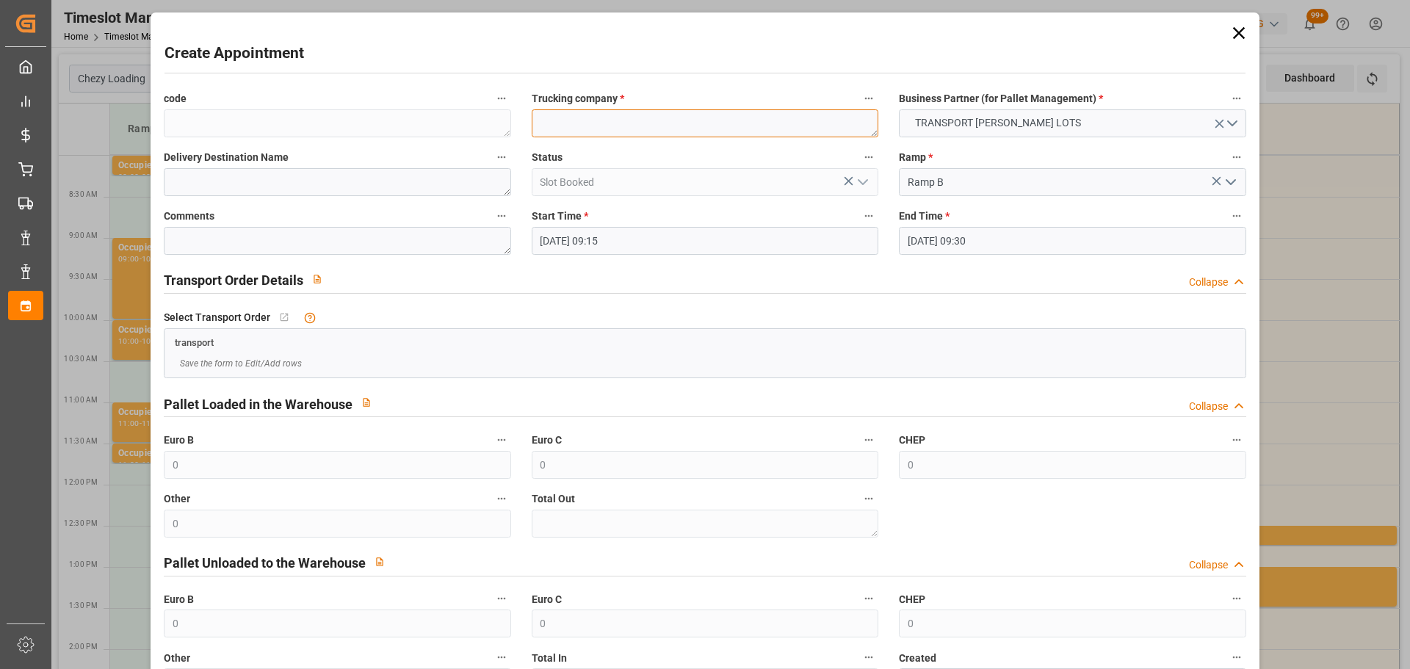
click at [634, 129] on textarea at bounding box center [705, 123] width 347 height 28
click at [607, 126] on textarea at bounding box center [705, 123] width 347 height 28
type textarea "[PERSON_NAME]"
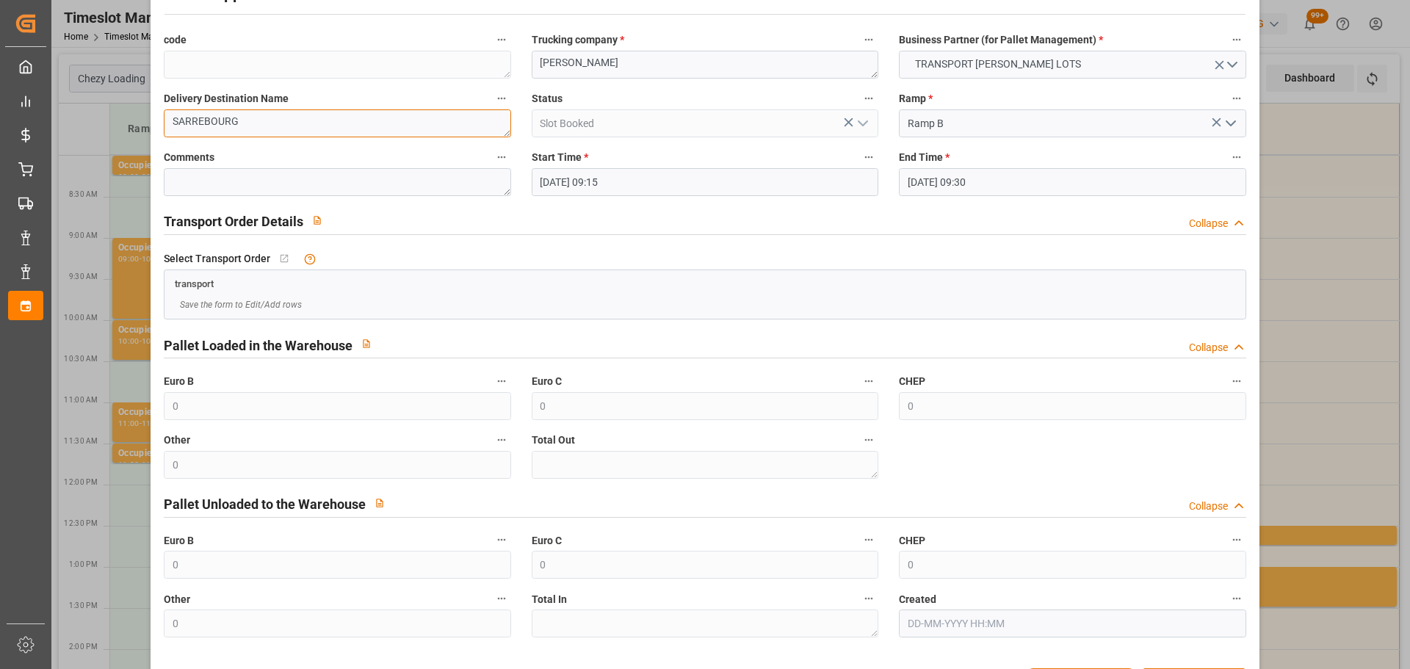
scroll to position [112, 0]
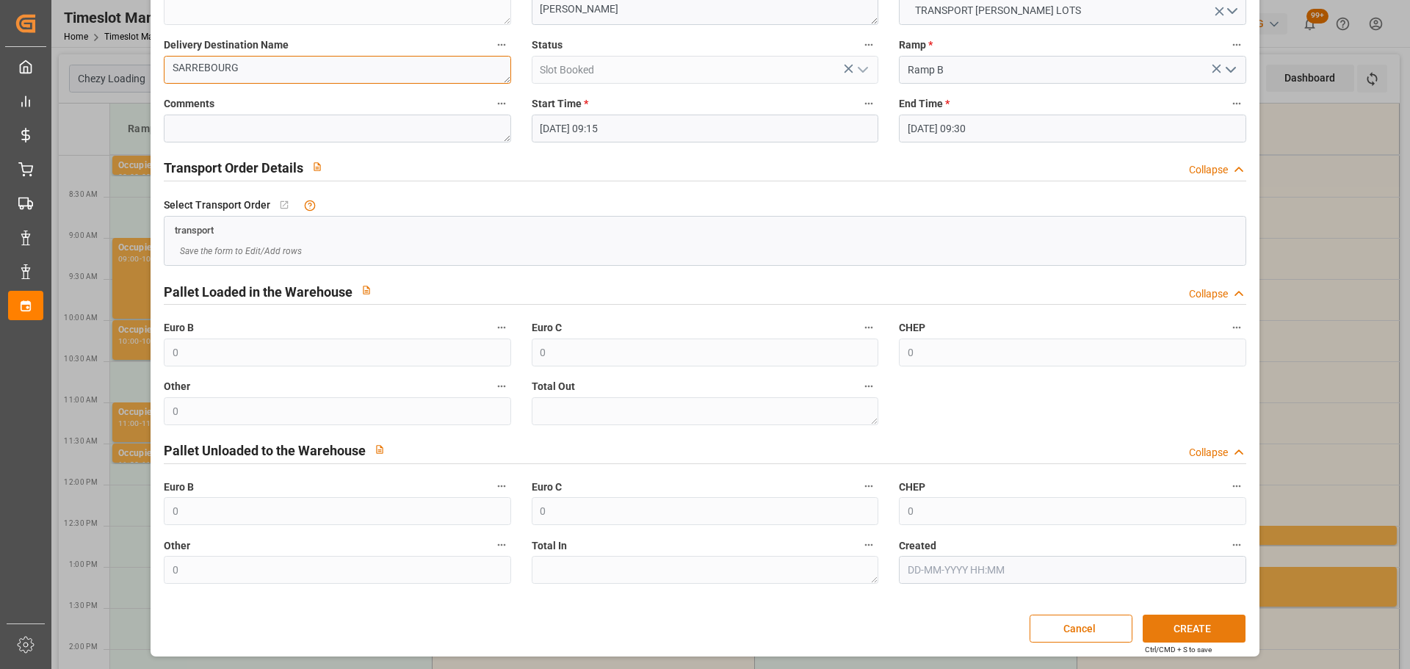
type textarea "SARREBOURG"
click at [1195, 626] on button "CREATE" at bounding box center [1194, 629] width 103 height 28
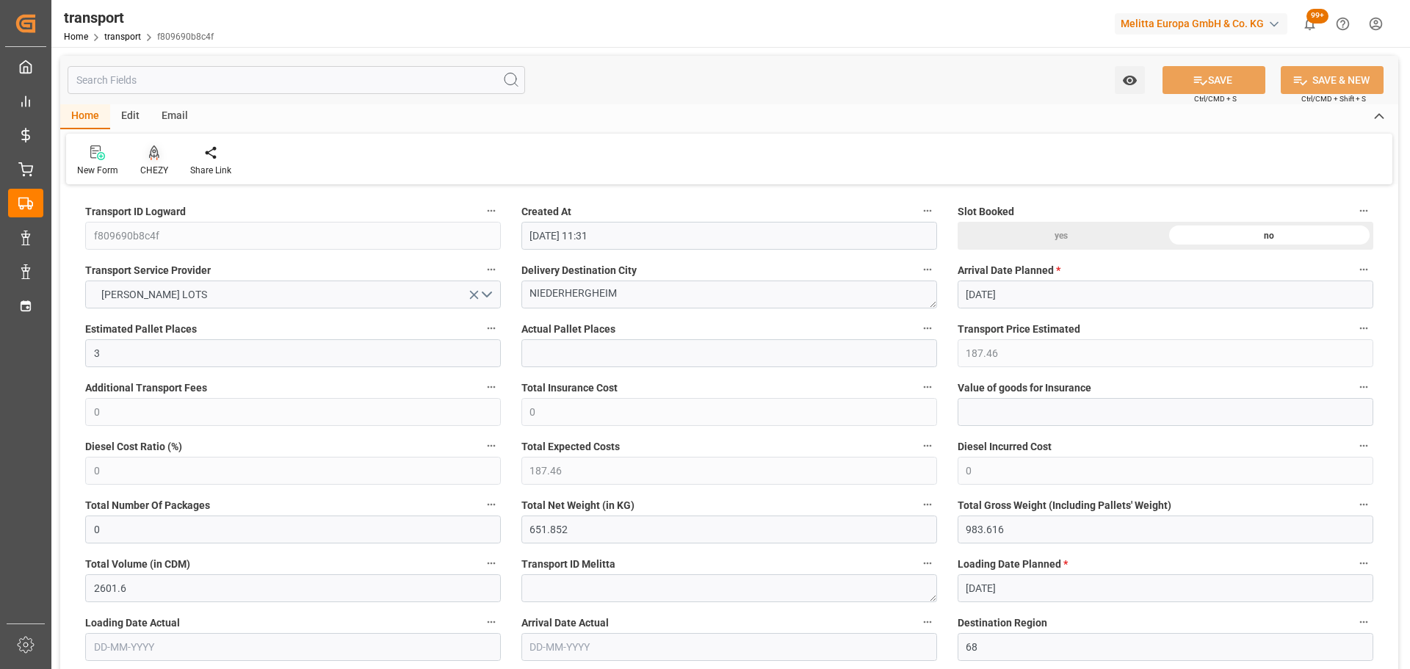
click at [147, 155] on div at bounding box center [154, 152] width 28 height 15
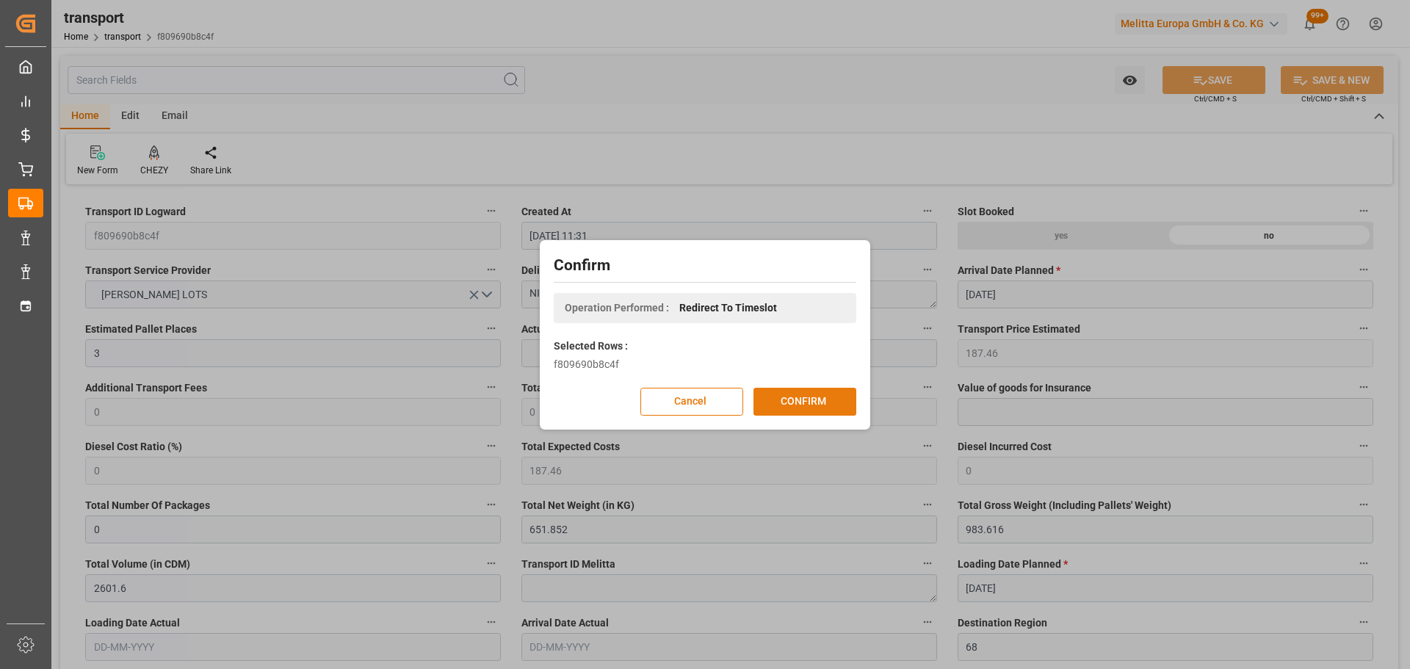
click at [811, 397] on button "CONFIRM" at bounding box center [804, 402] width 103 height 28
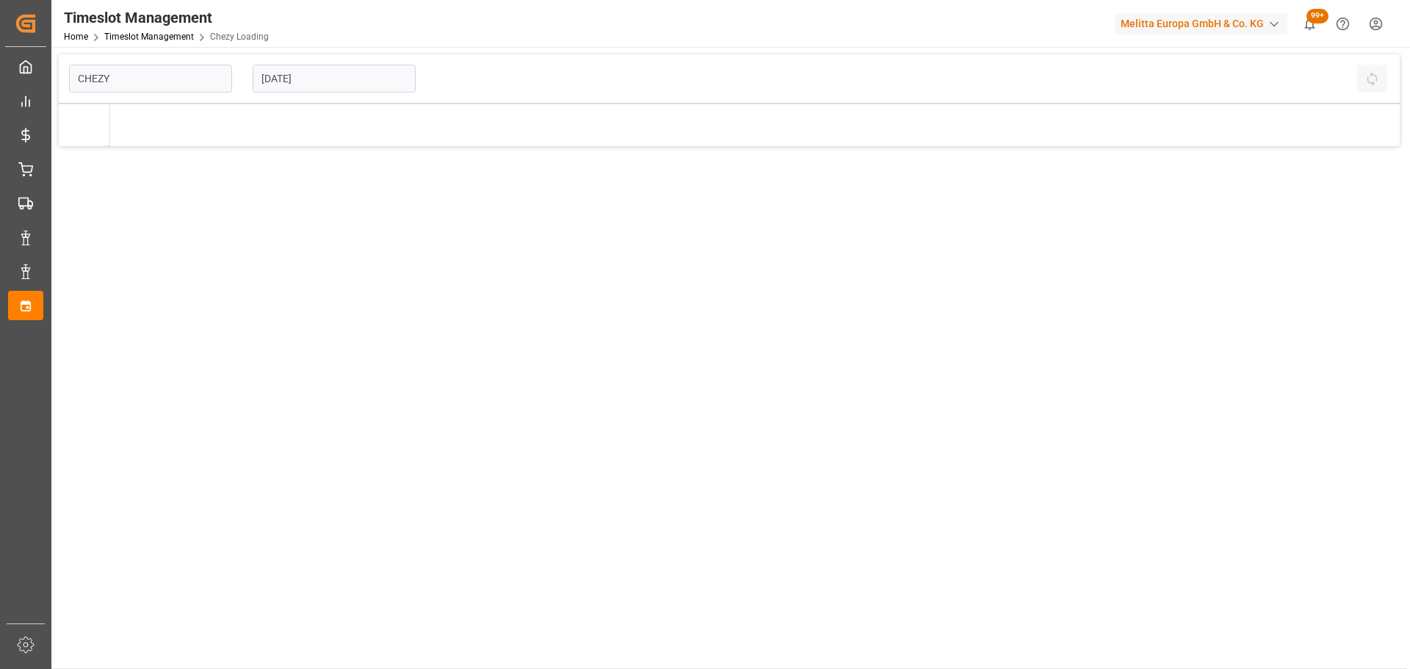
type input "Chezy Loading"
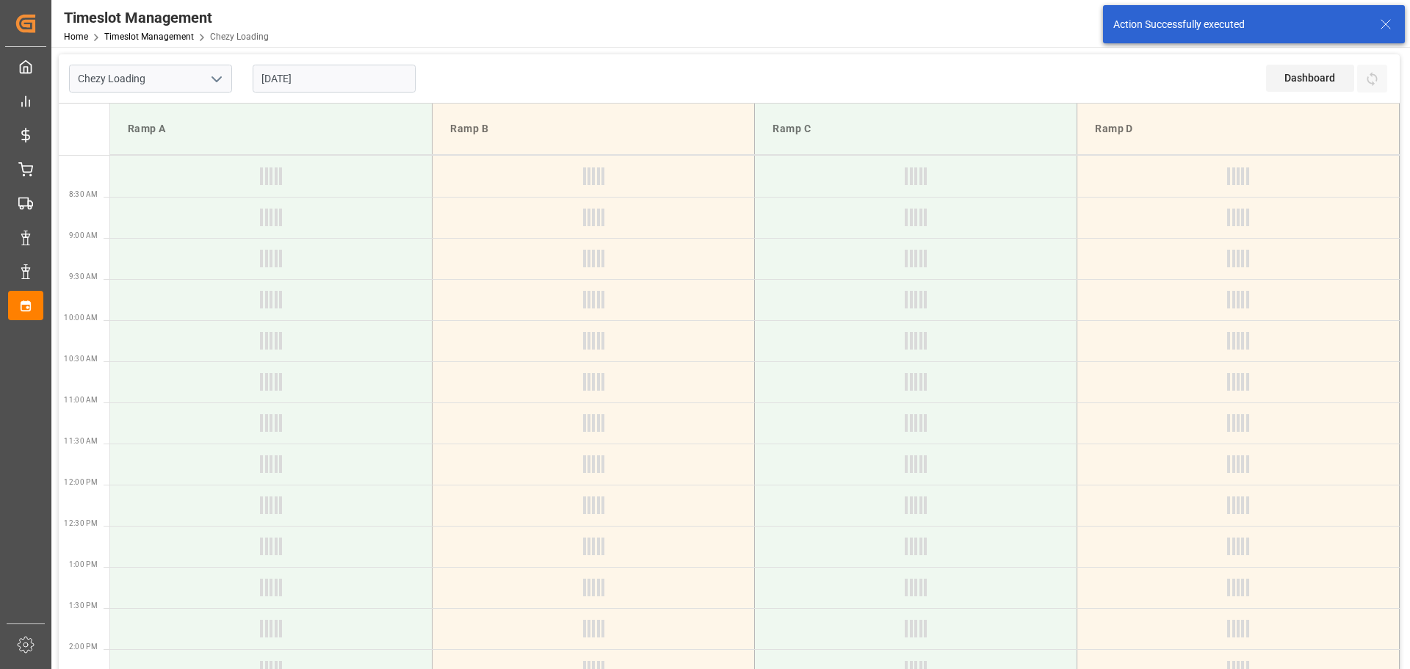
click at [325, 82] on input "[DATE]" at bounding box center [334, 79] width 163 height 28
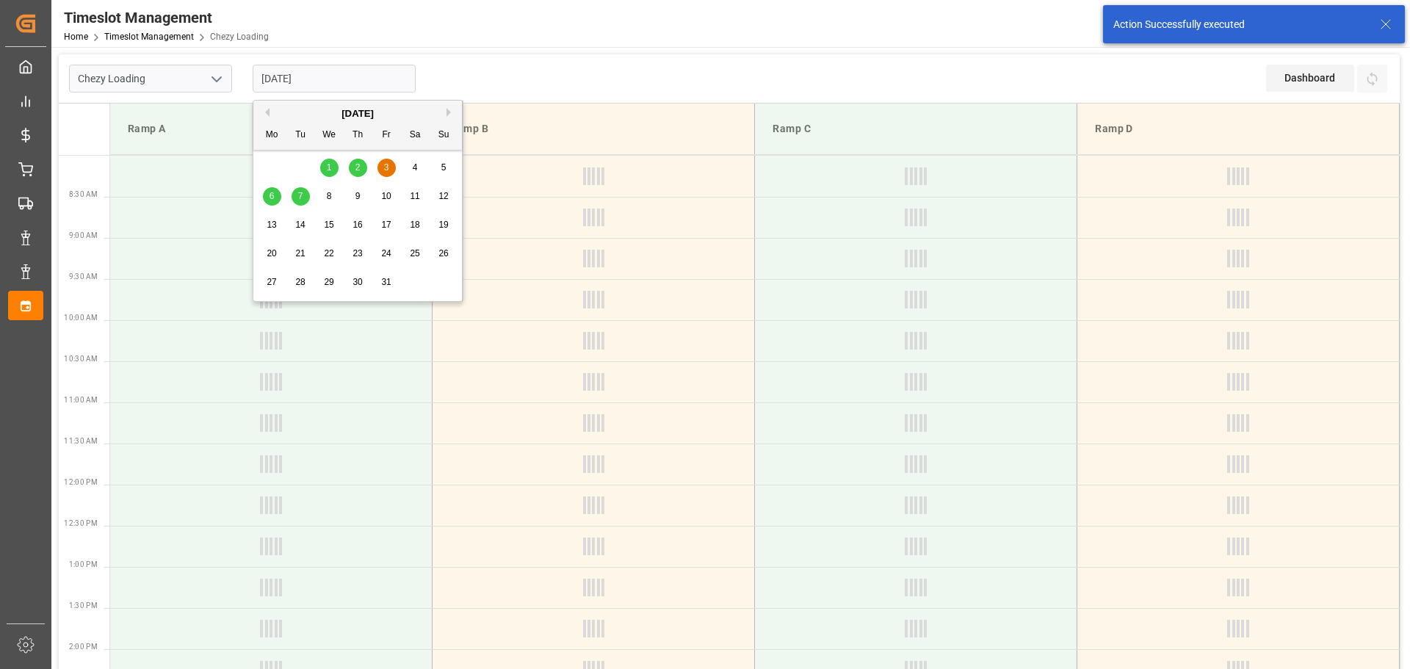
click at [360, 165] on span "2" at bounding box center [357, 167] width 5 height 10
type input "[DATE]"
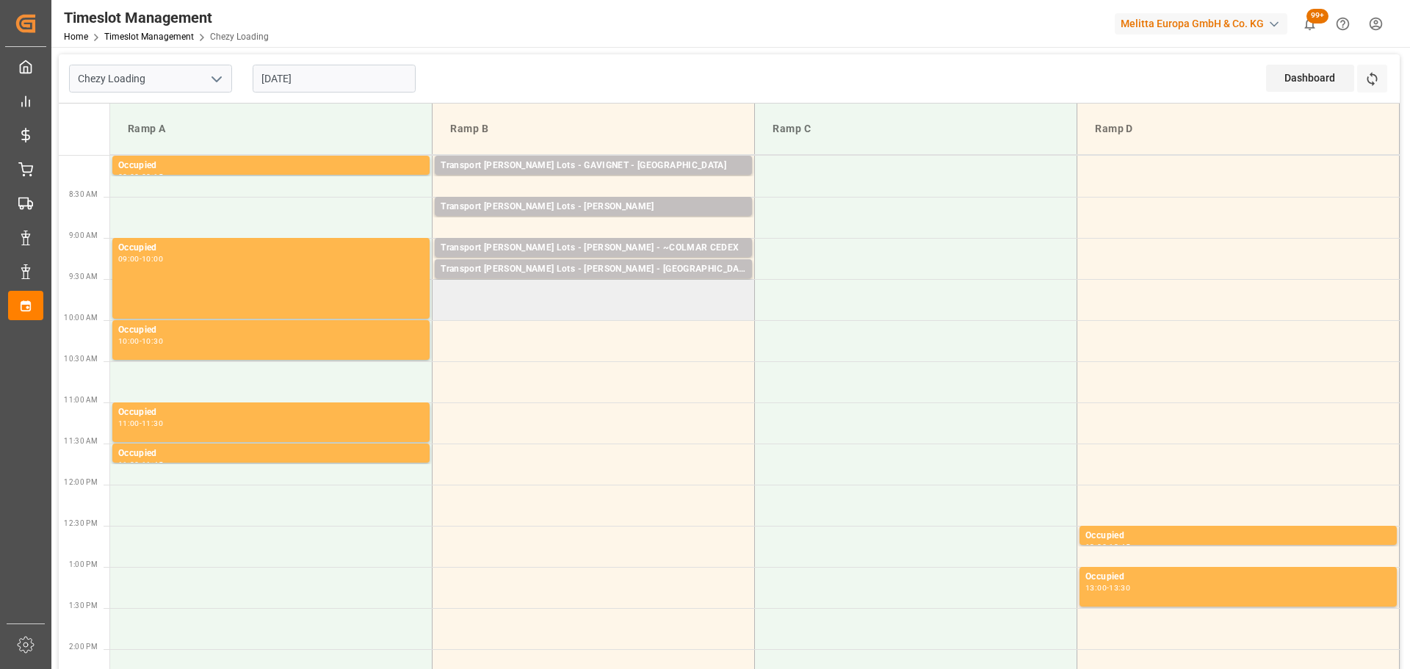
click at [444, 294] on td at bounding box center [594, 299] width 322 height 41
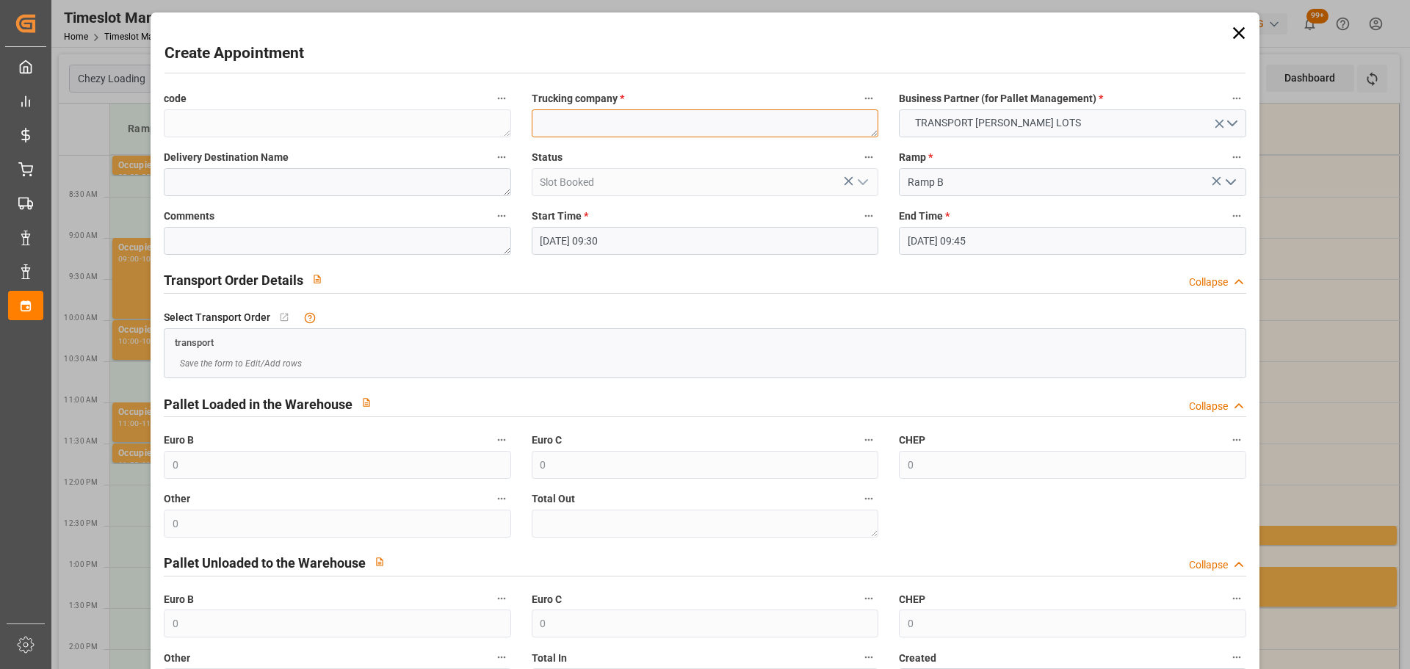
click at [593, 124] on textarea at bounding box center [705, 123] width 347 height 28
type textarea "[PERSON_NAME]"
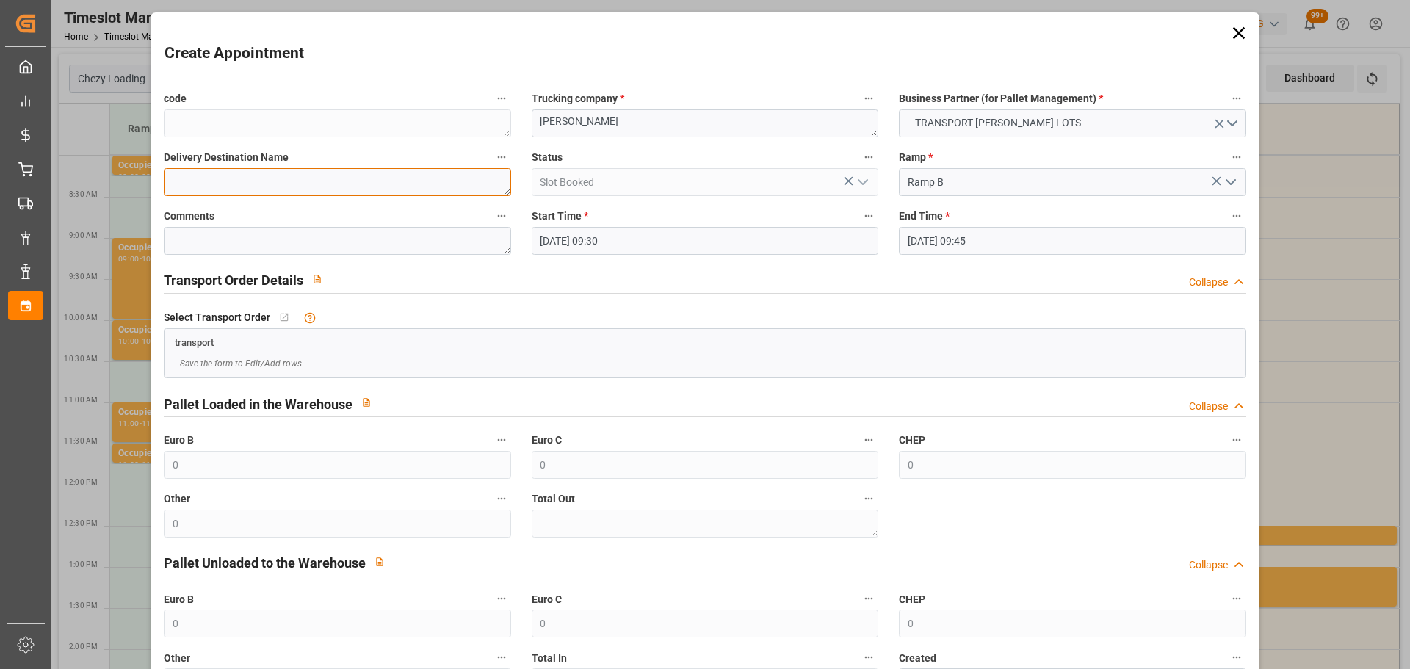
click at [398, 182] on textarea at bounding box center [337, 182] width 347 height 28
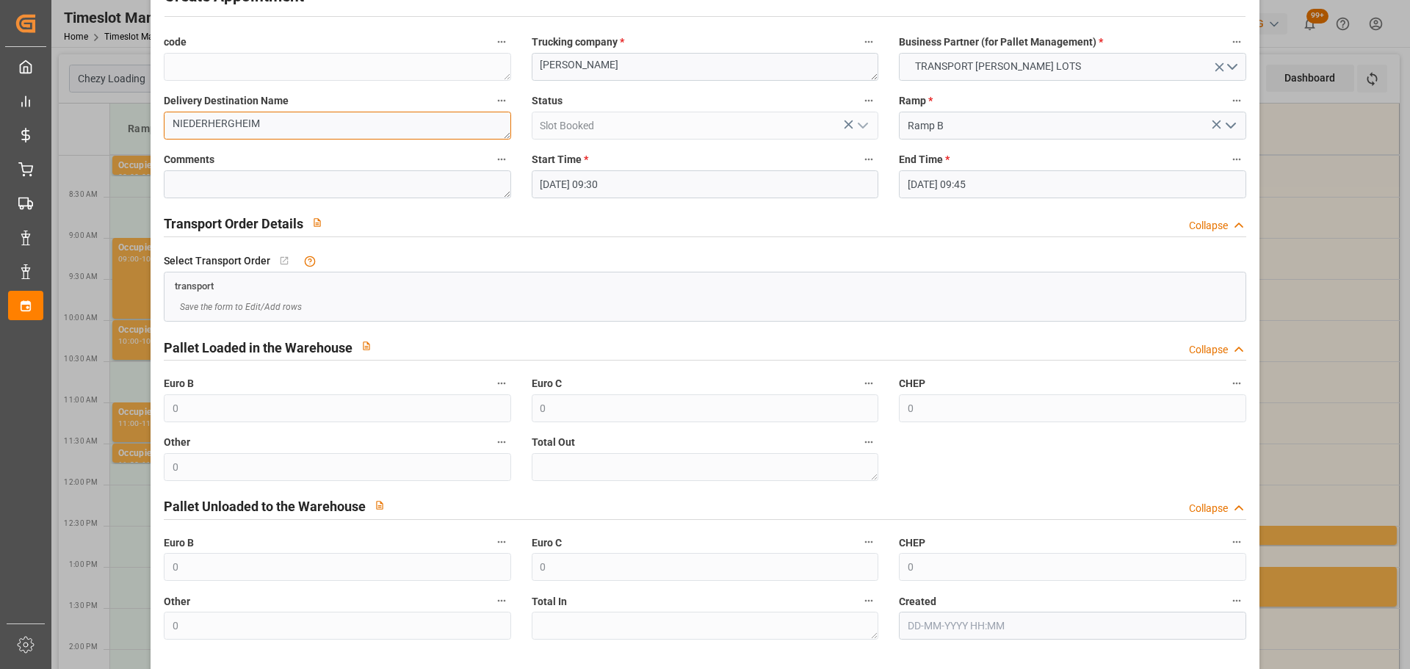
scroll to position [112, 0]
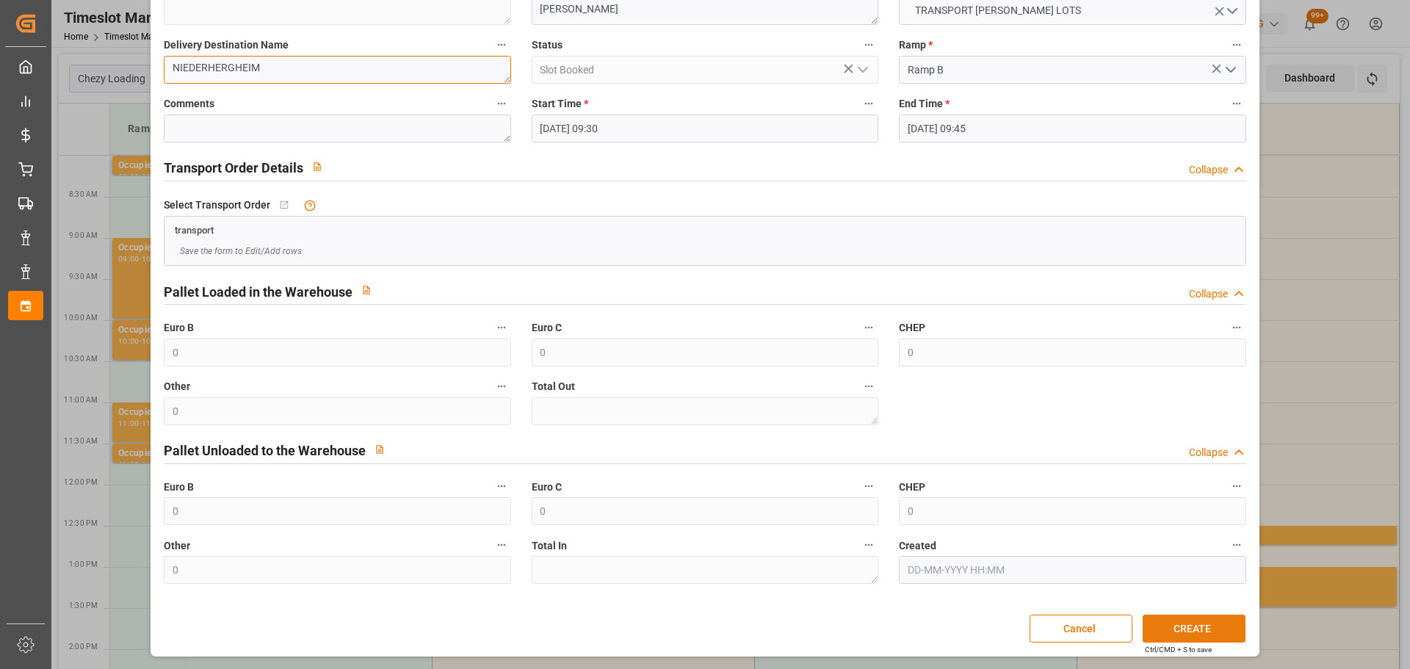
type textarea "NIEDERHERGHEIM"
click at [1137, 626] on div "Cancel CREATE" at bounding box center [704, 629] width 1080 height 28
click at [1167, 626] on button "CREATE" at bounding box center [1194, 629] width 103 height 28
